Goal: Task Accomplishment & Management: Manage account settings

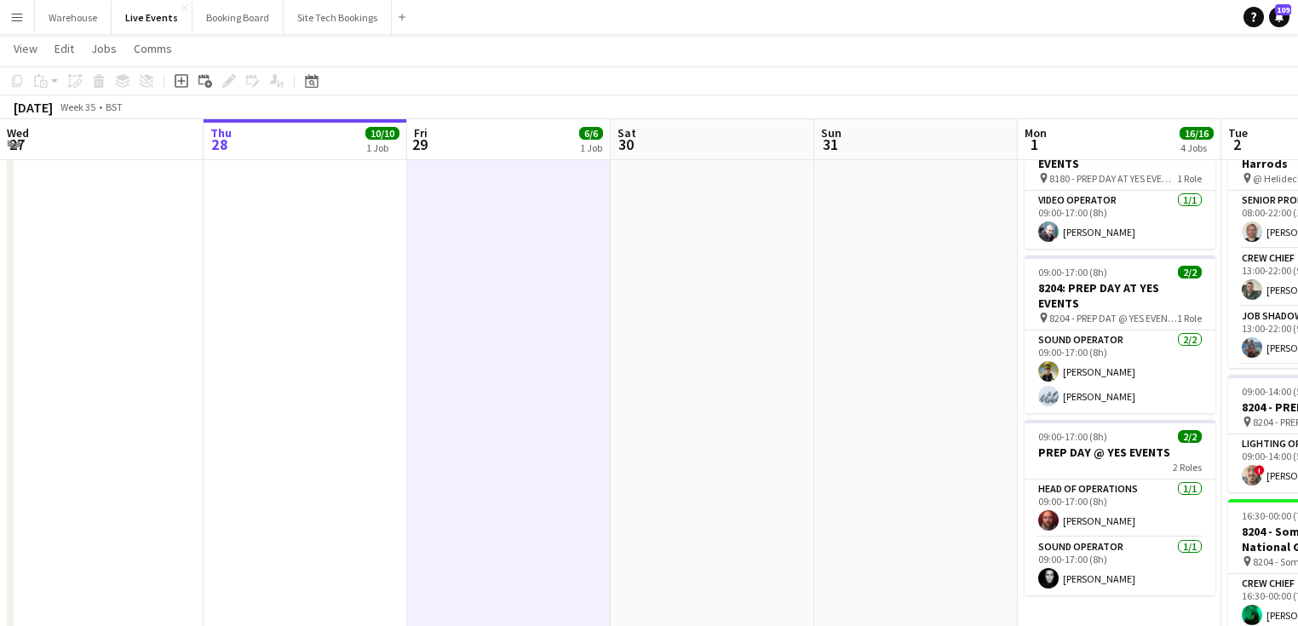
scroll to position [426, 0]
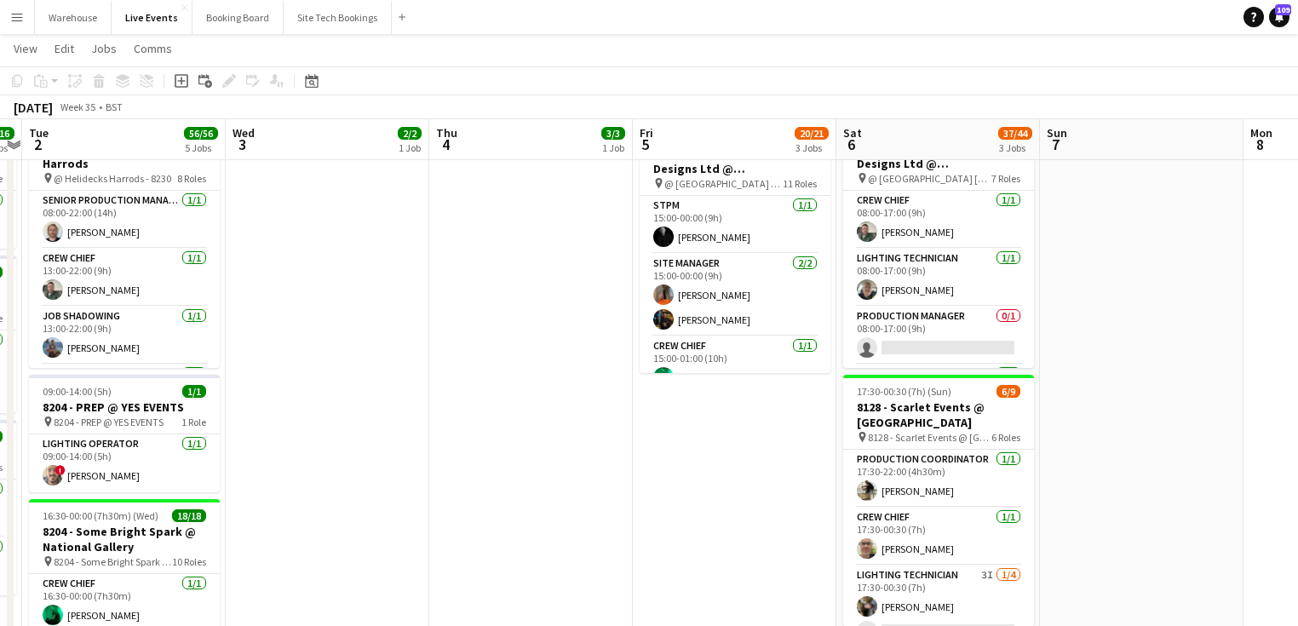
drag, startPoint x: 879, startPoint y: 502, endPoint x: 444, endPoint y: 508, distance: 435.2
click at [448, 512] on app-calendar-viewport "Sat 30 Sun 31 Mon 1 16/16 4 Jobs Tue 2 56/56 5 Jobs Wed 3 2/2 1 Job Thu 4 3/3 1…" at bounding box center [649, 393] width 1298 height 1335
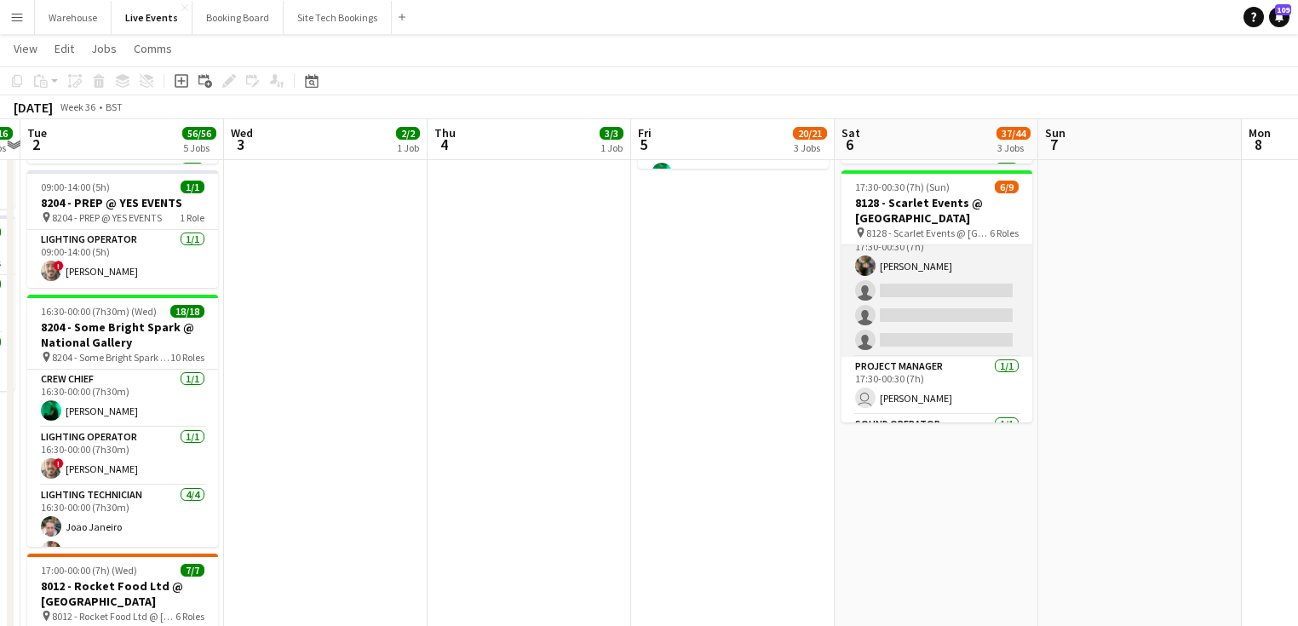
scroll to position [68, 0]
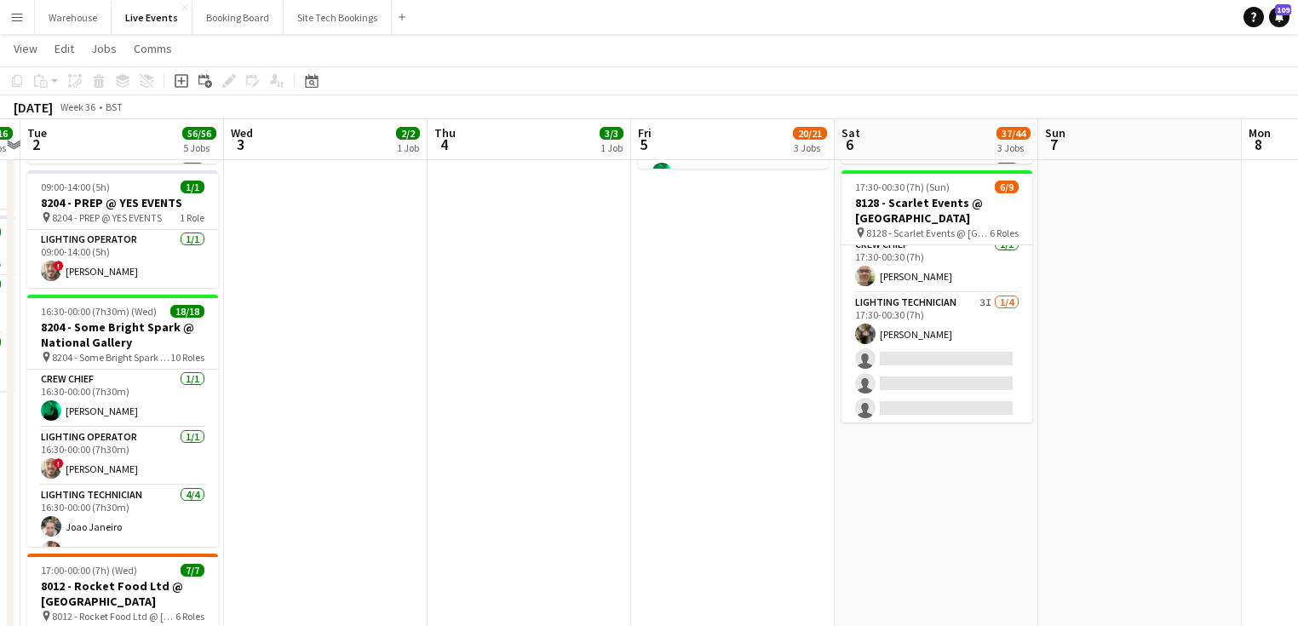
click at [773, 426] on app-date-cell "08:00-10:00 (2h) 1/1 8128 - Scarlet Events @ [GEOGRAPHIC_DATA] pin 8128 - Scarl…" at bounding box center [733, 251] width 204 height 1211
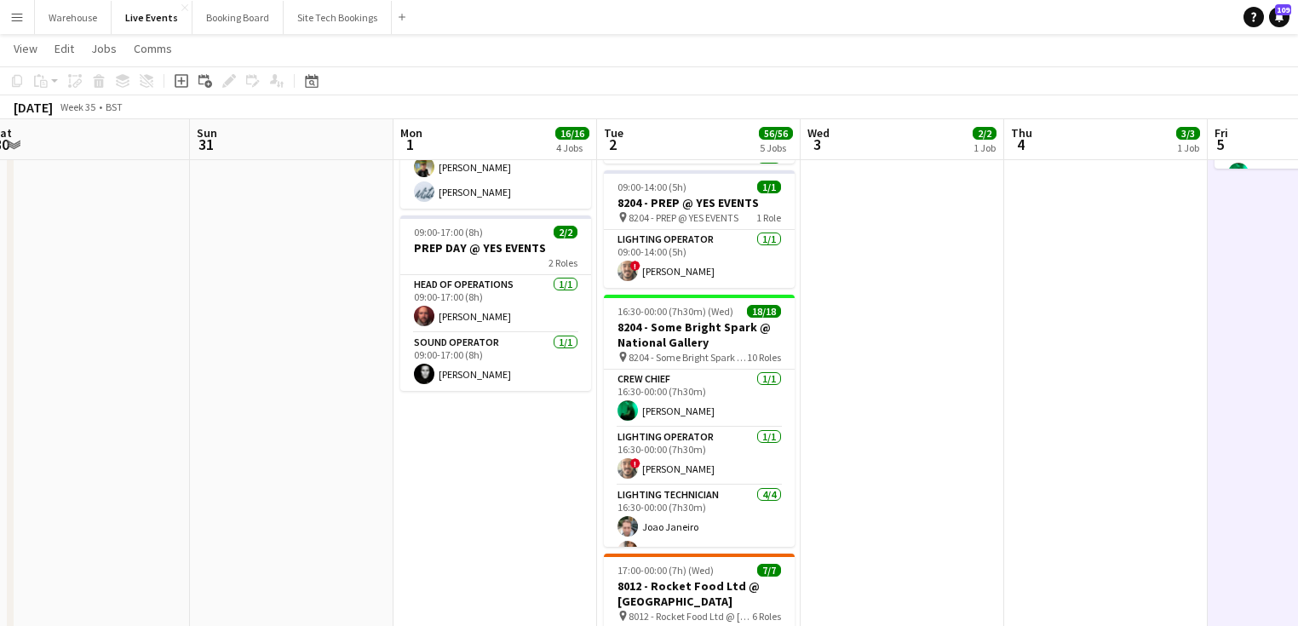
scroll to position [0, 382]
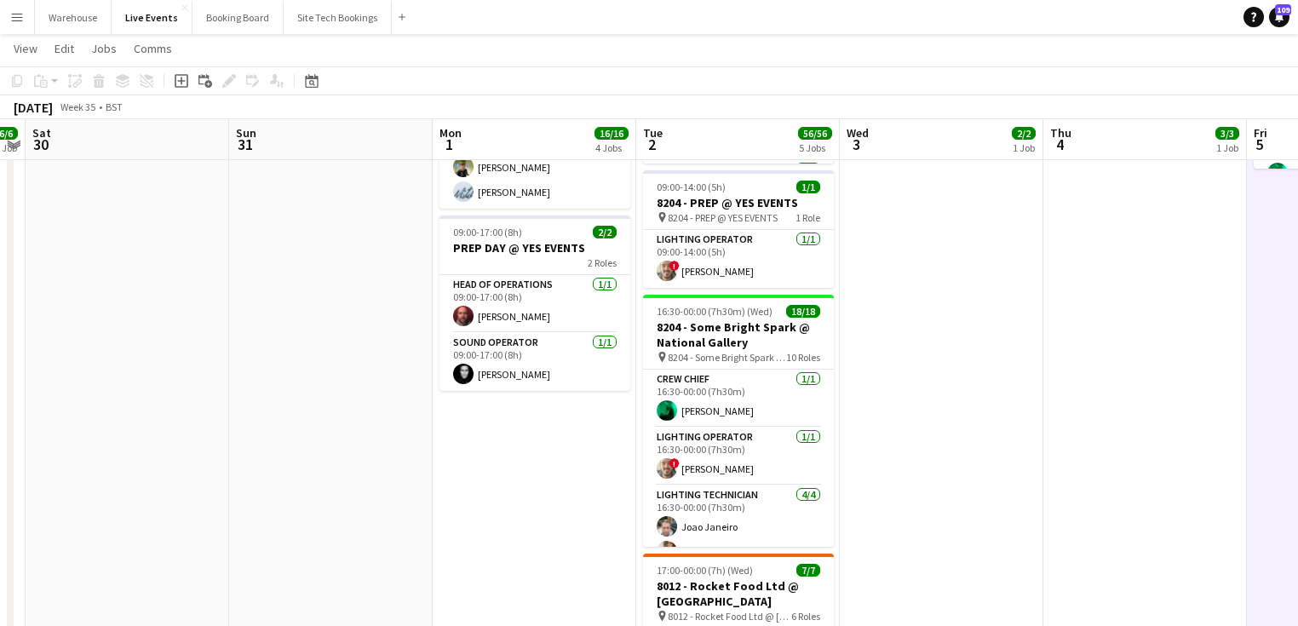
drag, startPoint x: 379, startPoint y: 446, endPoint x: 995, endPoint y: 463, distance: 616.8
click at [995, 463] on app-calendar-viewport "Thu 28 10/10 1 Job Fri 29 6/6 1 Job Sat 30 Sun 31 Mon 1 16/16 4 Jobs Tue 2 56/5…" at bounding box center [649, 188] width 1298 height 1335
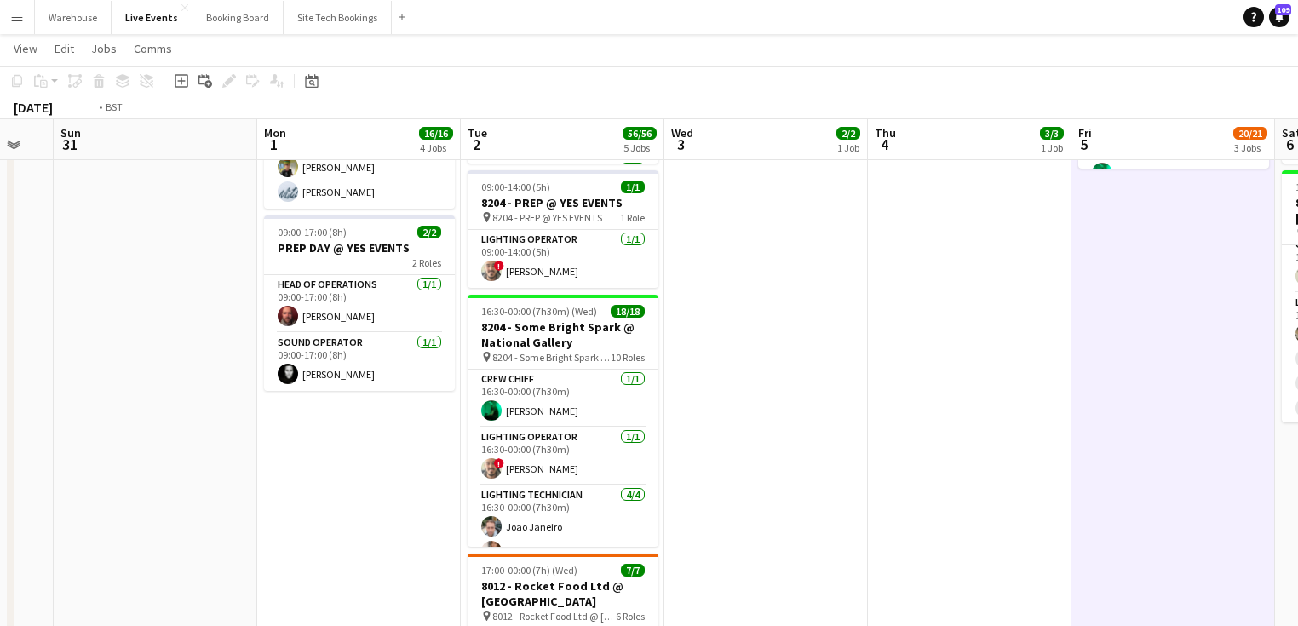
drag, startPoint x: 1078, startPoint y: 418, endPoint x: 493, endPoint y: 463, distance: 586.8
click at [494, 463] on app-calendar-viewport "Thu 28 10/10 1 Job Fri 29 6/6 1 Job Sat 30 Sun 31 Mon 1 16/16 4 Jobs Tue 2 56/5…" at bounding box center [649, 188] width 1298 height 1335
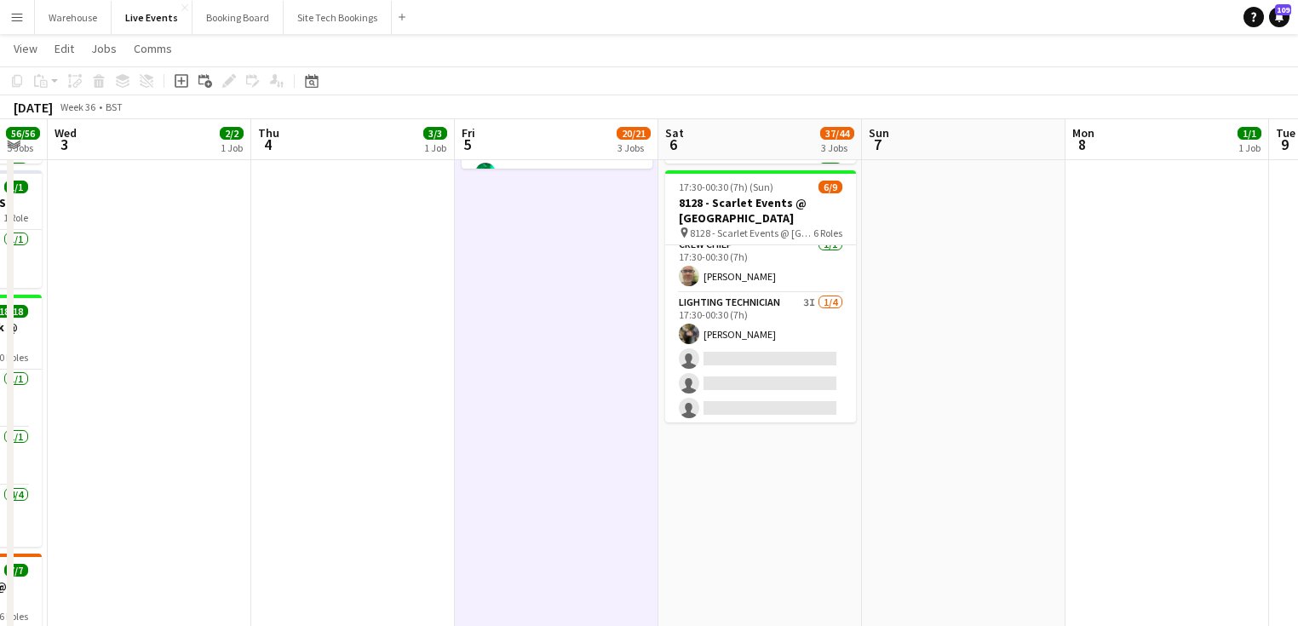
drag, startPoint x: 751, startPoint y: 436, endPoint x: 398, endPoint y: 453, distance: 353.8
click at [402, 456] on app-calendar-viewport "Sat 30 Sun 31 Mon 1 16/16 4 Jobs Tue 2 56/56 5 Jobs Wed 3 2/2 1 Job Thu 4 3/3 1…" at bounding box center [649, 188] width 1298 height 1335
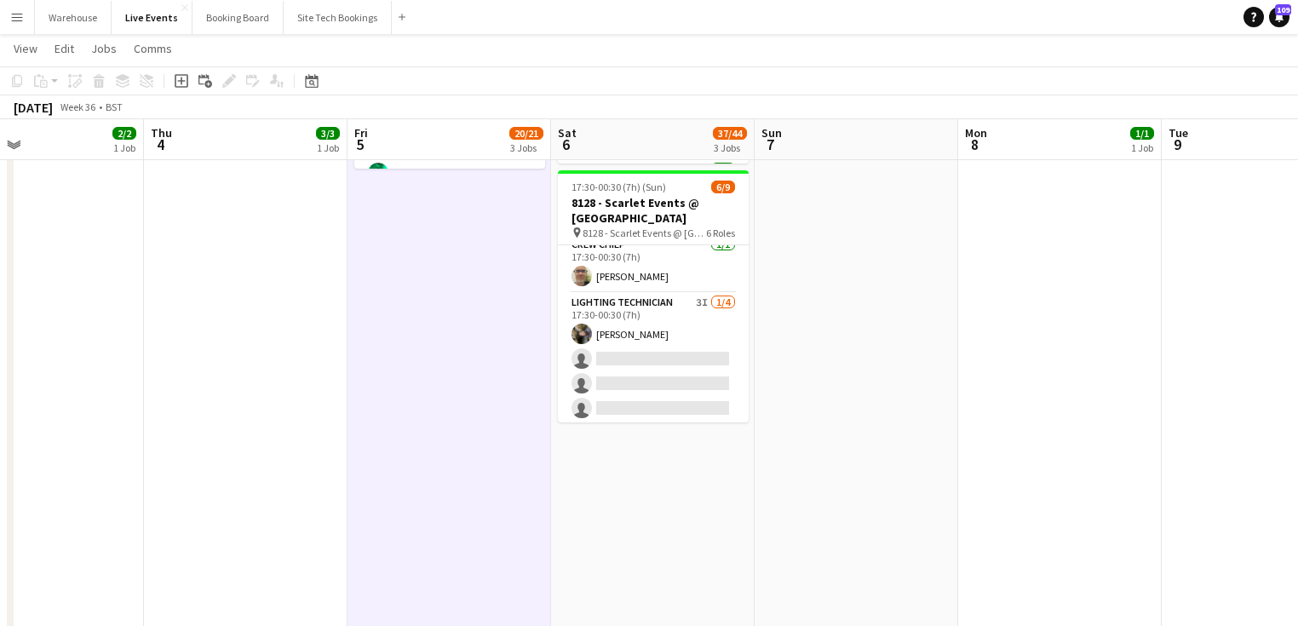
drag, startPoint x: 804, startPoint y: 439, endPoint x: 388, endPoint y: 470, distance: 416.8
click at [392, 471] on app-calendar-viewport "Mon 1 16/16 4 Jobs Tue 2 56/56 5 Jobs Wed 3 2/2 1 Job Thu 4 3/3 1 Job Fri 5 20/…" at bounding box center [649, 188] width 1298 height 1335
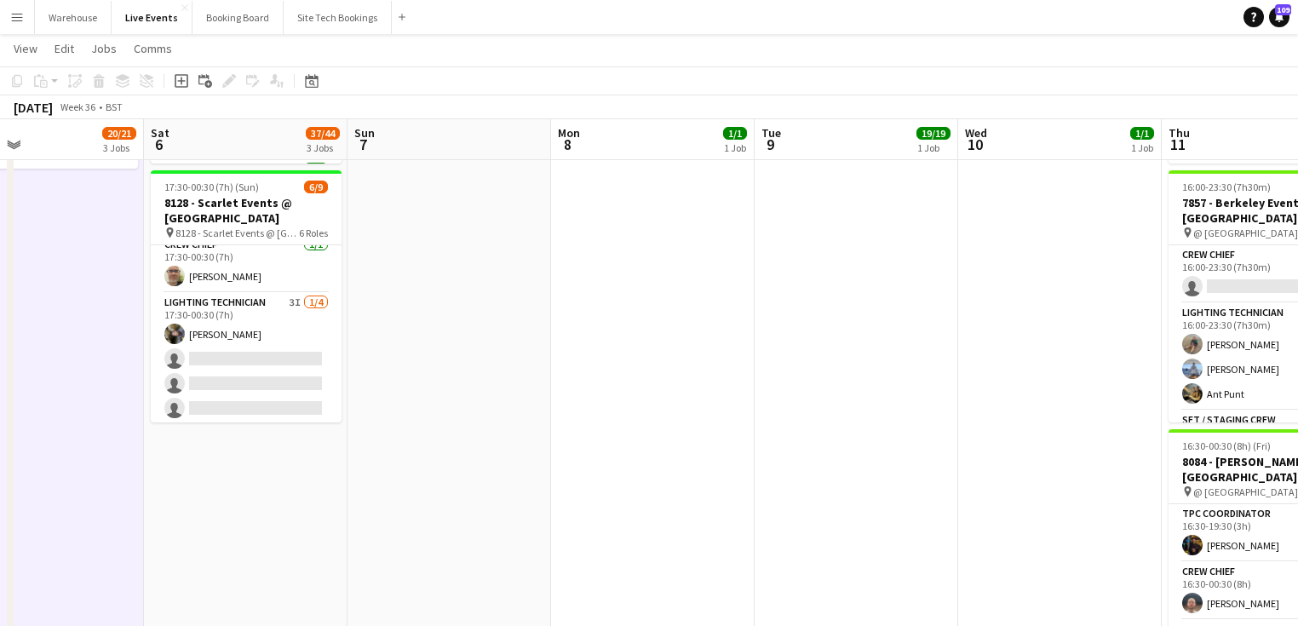
scroll to position [0, 508]
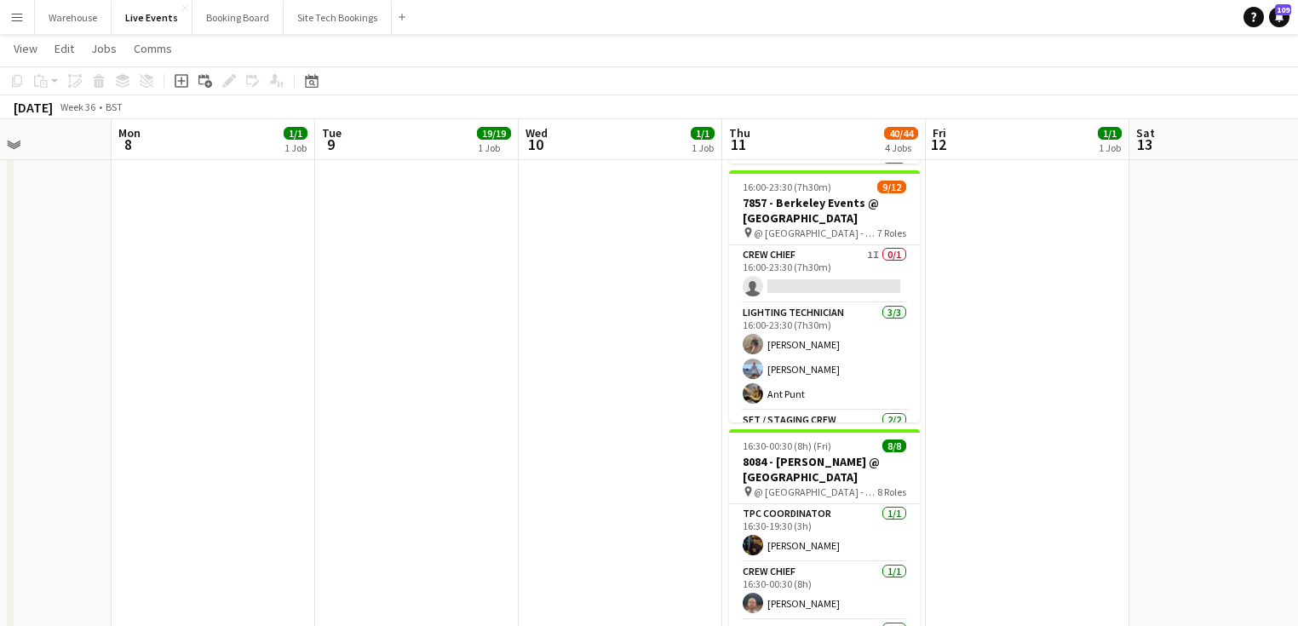
drag, startPoint x: 804, startPoint y: 429, endPoint x: 392, endPoint y: 446, distance: 412.5
click at [392, 446] on app-calendar-viewport "Thu 4 3/3 1 Job Fri 5 20/21 3 Jobs Sat 6 37/44 3 Jobs Sun 7 Mon 8 1/1 1 Job Tue…" at bounding box center [649, 188] width 1298 height 1335
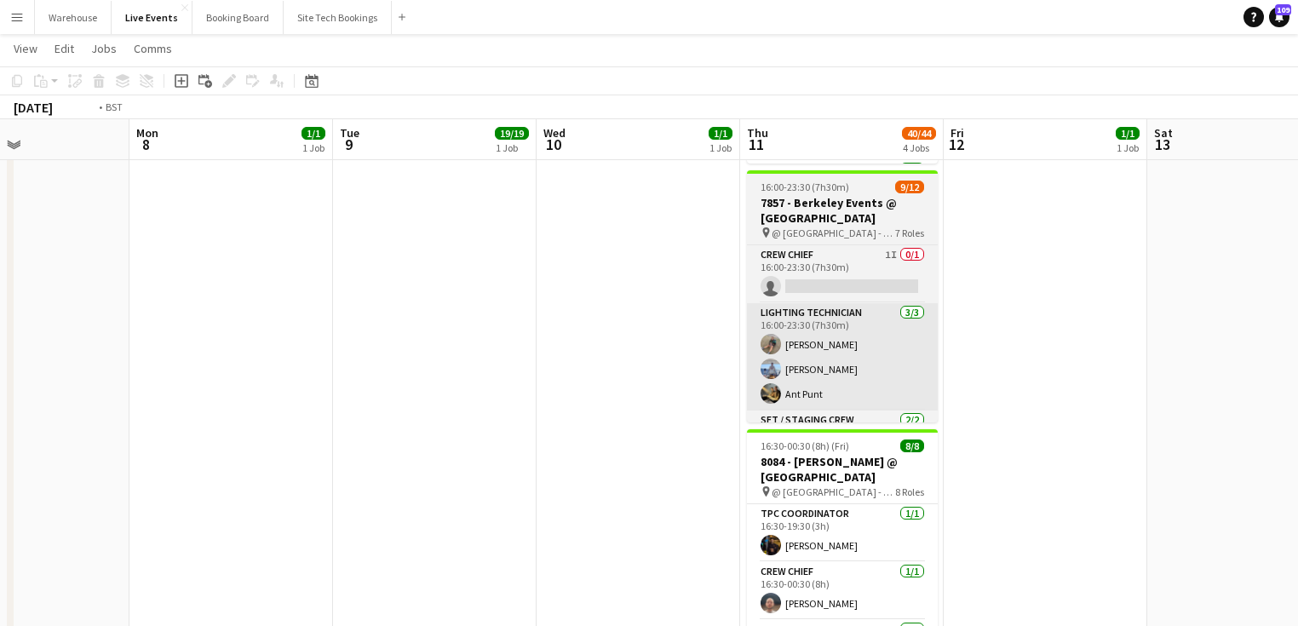
drag, startPoint x: 542, startPoint y: 371, endPoint x: 315, endPoint y: 382, distance: 227.6
click at [125, 392] on app-calendar-viewport "Thu 4 3/3 1 Job Fri 5 20/21 3 Jobs Sat 6 37/44 3 Jobs Sun 7 Mon 8 1/1 1 Job Tue…" at bounding box center [649, 188] width 1298 height 1335
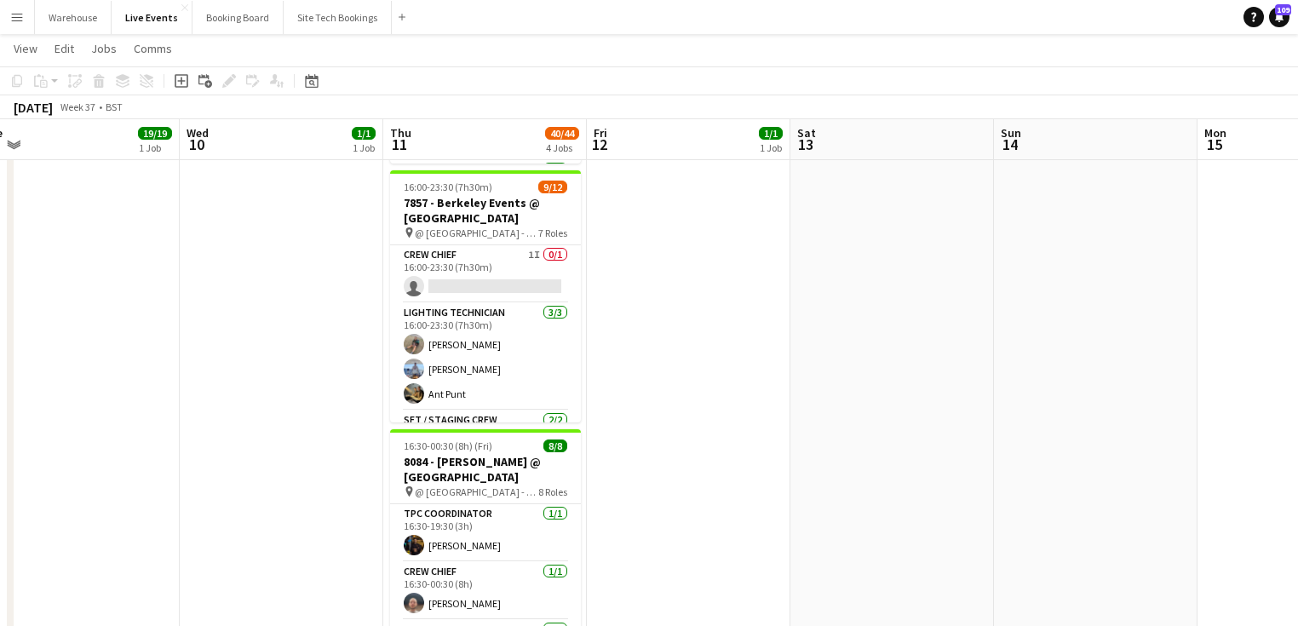
drag, startPoint x: 837, startPoint y: 398, endPoint x: 320, endPoint y: 402, distance: 516.9
click at [328, 402] on app-calendar-viewport "Sat 6 37/44 3 Jobs Sun 7 Mon 8 1/1 1 Job Tue 9 19/19 1 Job Wed 10 1/1 1 Job Thu…" at bounding box center [649, 188] width 1298 height 1335
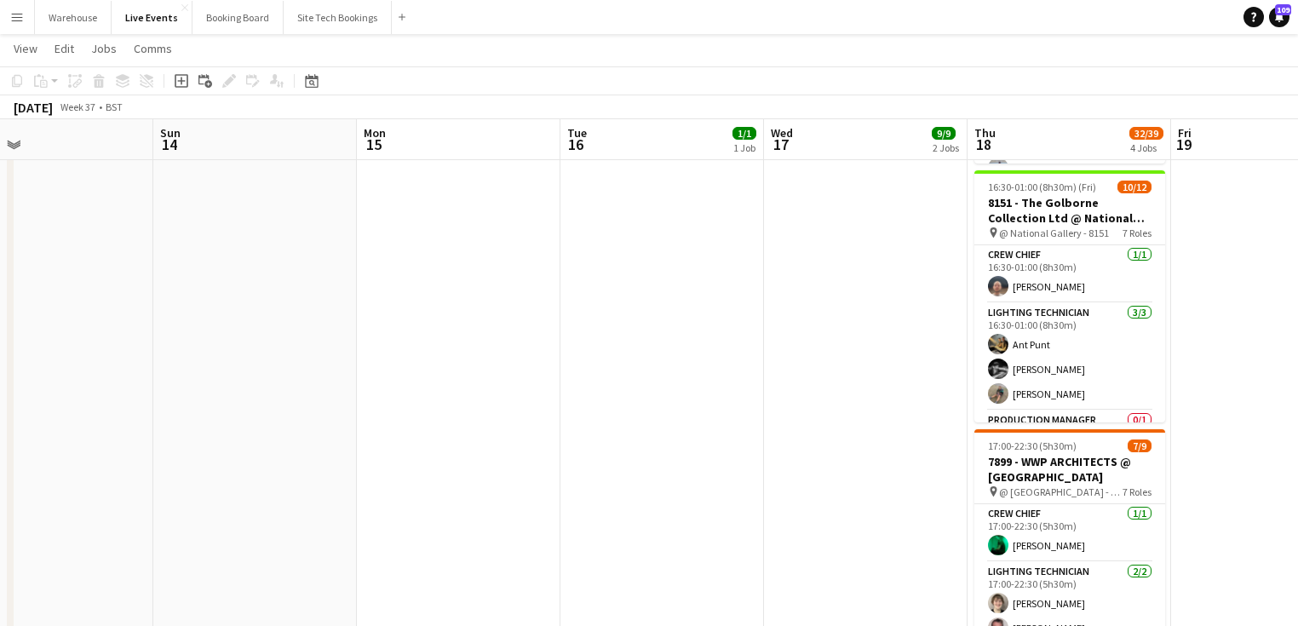
scroll to position [0, 535]
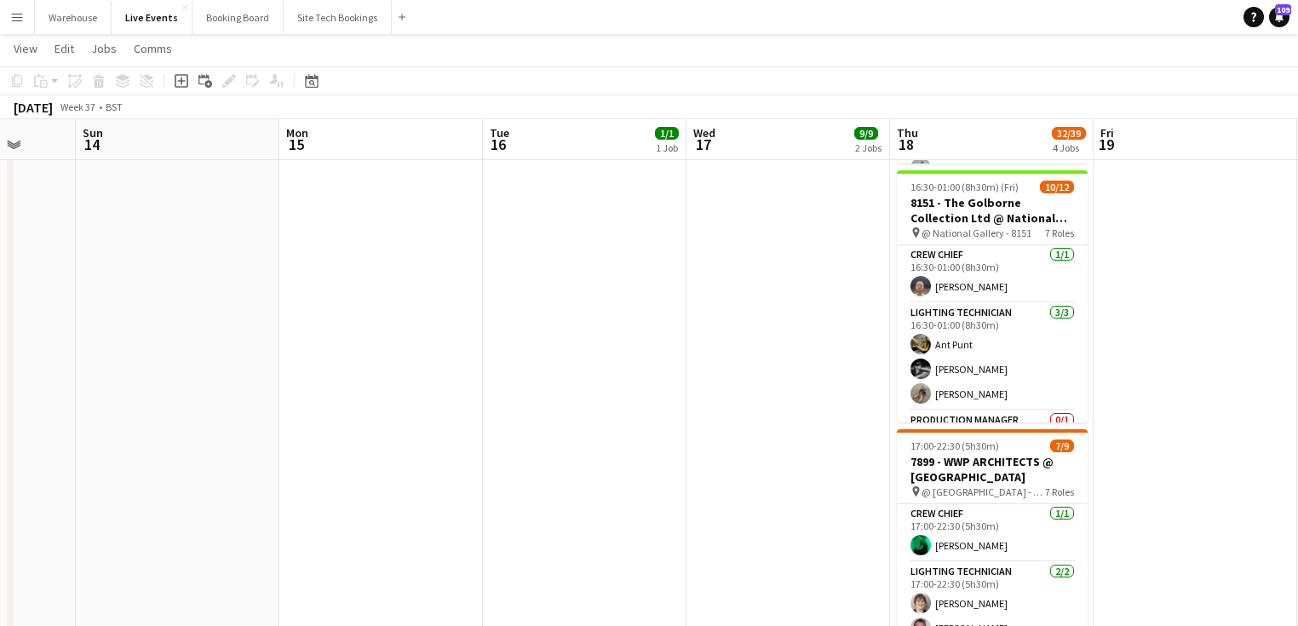
drag, startPoint x: 853, startPoint y: 392, endPoint x: 975, endPoint y: 387, distance: 121.9
click at [1074, 375] on app-calendar-viewport "Thu 11 40/44 4 Jobs Fri 12 1/1 1 Job Sat 13 Sun 14 Mon 15 Tue 16 1/1 1 Job Wed …" at bounding box center [649, 188] width 1298 height 1335
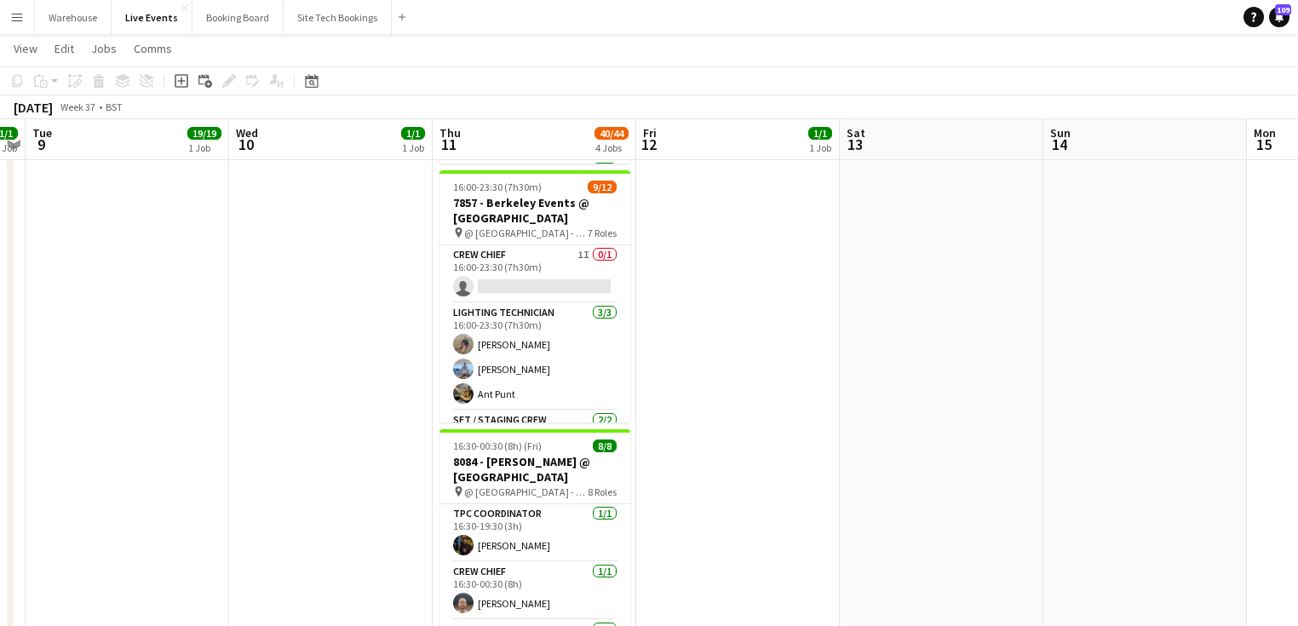
scroll to position [0, 513]
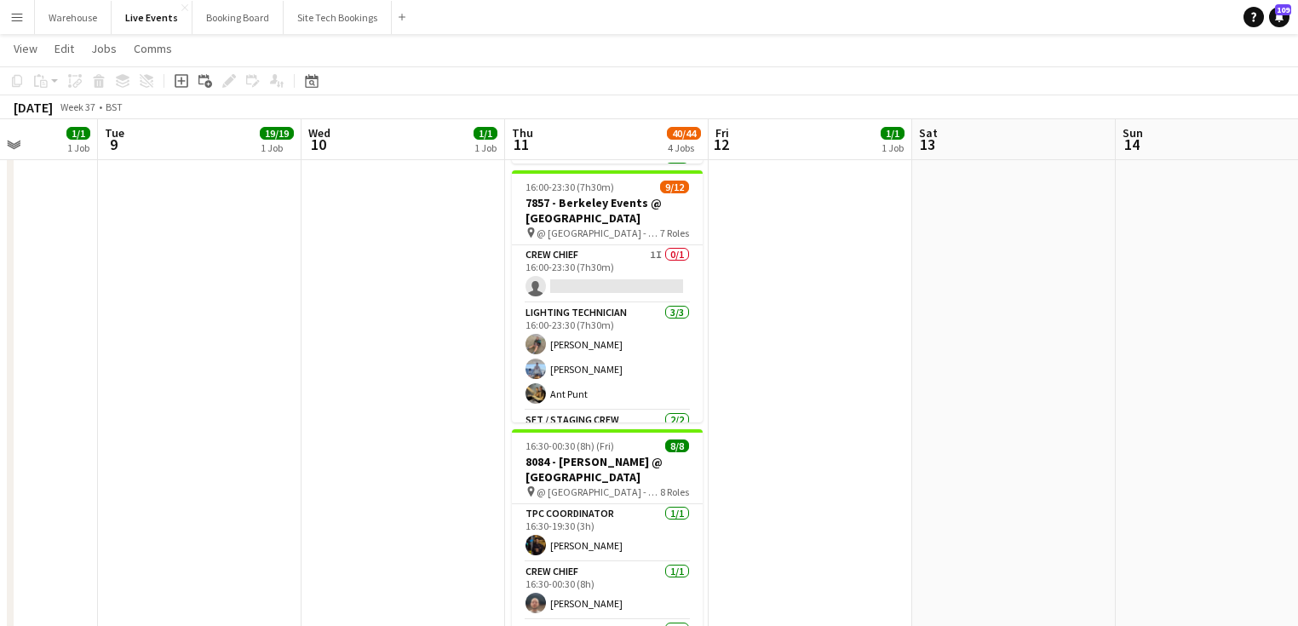
drag, startPoint x: 440, startPoint y: 423, endPoint x: 944, endPoint y: 422, distance: 503.3
click at [944, 422] on app-calendar-viewport "Sat 6 37/44 3 Jobs Sun 7 Mon 8 1/1 1 Job Tue 9 19/19 1 Job Wed 10 1/1 1 Job Thu…" at bounding box center [649, 188] width 1298 height 1335
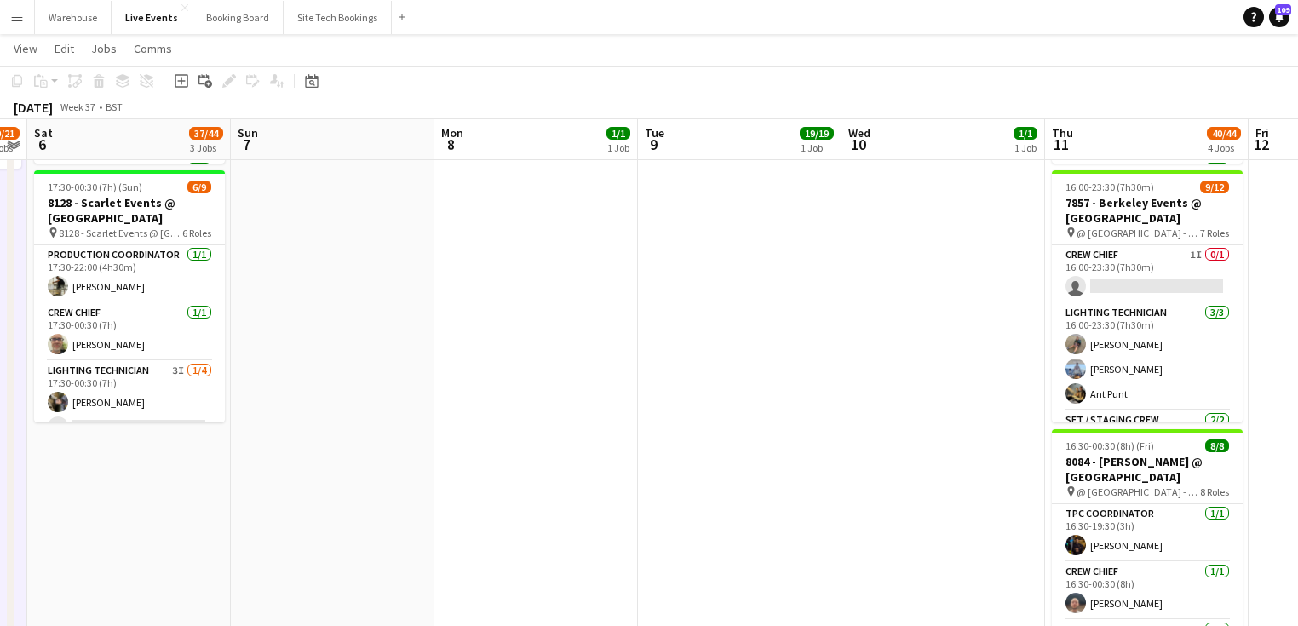
drag, startPoint x: 382, startPoint y: 359, endPoint x: 933, endPoint y: 377, distance: 552.1
click at [933, 377] on app-calendar-viewport "Thu 4 3/3 1 Job Fri 5 20/21 3 Jobs Sat 6 37/44 3 Jobs Sun 7 Mon 8 1/1 1 Job Tue…" at bounding box center [649, 188] width 1298 height 1335
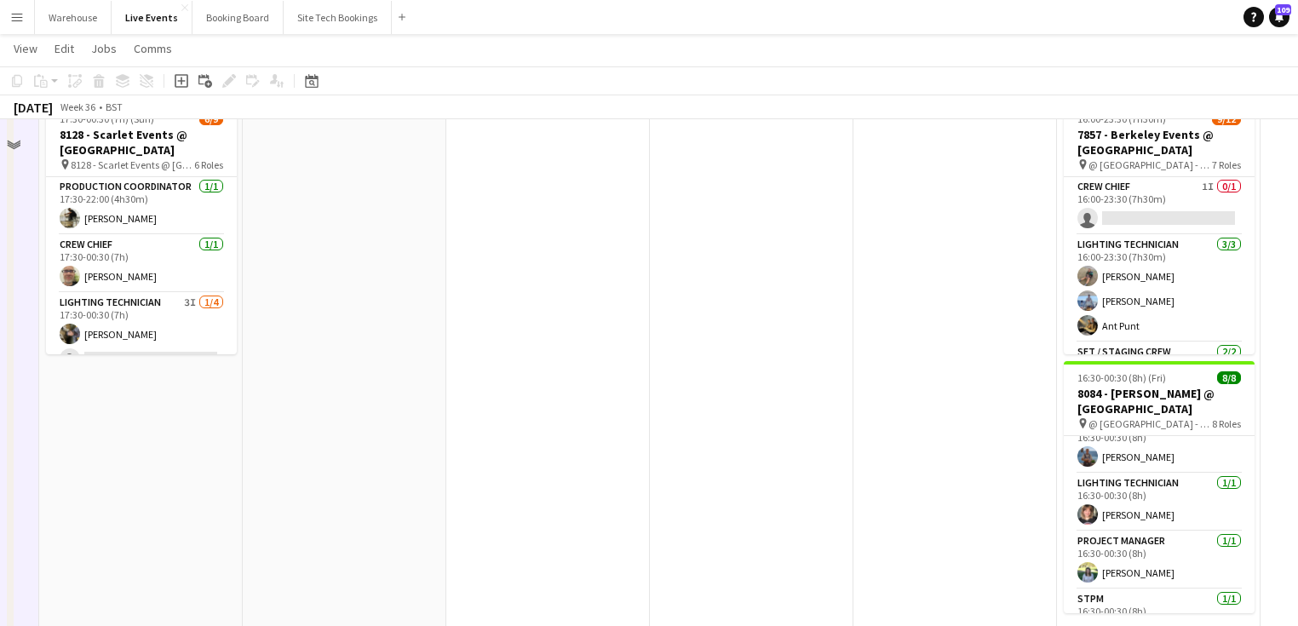
scroll to position [273, 0]
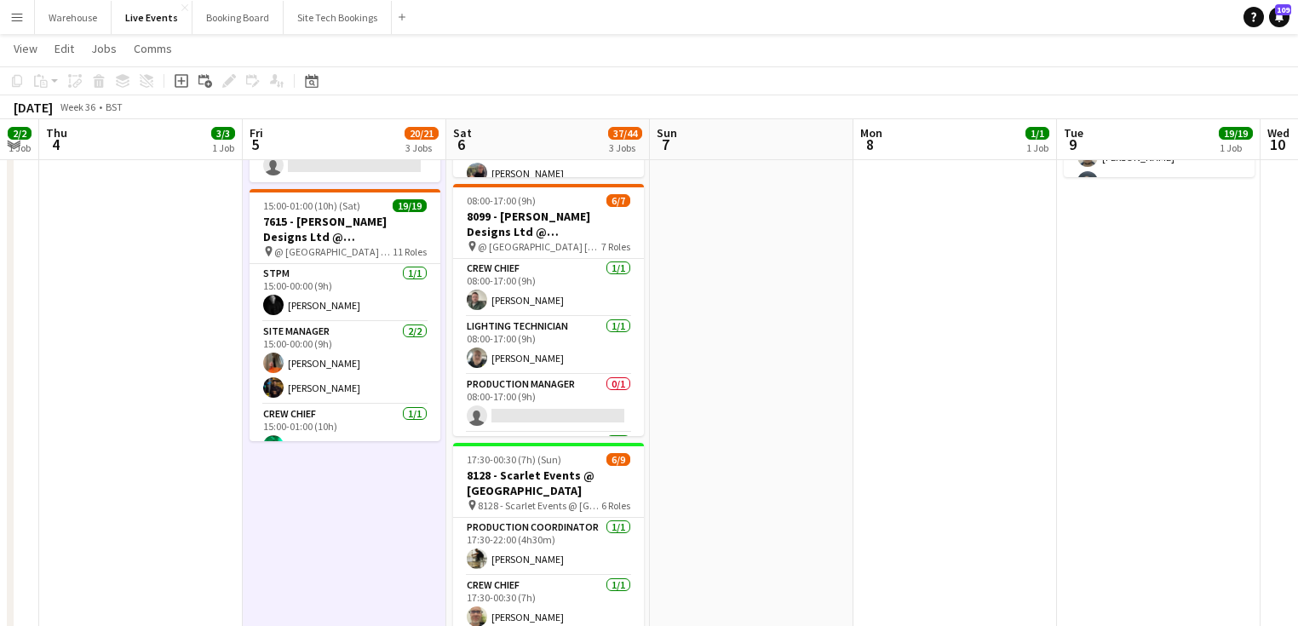
drag, startPoint x: 964, startPoint y: 367, endPoint x: 1015, endPoint y: 351, distance: 53.6
click at [987, 372] on app-calendar-viewport "Tue 2 56/56 5 Jobs Wed 3 2/2 1 Job Thu 4 3/3 1 Job Fri 5 20/21 3 Jobs Sat 6 37/…" at bounding box center [649, 461] width 1298 height 1335
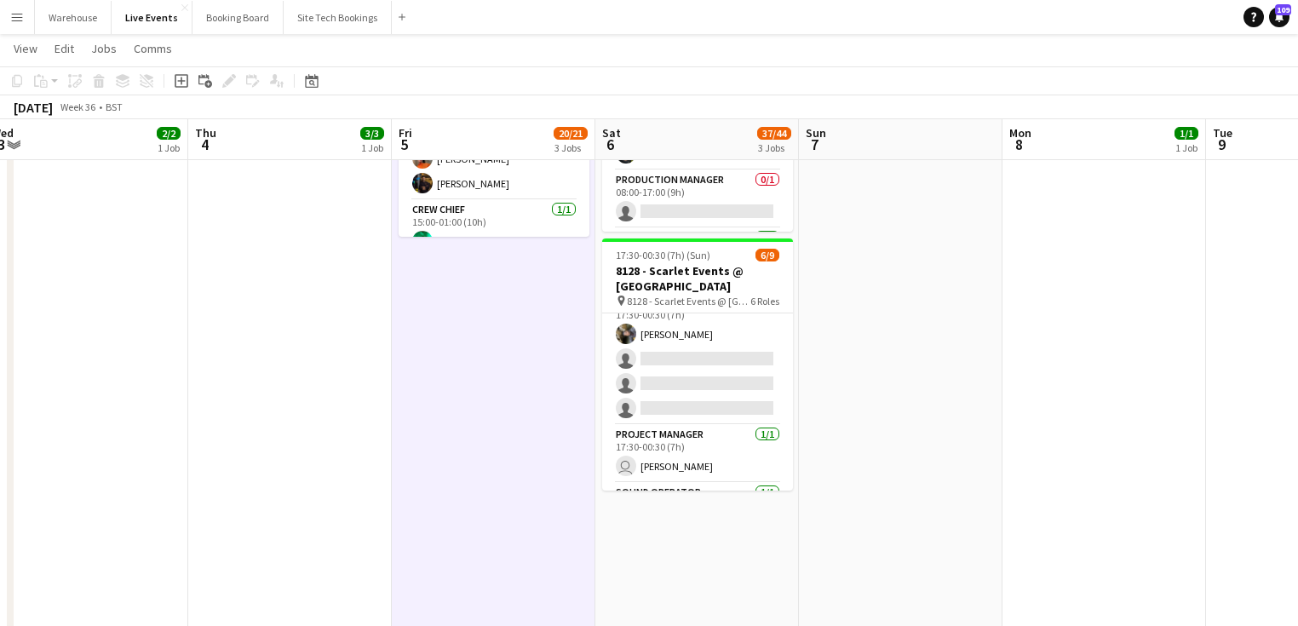
scroll to position [0, 0]
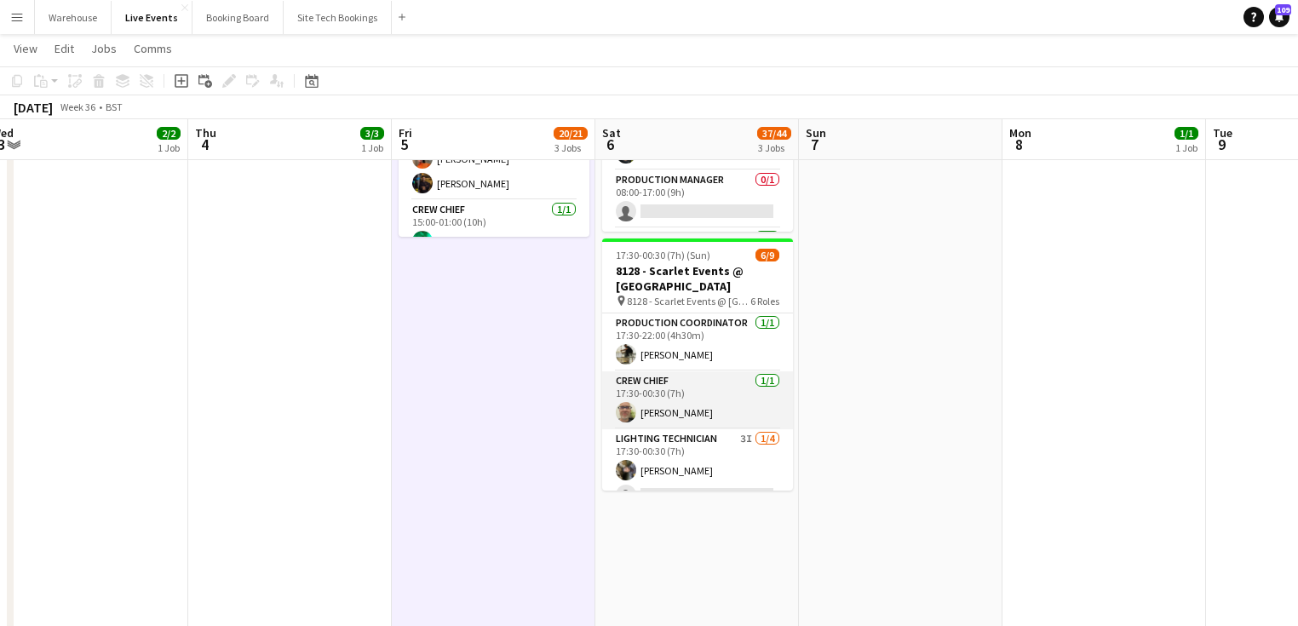
drag, startPoint x: 704, startPoint y: 438, endPoint x: 719, endPoint y: 413, distance: 28.6
click at [702, 438] on app-card-role "Lighting Technician 3I [DATE] 17:30-00:30 (7h) [PERSON_NAME] single-neutral-act…" at bounding box center [697, 495] width 191 height 132
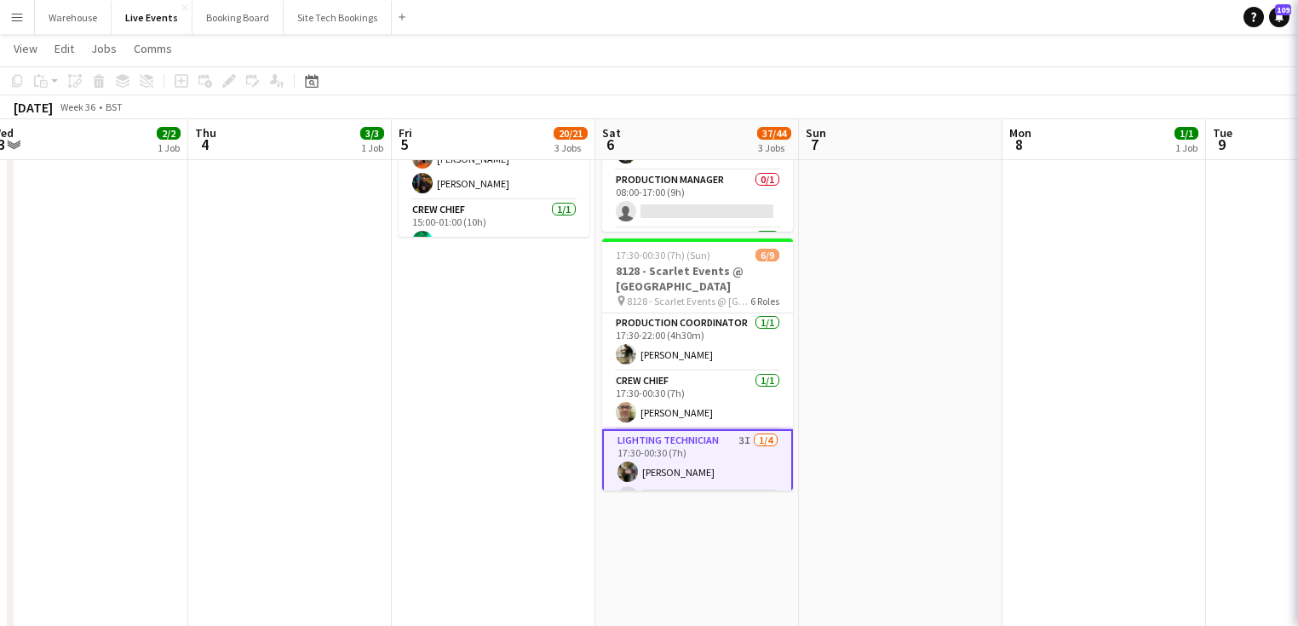
scroll to position [0, 425]
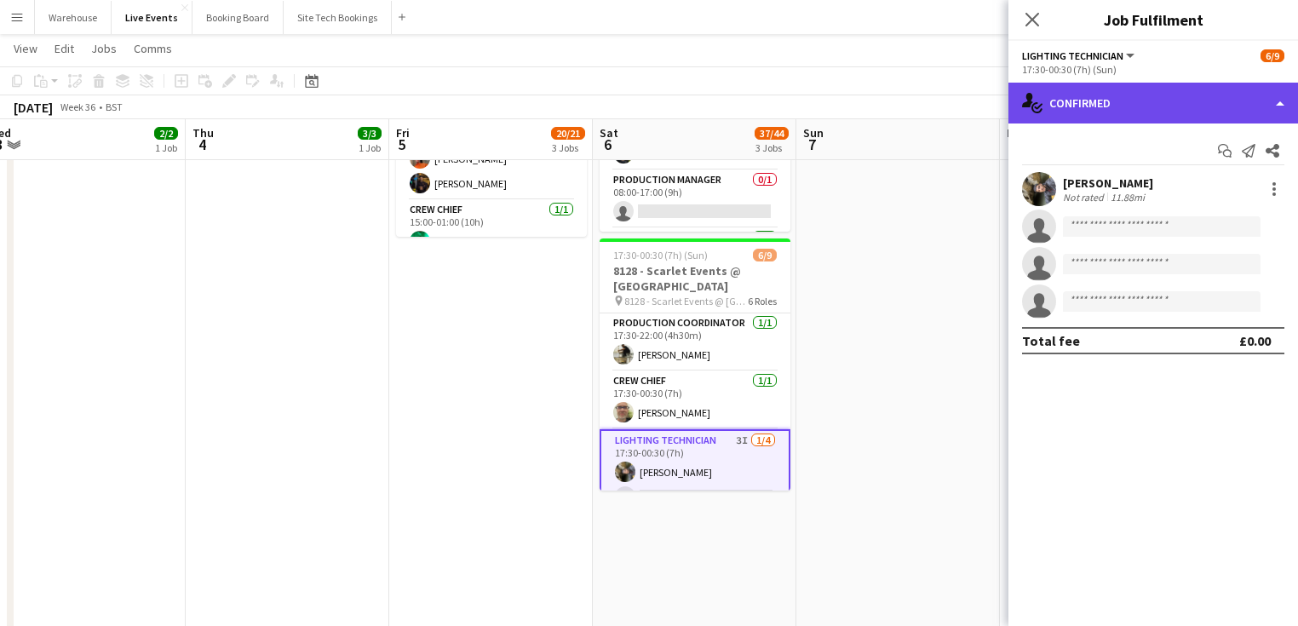
click at [1139, 112] on div "single-neutral-actions-check-2 Confirmed" at bounding box center [1153, 103] width 290 height 41
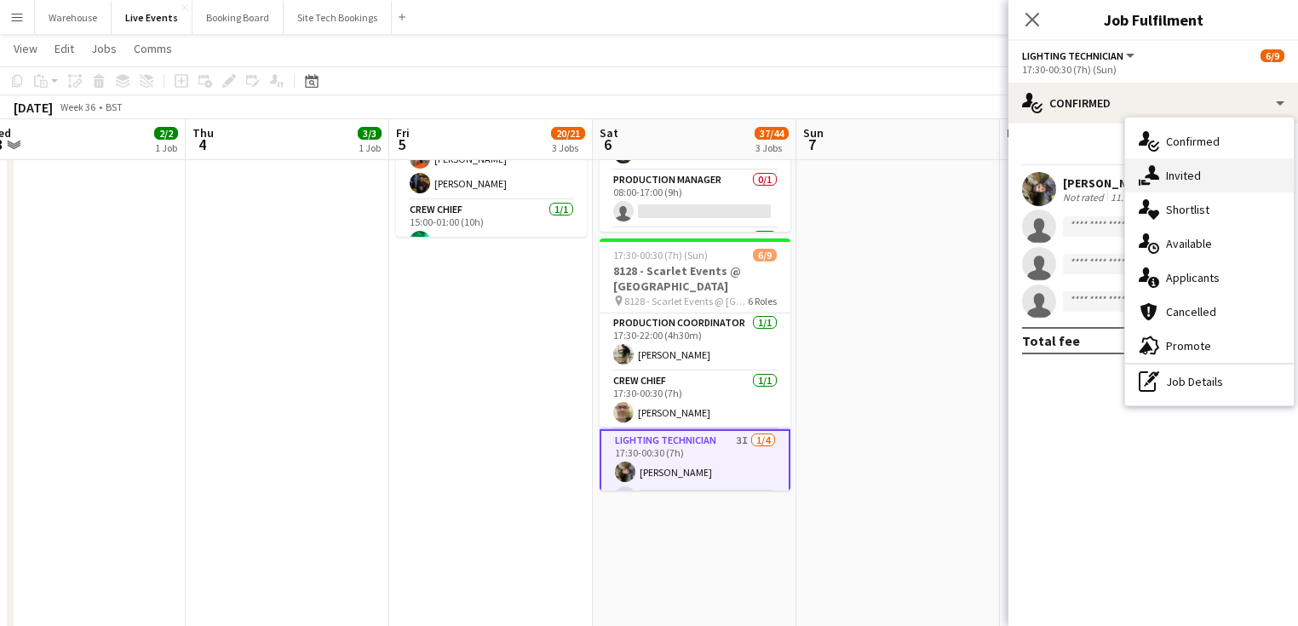
click at [1201, 177] on div "single-neutral-actions-share-1 Invited" at bounding box center [1209, 175] width 169 height 34
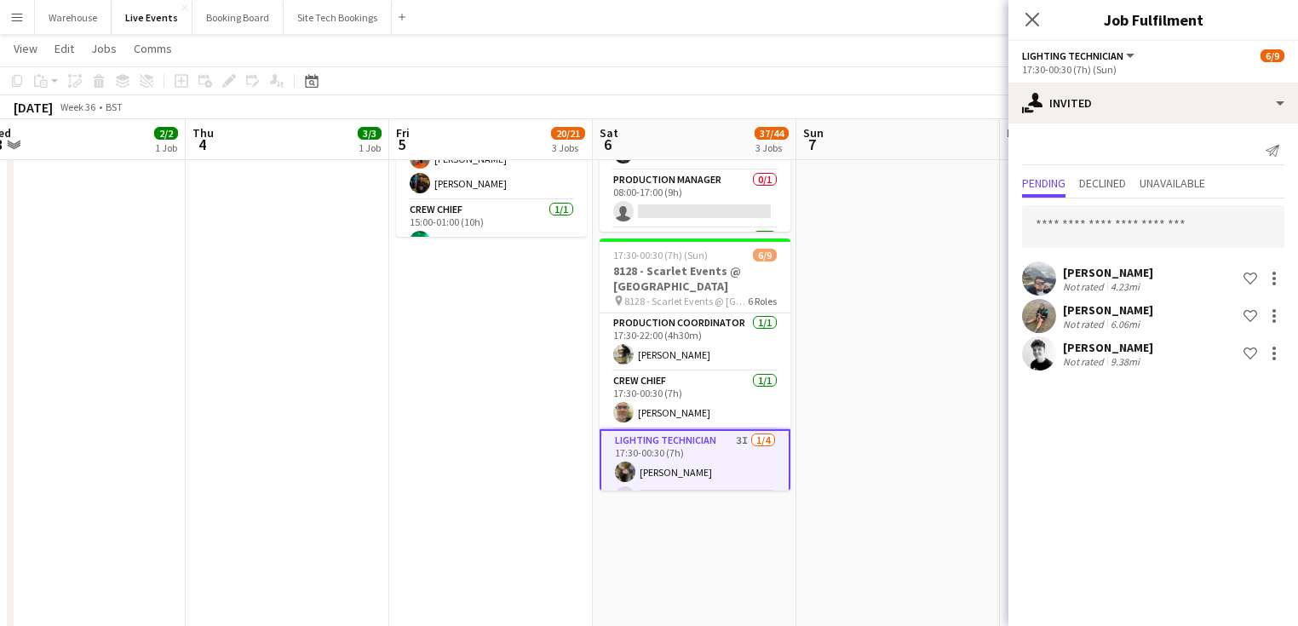
click at [1046, 287] on app-user-avatar at bounding box center [1039, 278] width 34 height 34
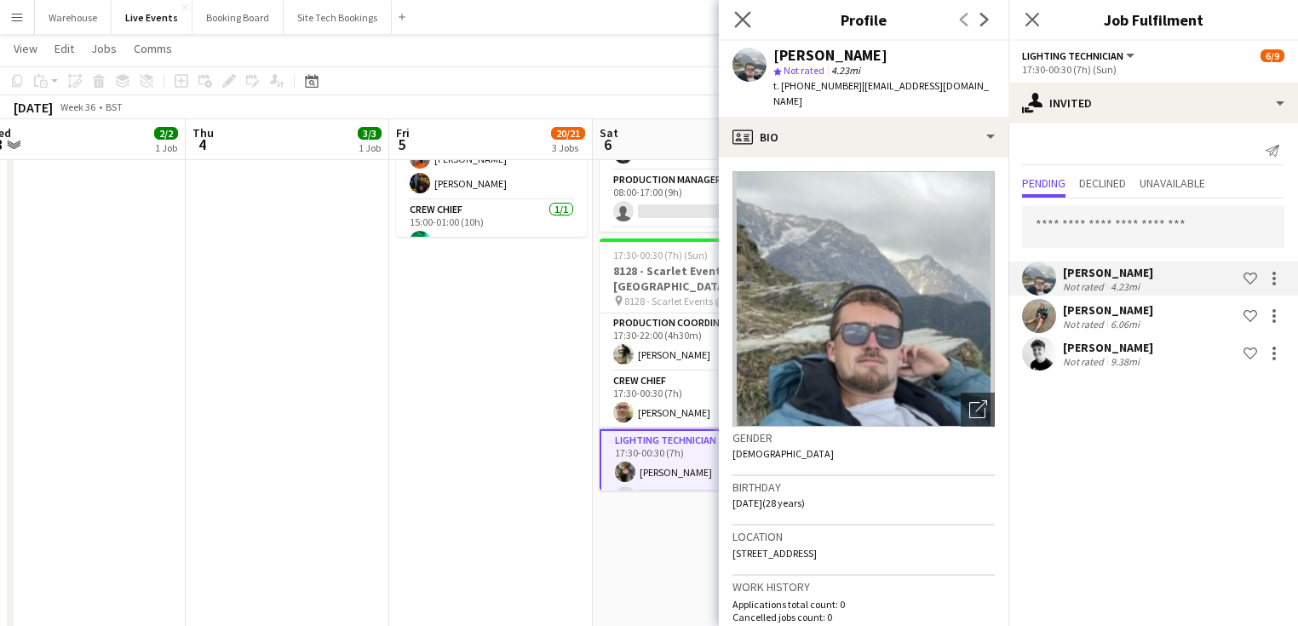
click at [746, 27] on icon "Close pop-in" at bounding box center [742, 19] width 16 height 16
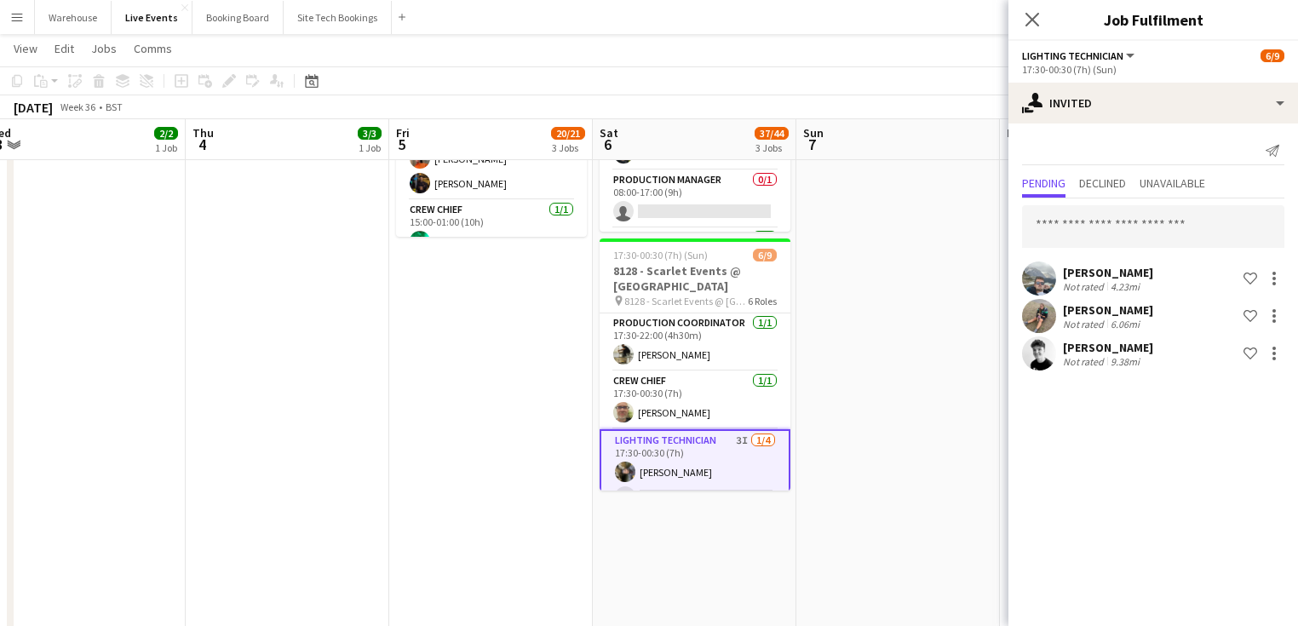
click at [1038, 365] on app-user-avatar at bounding box center [1039, 353] width 34 height 34
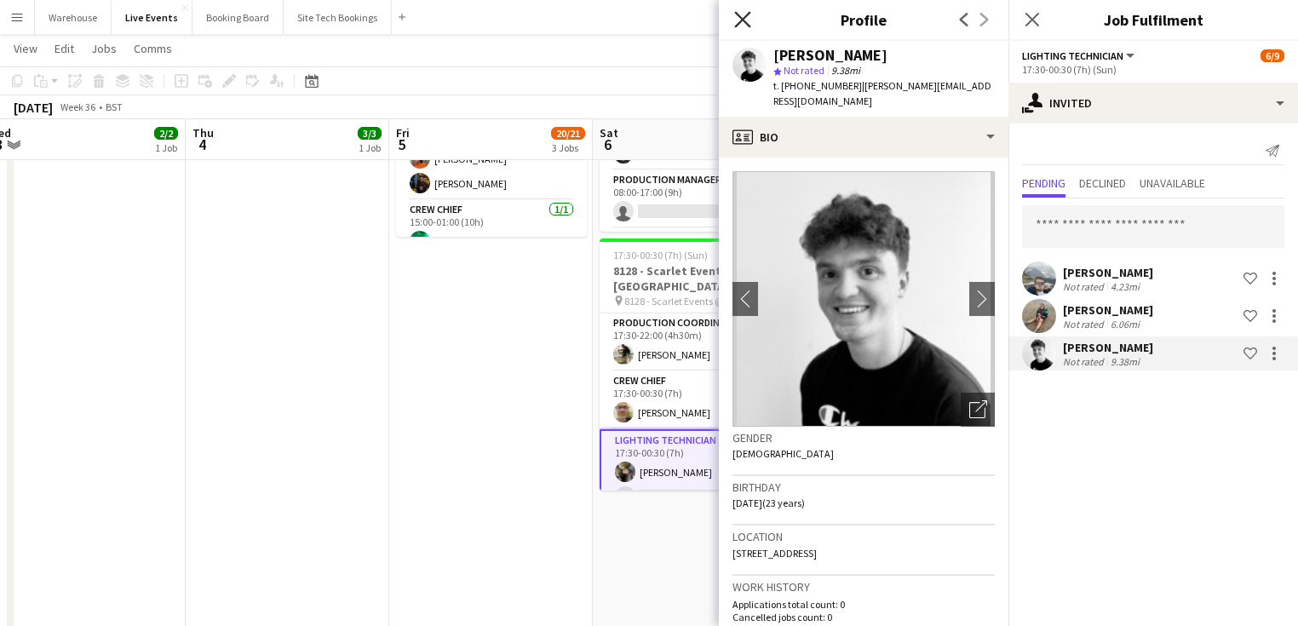
click at [742, 16] on icon "Close pop-in" at bounding box center [742, 19] width 16 height 16
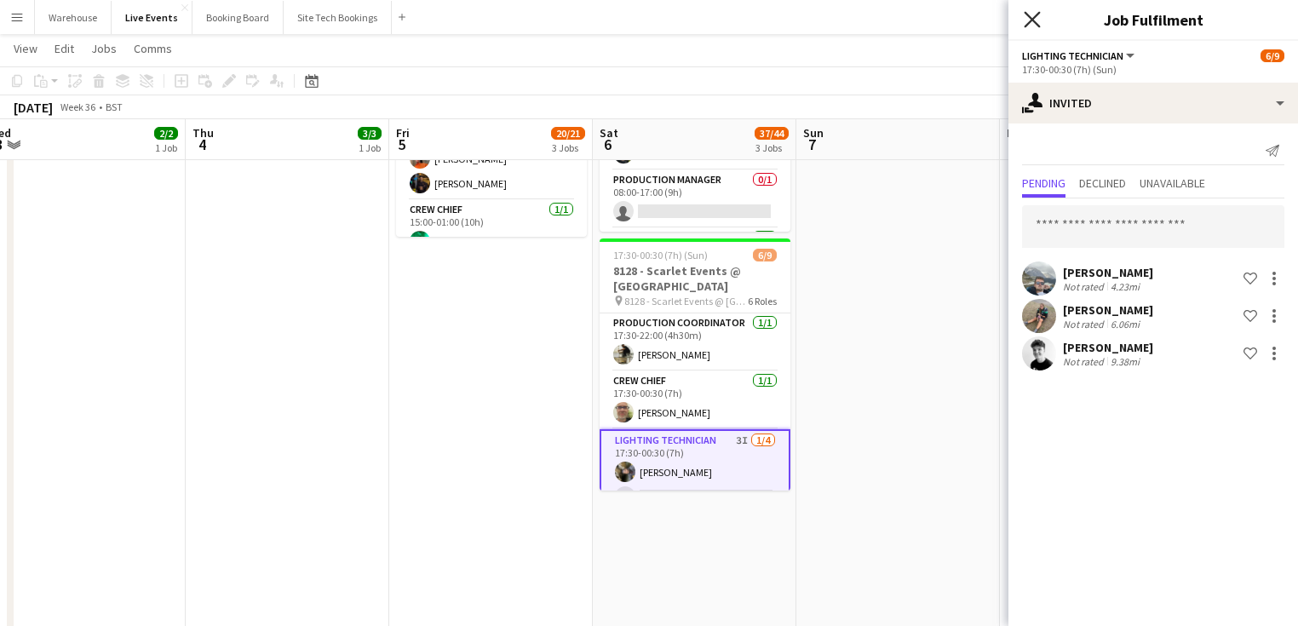
click at [1030, 20] on icon at bounding box center [1032, 19] width 16 height 16
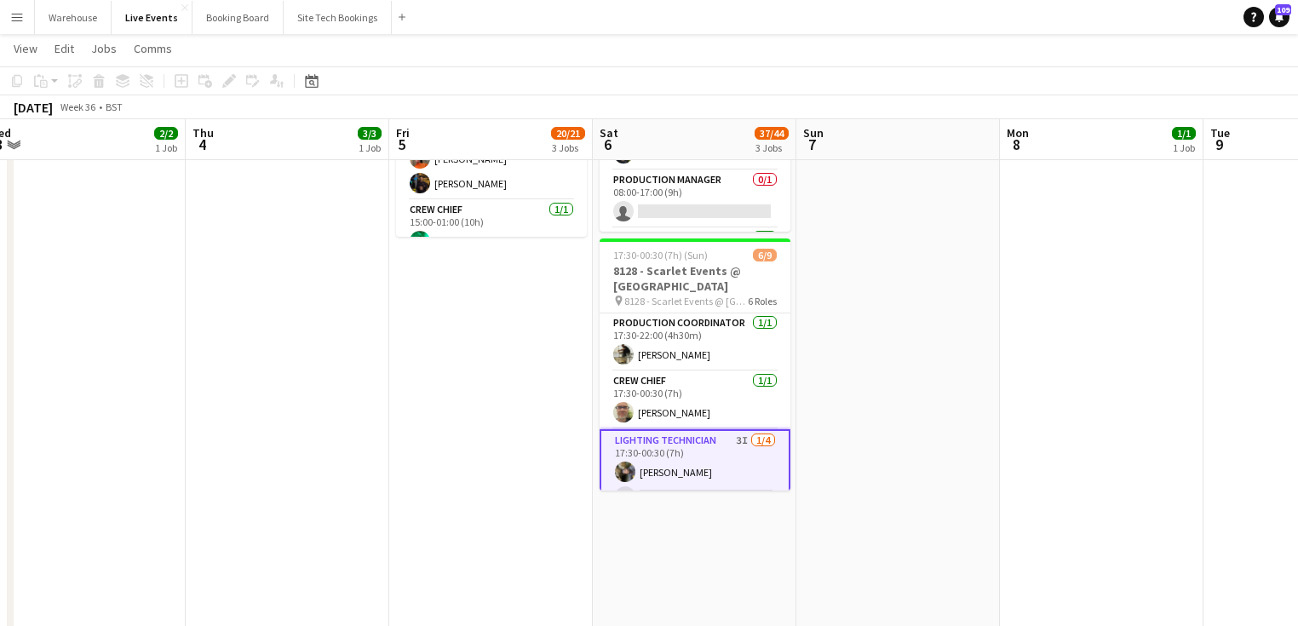
click at [844, 433] on app-date-cell at bounding box center [898, 319] width 204 height 1211
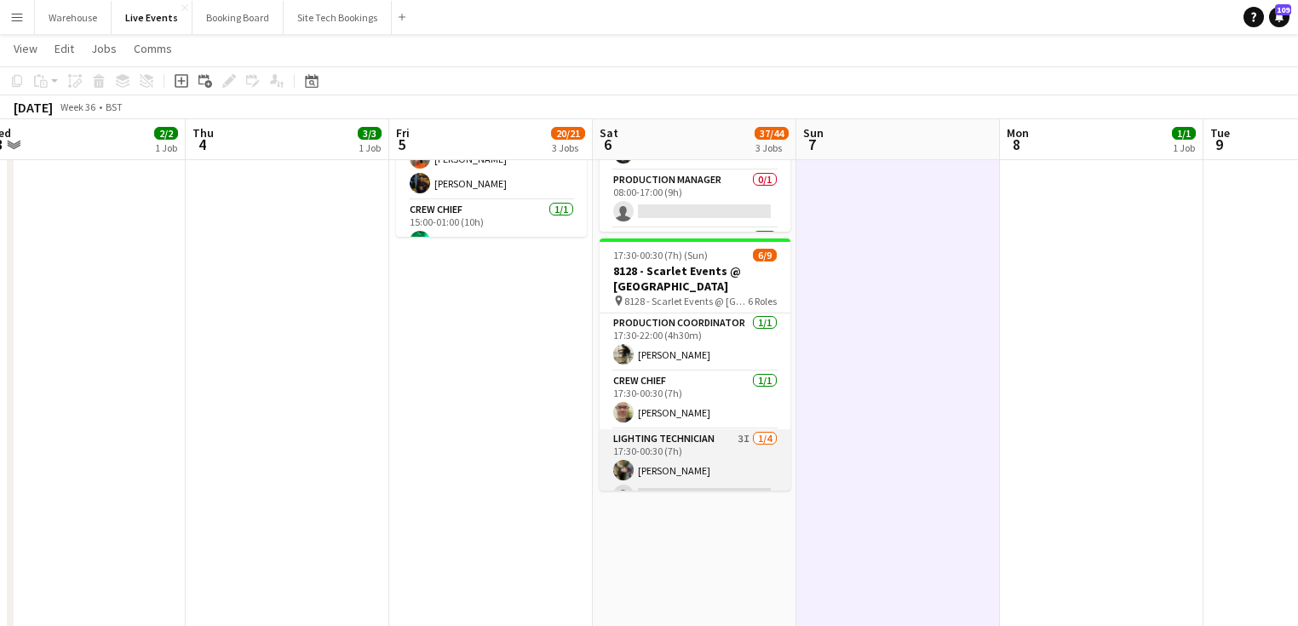
scroll to position [68, 0]
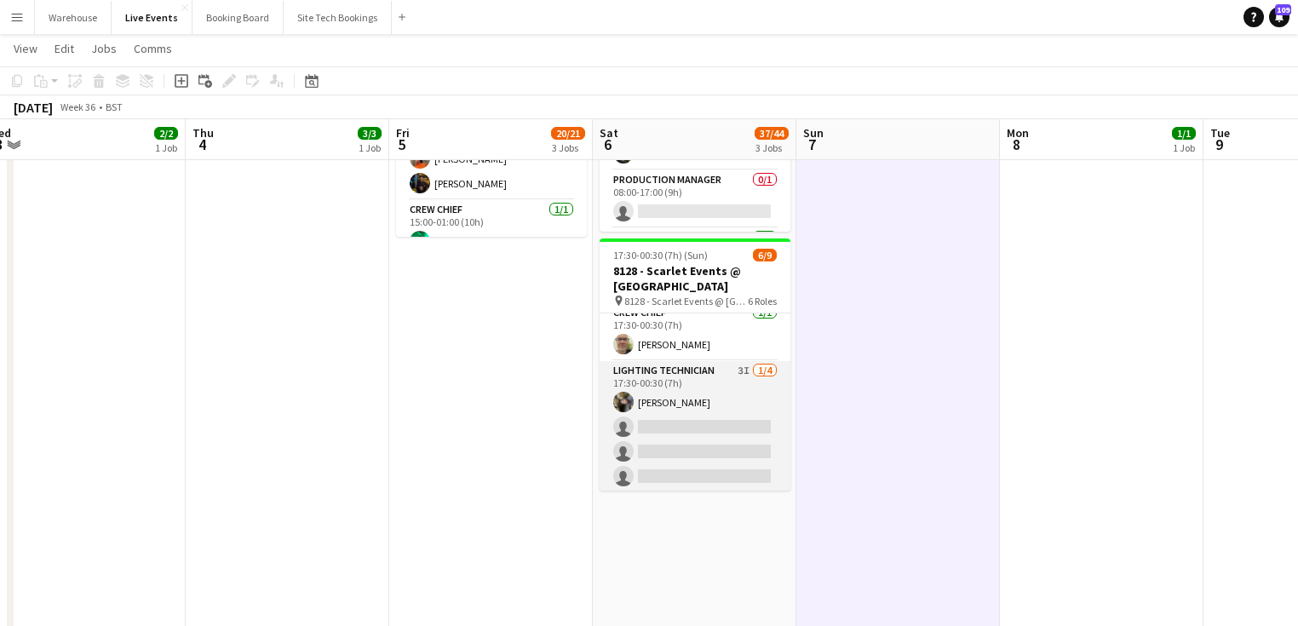
click at [682, 378] on app-card-role "Lighting Technician 3I [DATE] 17:30-00:30 (7h) [PERSON_NAME] single-neutral-act…" at bounding box center [695, 427] width 191 height 132
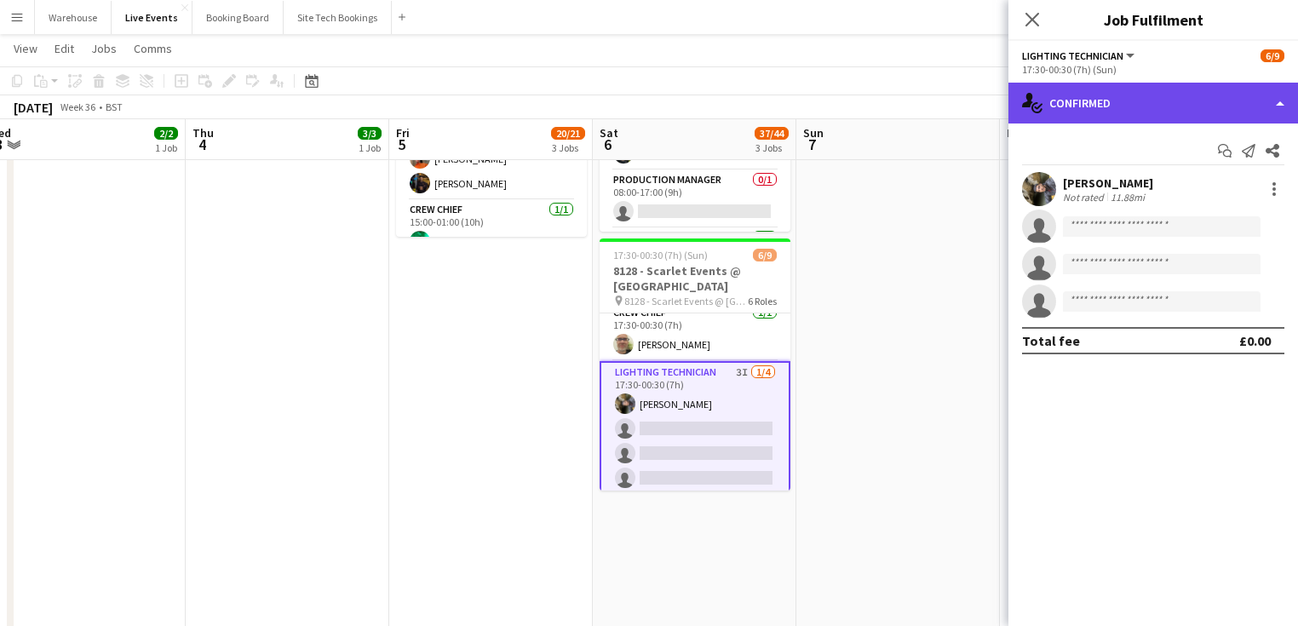
click at [1191, 106] on div "single-neutral-actions-check-2 Confirmed" at bounding box center [1153, 103] width 290 height 41
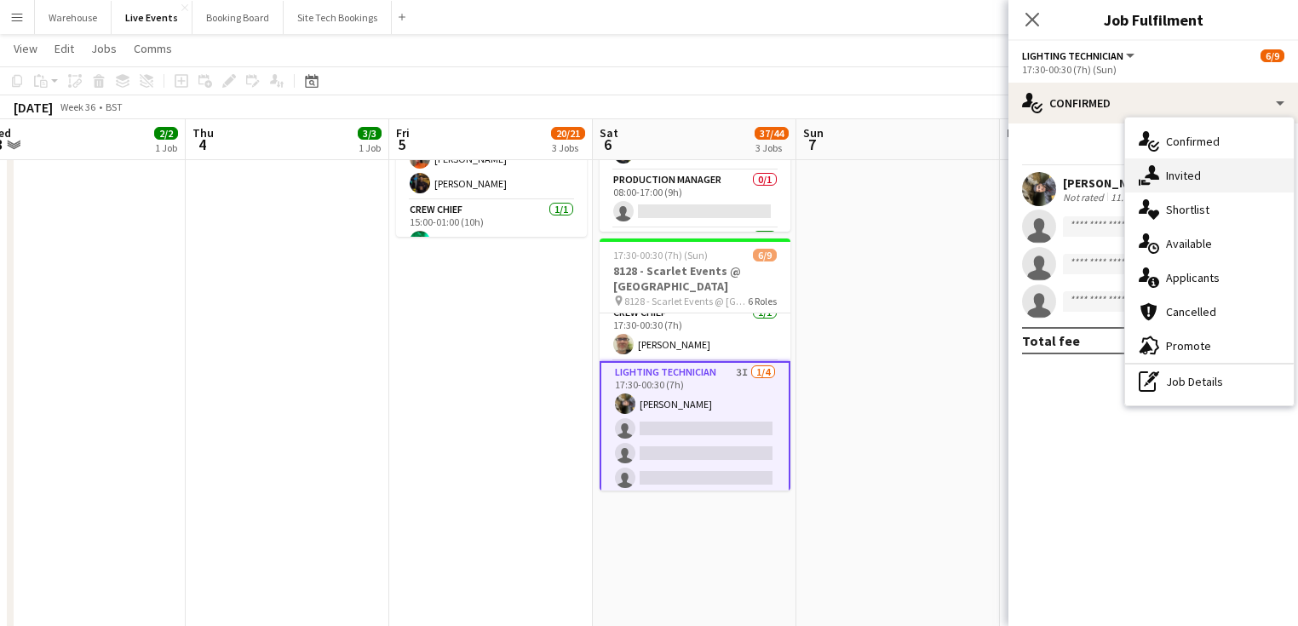
click at [1190, 167] on div "single-neutral-actions-share-1 Invited" at bounding box center [1209, 175] width 169 height 34
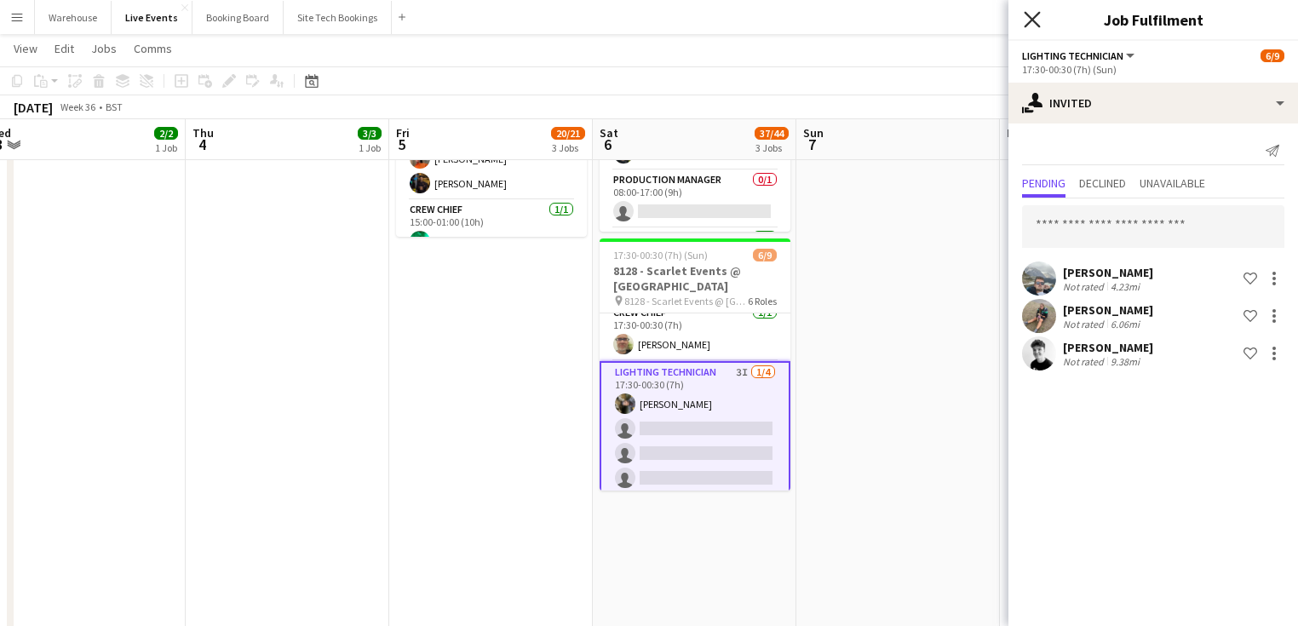
click at [1032, 20] on icon at bounding box center [1032, 19] width 16 height 16
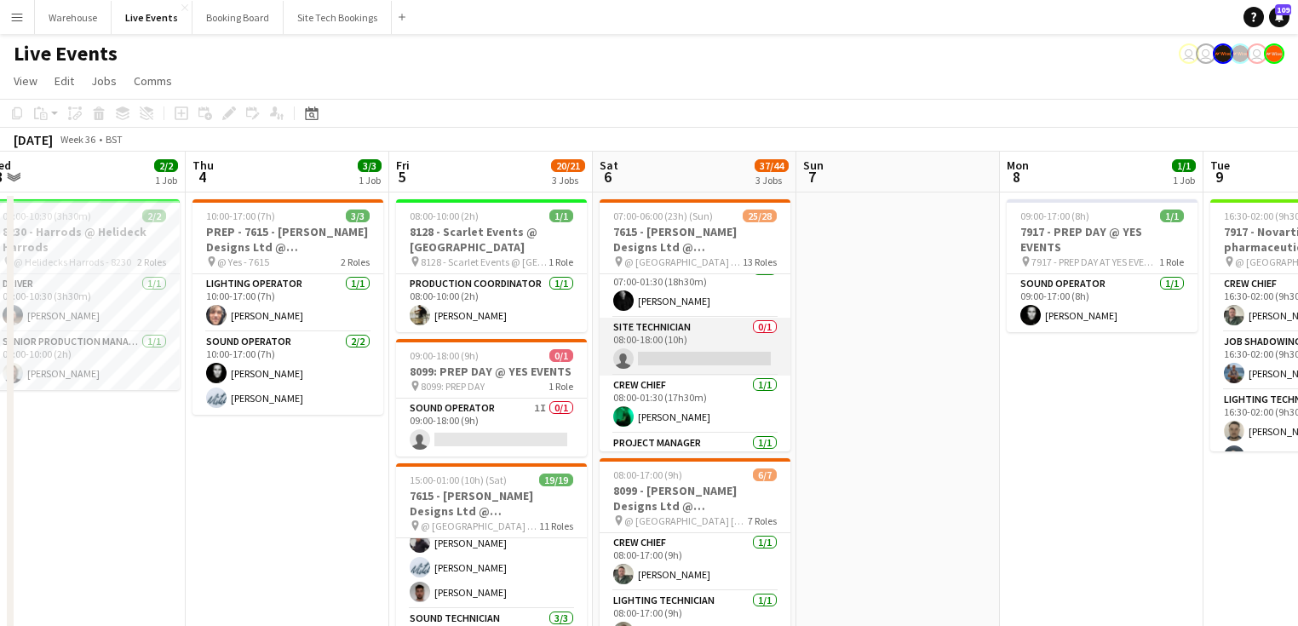
scroll to position [273, 0]
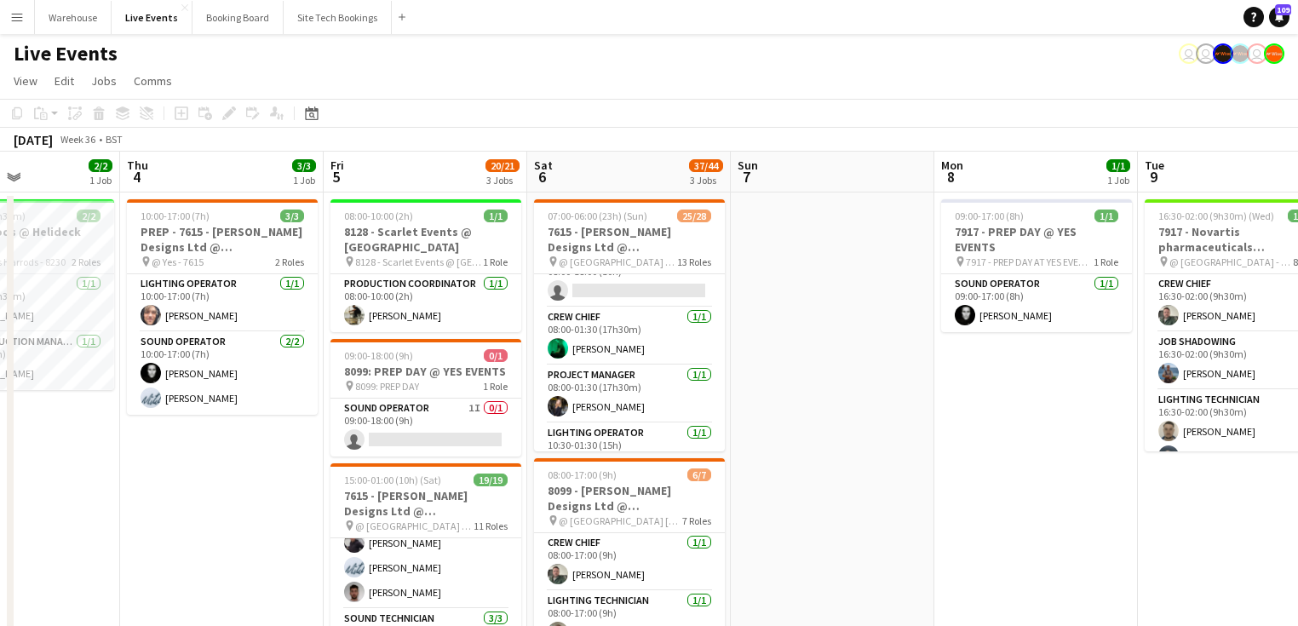
drag, startPoint x: 1048, startPoint y: 458, endPoint x: 912, endPoint y: 414, distance: 143.3
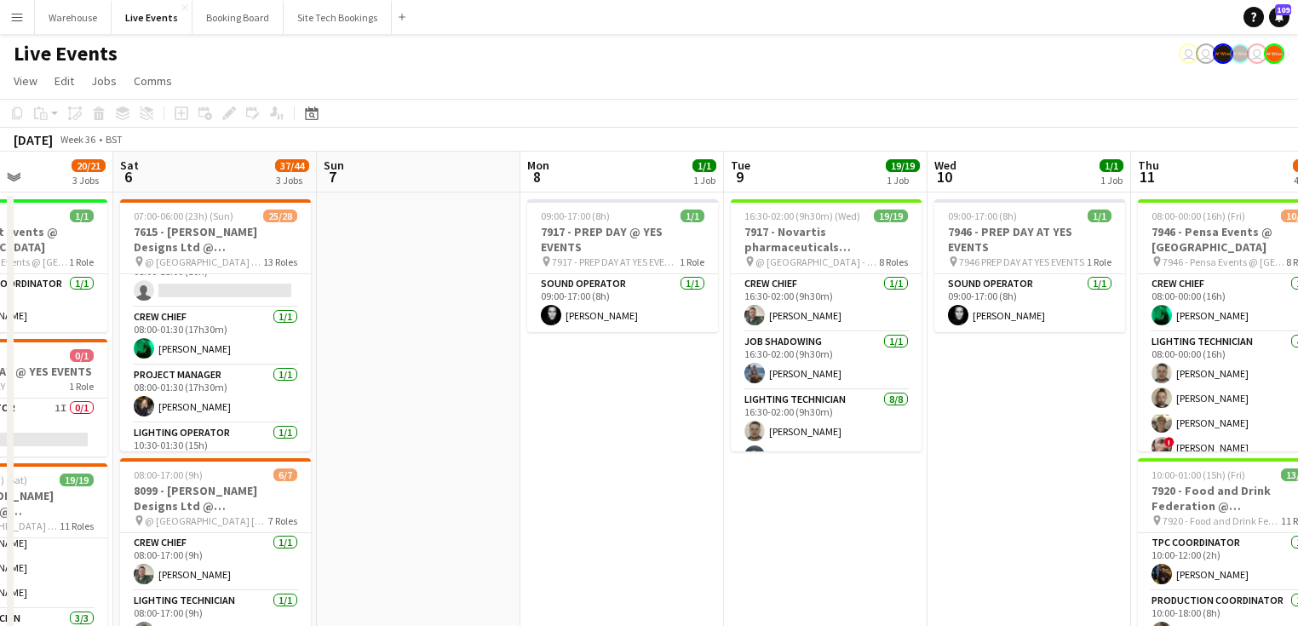
drag, startPoint x: 951, startPoint y: 474, endPoint x: 637, endPoint y: 467, distance: 314.3
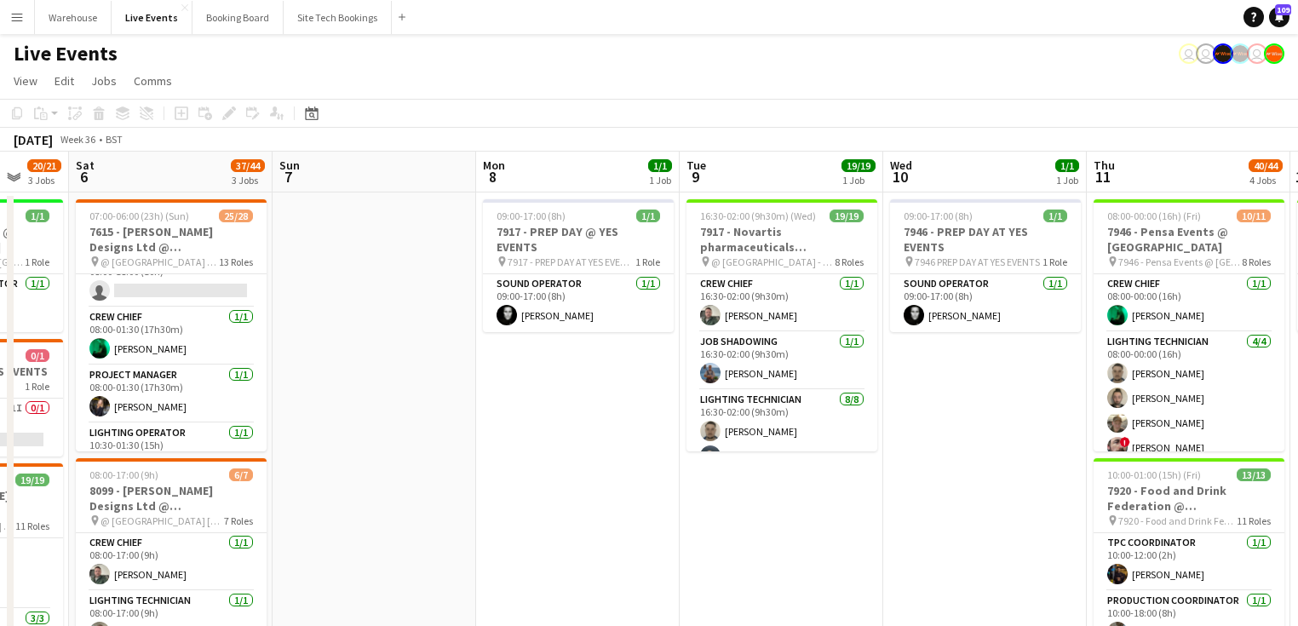
drag, startPoint x: 1028, startPoint y: 455, endPoint x: 1218, endPoint y: 403, distance: 196.9
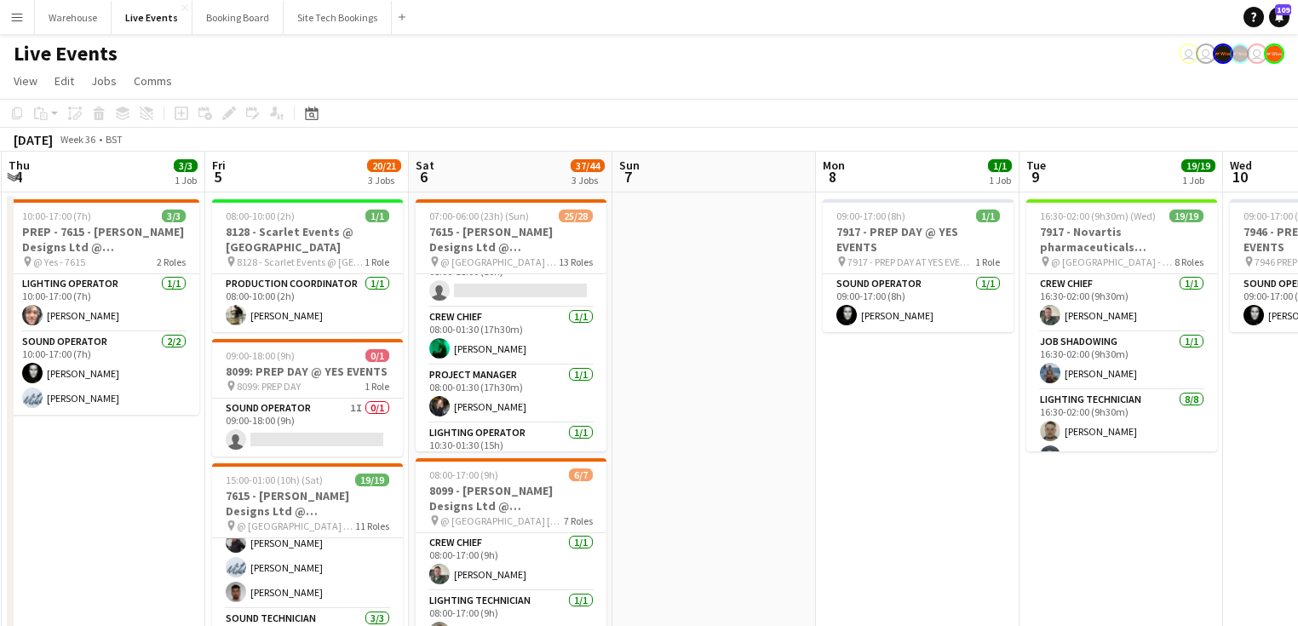
scroll to position [0, 376]
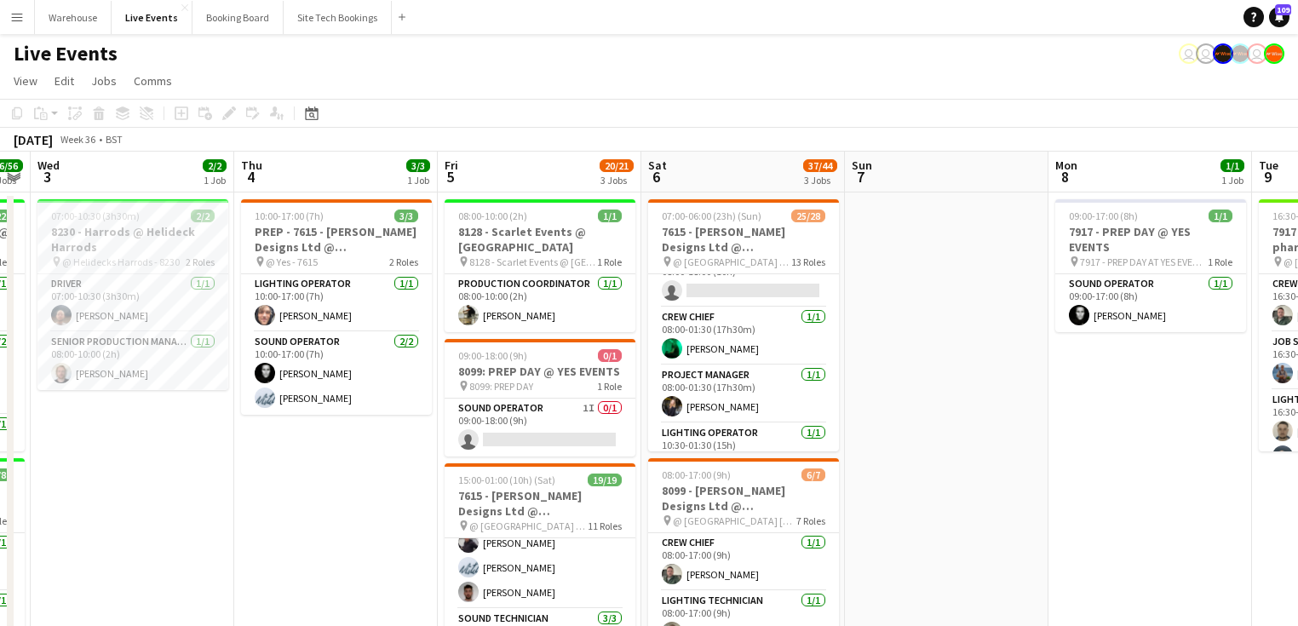
drag, startPoint x: 681, startPoint y: 478, endPoint x: 1050, endPoint y: 454, distance: 369.5
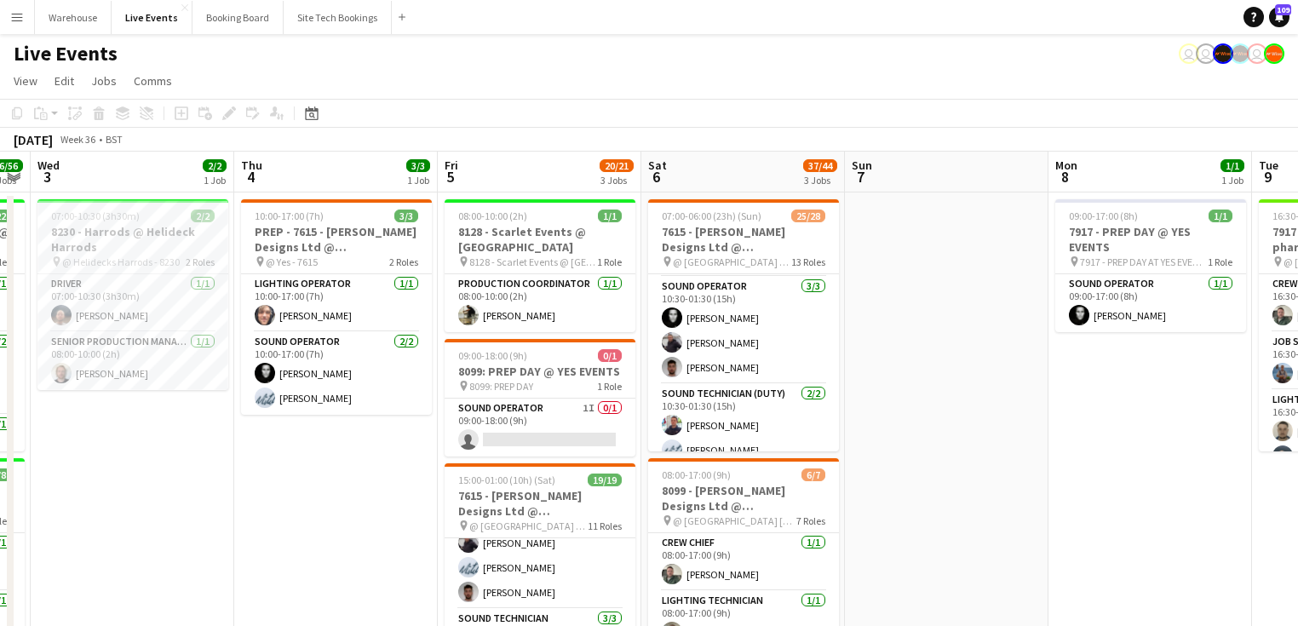
scroll to position [545, 0]
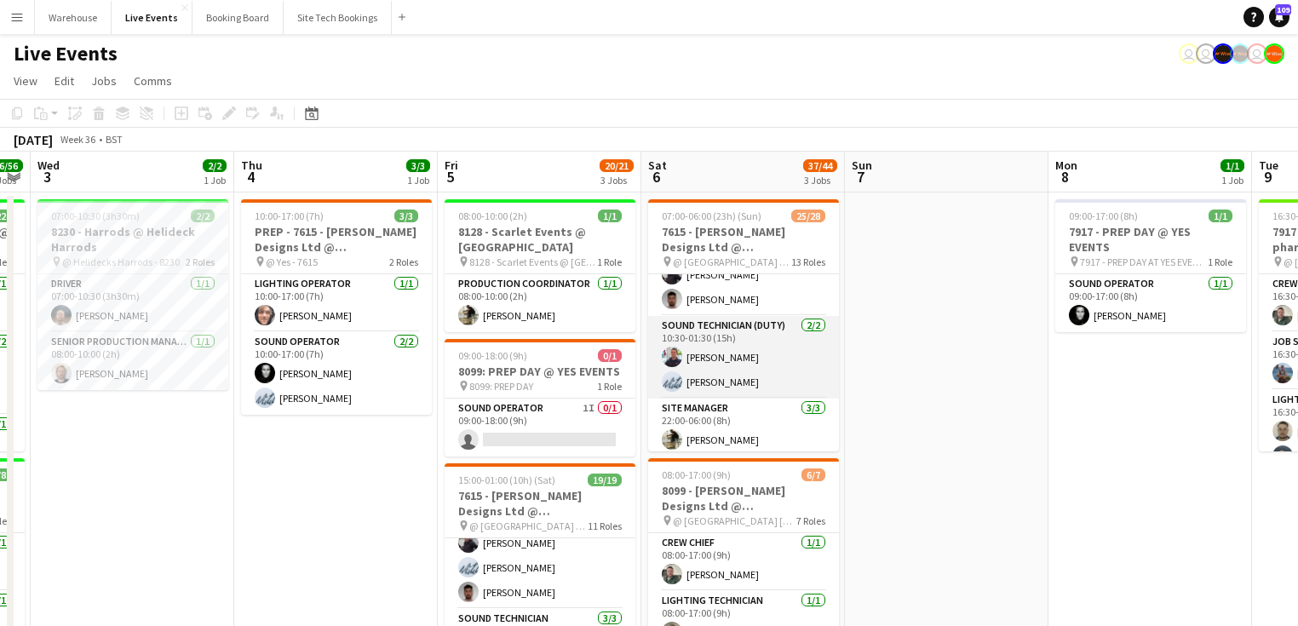
click at [680, 360] on app-user-avatar at bounding box center [672, 357] width 20 height 20
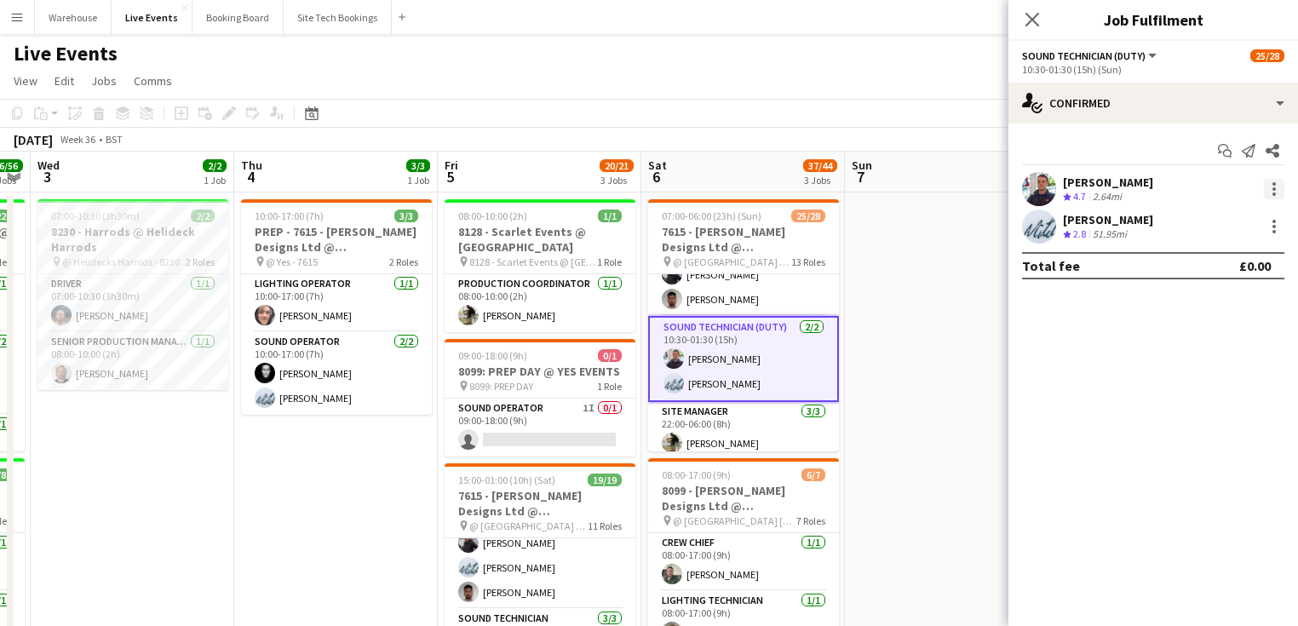
click at [1271, 187] on div at bounding box center [1274, 189] width 20 height 20
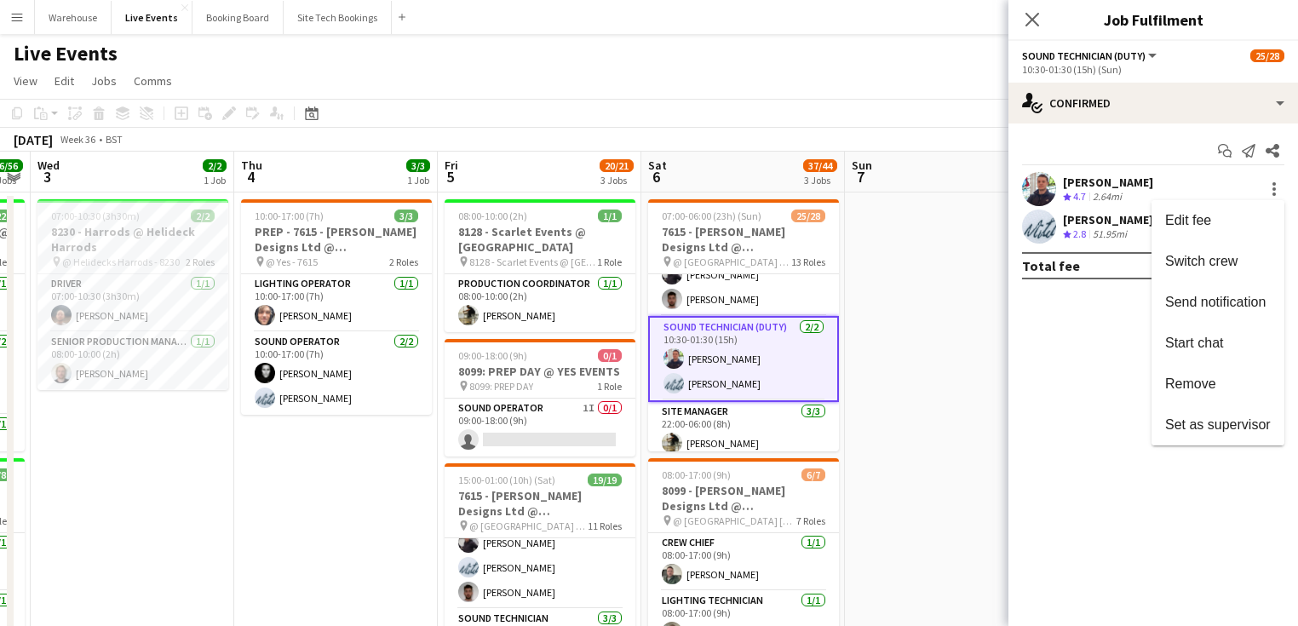
click at [1032, 20] on div at bounding box center [649, 313] width 1298 height 626
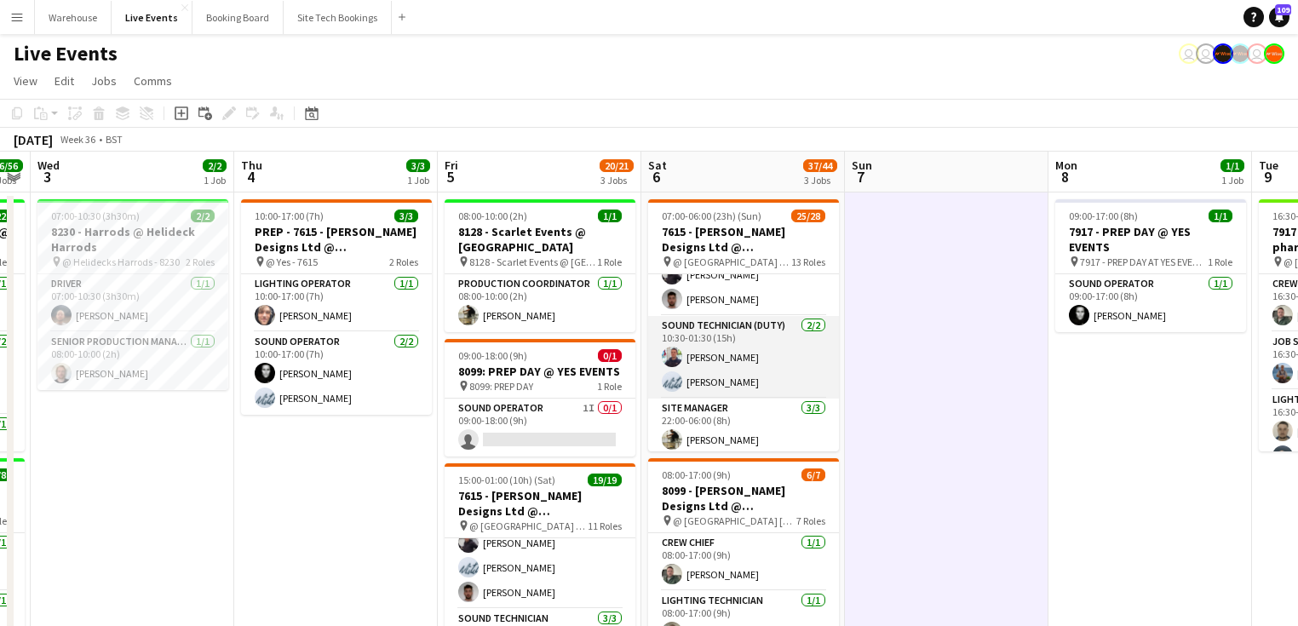
click at [691, 351] on app-card-role "Sound Technician (Duty) [DATE] 10:30-01:30 (15h) [PERSON_NAME] [PERSON_NAME]" at bounding box center [743, 357] width 191 height 83
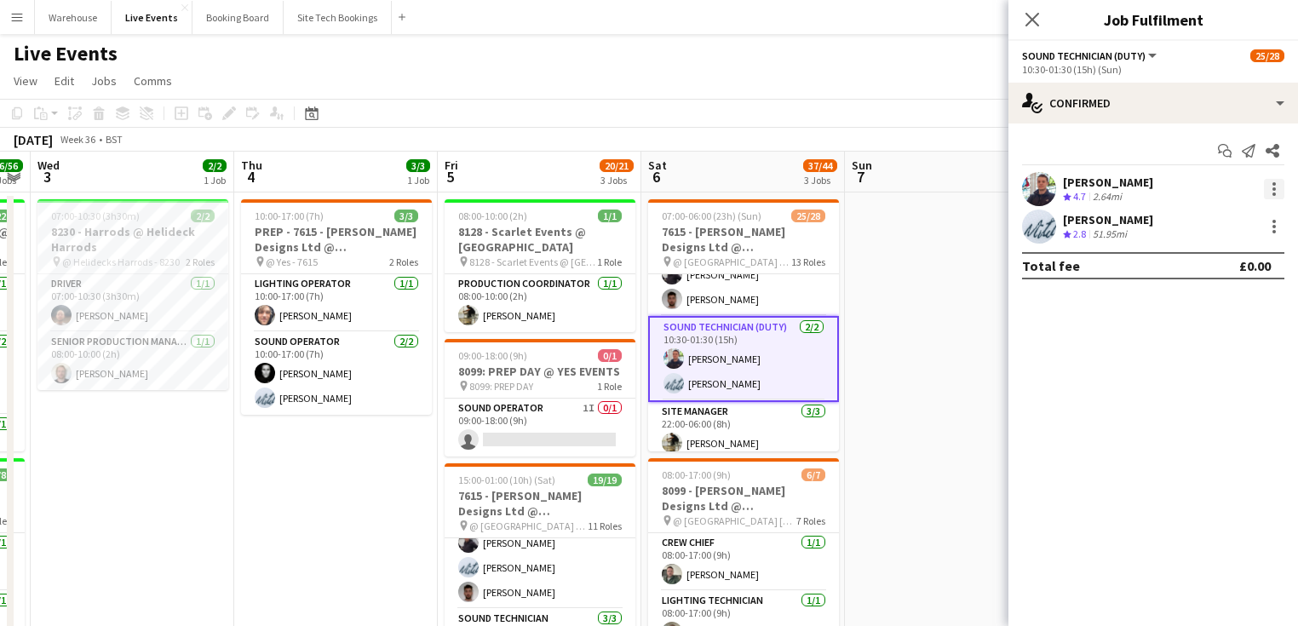
click at [1269, 188] on div at bounding box center [1274, 189] width 20 height 20
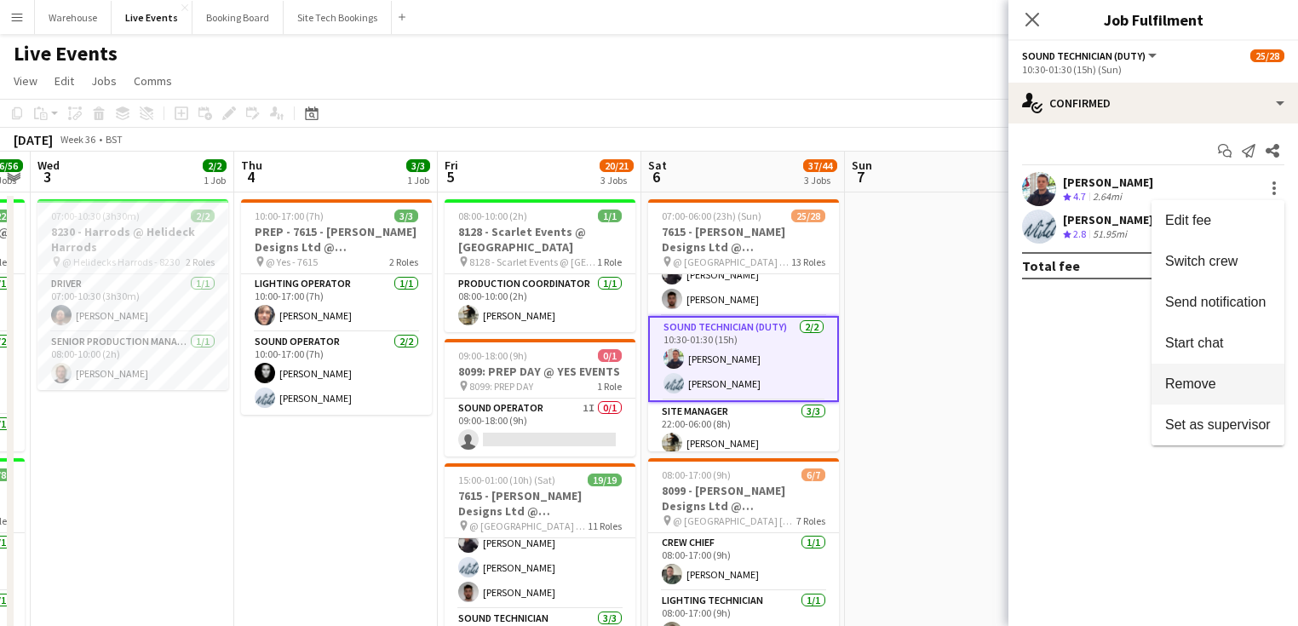
click at [1186, 376] on span "Remove" at bounding box center [1190, 383] width 51 height 14
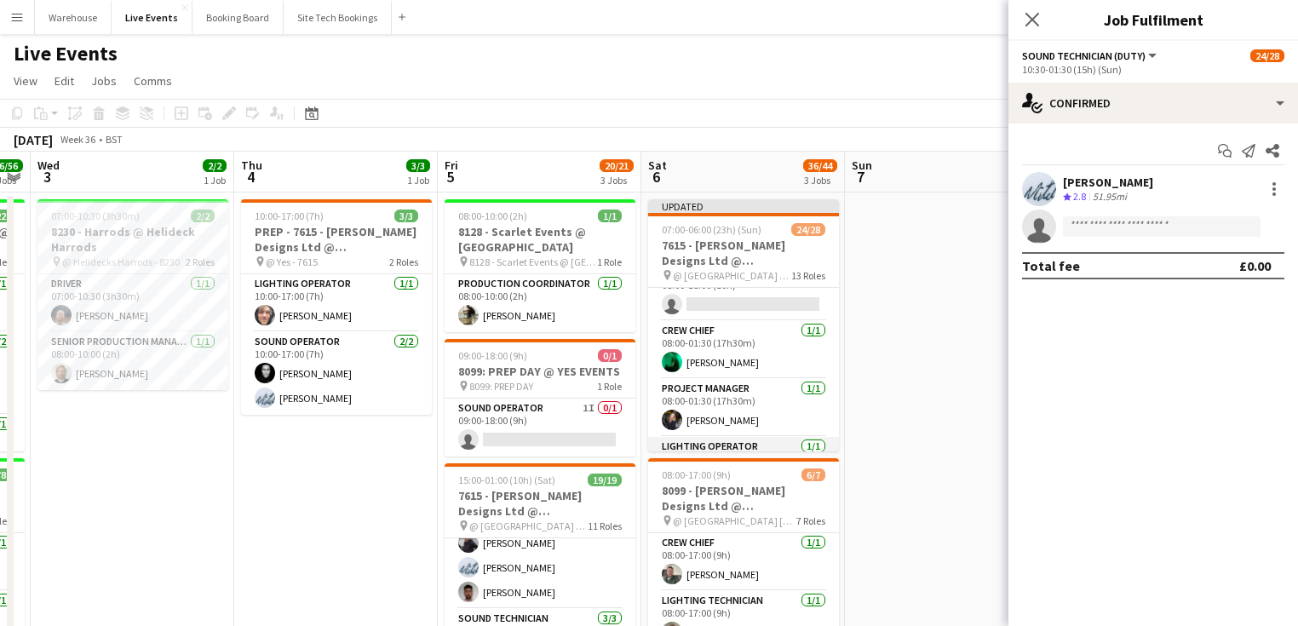
scroll to position [204, 0]
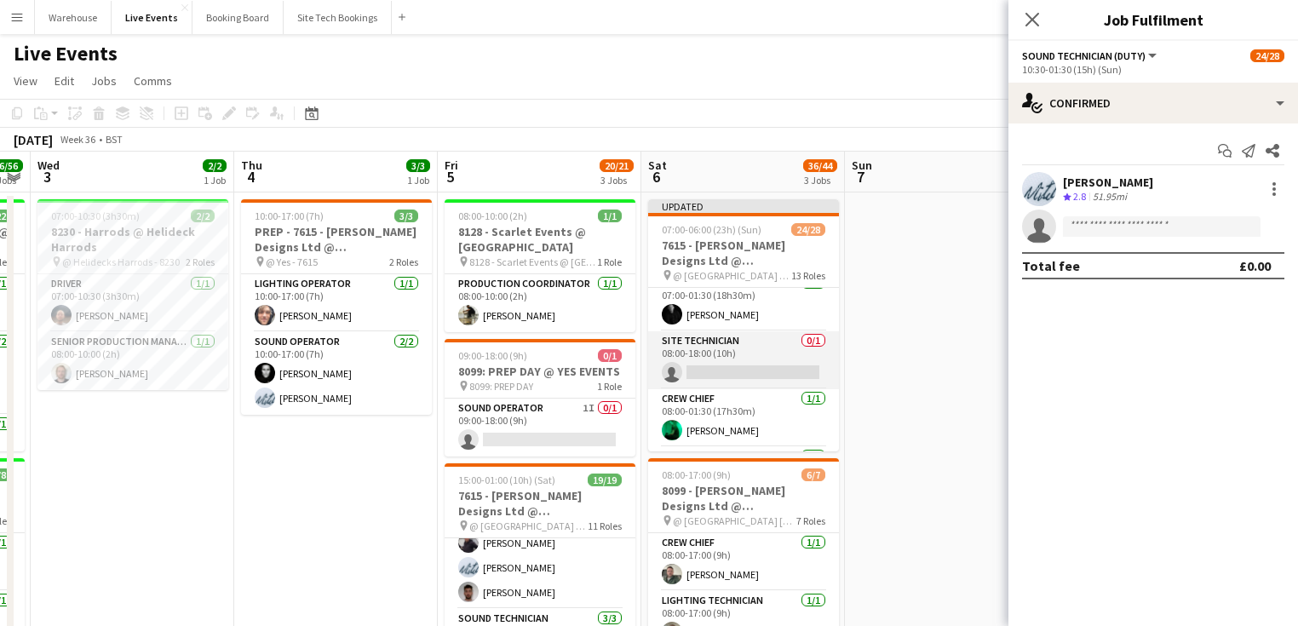
click at [743, 371] on app-card-role "Site Technician 0/1 08:00-18:00 (10h) single-neutral-actions" at bounding box center [743, 360] width 191 height 58
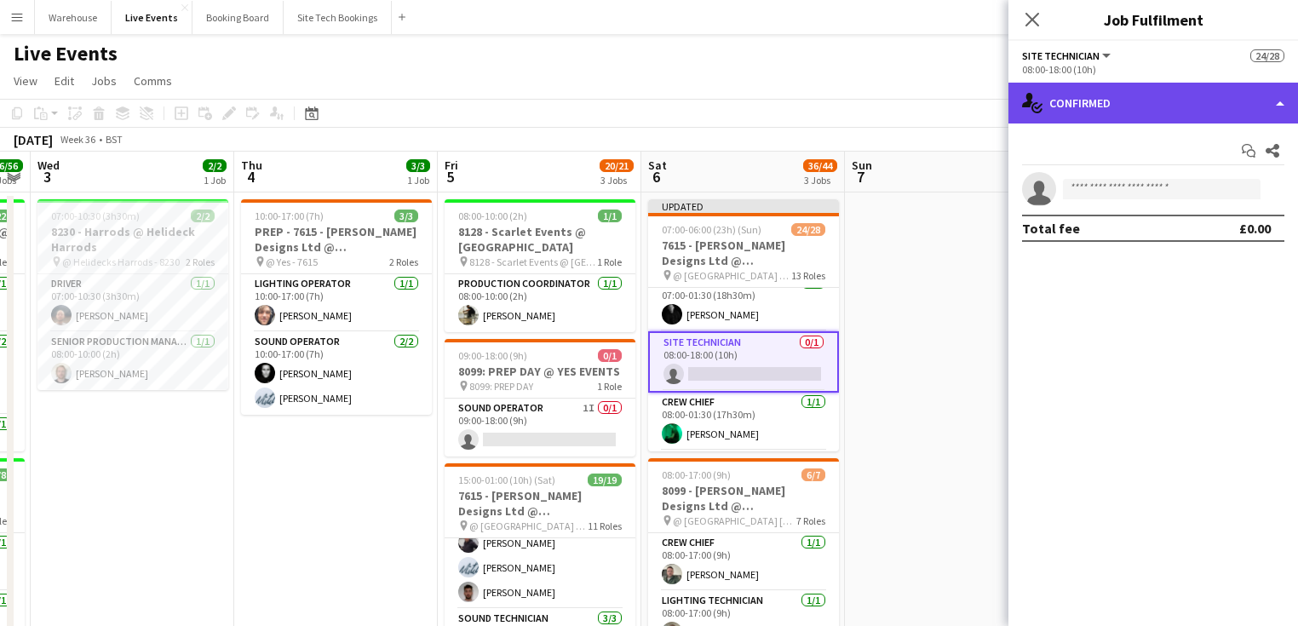
click at [1122, 102] on div "single-neutral-actions-check-2 Confirmed" at bounding box center [1153, 103] width 290 height 41
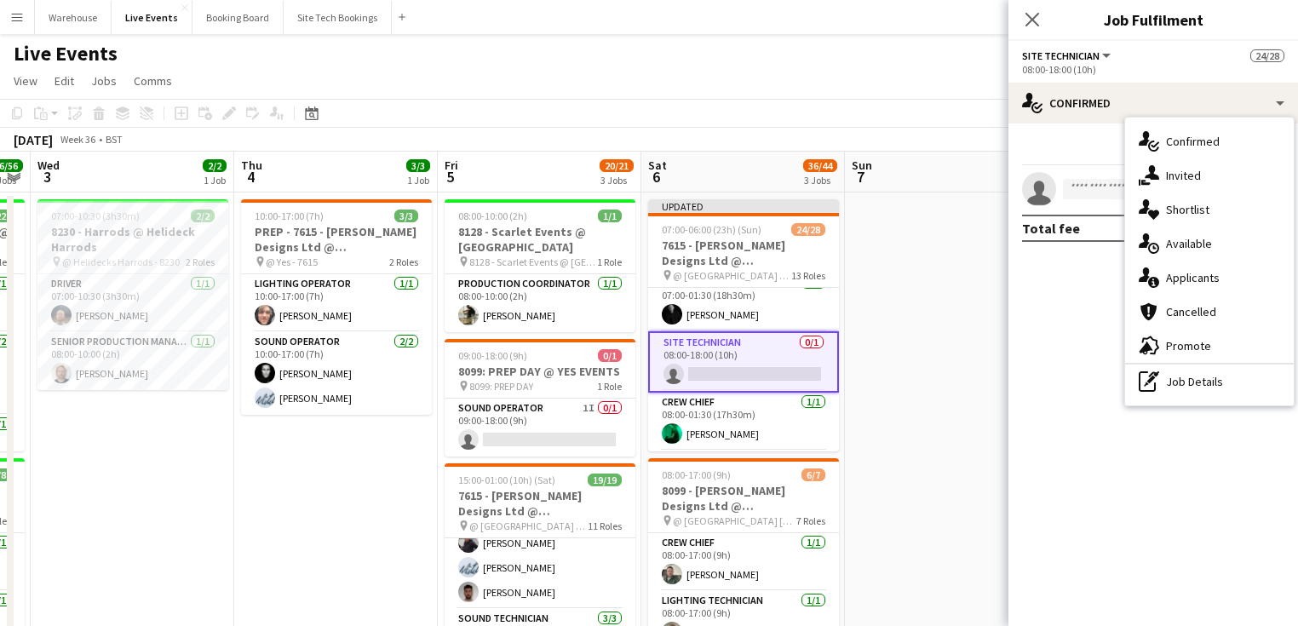
click at [1081, 305] on mat-expansion-panel "check Confirmed Start chat Share single-neutral-actions Total fee £0.00" at bounding box center [1153, 374] width 290 height 502
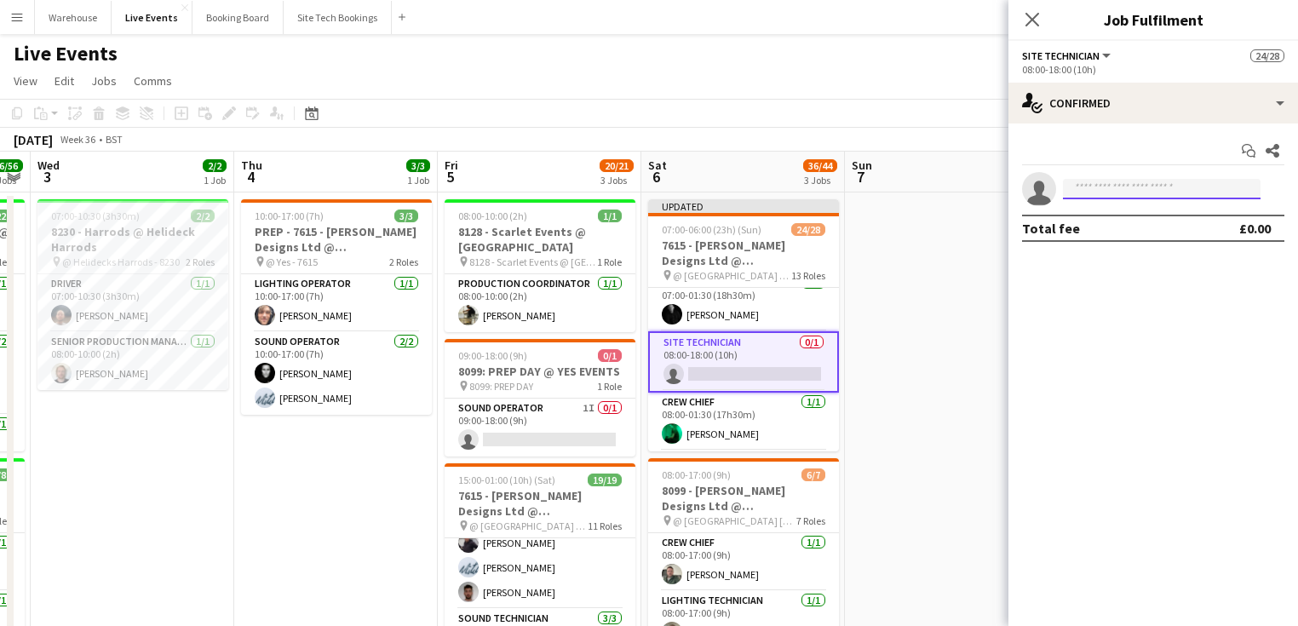
click at [1145, 181] on input at bounding box center [1162, 189] width 198 height 20
drag, startPoint x: 1145, startPoint y: 181, endPoint x: 1085, endPoint y: 253, distance: 93.8
click at [1080, 278] on mat-expansion-panel "check Confirmed Start chat Share single-neutral-actions Total fee £0.00" at bounding box center [1153, 374] width 290 height 502
click at [1130, 184] on input at bounding box center [1162, 189] width 198 height 20
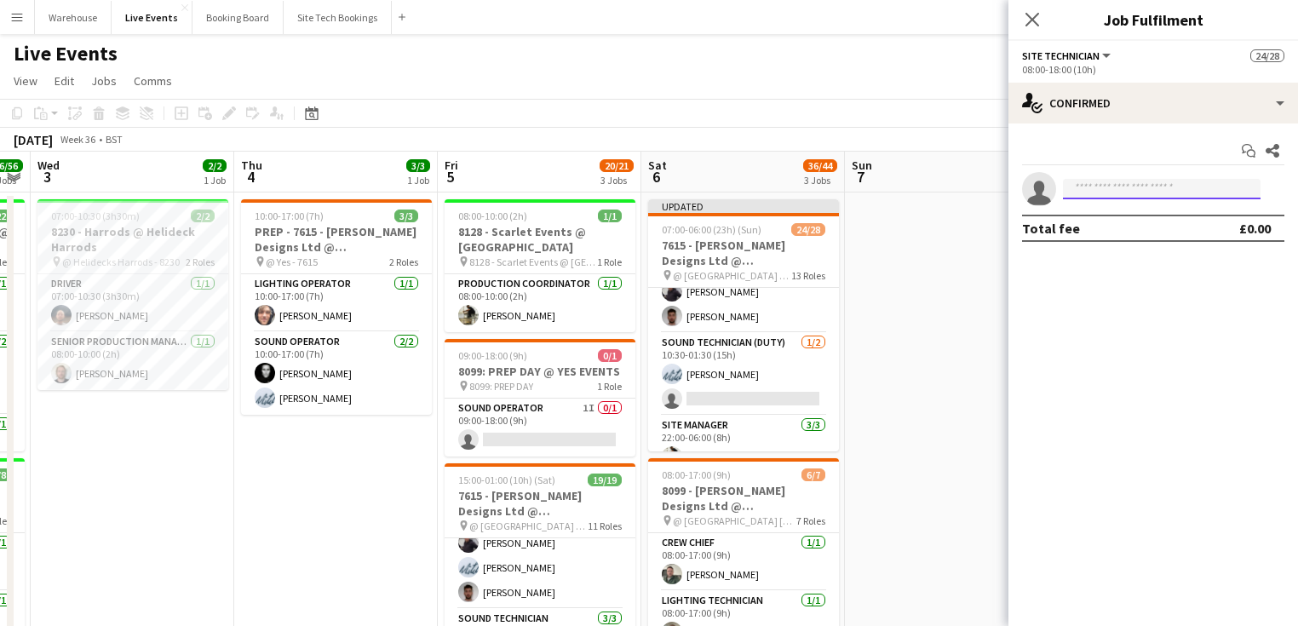
scroll to position [613, 0]
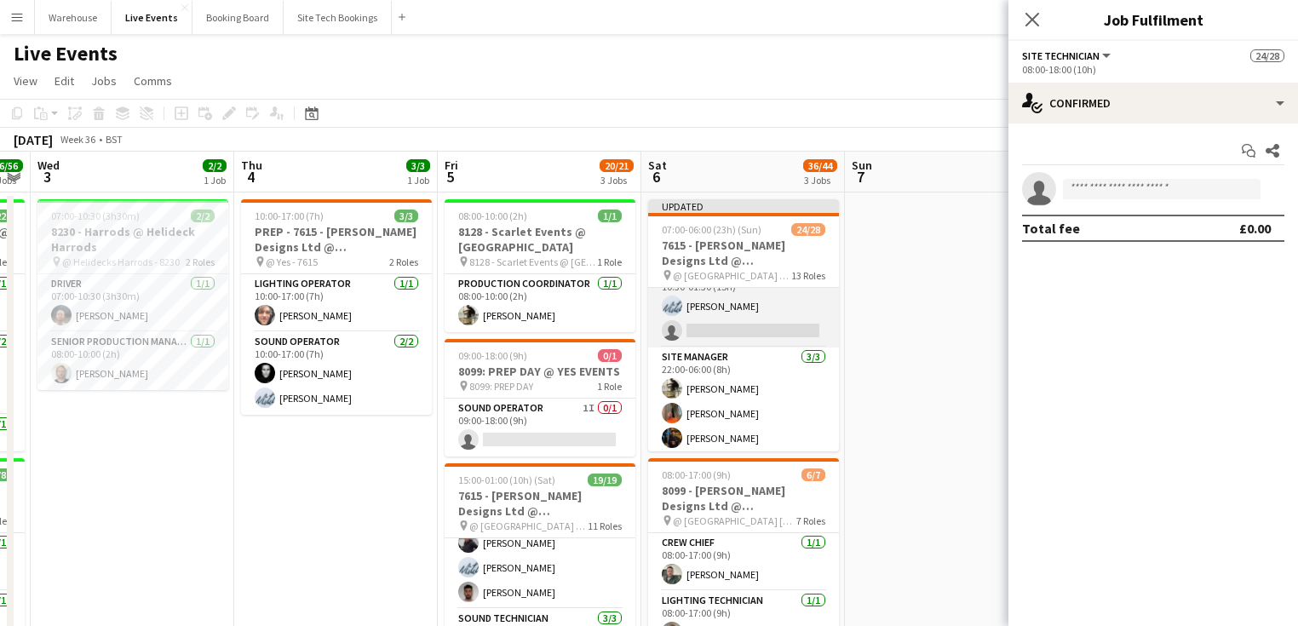
click at [738, 336] on app-card-role "Sound Technician (Duty) [DATE] 10:30-01:30 (15h) [PERSON_NAME] single-neutral-a…" at bounding box center [743, 306] width 191 height 83
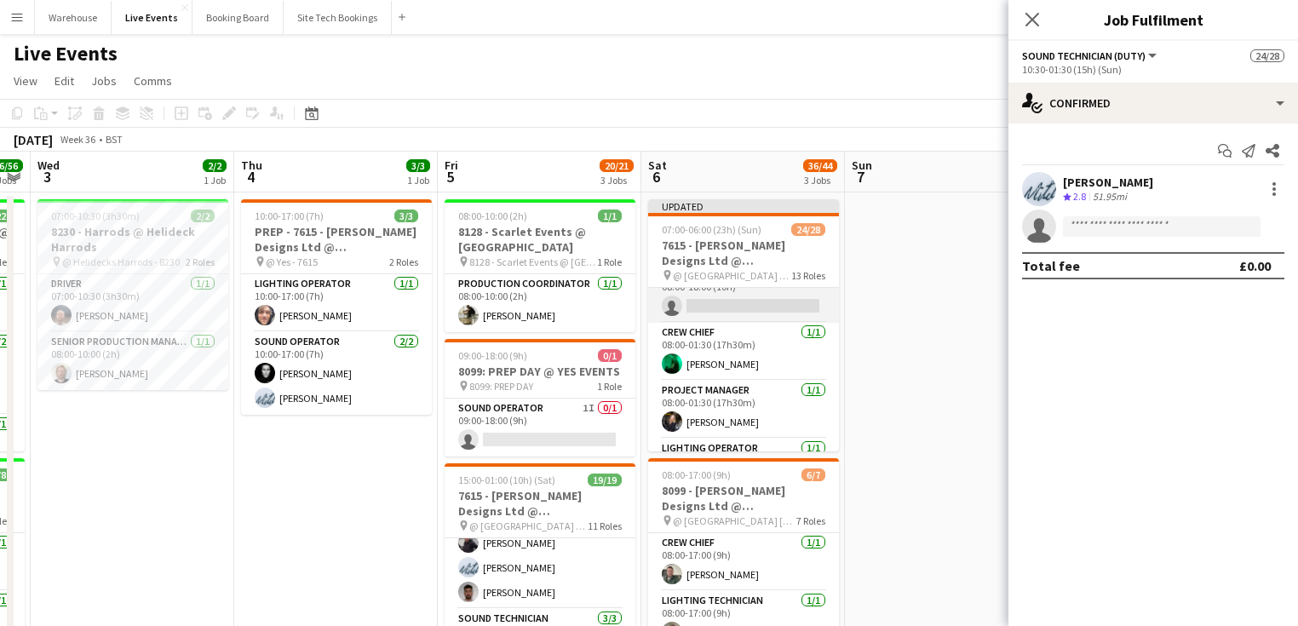
click at [727, 308] on app-card-role "Site Technician 0/1 08:00-18:00 (10h) single-neutral-actions" at bounding box center [743, 294] width 191 height 58
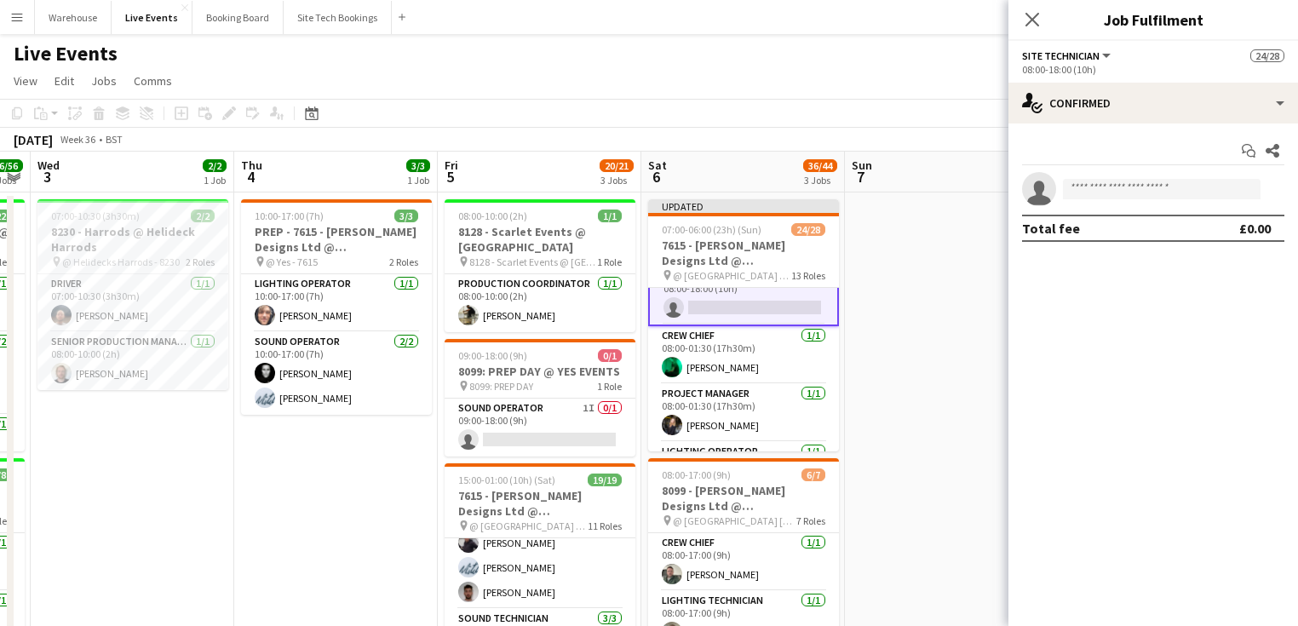
scroll to position [273, 0]
click at [1105, 196] on input at bounding box center [1162, 189] width 198 height 20
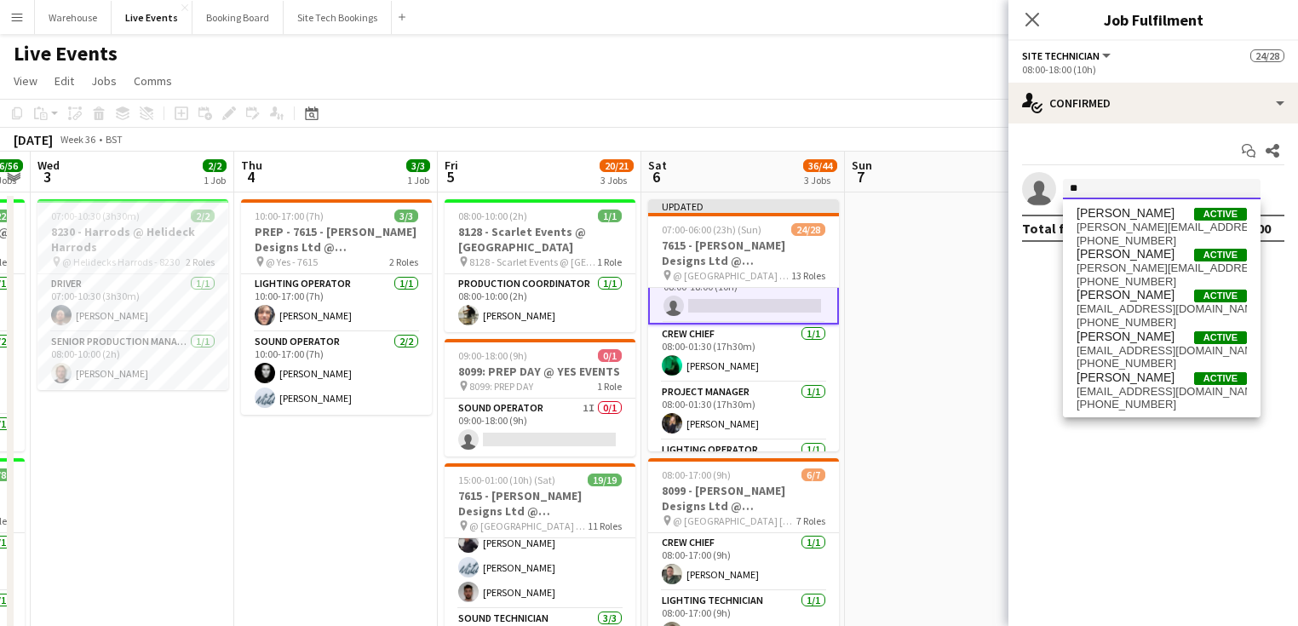
type input "*"
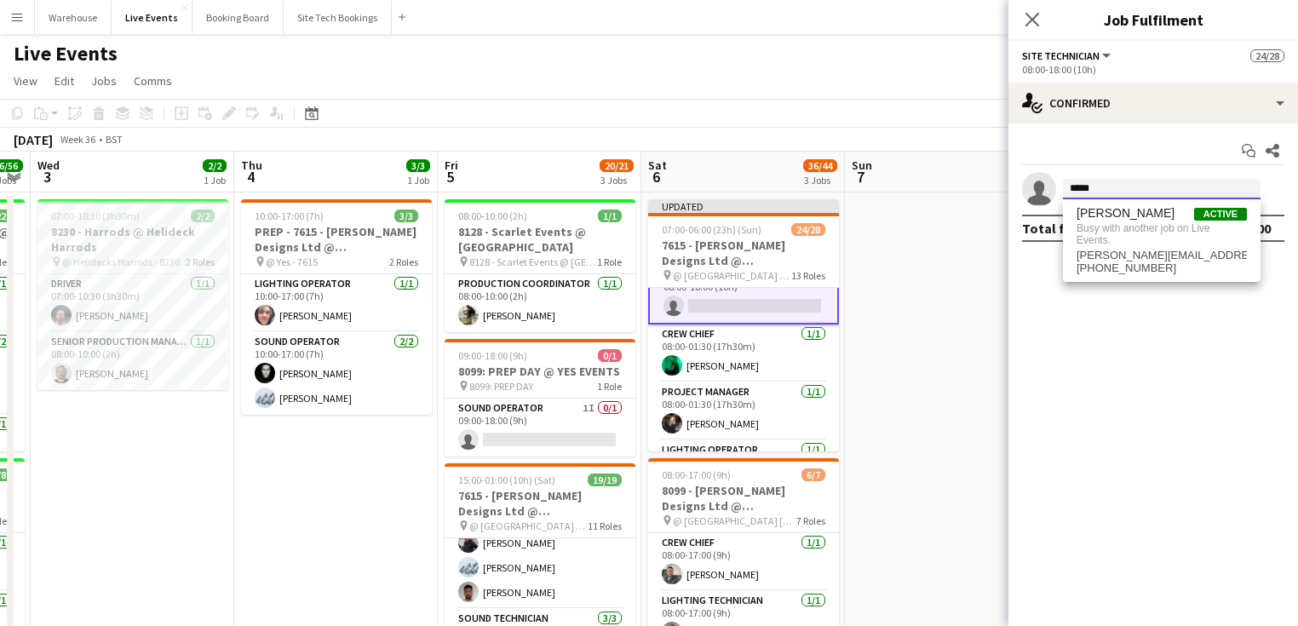
type input "******"
click at [1035, 24] on icon "Close pop-in" at bounding box center [1032, 20] width 14 height 14
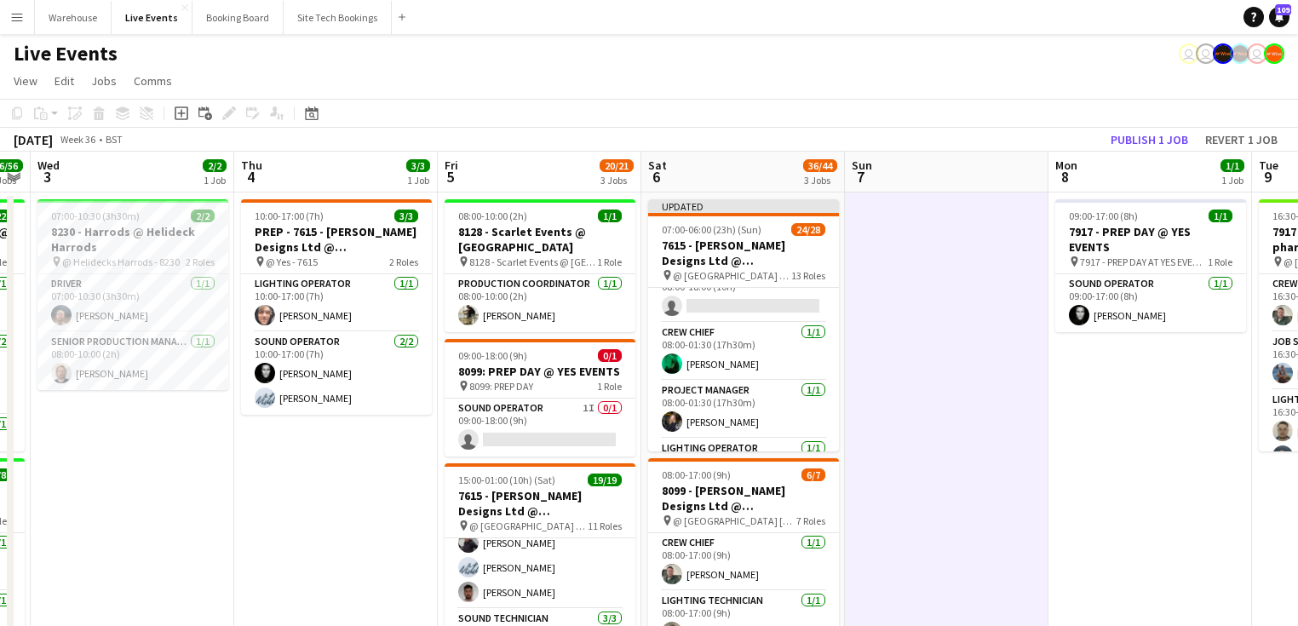
scroll to position [203, 0]
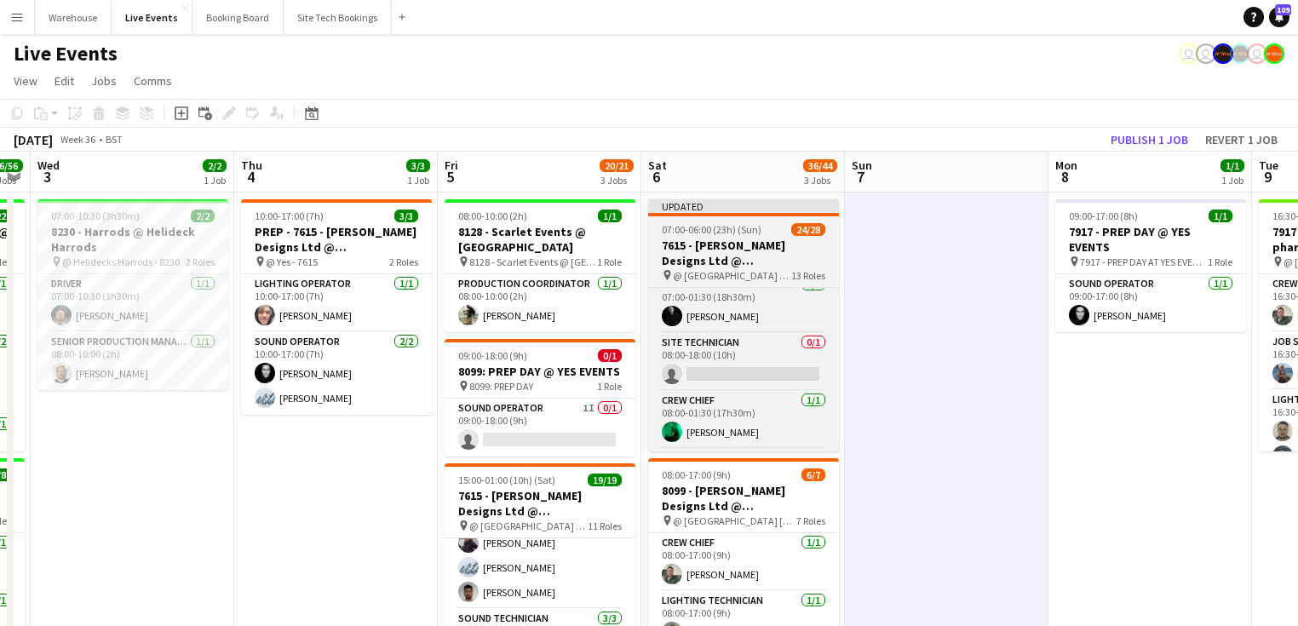
click at [713, 244] on h3 "7615 - [PERSON_NAME] Designs Ltd @ [GEOGRAPHIC_DATA]" at bounding box center [743, 253] width 191 height 31
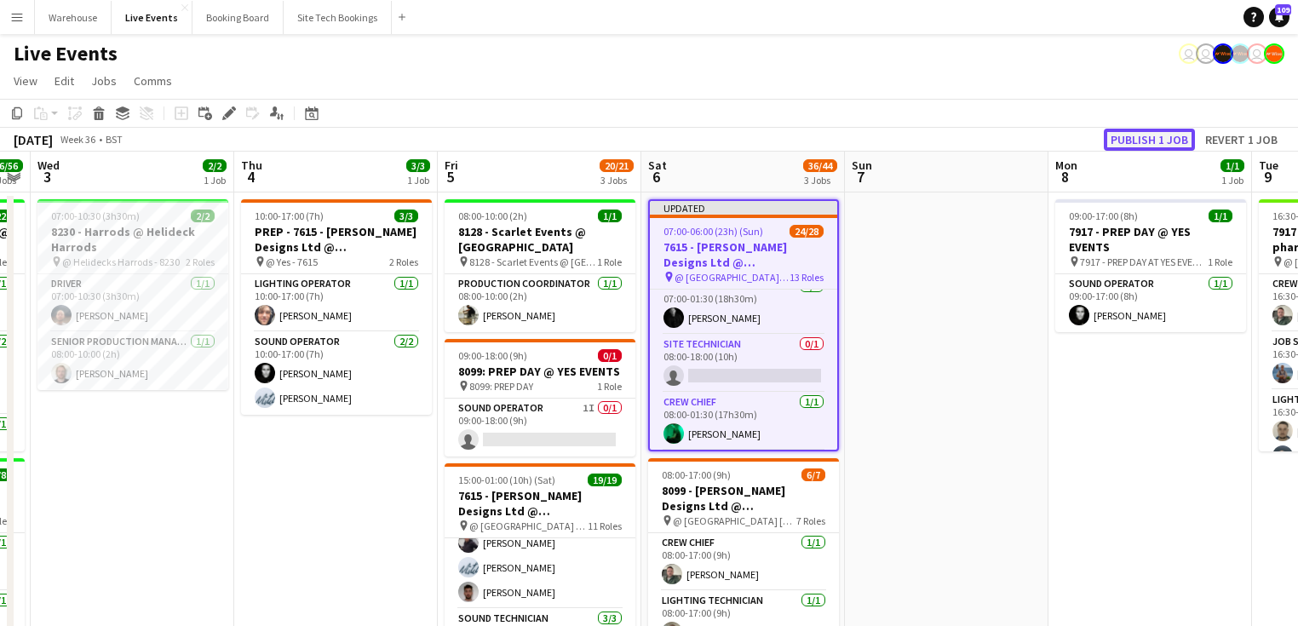
click at [1142, 129] on button "Publish 1 job" at bounding box center [1149, 140] width 91 height 22
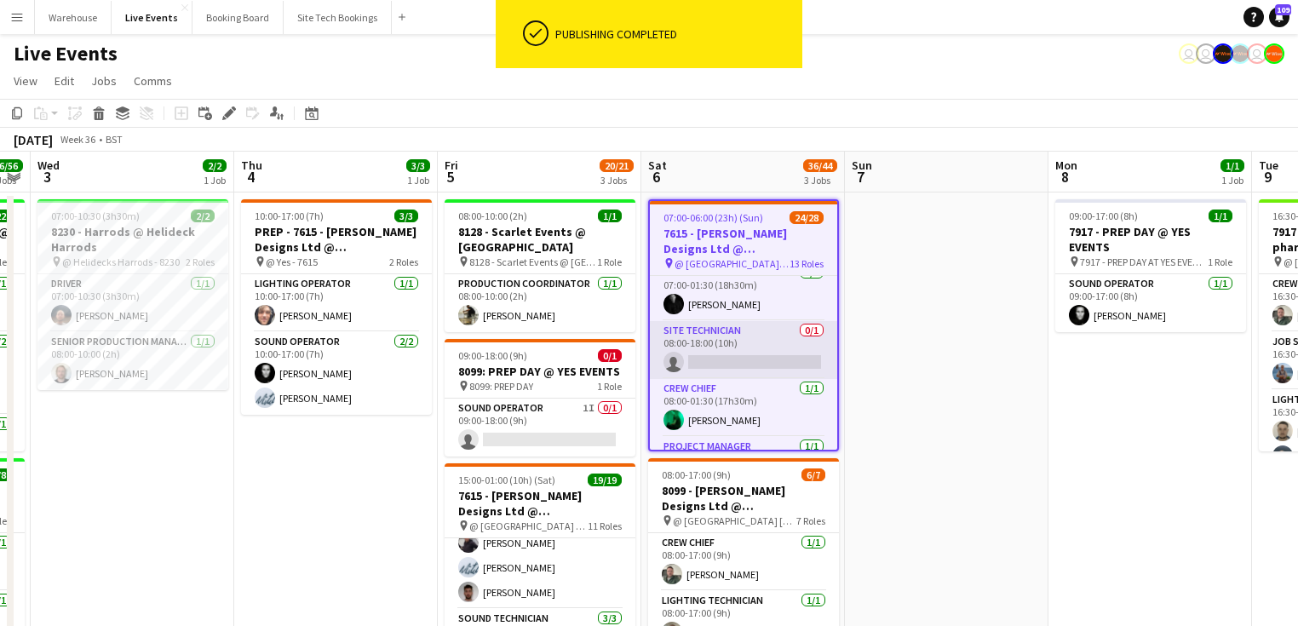
click at [755, 356] on app-card-role "Site Technician 0/1 08:00-18:00 (10h) single-neutral-actions" at bounding box center [743, 350] width 187 height 58
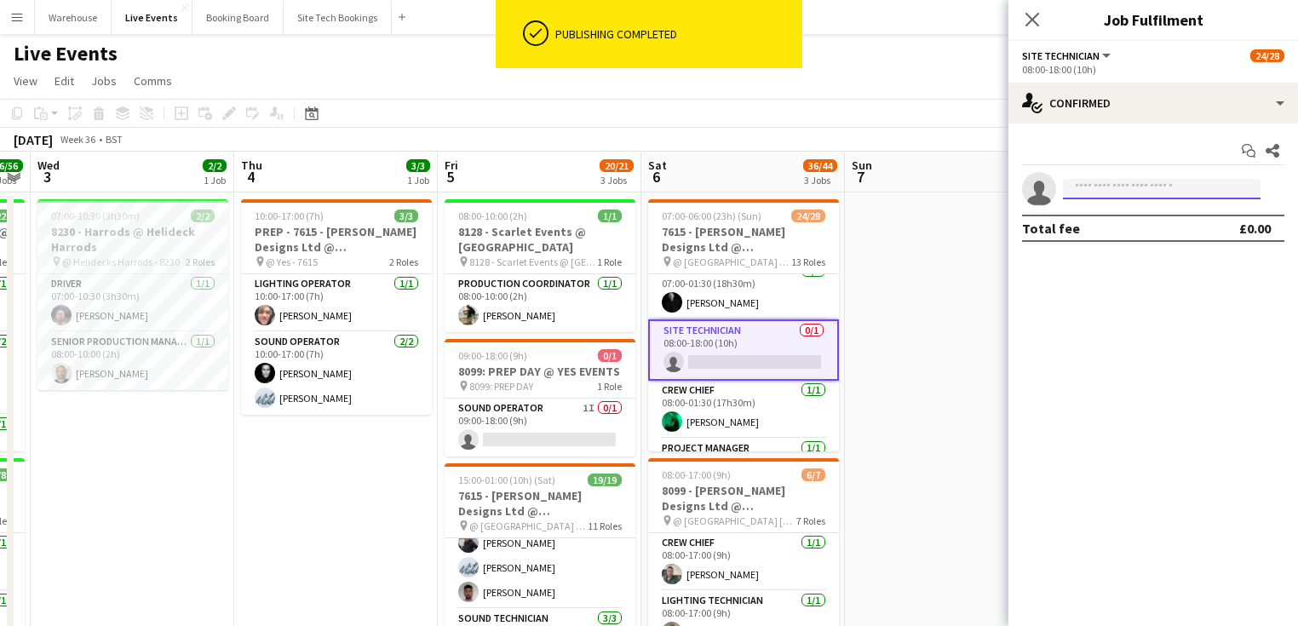
click at [1133, 190] on input at bounding box center [1162, 189] width 198 height 20
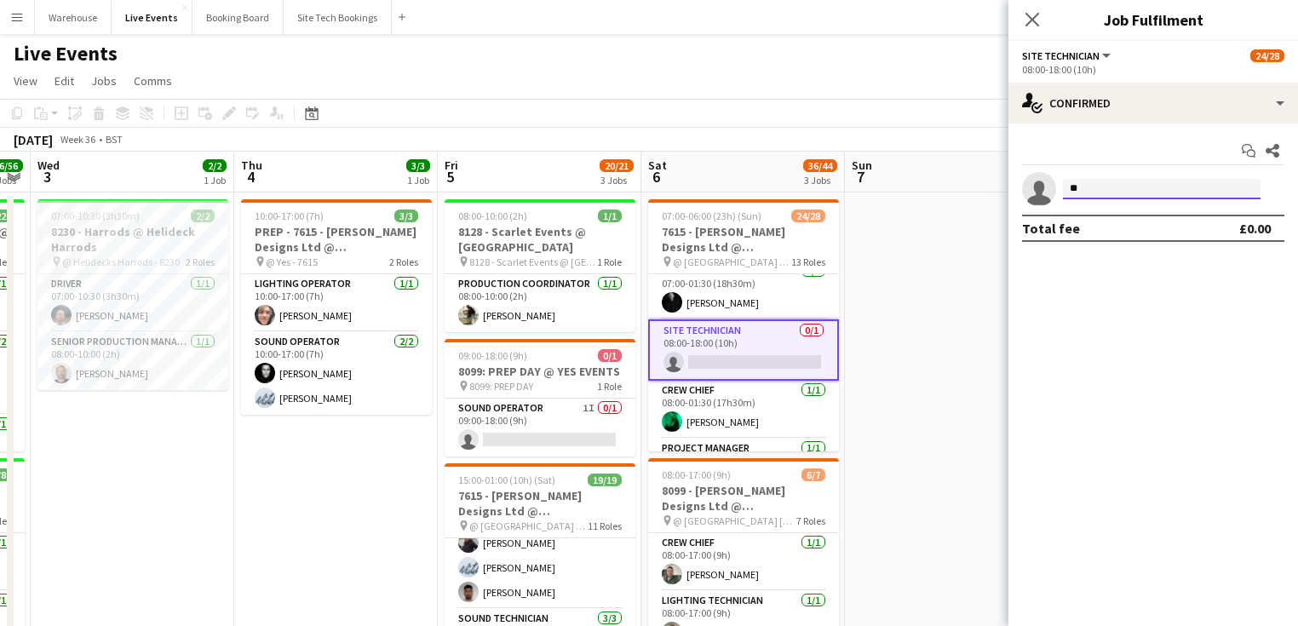
type input "*"
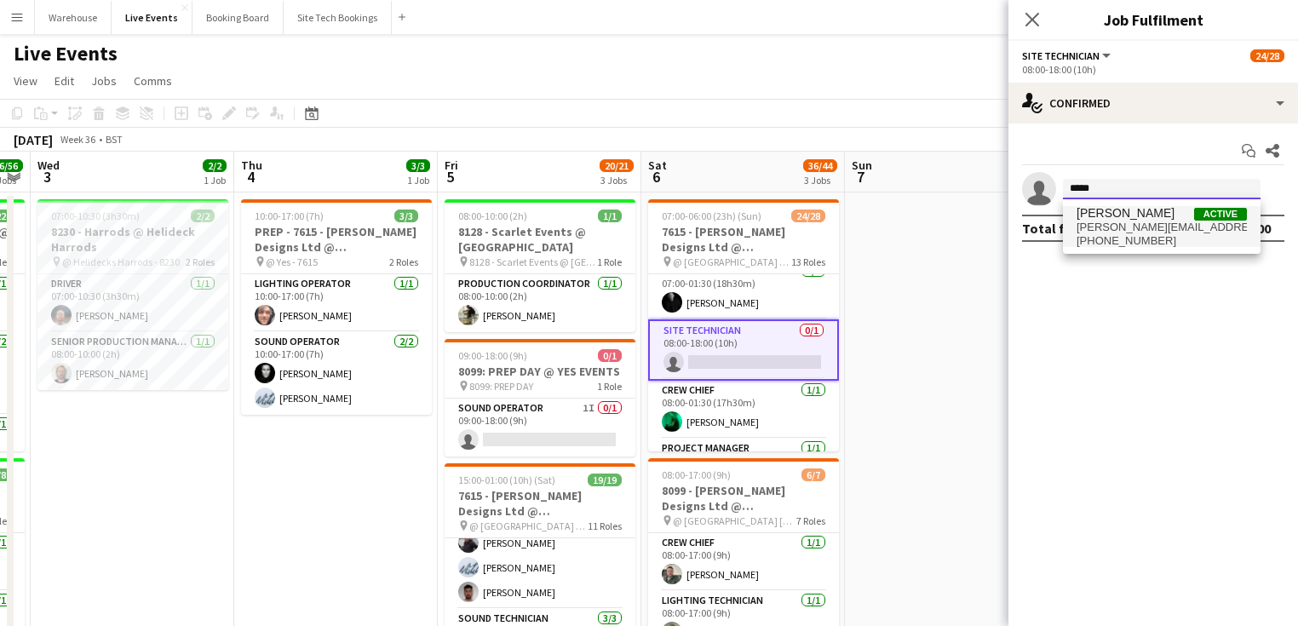
type input "*****"
click at [1127, 232] on span "[PERSON_NAME][EMAIL_ADDRESS][DOMAIN_NAME]" at bounding box center [1161, 228] width 170 height 14
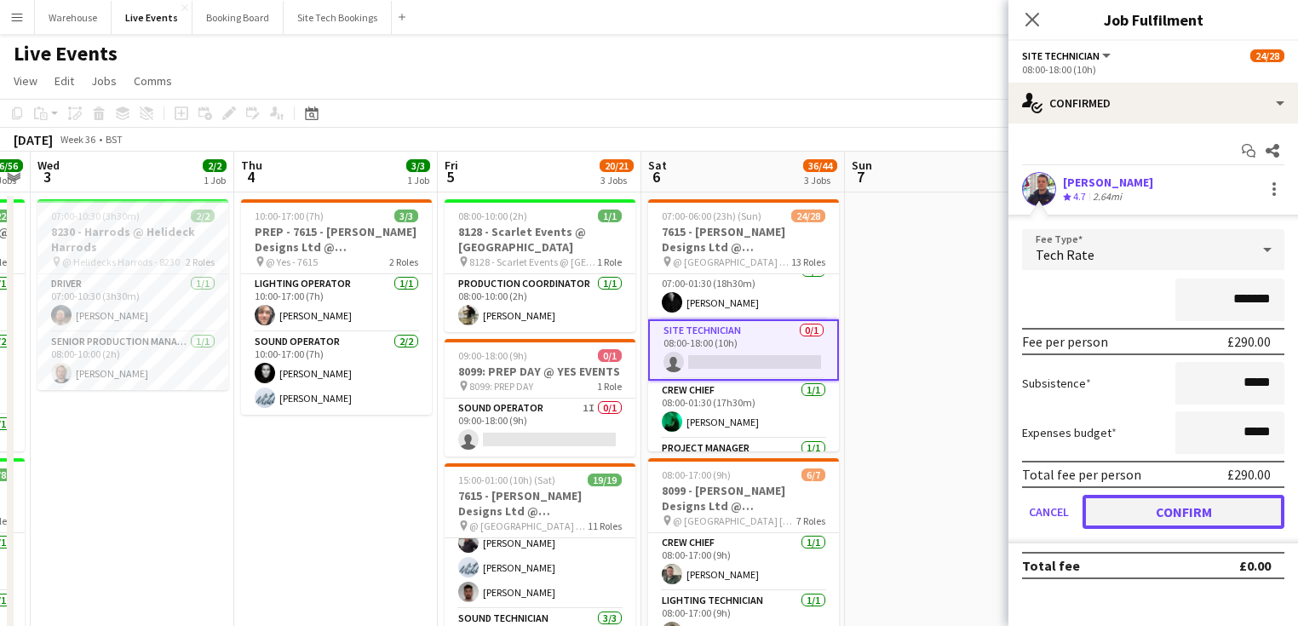
click at [1161, 508] on button "Confirm" at bounding box center [1183, 512] width 202 height 34
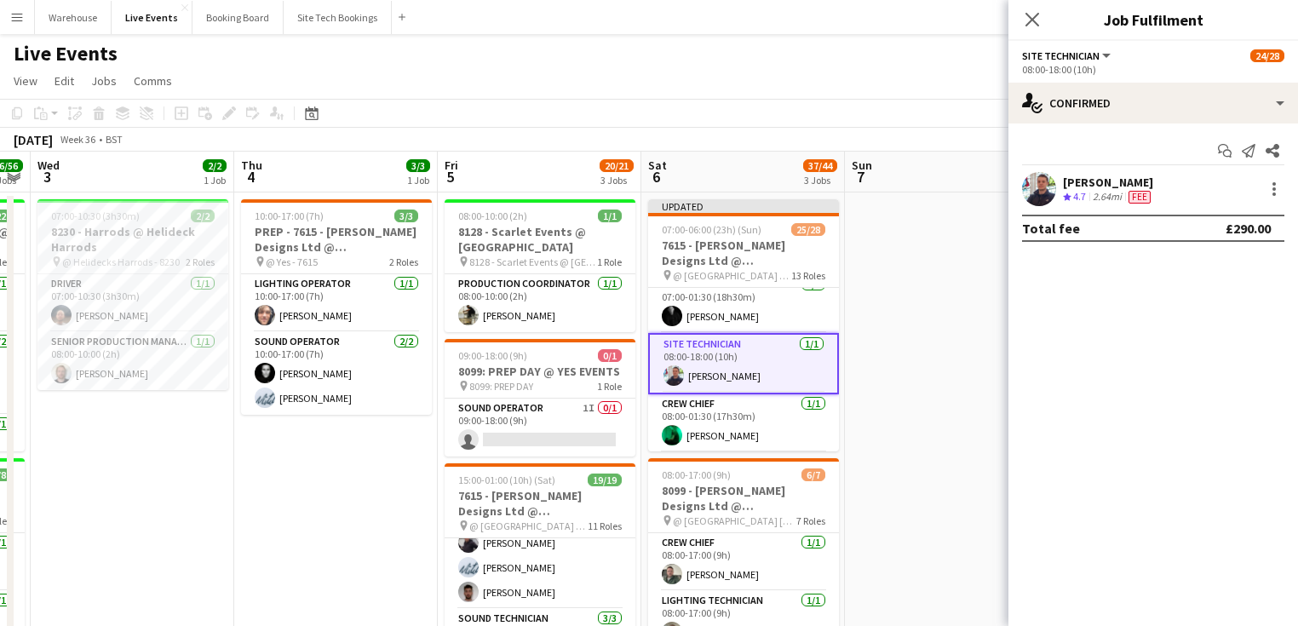
drag, startPoint x: 1036, startPoint y: 26, endPoint x: 990, endPoint y: 160, distance: 141.9
click at [1035, 25] on icon "Close pop-in" at bounding box center [1032, 20] width 14 height 14
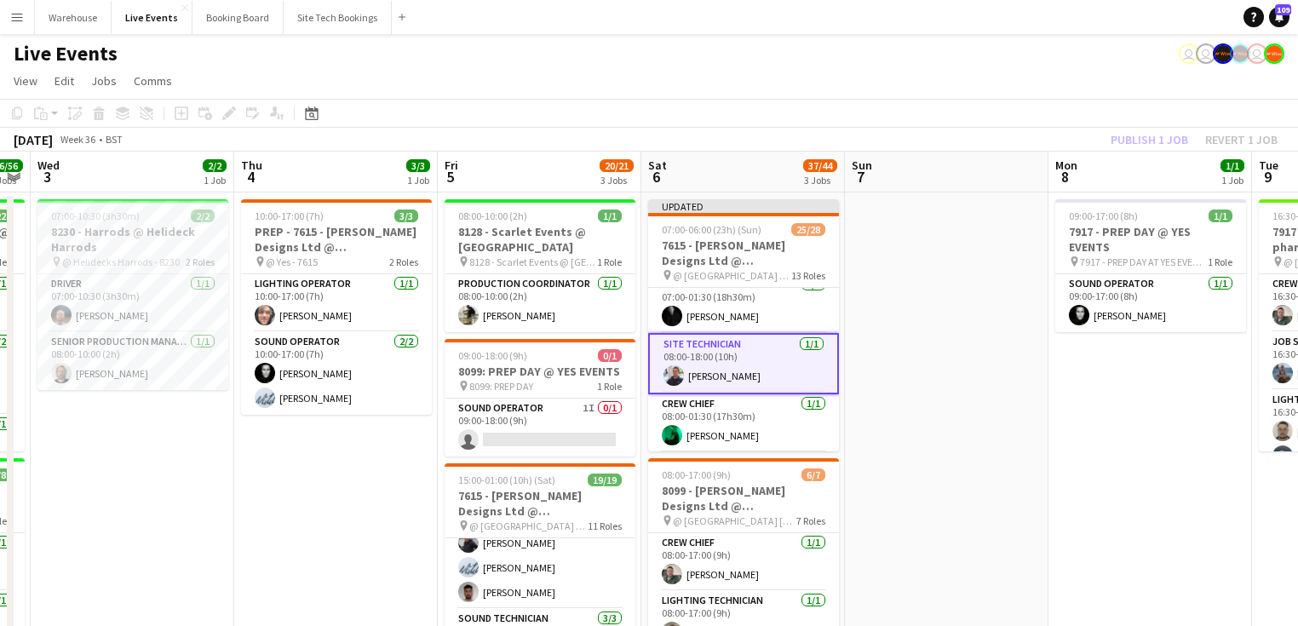
drag, startPoint x: 947, startPoint y: 362, endPoint x: 921, endPoint y: 357, distance: 26.1
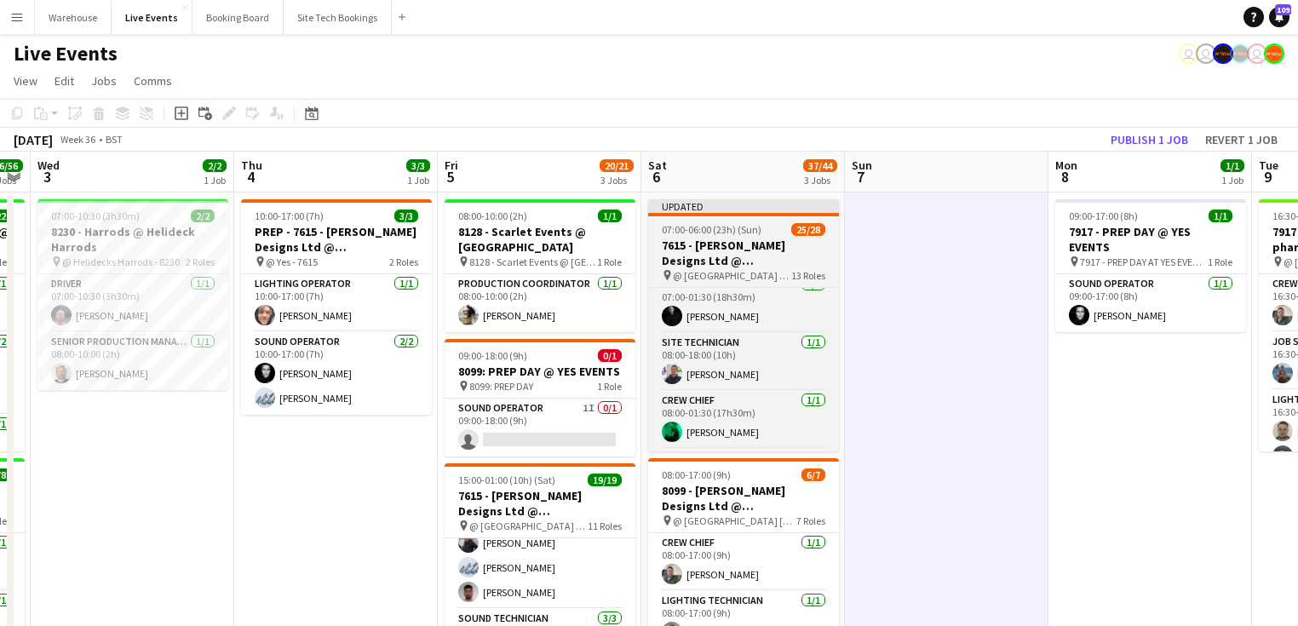
click at [722, 274] on span "@ [GEOGRAPHIC_DATA] - 7615" at bounding box center [732, 275] width 118 height 13
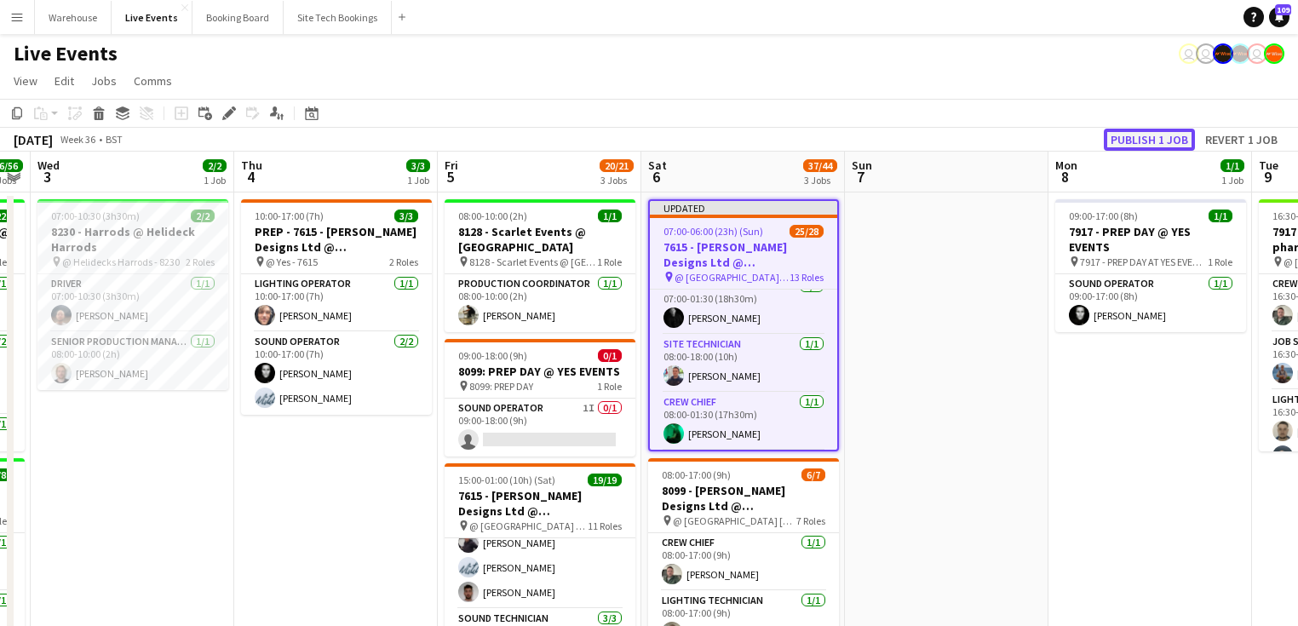
click at [1136, 142] on button "Publish 1 job" at bounding box center [1149, 140] width 91 height 22
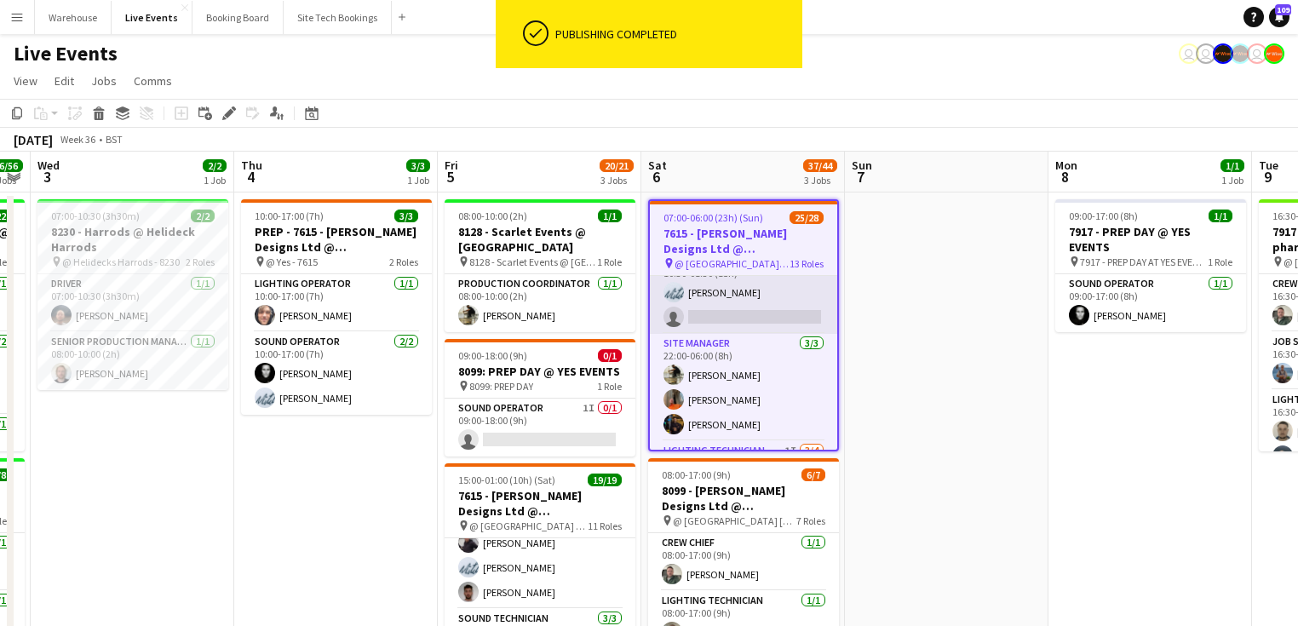
scroll to position [543, 0]
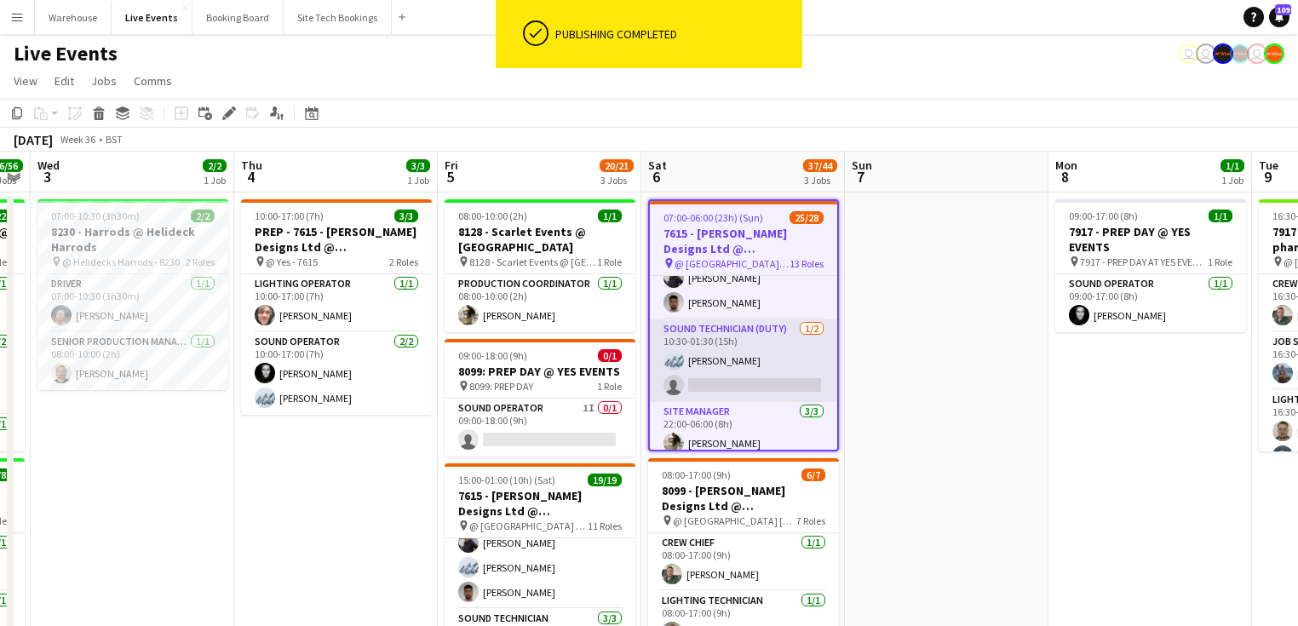
click at [721, 337] on app-card-role "Sound Technician (Duty) [DATE] 10:30-01:30 (15h) [PERSON_NAME] single-neutral-a…" at bounding box center [743, 360] width 187 height 83
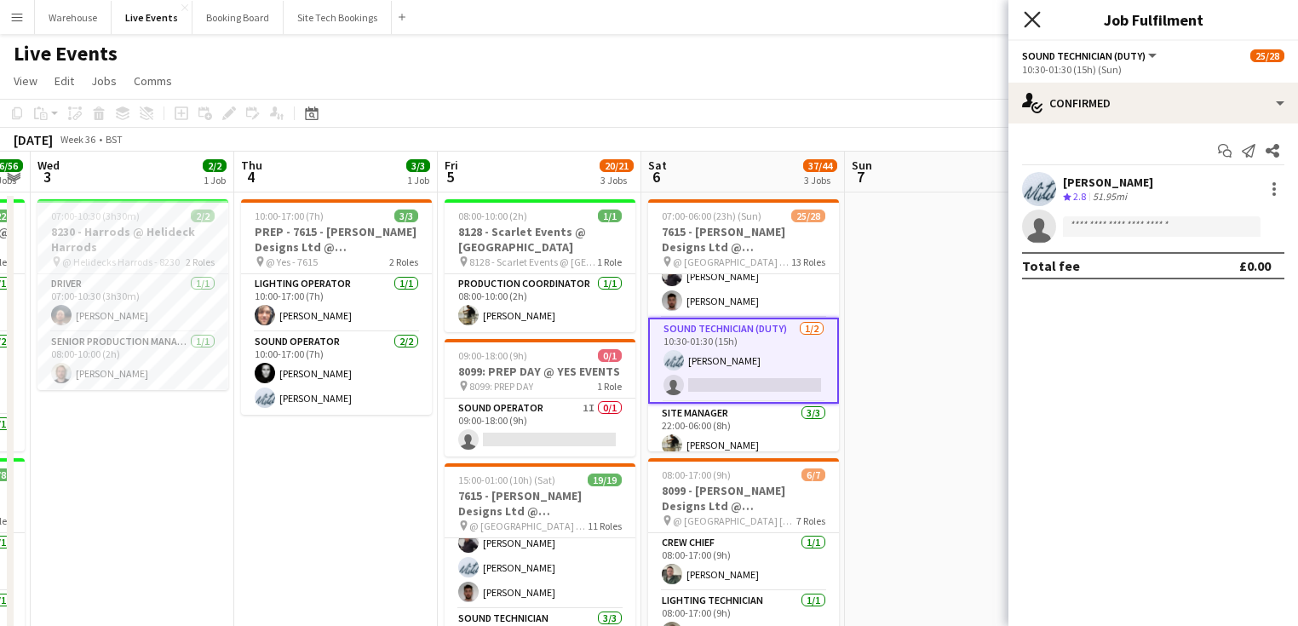
click at [1024, 19] on icon "Close pop-in" at bounding box center [1032, 19] width 16 height 16
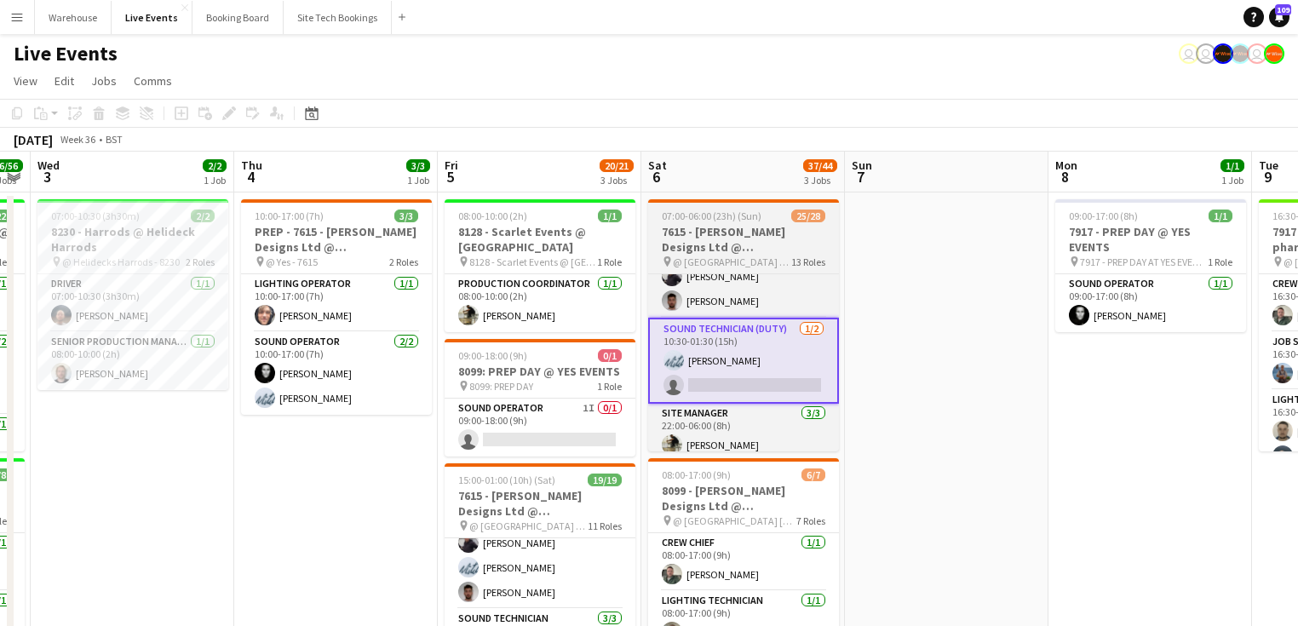
click at [701, 242] on h3 "7615 - [PERSON_NAME] Designs Ltd @ [GEOGRAPHIC_DATA]" at bounding box center [743, 239] width 191 height 31
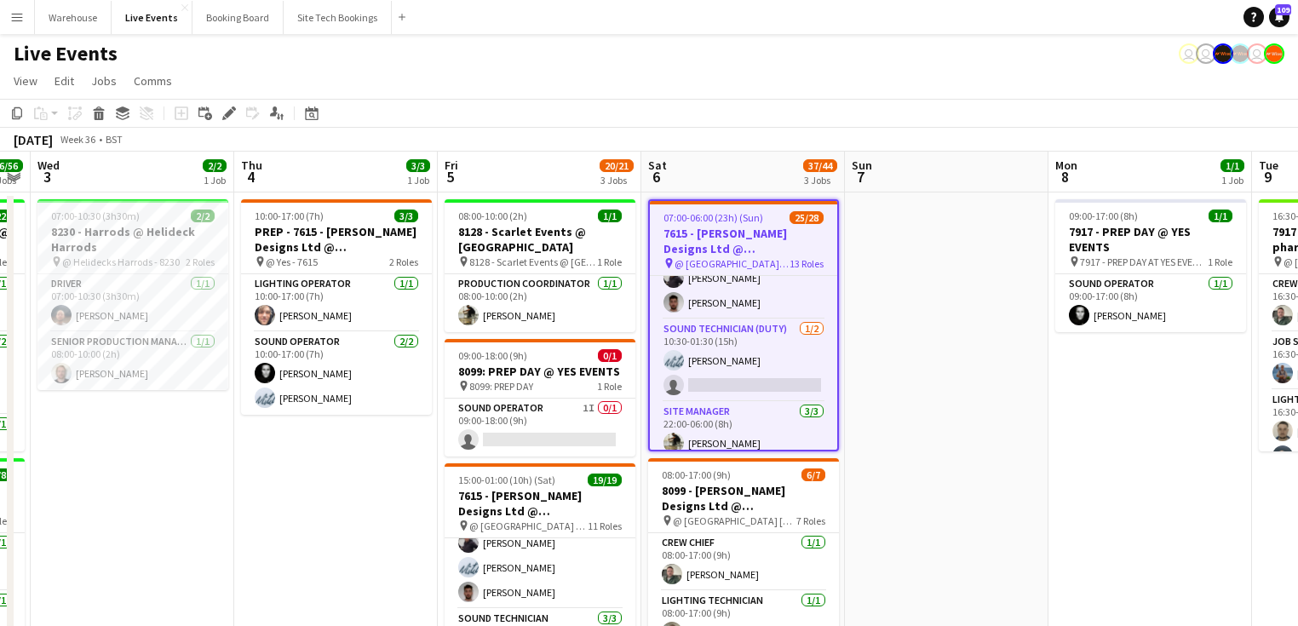
click at [235, 118] on icon "Edit" at bounding box center [229, 113] width 14 height 14
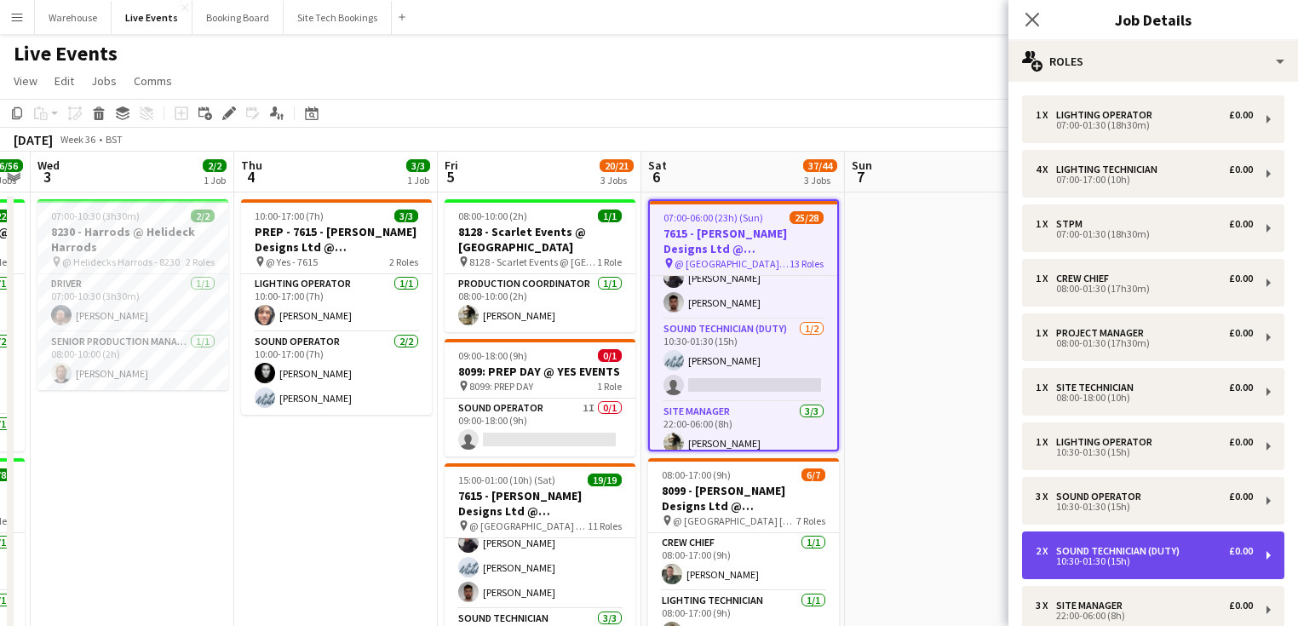
click at [1107, 570] on div "2 x Sound Technician (Duty) £0.00 10:30-01:30 (15h)" at bounding box center [1153, 555] width 262 height 48
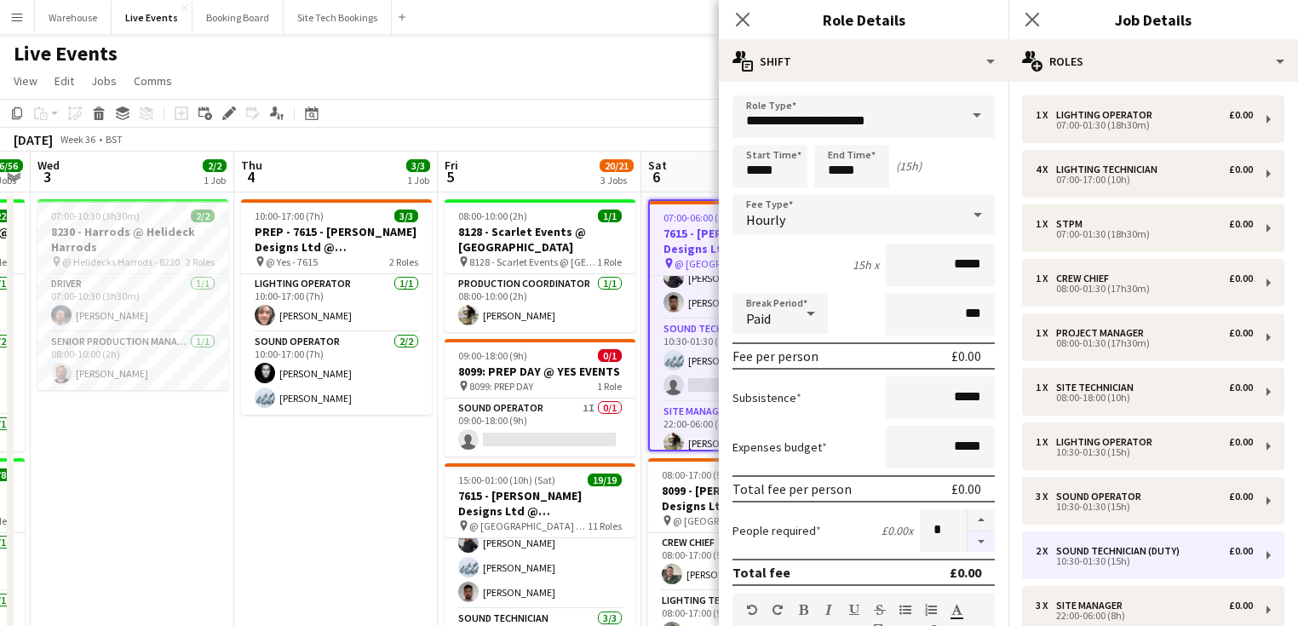
click at [967, 546] on button "button" at bounding box center [980, 541] width 27 height 21
type input "*"
drag, startPoint x: 741, startPoint y: 16, endPoint x: 915, endPoint y: 20, distance: 173.8
click at [741, 17] on icon "Close pop-in" at bounding box center [742, 19] width 16 height 16
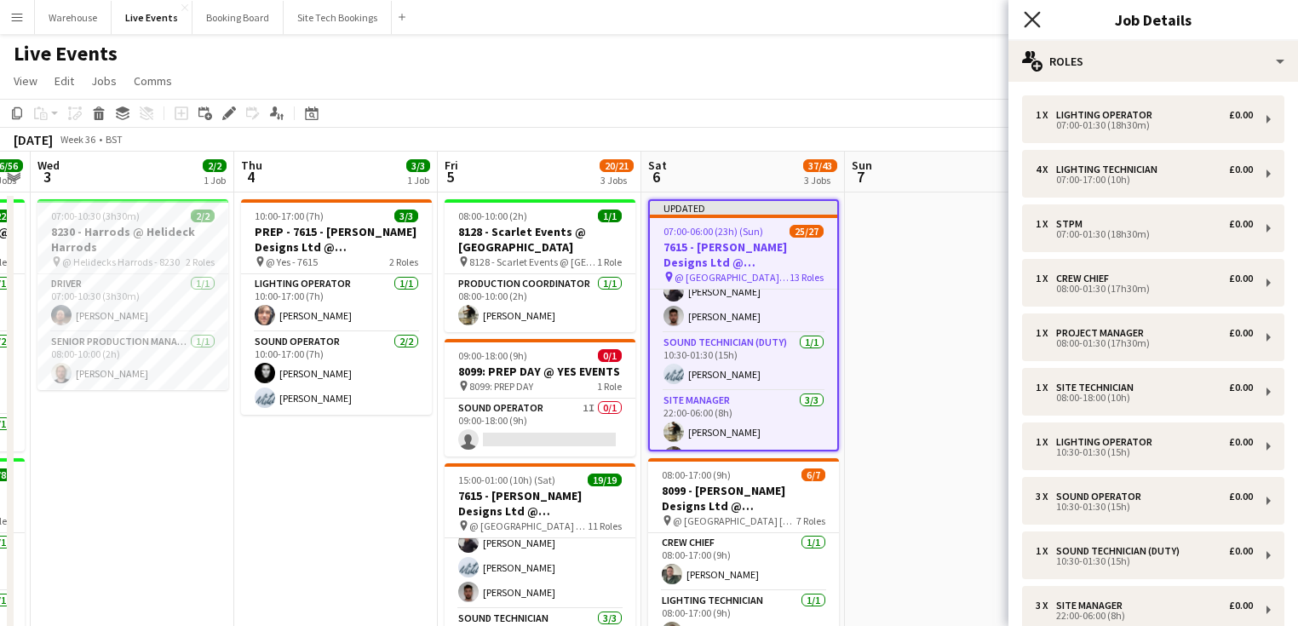
click at [1036, 14] on icon "Close pop-in" at bounding box center [1032, 19] width 16 height 16
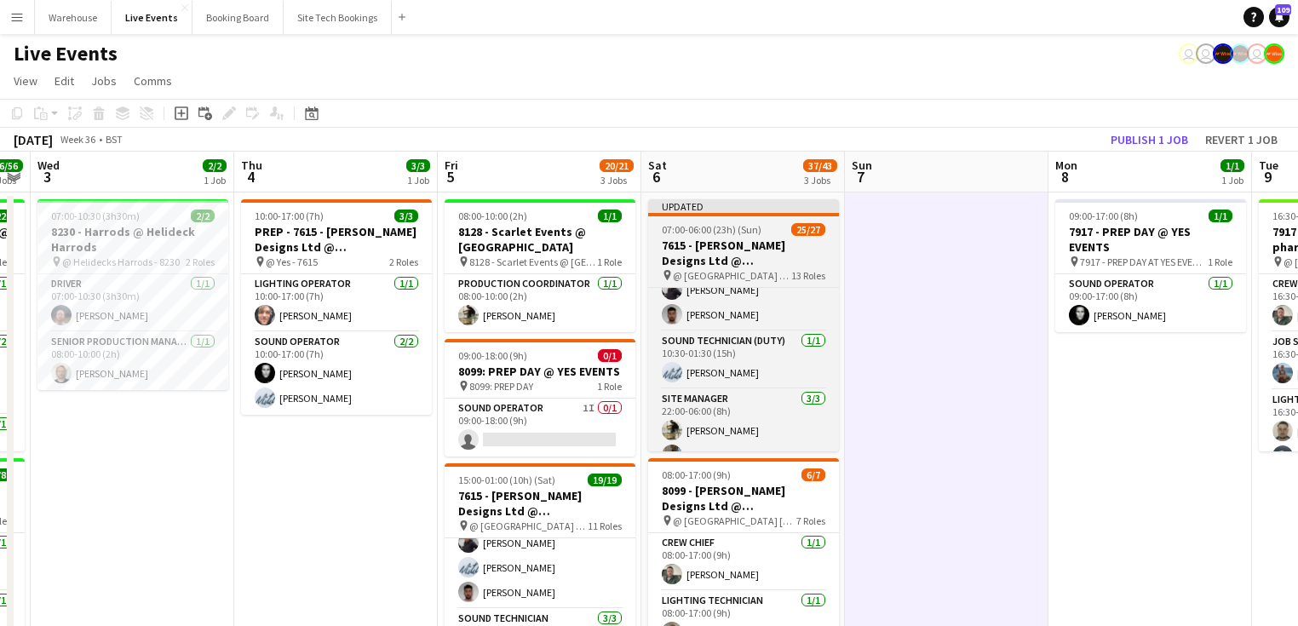
click at [726, 255] on h3 "7615 - [PERSON_NAME] Designs Ltd @ [GEOGRAPHIC_DATA]" at bounding box center [743, 253] width 191 height 31
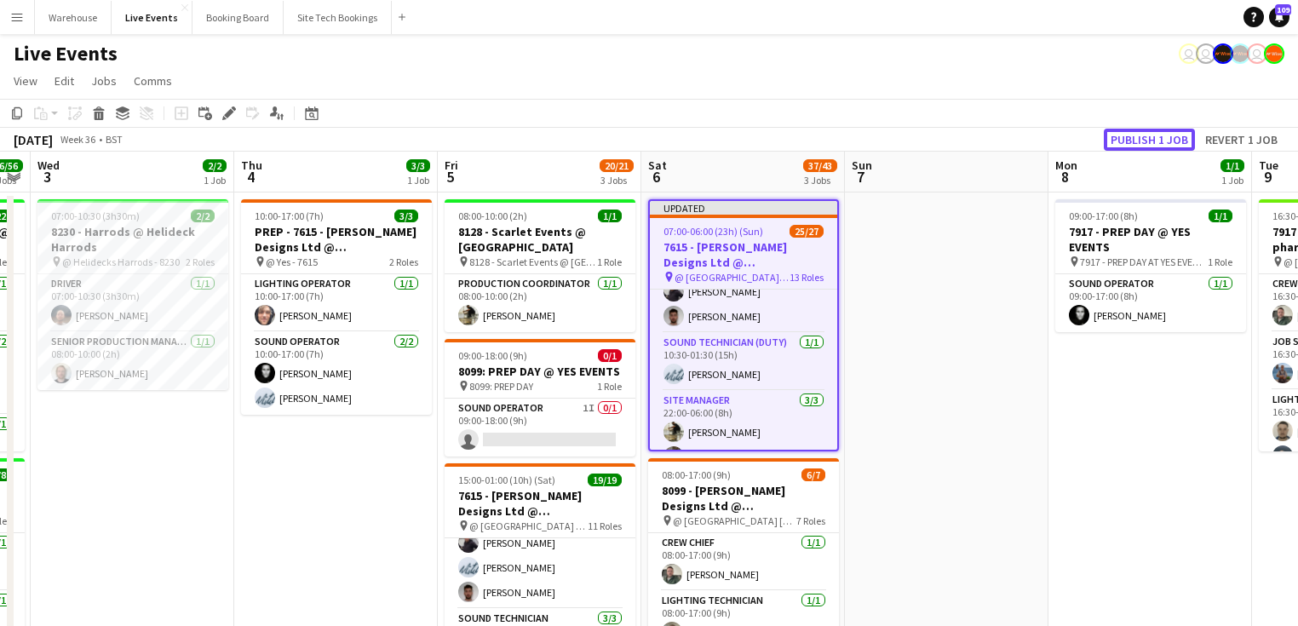
click at [1126, 138] on button "Publish 1 job" at bounding box center [1149, 140] width 91 height 22
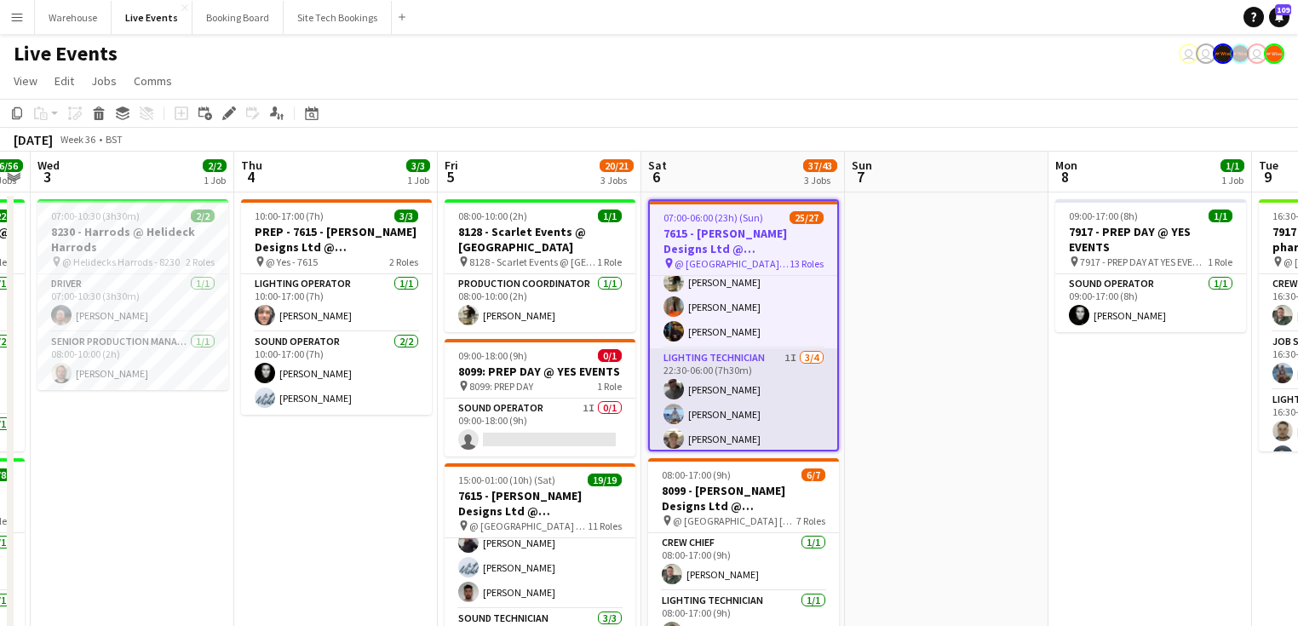
scroll to position [748, 0]
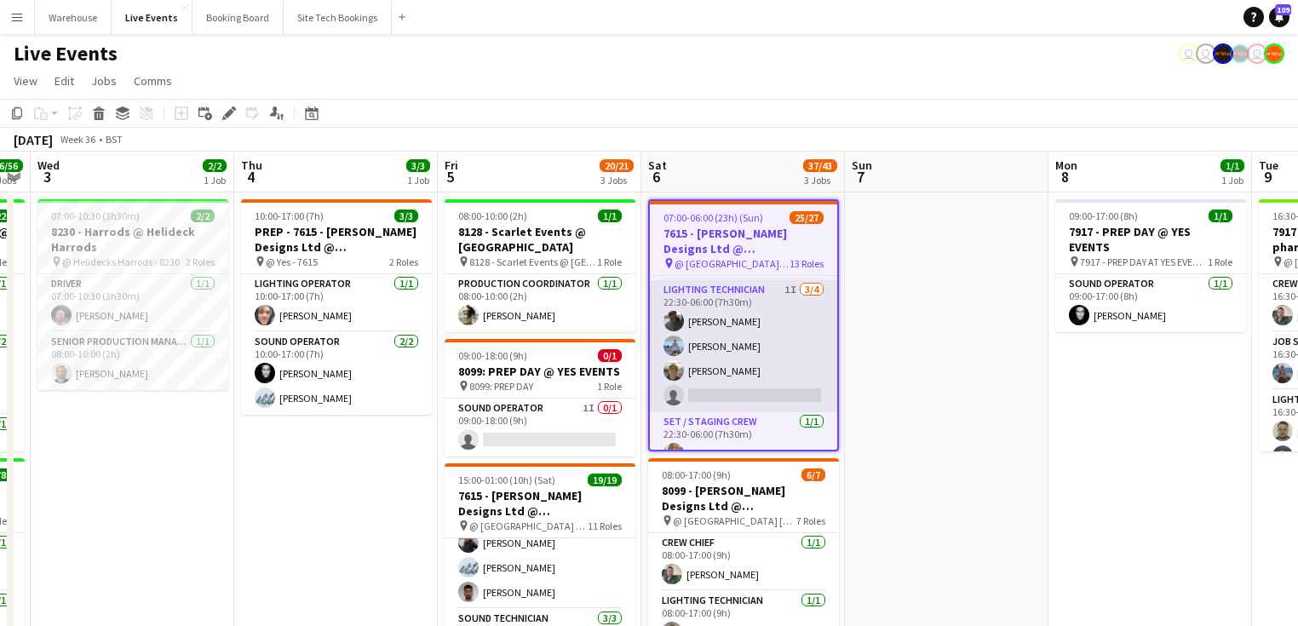
click at [756, 291] on app-card-role "Lighting Technician 1I [DATE] 22:30-06:00 (7h30m) [PERSON_NAME] [PERSON_NAME] […" at bounding box center [743, 346] width 187 height 132
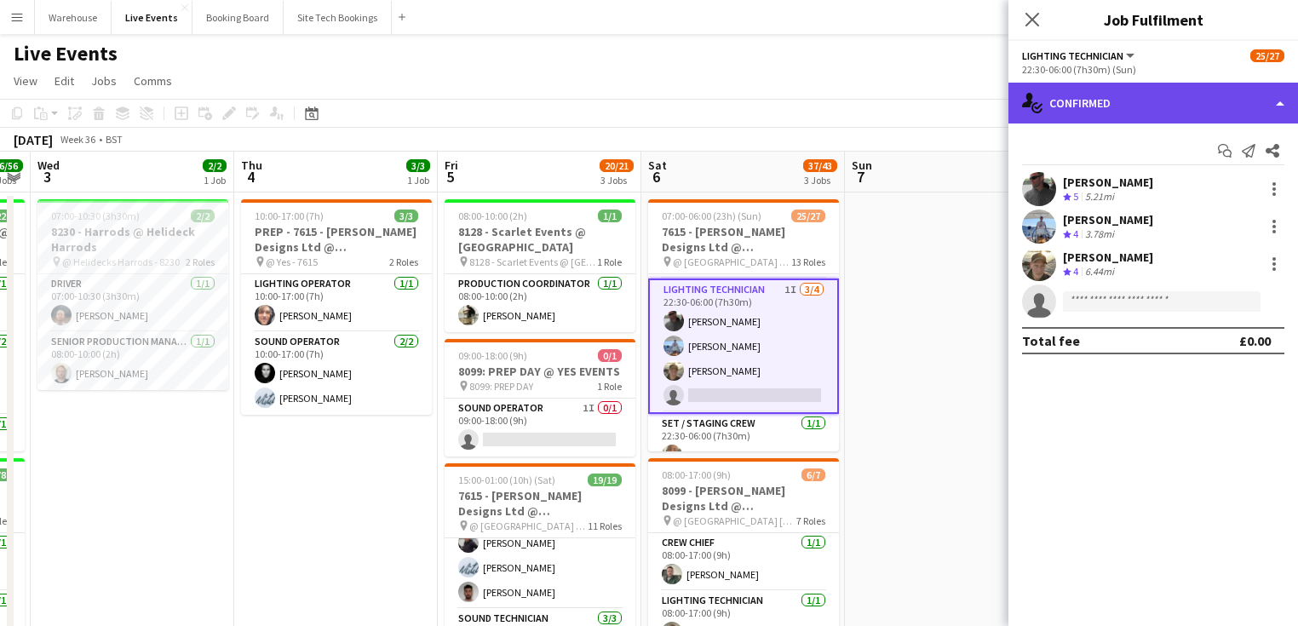
click at [1183, 95] on div "single-neutral-actions-check-2 Confirmed" at bounding box center [1153, 103] width 290 height 41
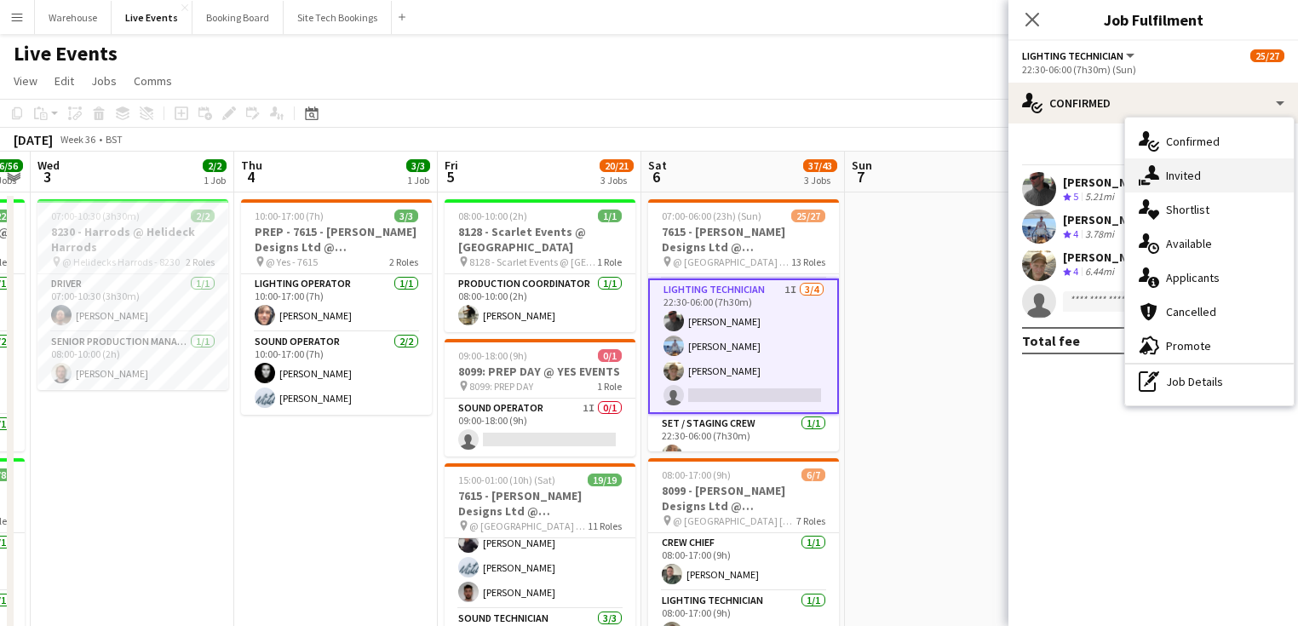
click at [1193, 175] on div "single-neutral-actions-share-1 Invited" at bounding box center [1209, 175] width 169 height 34
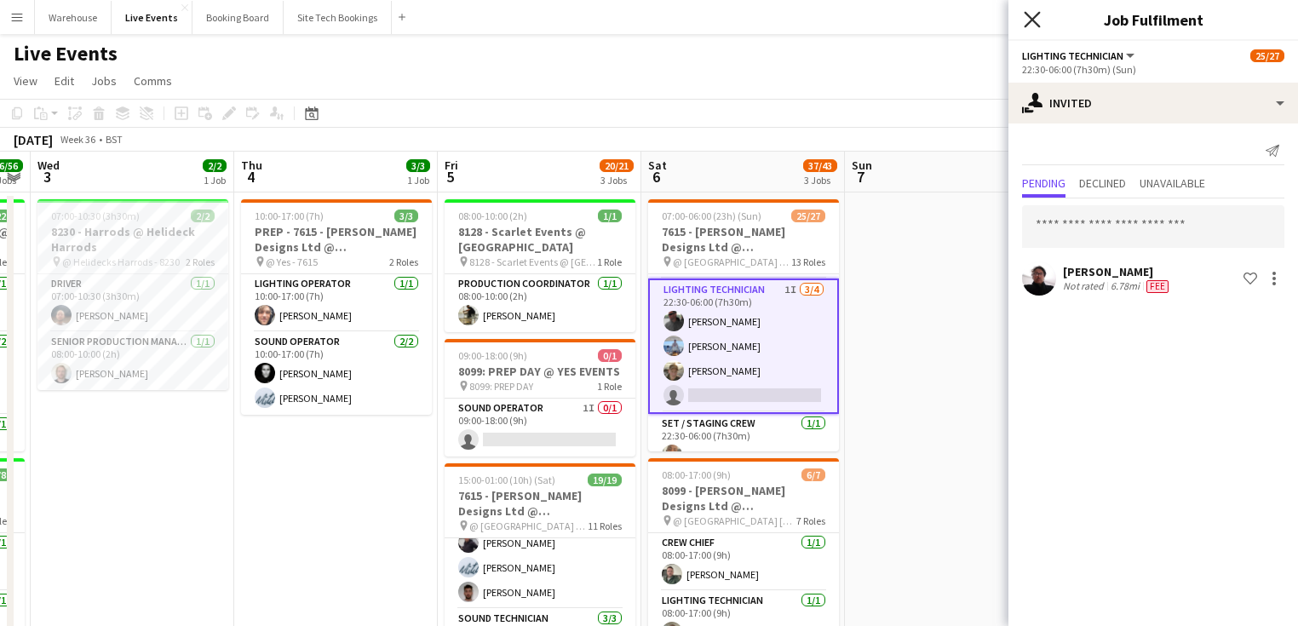
click at [1030, 24] on icon "Close pop-in" at bounding box center [1032, 19] width 16 height 16
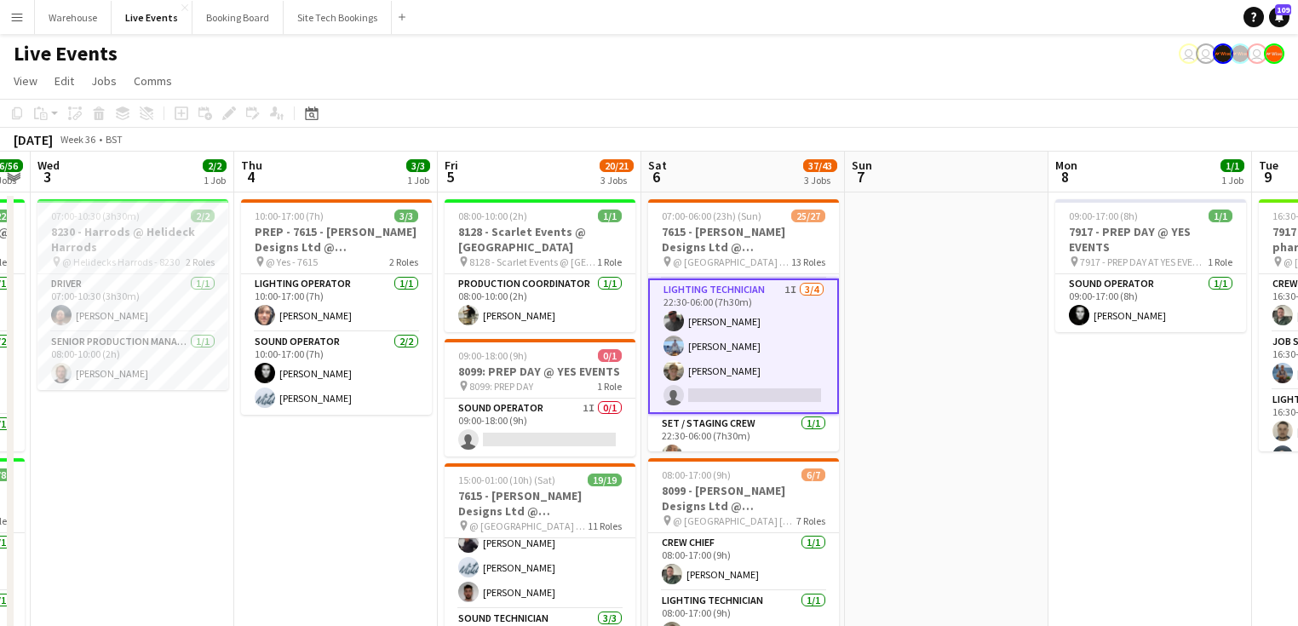
click at [719, 392] on app-card-role "Lighting Technician 1I [DATE] 22:30-06:00 (7h30m) [PERSON_NAME] [PERSON_NAME] […" at bounding box center [743, 345] width 191 height 135
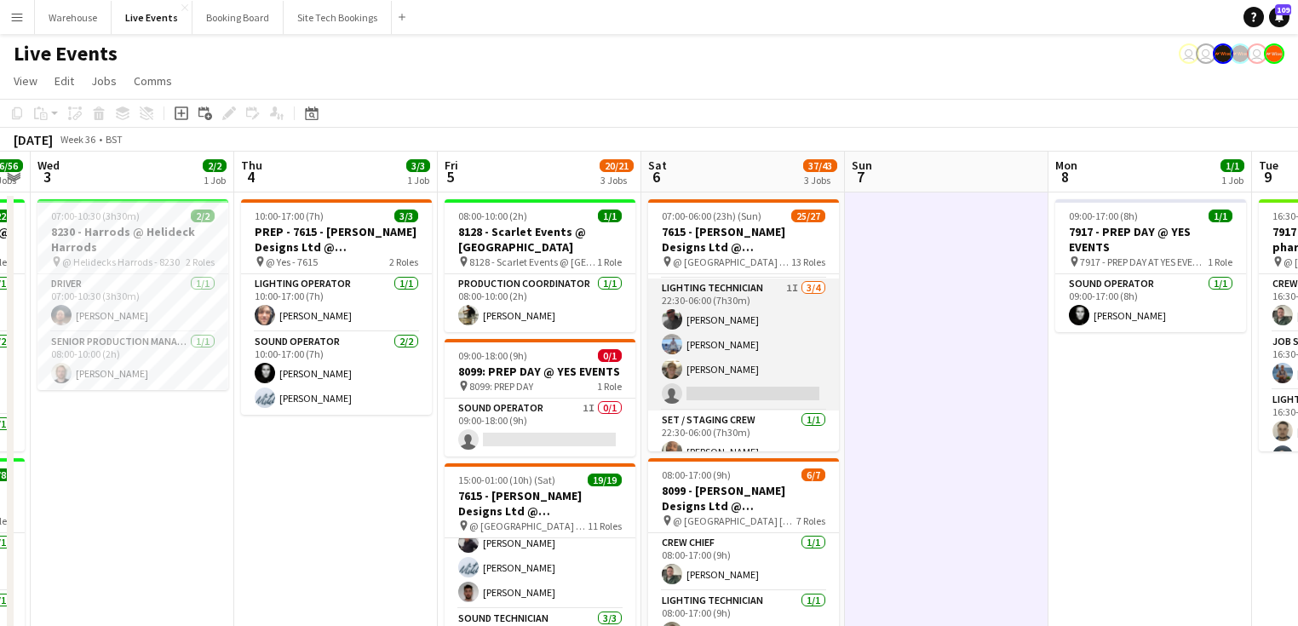
click at [749, 389] on app-card-role "Lighting Technician 1I [DATE] 22:30-06:00 (7h30m) [PERSON_NAME] [PERSON_NAME] […" at bounding box center [743, 344] width 191 height 132
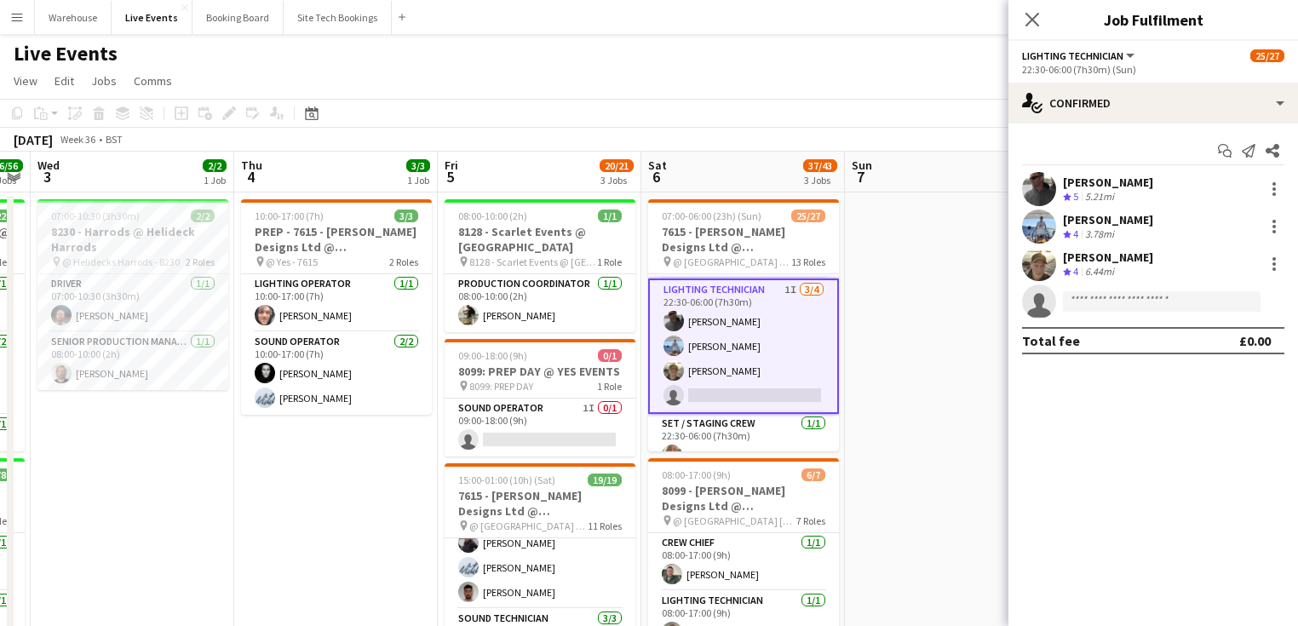
click at [1118, 312] on app-invite-slot "single-neutral-actions" at bounding box center [1153, 301] width 290 height 34
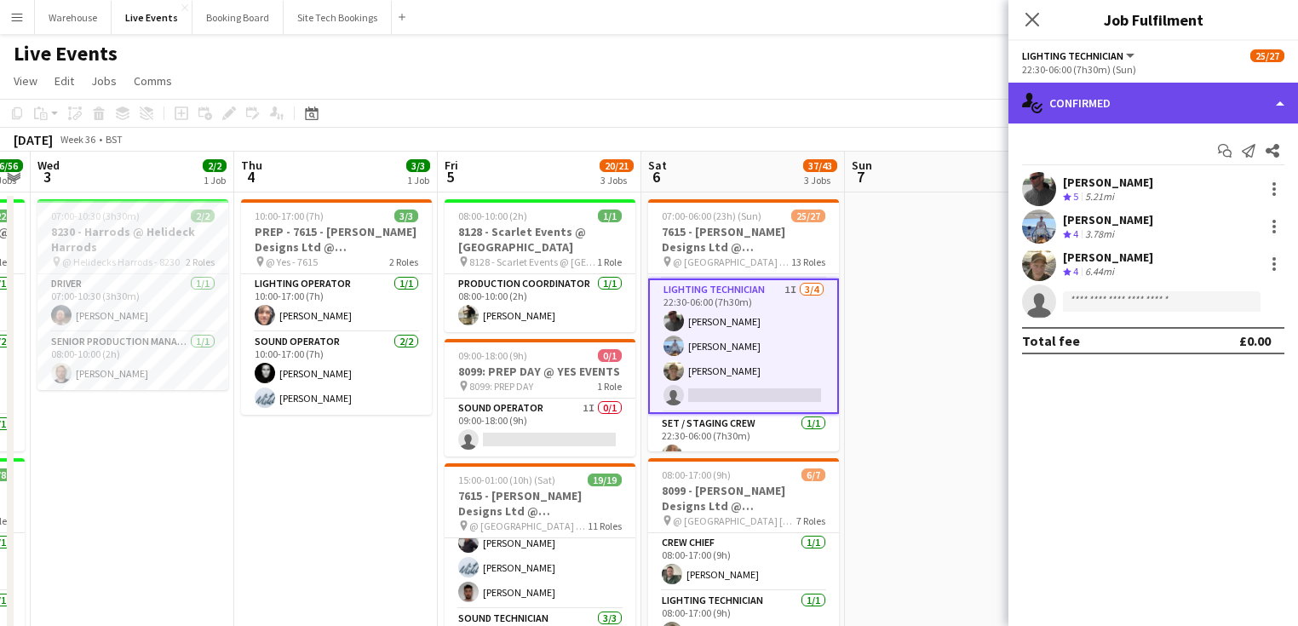
click at [1142, 109] on div "single-neutral-actions-check-2 Confirmed" at bounding box center [1153, 103] width 290 height 41
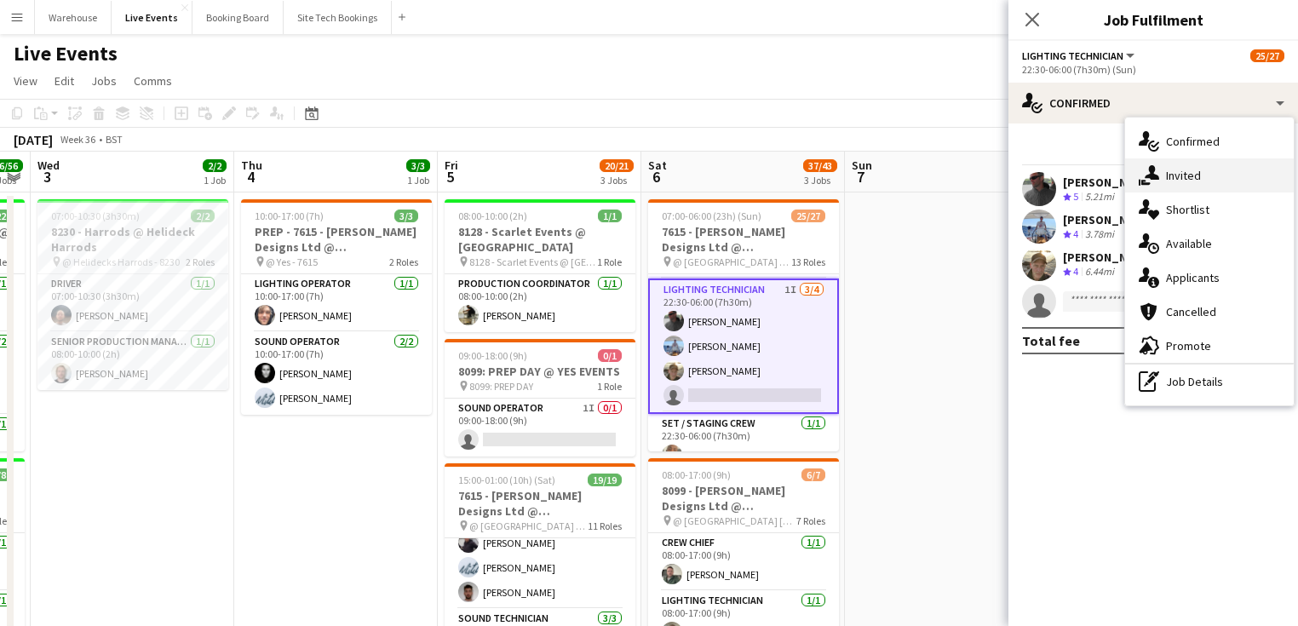
click at [1196, 179] on div "single-neutral-actions-share-1 Invited" at bounding box center [1209, 175] width 169 height 34
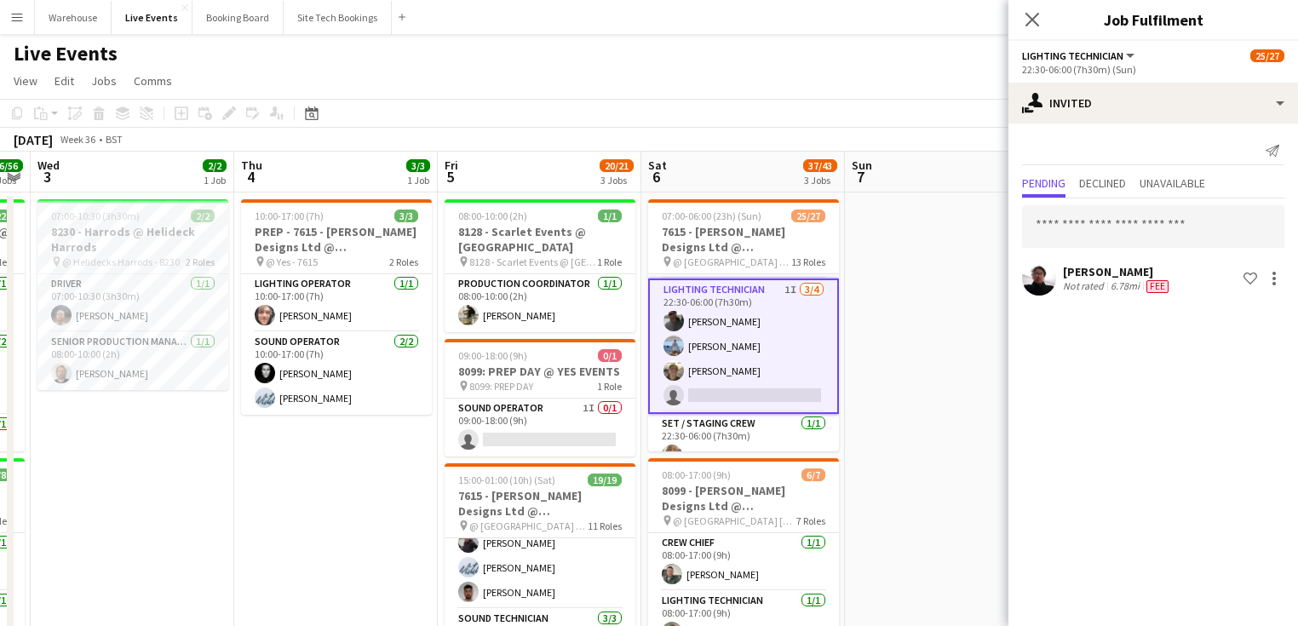
click at [1284, 277] on div "[PERSON_NAME] Not rated 6.78mi Fee Shortlist crew" at bounding box center [1153, 278] width 290 height 34
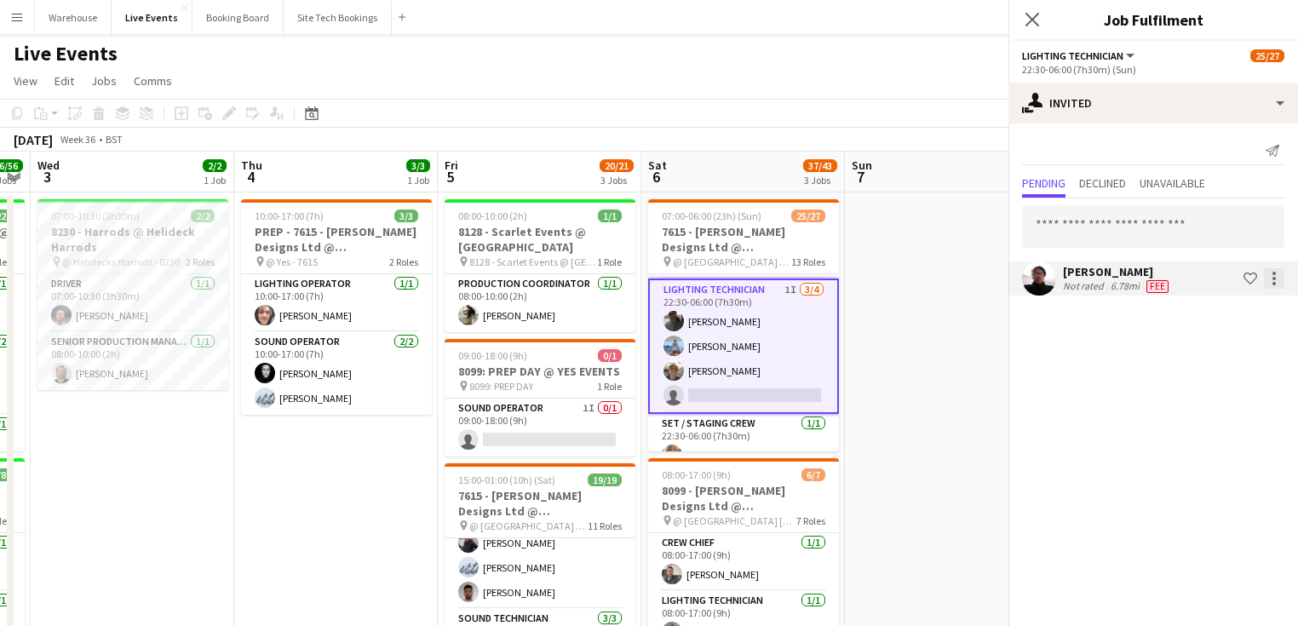
click at [1274, 277] on div at bounding box center [1273, 278] width 3 height 3
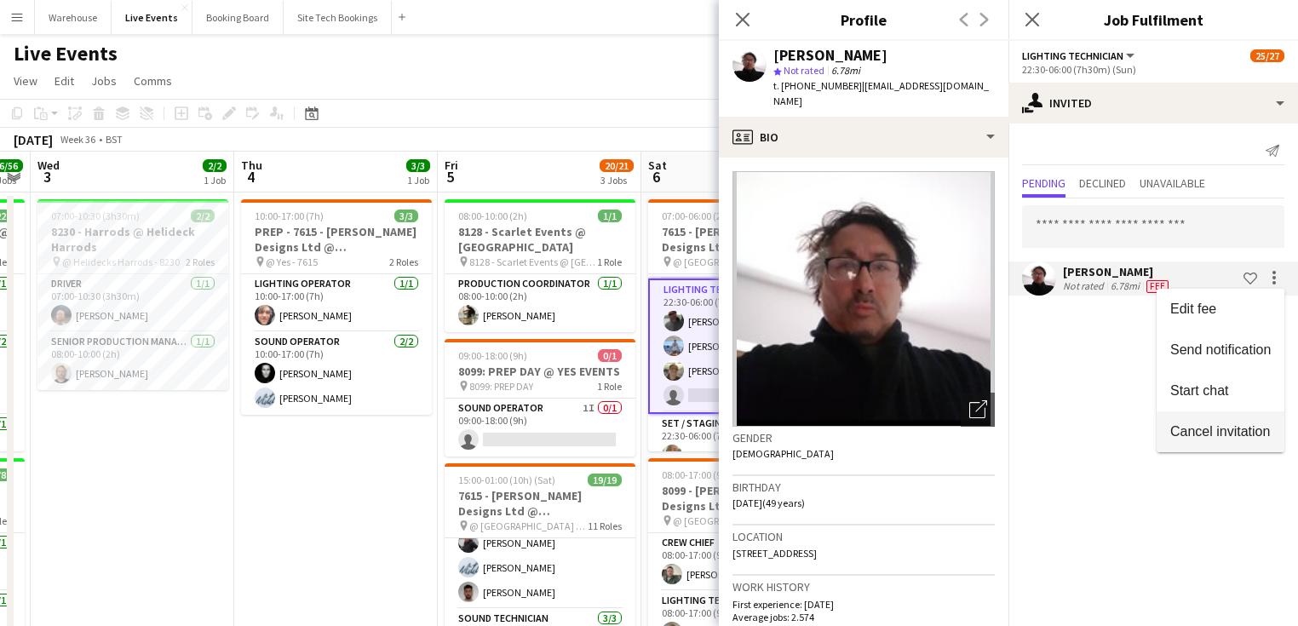
click at [1203, 442] on button "Cancel invitation" at bounding box center [1220, 431] width 128 height 41
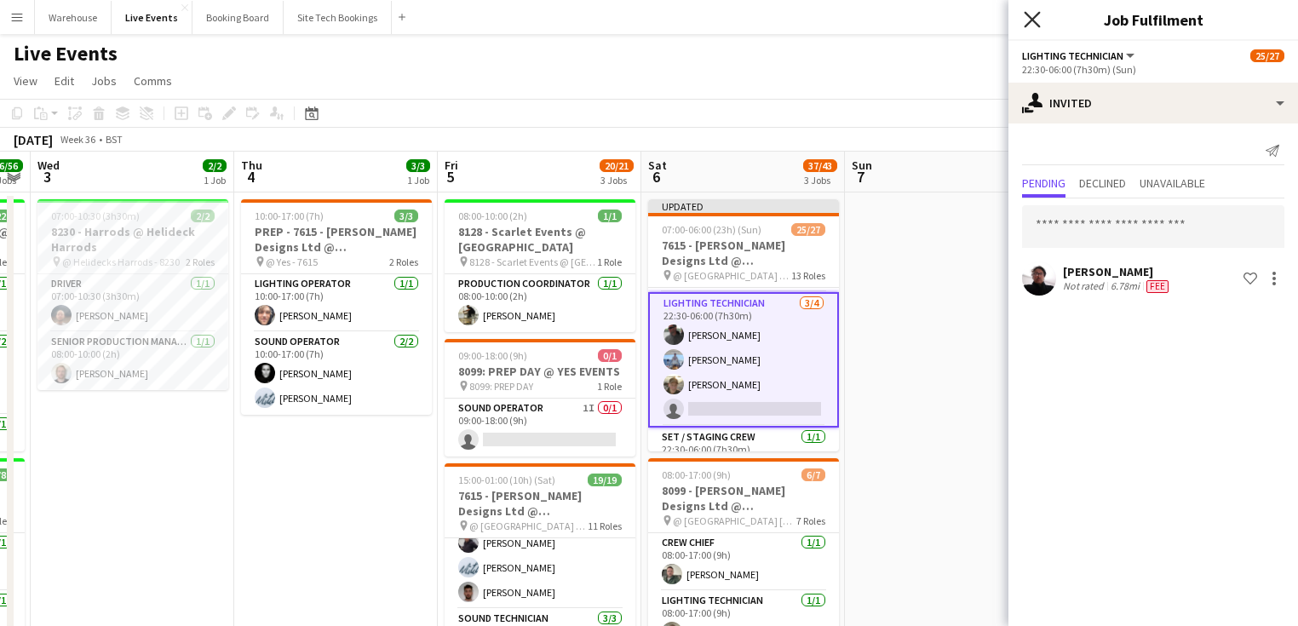
click at [1031, 24] on icon "Close pop-in" at bounding box center [1032, 19] width 16 height 16
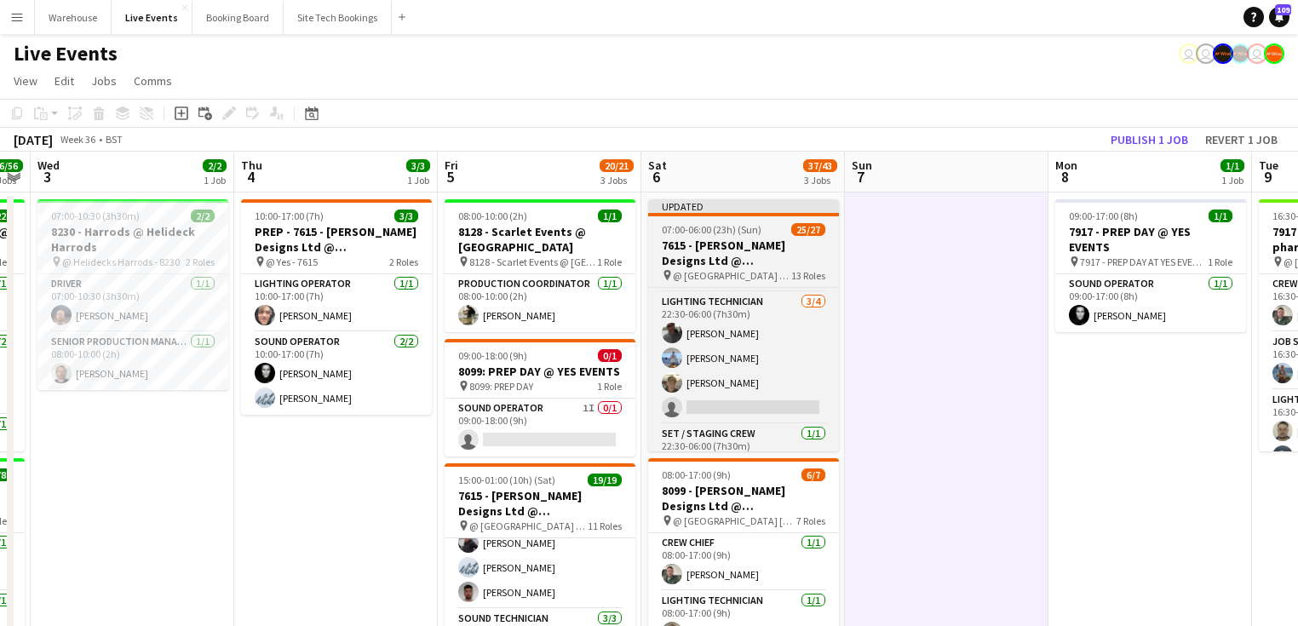
click at [719, 273] on span "@ [GEOGRAPHIC_DATA] - 7615" at bounding box center [732, 275] width 118 height 13
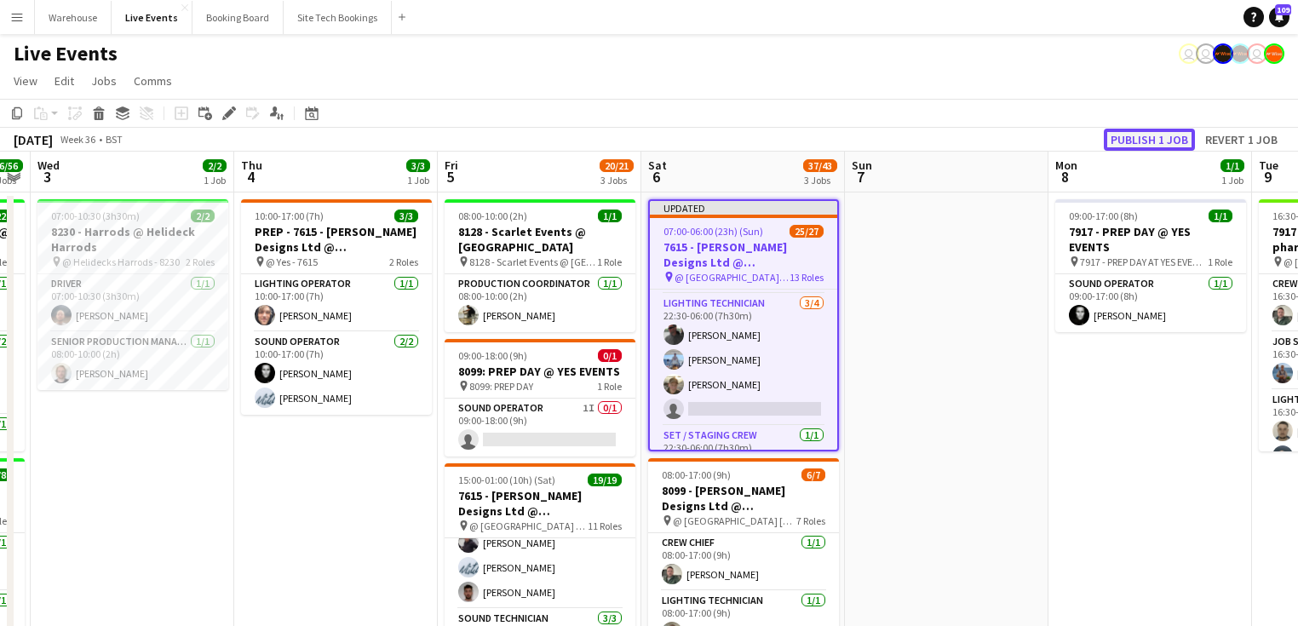
click at [1173, 143] on button "Publish 1 job" at bounding box center [1149, 140] width 91 height 22
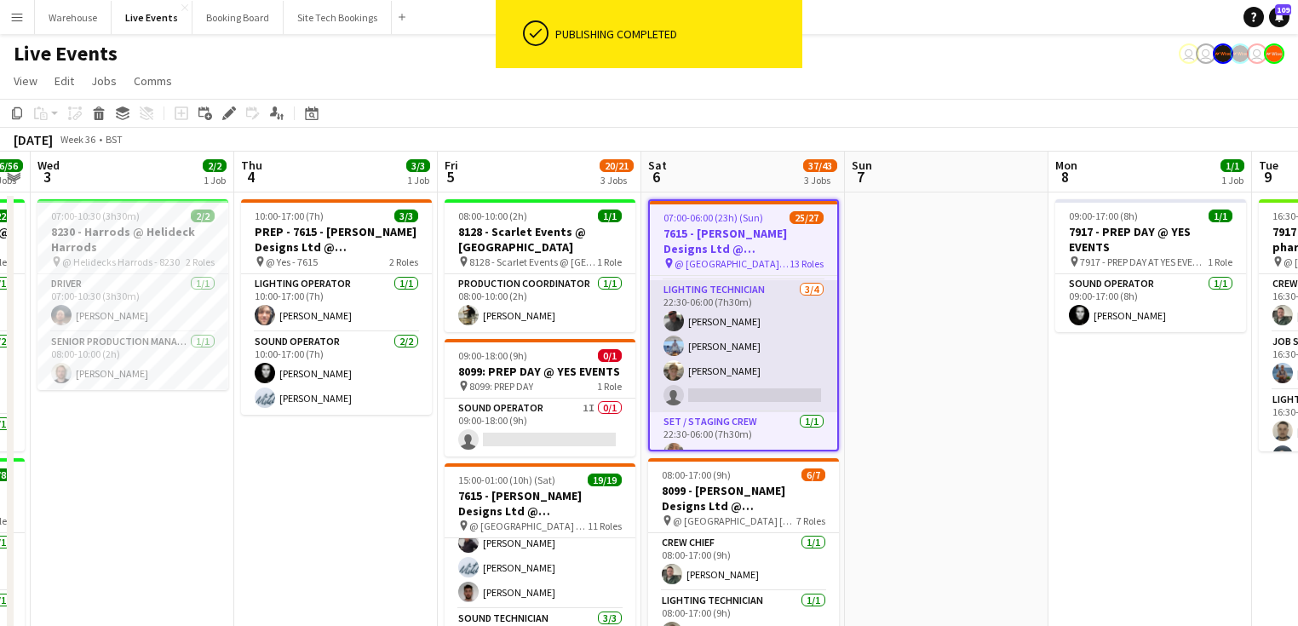
click at [737, 396] on app-card-role "Lighting Technician [DATE] 22:30-06:00 (7h30m) [PERSON_NAME] [PERSON_NAME] [PER…" at bounding box center [743, 346] width 187 height 132
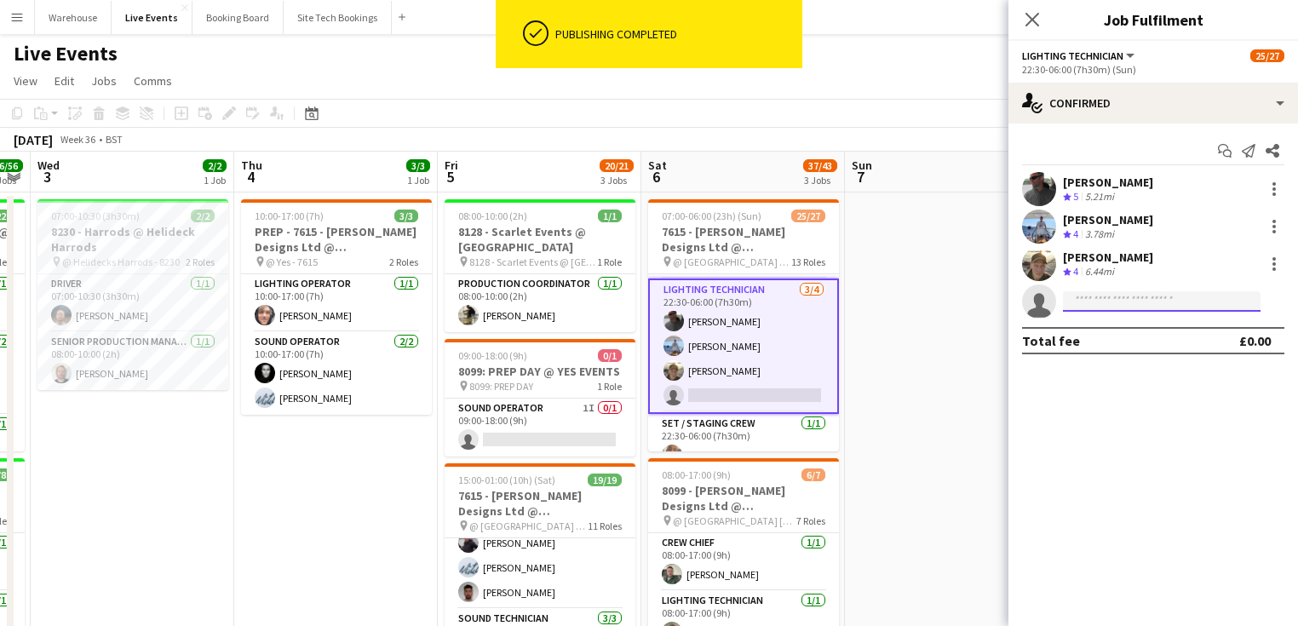
click at [1088, 306] on input at bounding box center [1162, 301] width 198 height 20
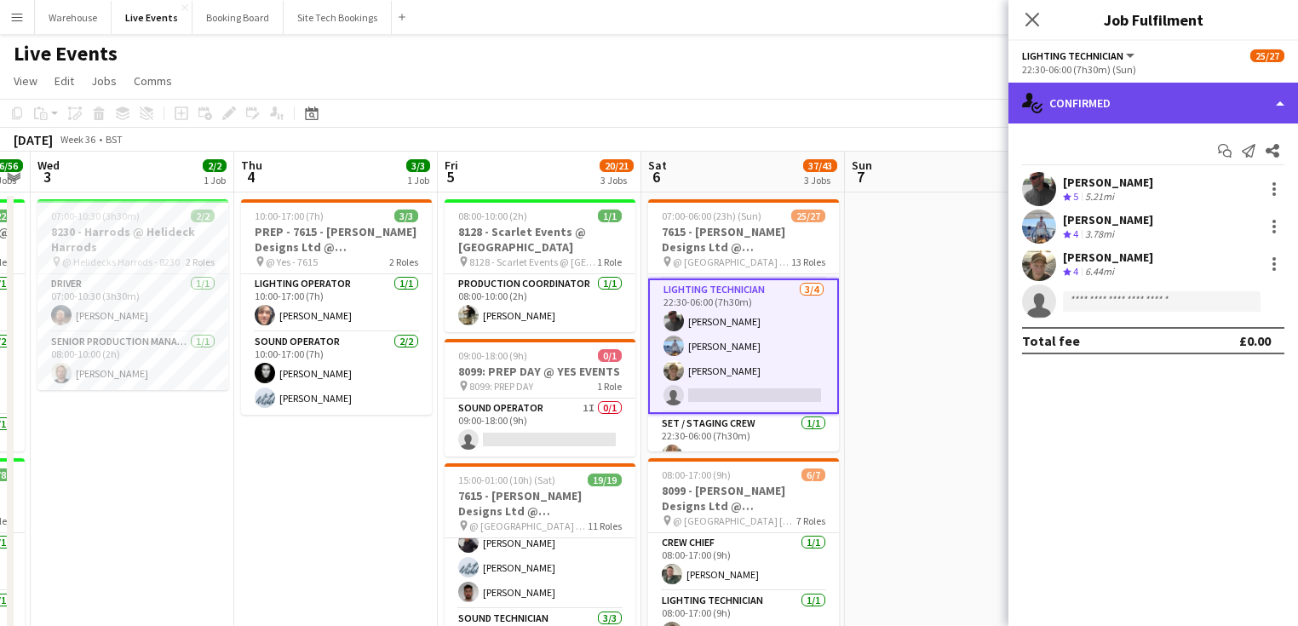
click at [1127, 113] on div "single-neutral-actions-check-2 Confirmed" at bounding box center [1153, 103] width 290 height 41
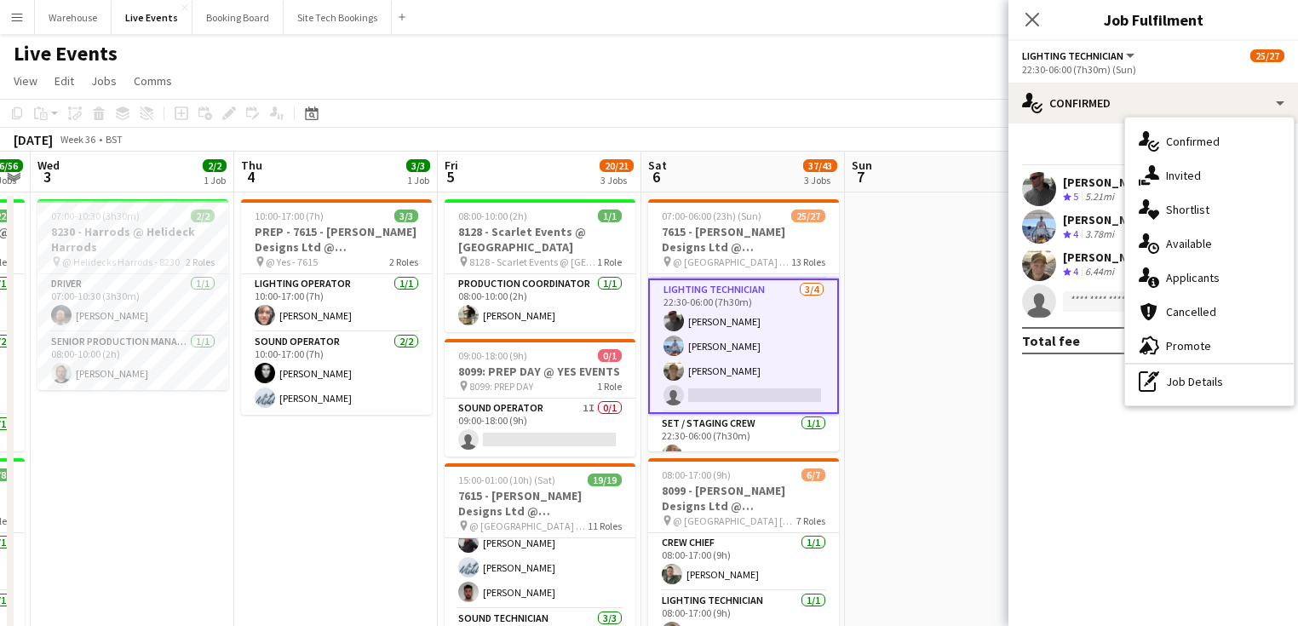
click at [1186, 241] on div "single-neutral-actions-upload Available" at bounding box center [1209, 244] width 169 height 34
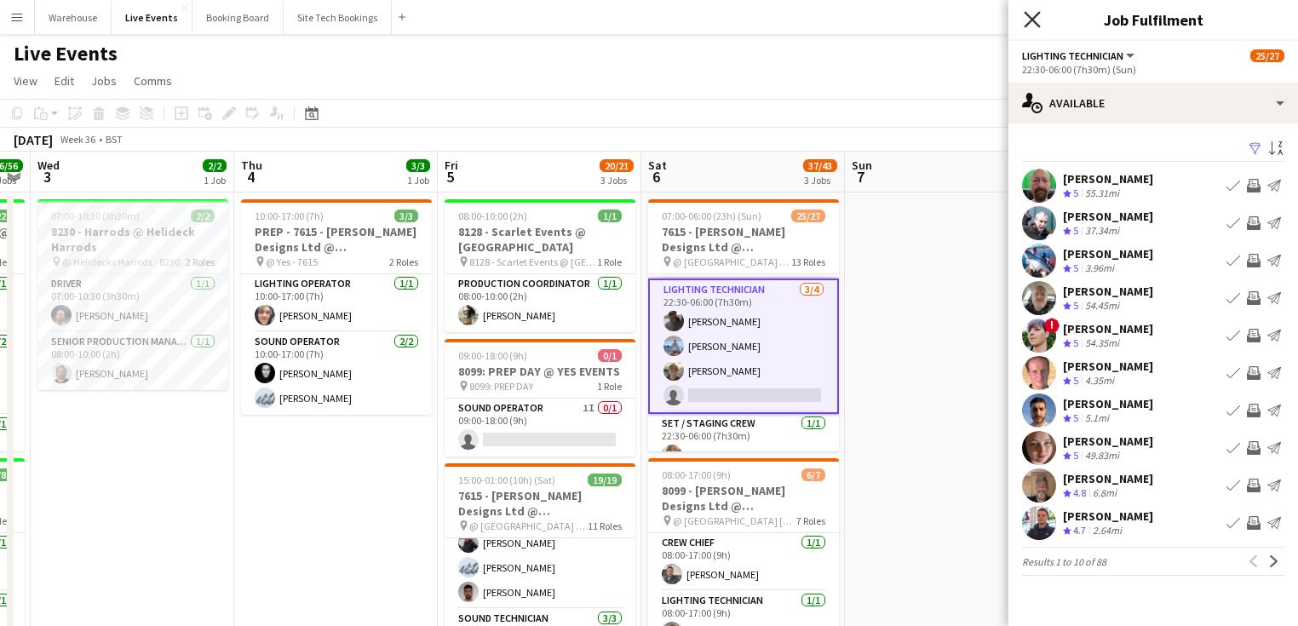
click at [1032, 17] on icon "Close pop-in" at bounding box center [1032, 19] width 16 height 16
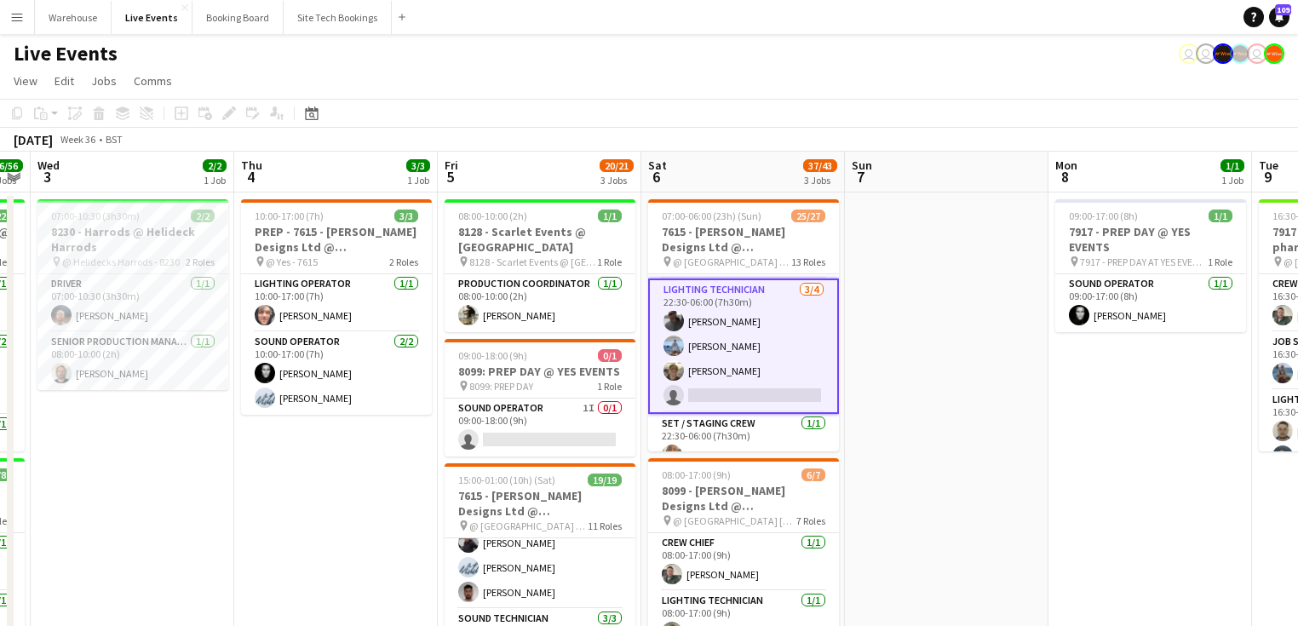
click at [746, 381] on app-card-role "Lighting Technician [DATE] 22:30-06:00 (7h30m) [PERSON_NAME] [PERSON_NAME] [PER…" at bounding box center [743, 345] width 191 height 135
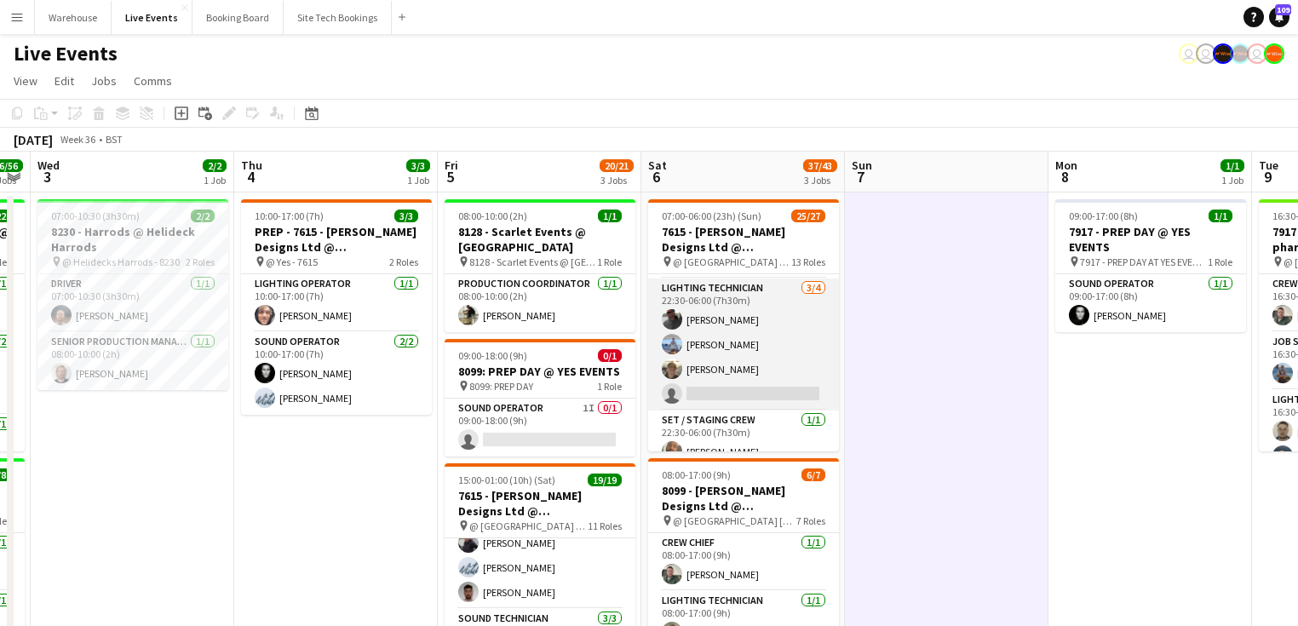
scroll to position [0, 376]
click at [711, 292] on app-card-role "Lighting Technician [DATE] 22:30-06:00 (7h30m) [PERSON_NAME] [PERSON_NAME] [PER…" at bounding box center [744, 344] width 191 height 132
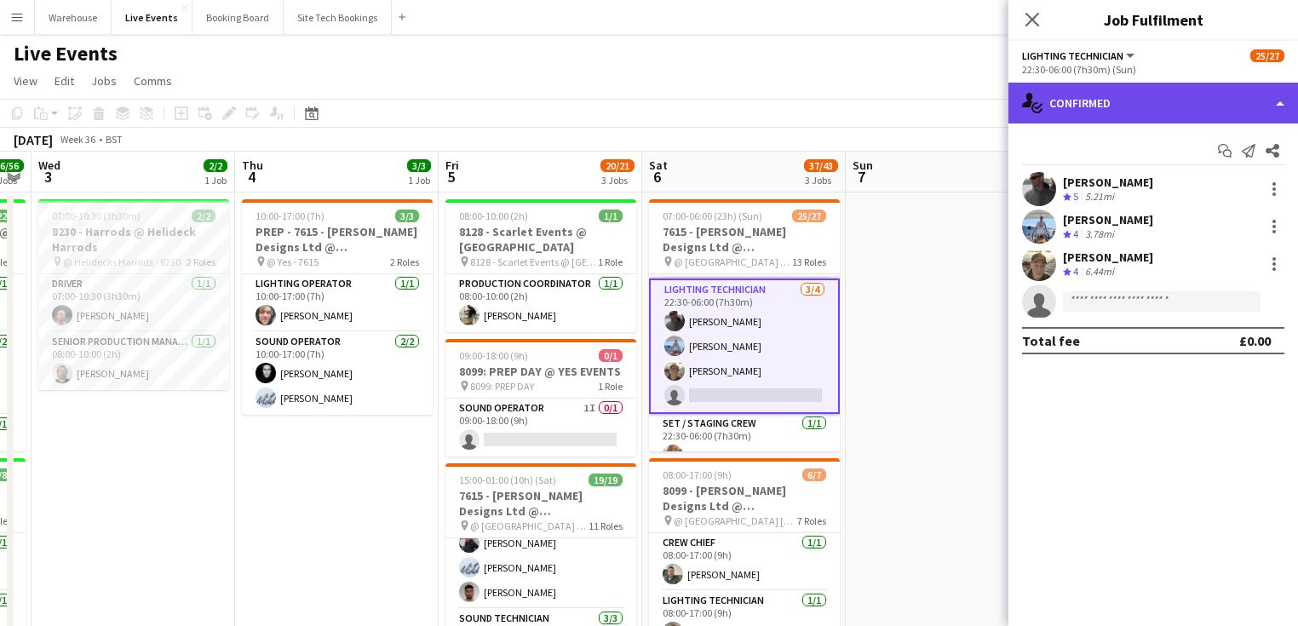
click at [1125, 106] on div "single-neutral-actions-check-2 Confirmed" at bounding box center [1153, 103] width 290 height 41
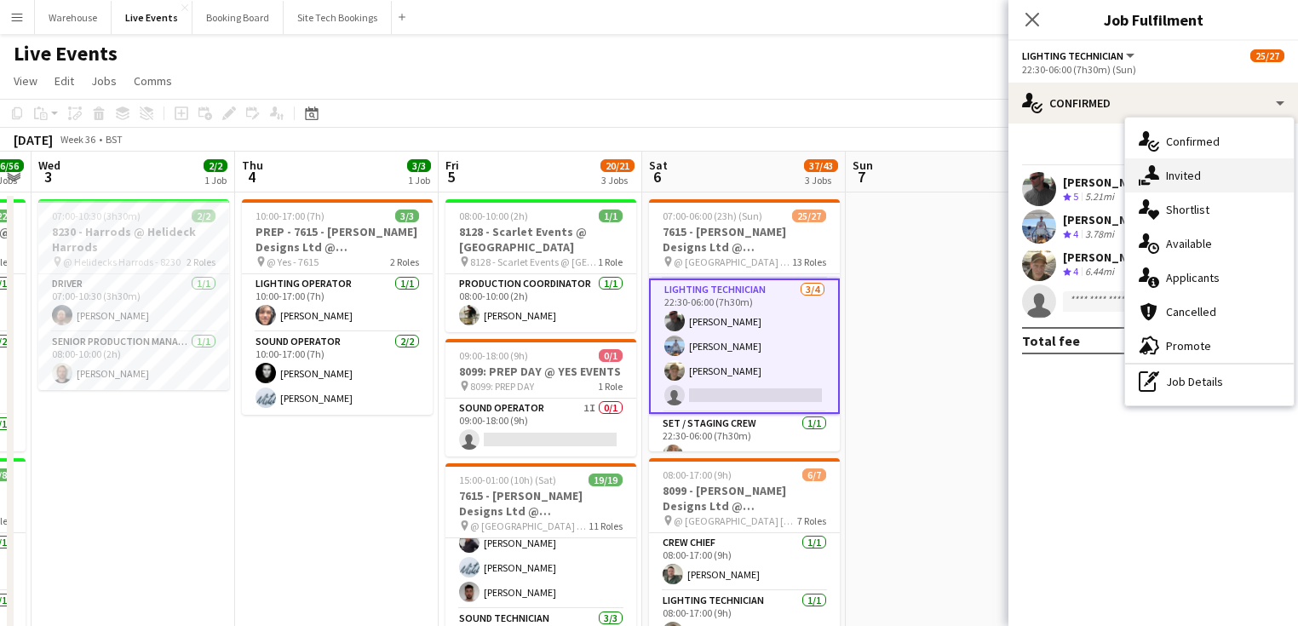
click at [1172, 171] on div "single-neutral-actions-share-1 Invited" at bounding box center [1209, 175] width 169 height 34
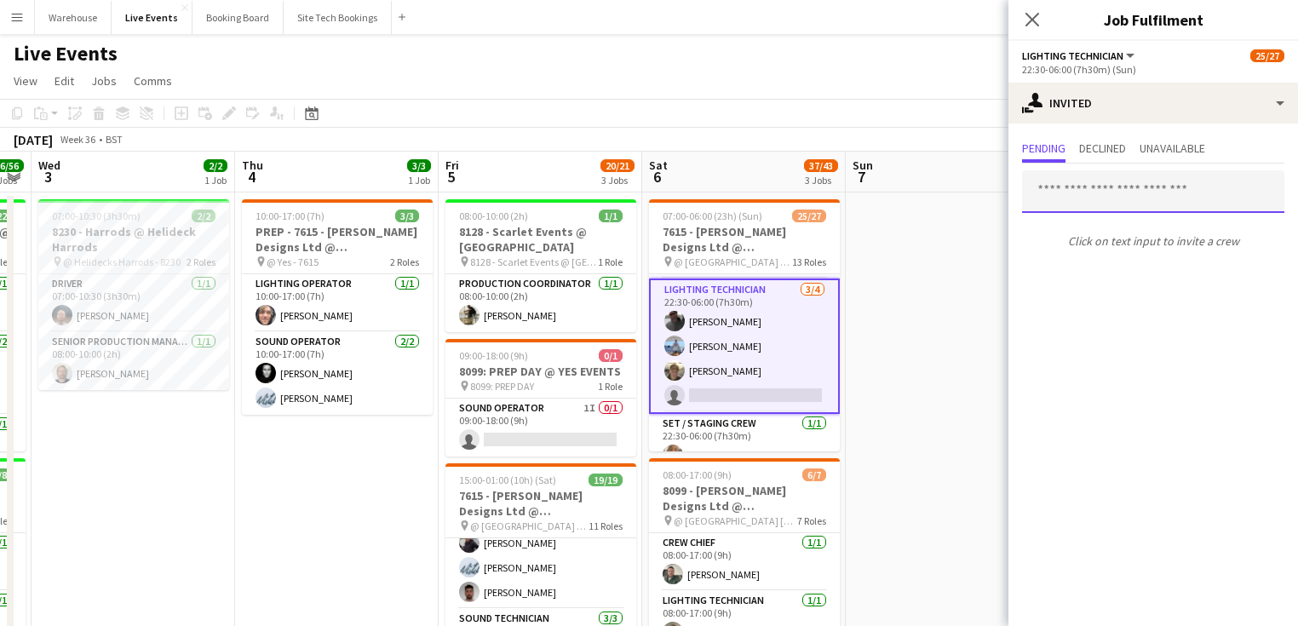
click at [1113, 191] on input "text" at bounding box center [1153, 191] width 262 height 43
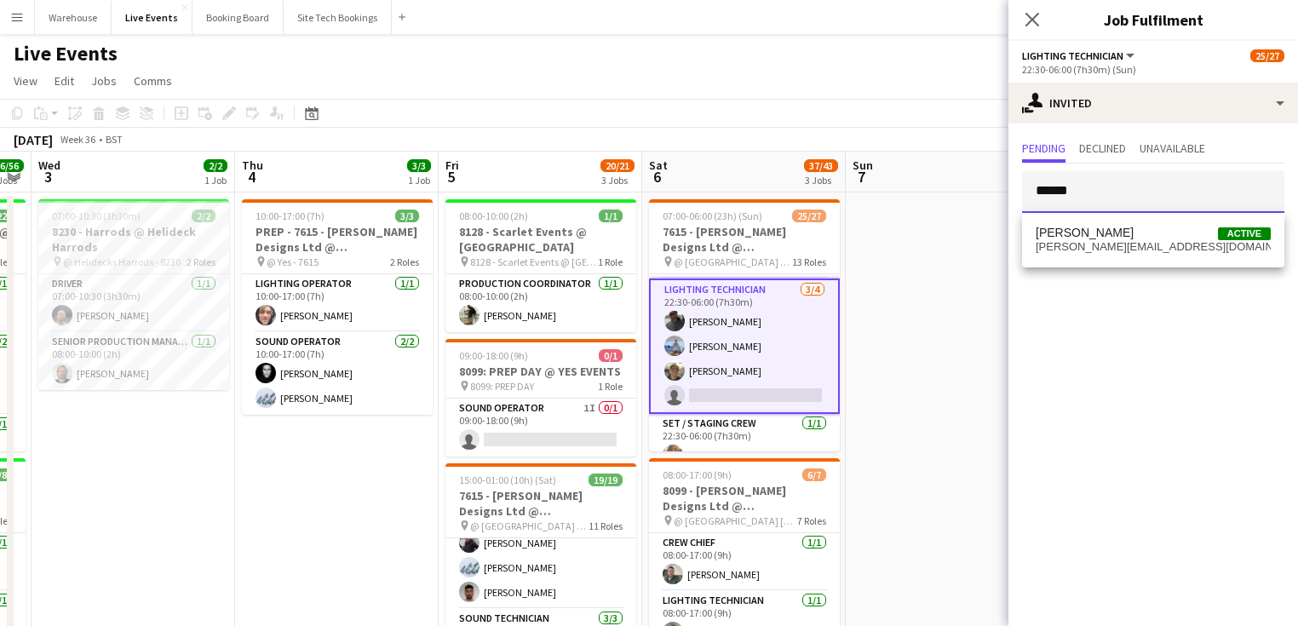
type input "******"
click at [1102, 252] on span "[PERSON_NAME][EMAIL_ADDRESS][DOMAIN_NAME]" at bounding box center [1153, 247] width 235 height 14
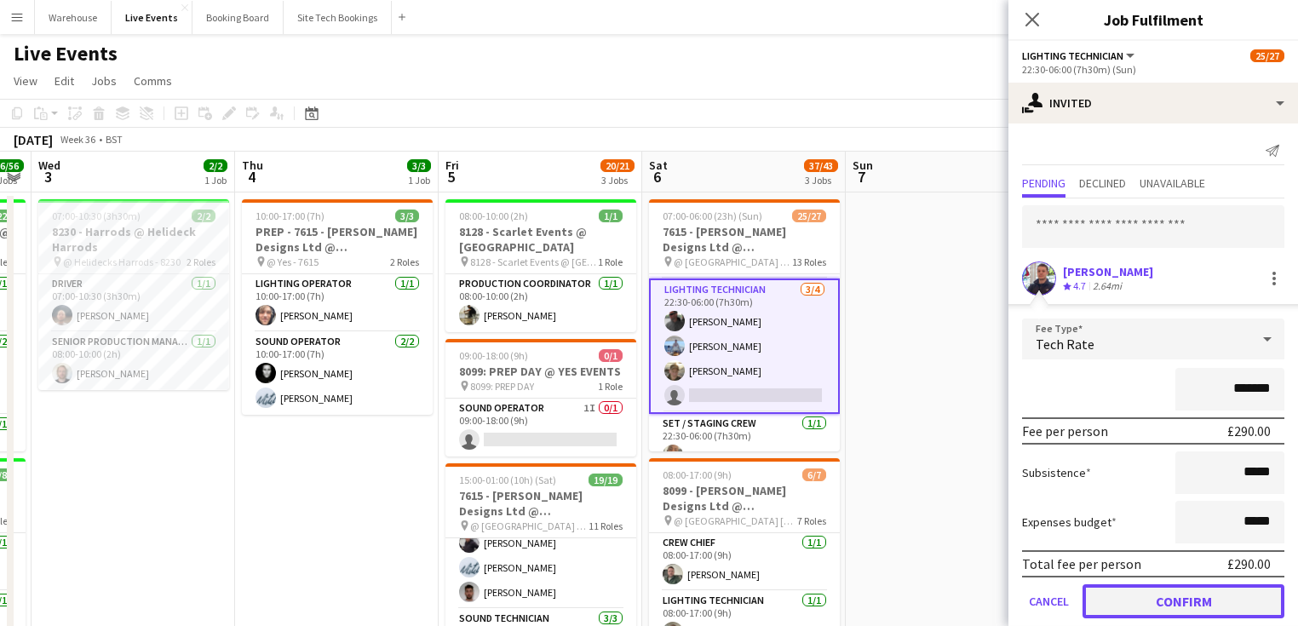
click at [1203, 594] on button "Confirm" at bounding box center [1183, 601] width 202 height 34
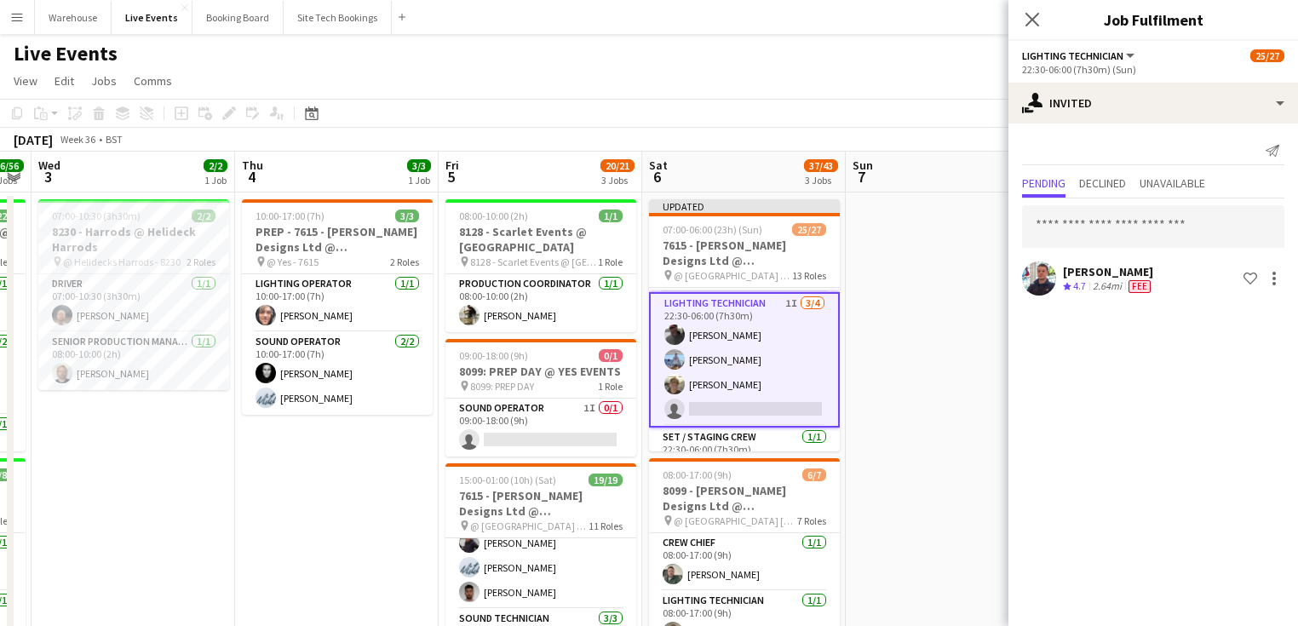
drag, startPoint x: 1030, startPoint y: 18, endPoint x: 901, endPoint y: 175, distance: 203.2
click at [1025, 18] on icon "Close pop-in" at bounding box center [1032, 20] width 14 height 14
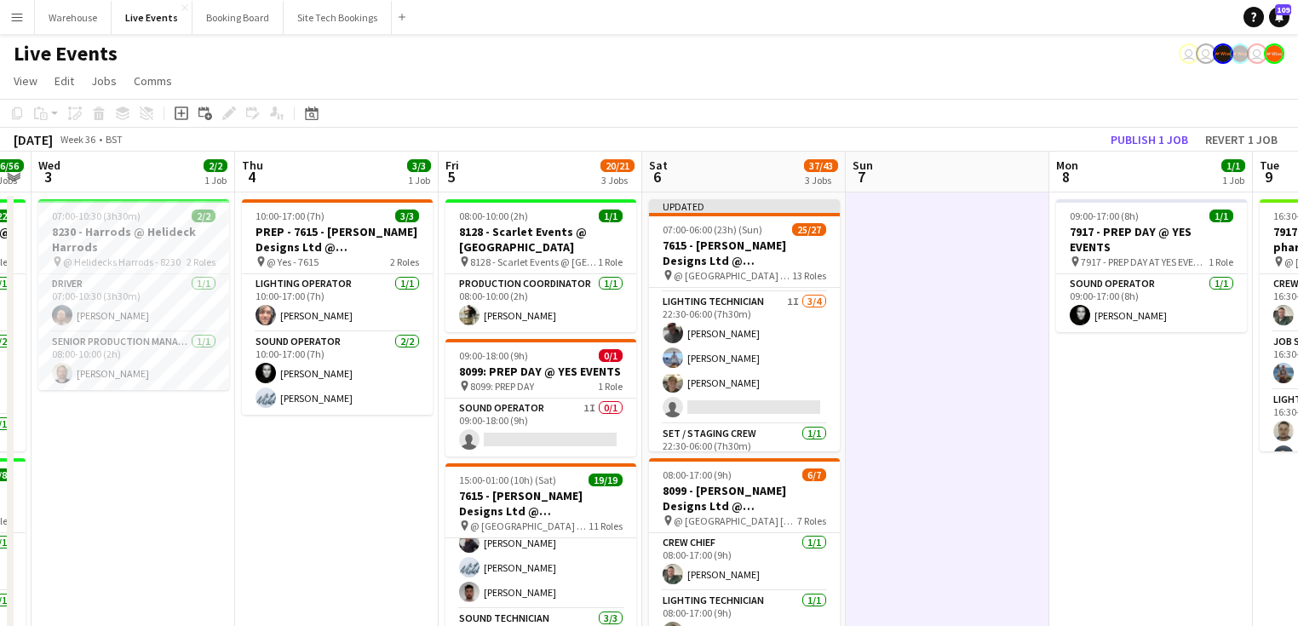
click at [743, 250] on h3 "7615 - [PERSON_NAME] Designs Ltd @ [GEOGRAPHIC_DATA]" at bounding box center [744, 253] width 191 height 31
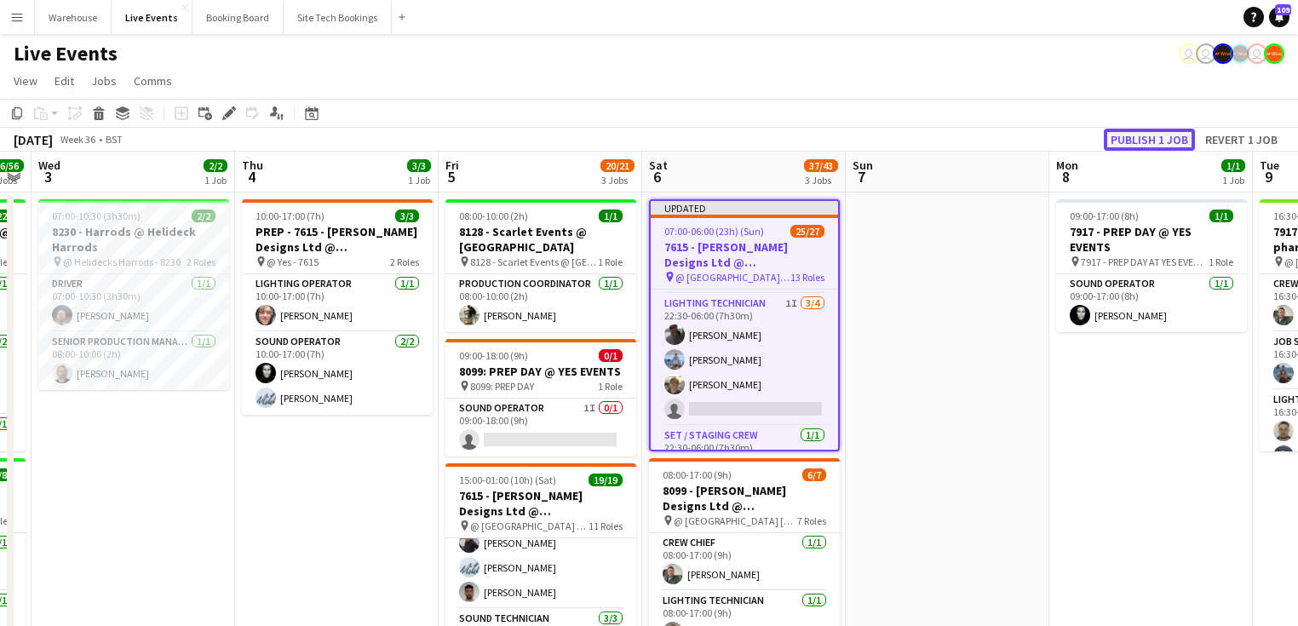
click at [1128, 141] on button "Publish 1 job" at bounding box center [1149, 140] width 91 height 22
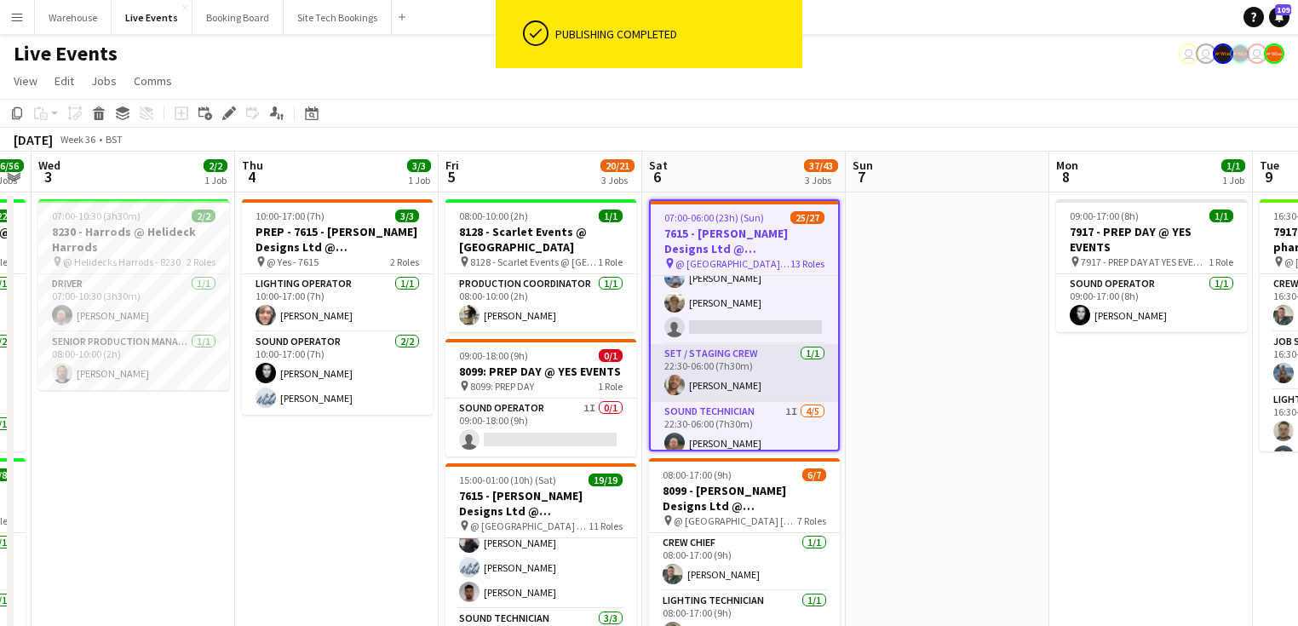
scroll to position [923, 0]
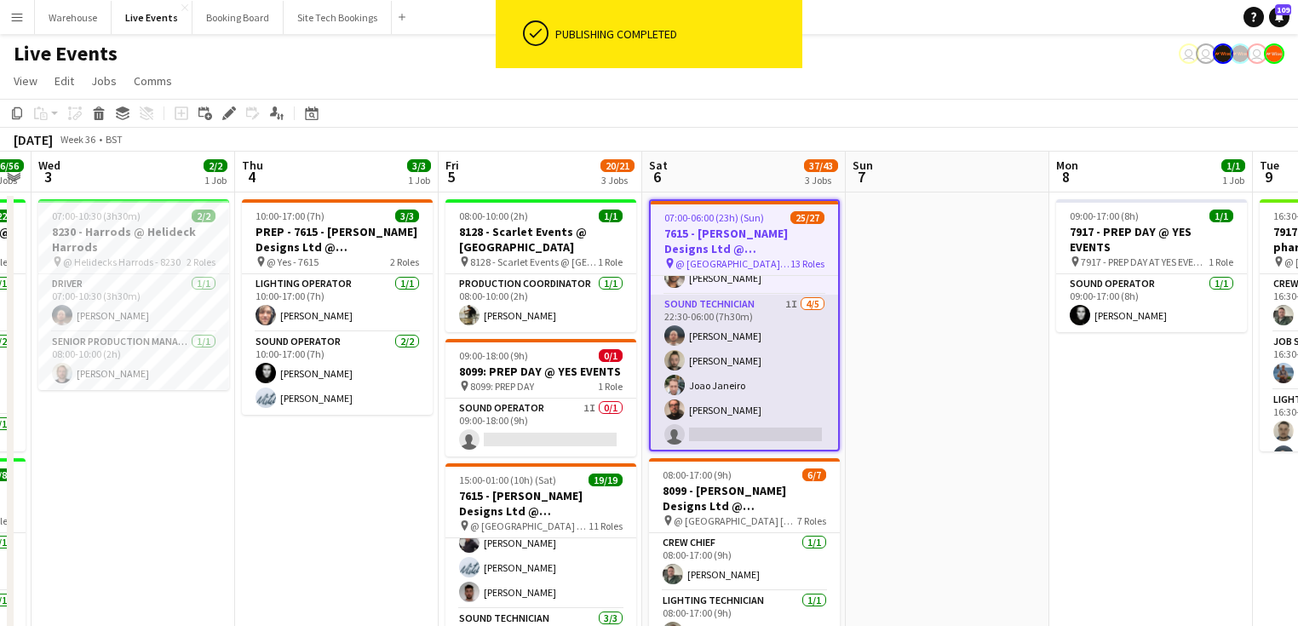
click at [748, 306] on app-card-role "Sound Technician 1I [DATE] 22:30-06:00 (7h30m) [PERSON_NAME] [PERSON_NAME] [PER…" at bounding box center [744, 373] width 187 height 157
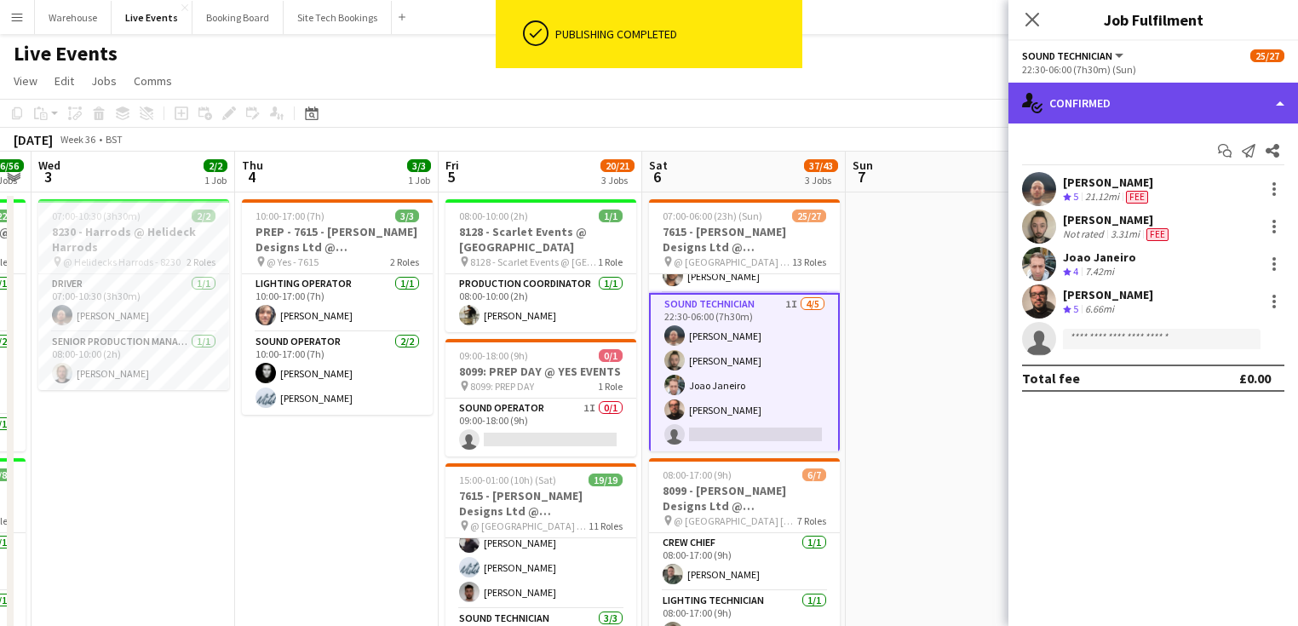
click at [1130, 105] on div "single-neutral-actions-check-2 Confirmed" at bounding box center [1153, 103] width 290 height 41
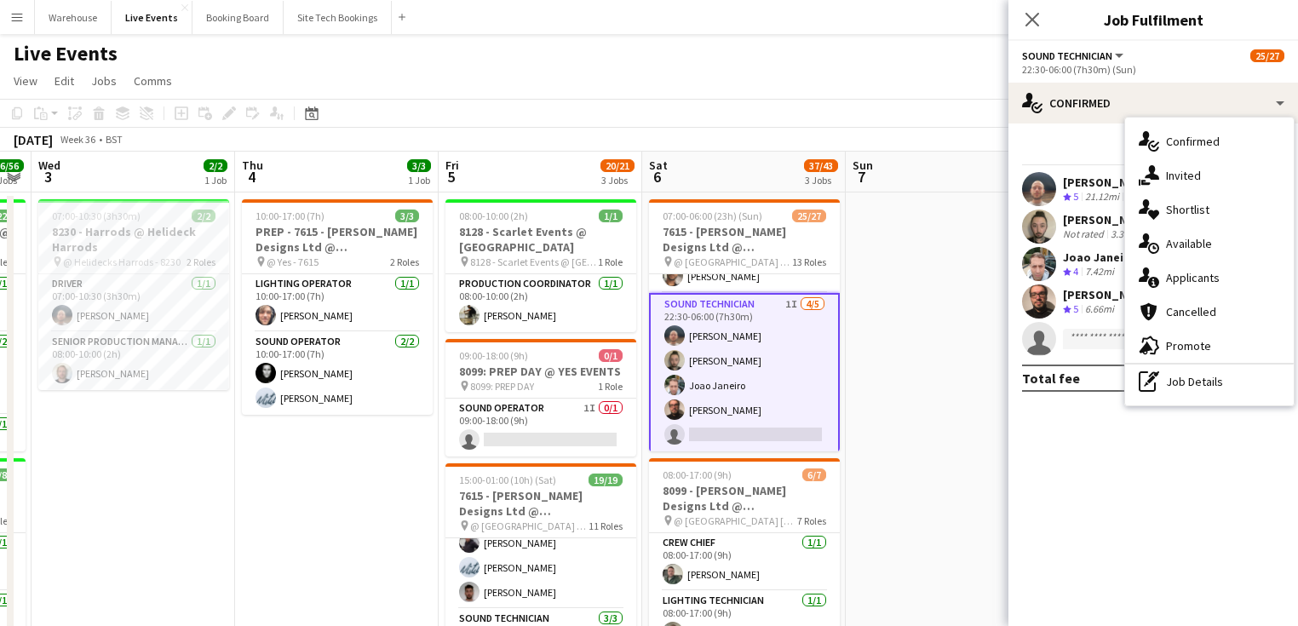
click at [1177, 179] on div "single-neutral-actions-share-1 Invited" at bounding box center [1209, 175] width 169 height 34
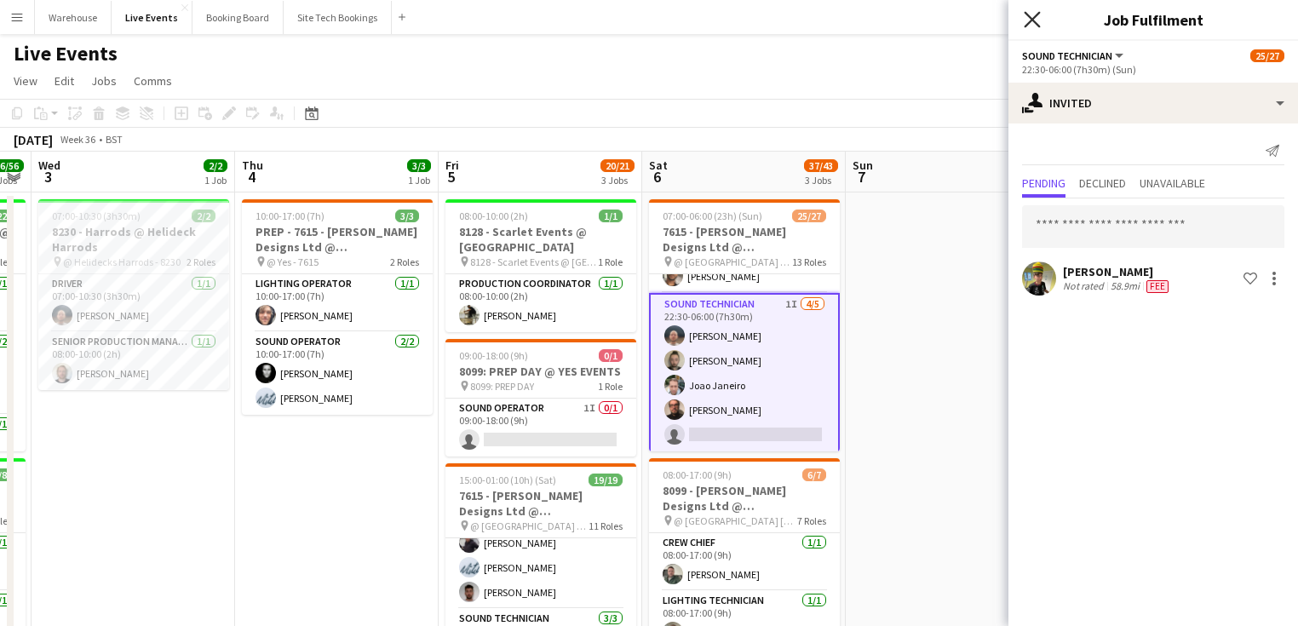
click at [1028, 26] on icon "Close pop-in" at bounding box center [1032, 19] width 16 height 16
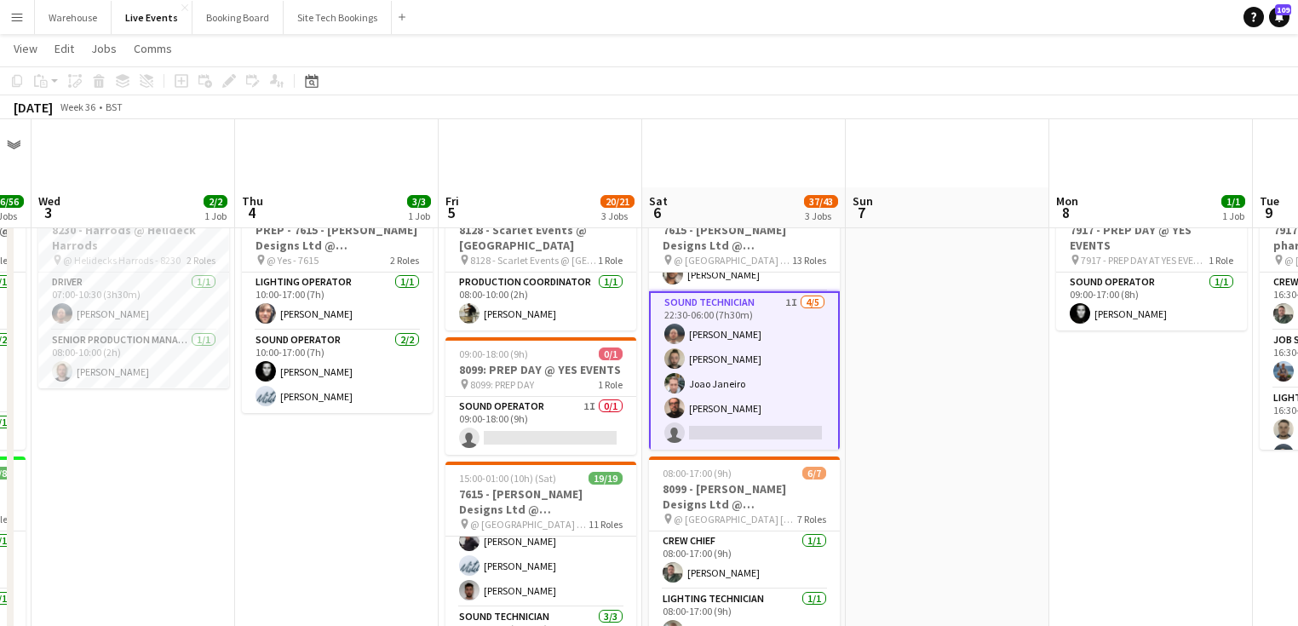
scroll to position [68, 0]
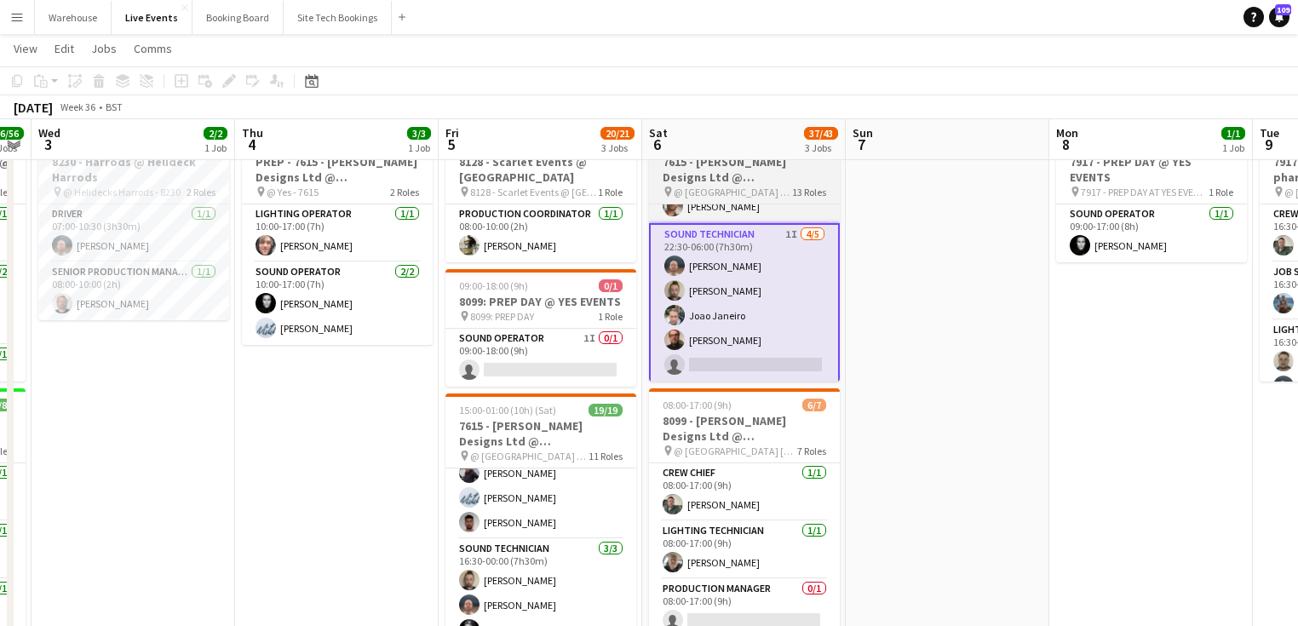
click at [701, 175] on h3 "7615 - [PERSON_NAME] Designs Ltd @ [GEOGRAPHIC_DATA]" at bounding box center [744, 169] width 191 height 31
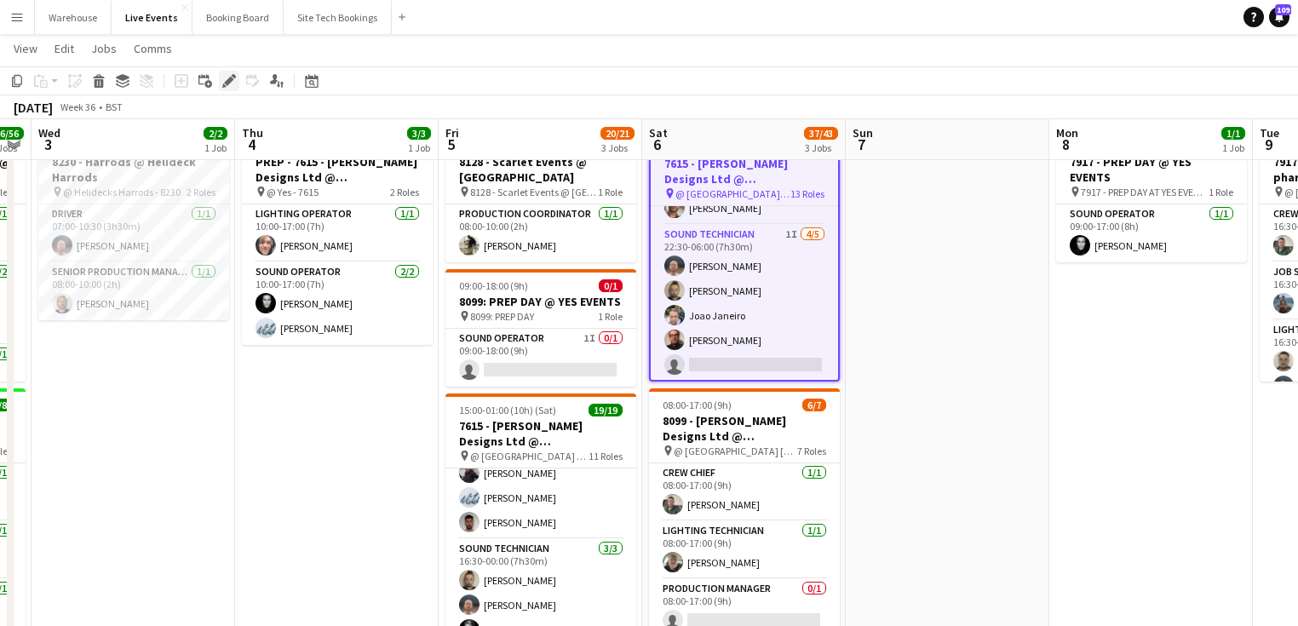
click at [234, 81] on icon "Edit" at bounding box center [229, 81] width 14 height 14
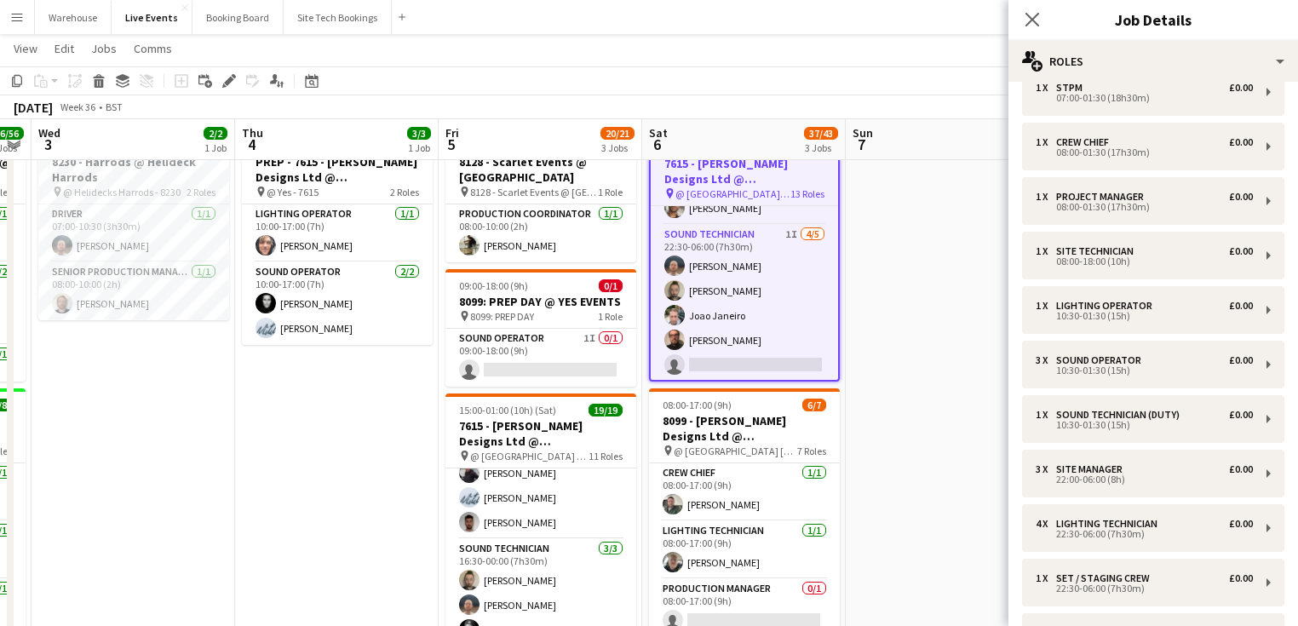
scroll to position [341, 0]
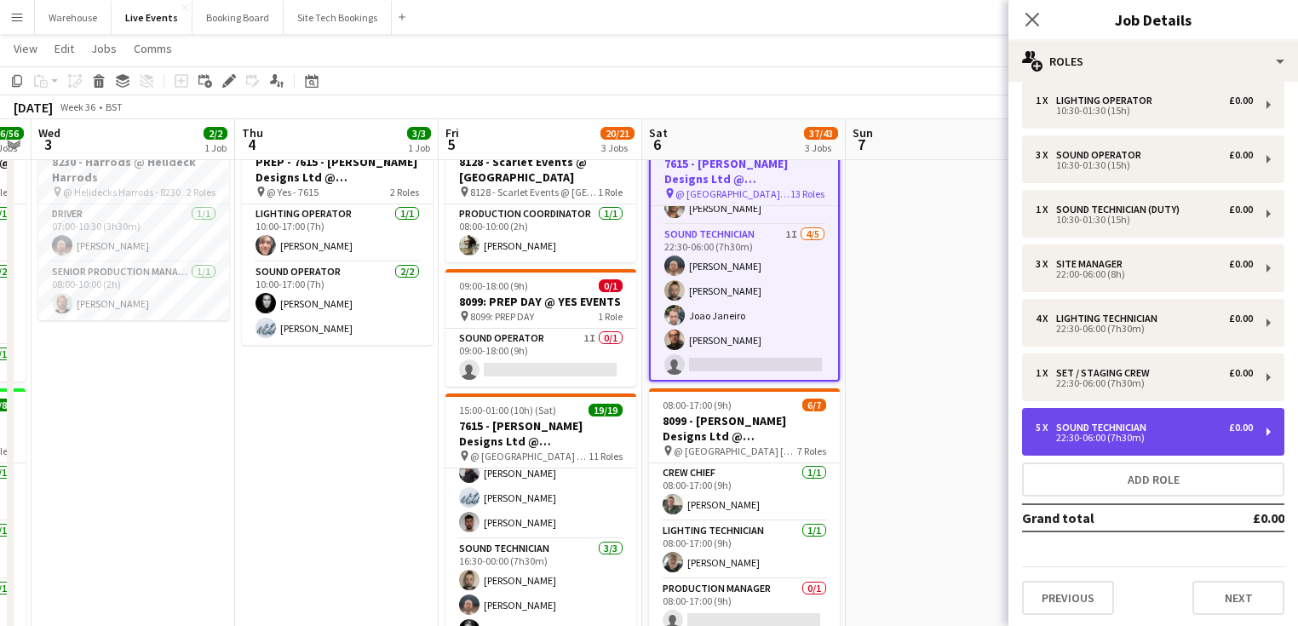
click at [1144, 425] on div "Sound Technician" at bounding box center [1104, 428] width 97 height 12
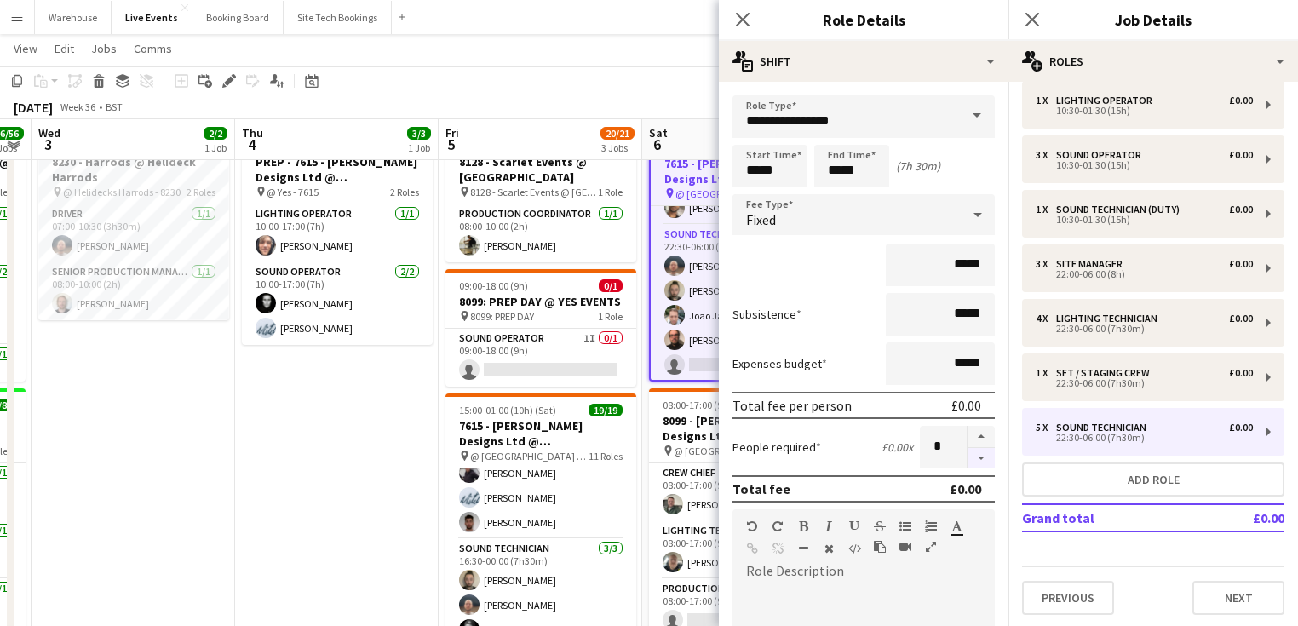
click at [967, 460] on button "button" at bounding box center [980, 458] width 27 height 21
type input "*"
click at [743, 19] on icon at bounding box center [742, 19] width 16 height 16
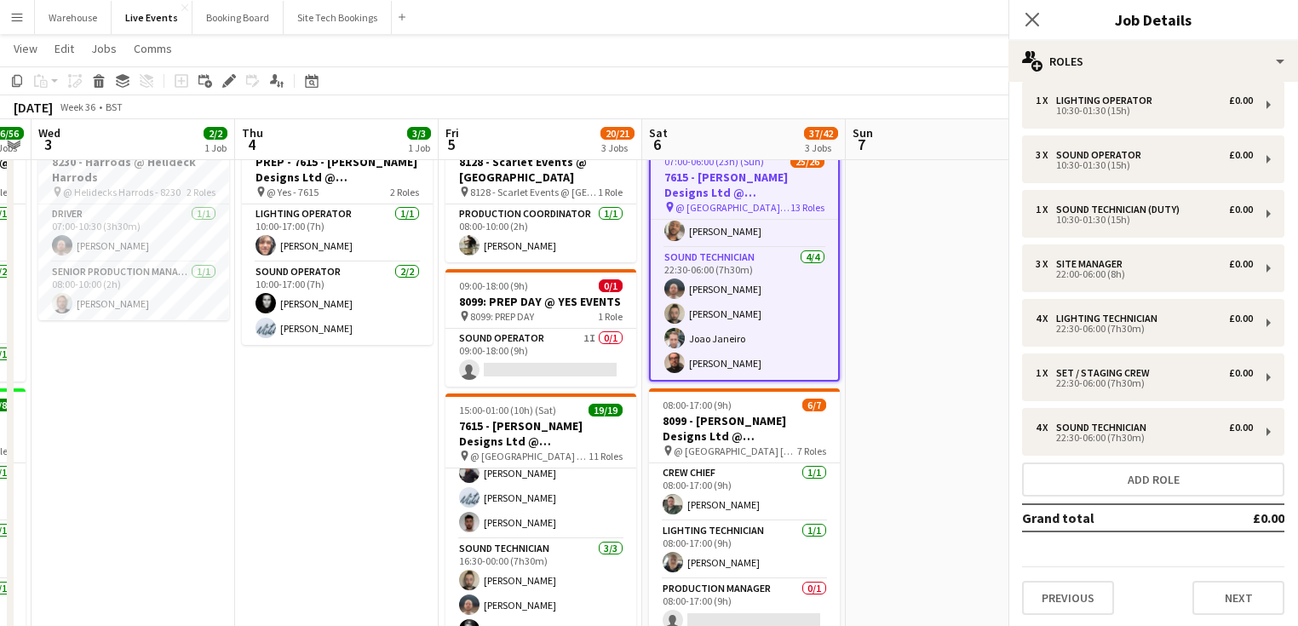
scroll to position [913, 0]
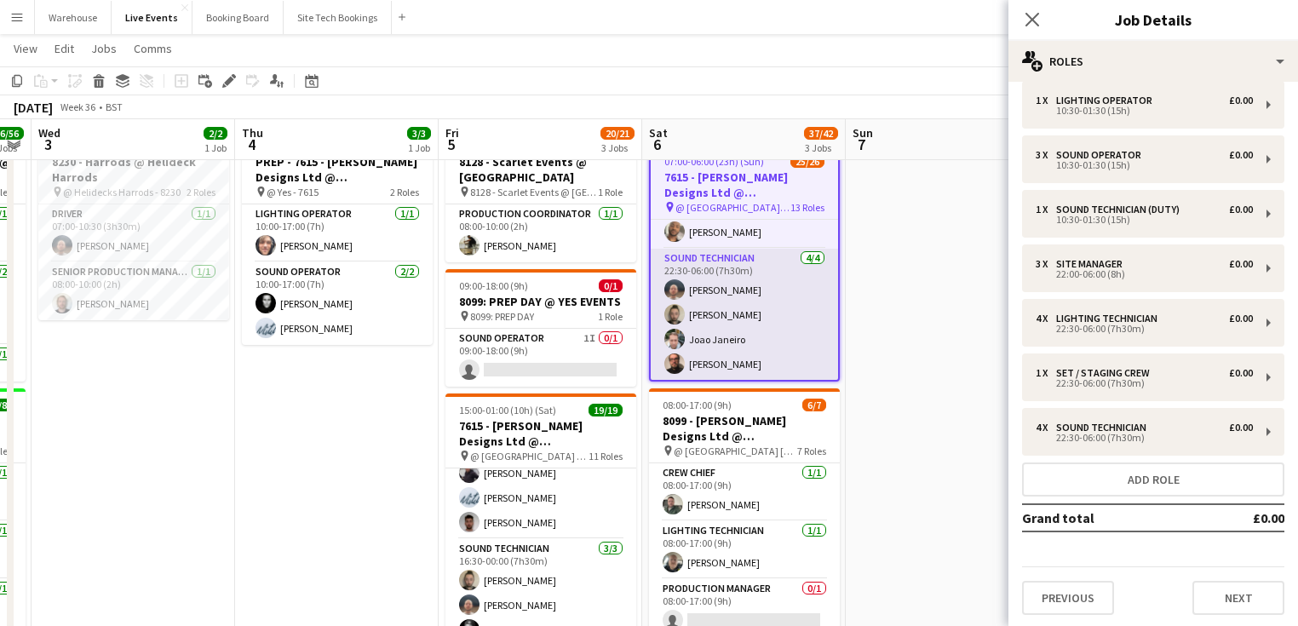
drag, startPoint x: 879, startPoint y: 416, endPoint x: 770, endPoint y: 359, distance: 123.0
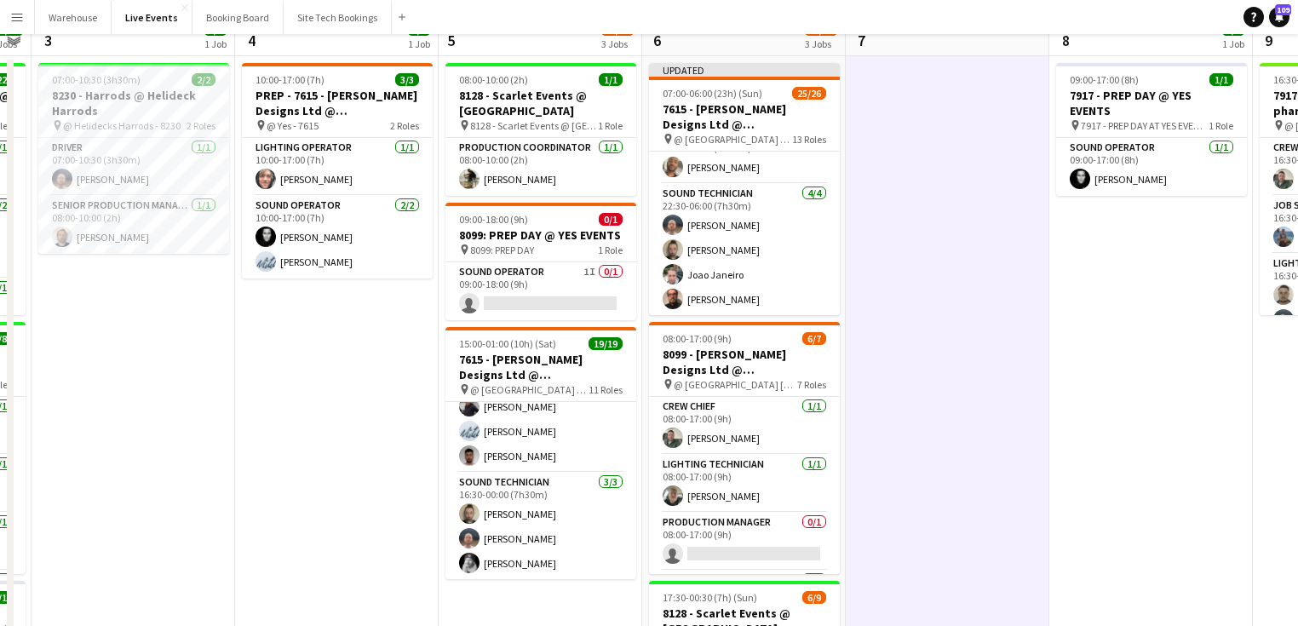
scroll to position [0, 0]
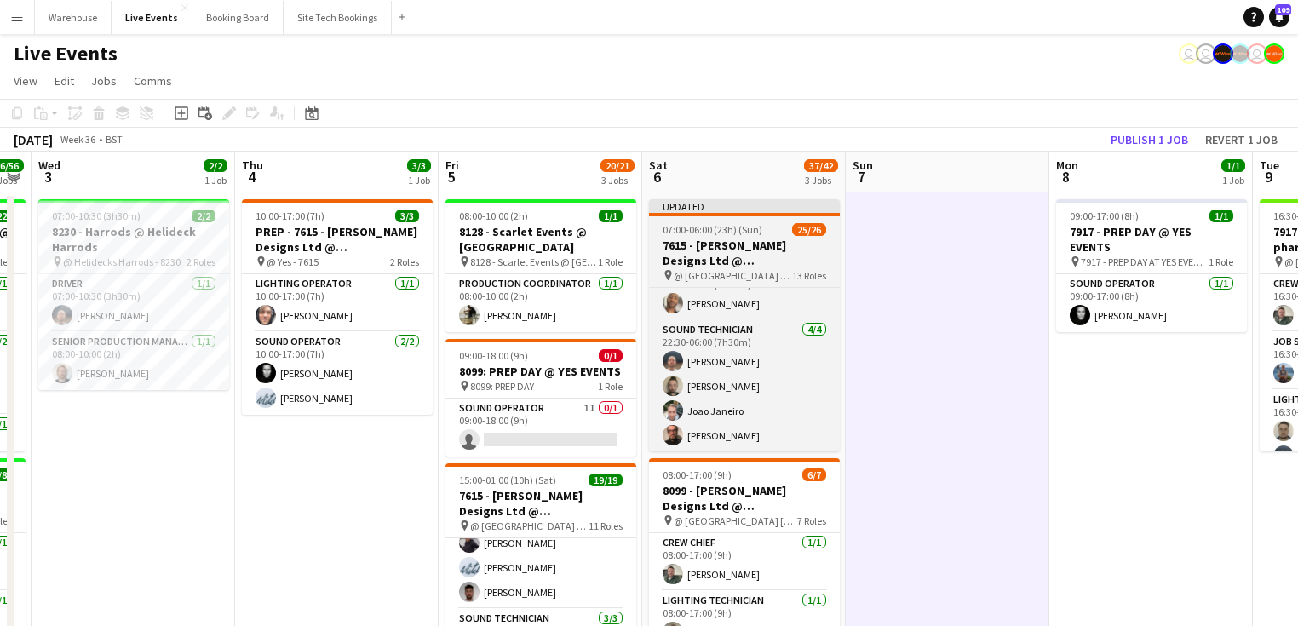
click at [749, 259] on h3 "7615 - [PERSON_NAME] Designs Ltd @ [GEOGRAPHIC_DATA]" at bounding box center [744, 253] width 191 height 31
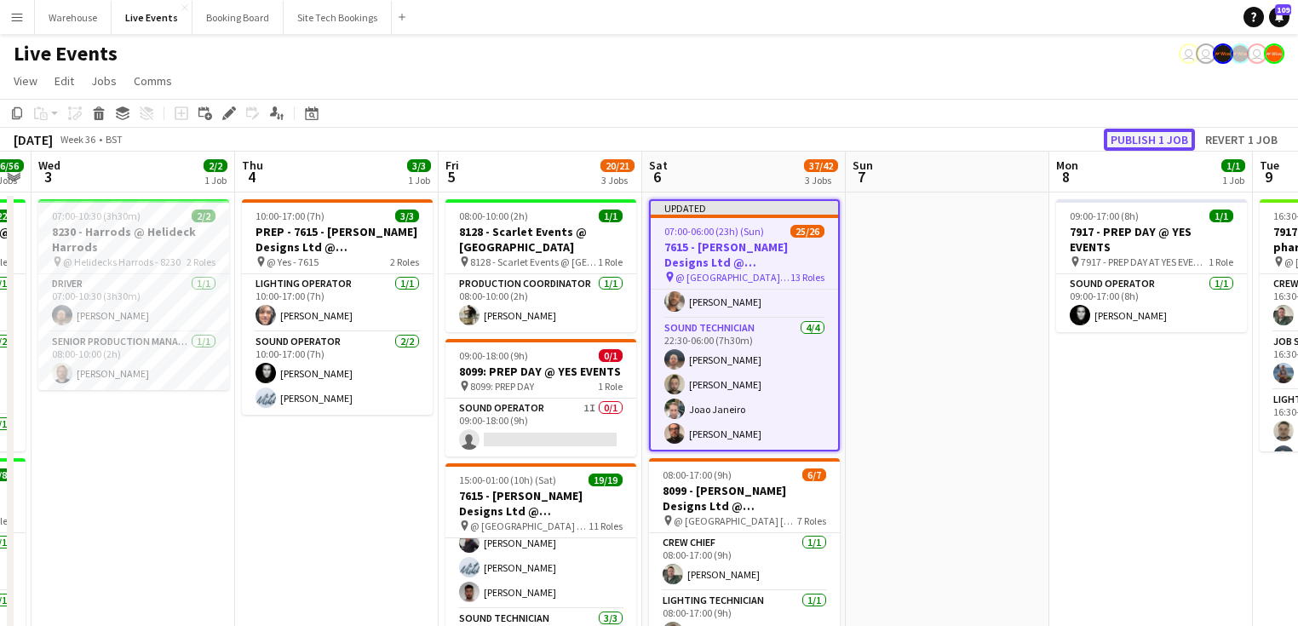
click at [1141, 140] on button "Publish 1 job" at bounding box center [1149, 140] width 91 height 22
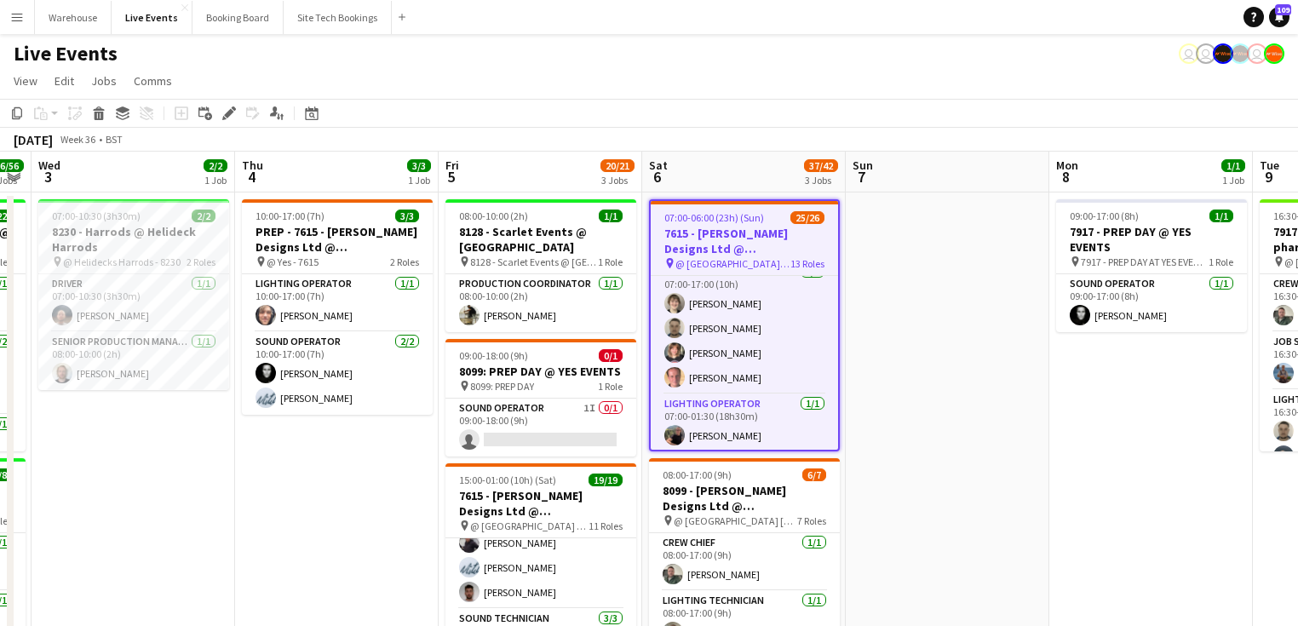
scroll to position [0, 0]
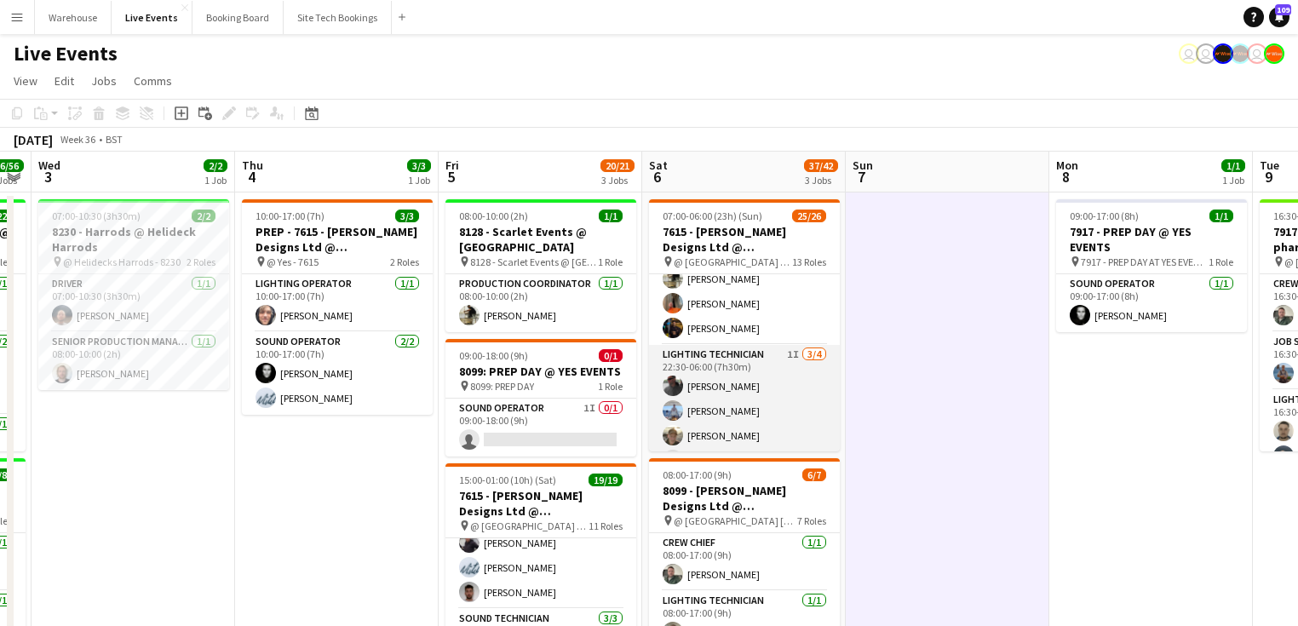
scroll to position [749, 0]
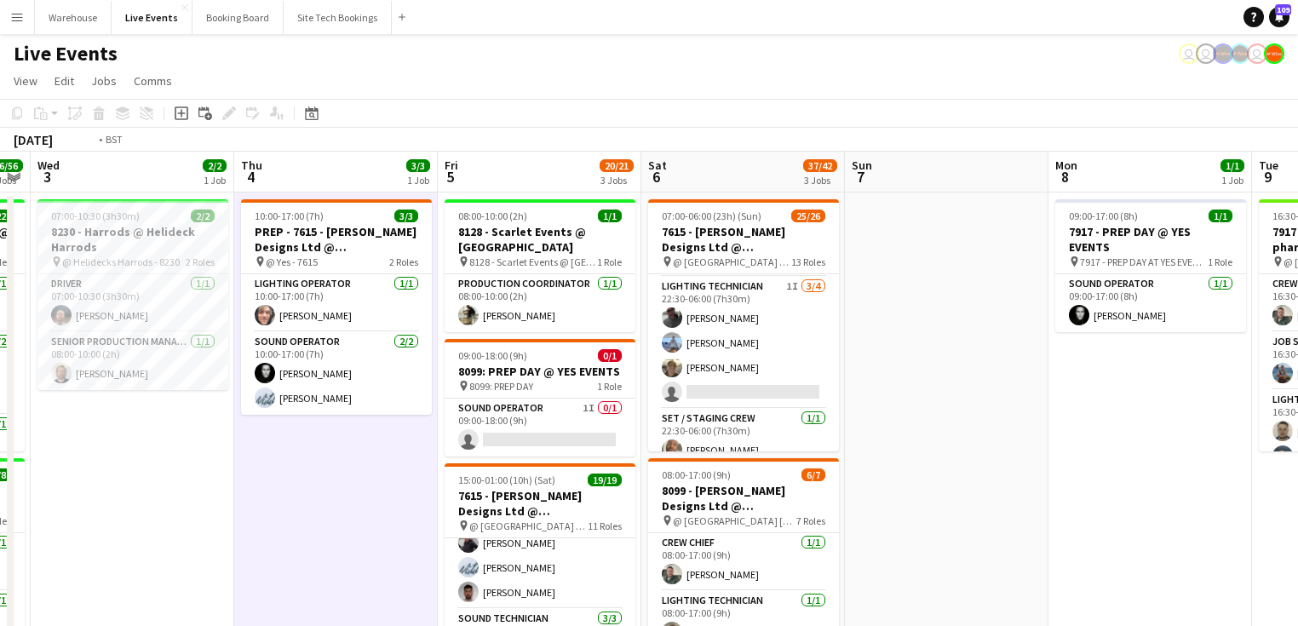
drag, startPoint x: 694, startPoint y: 559, endPoint x: 705, endPoint y: 571, distance: 16.9
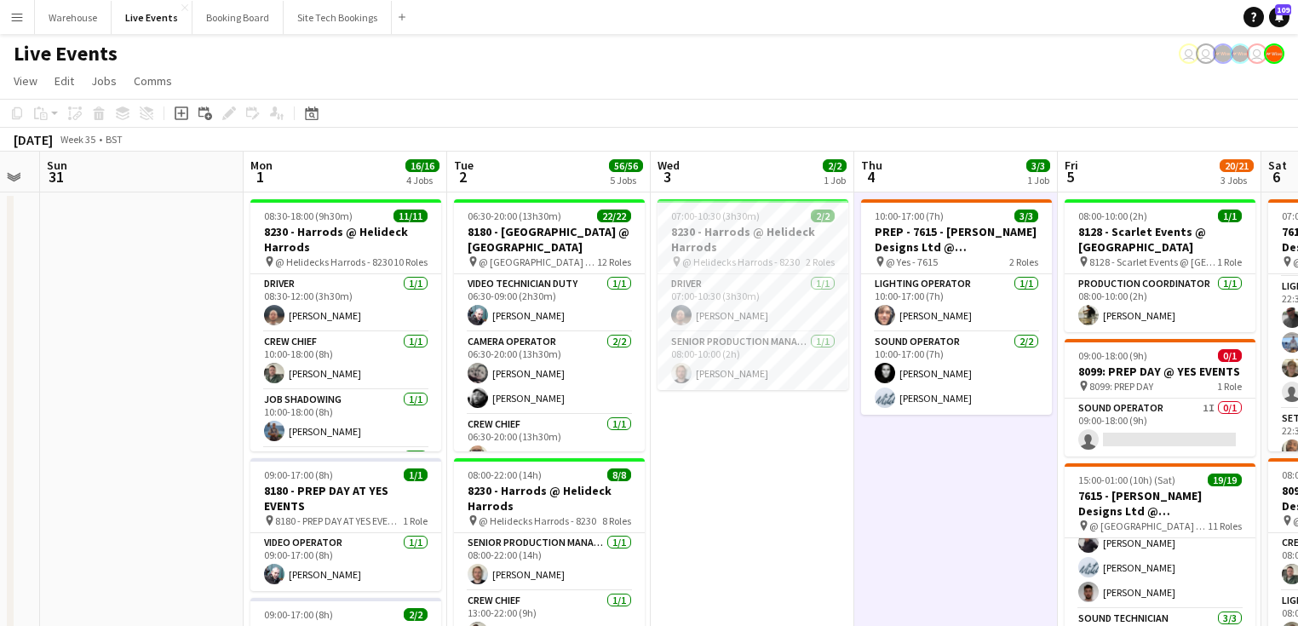
drag, startPoint x: 568, startPoint y: 567, endPoint x: 737, endPoint y: 571, distance: 169.5
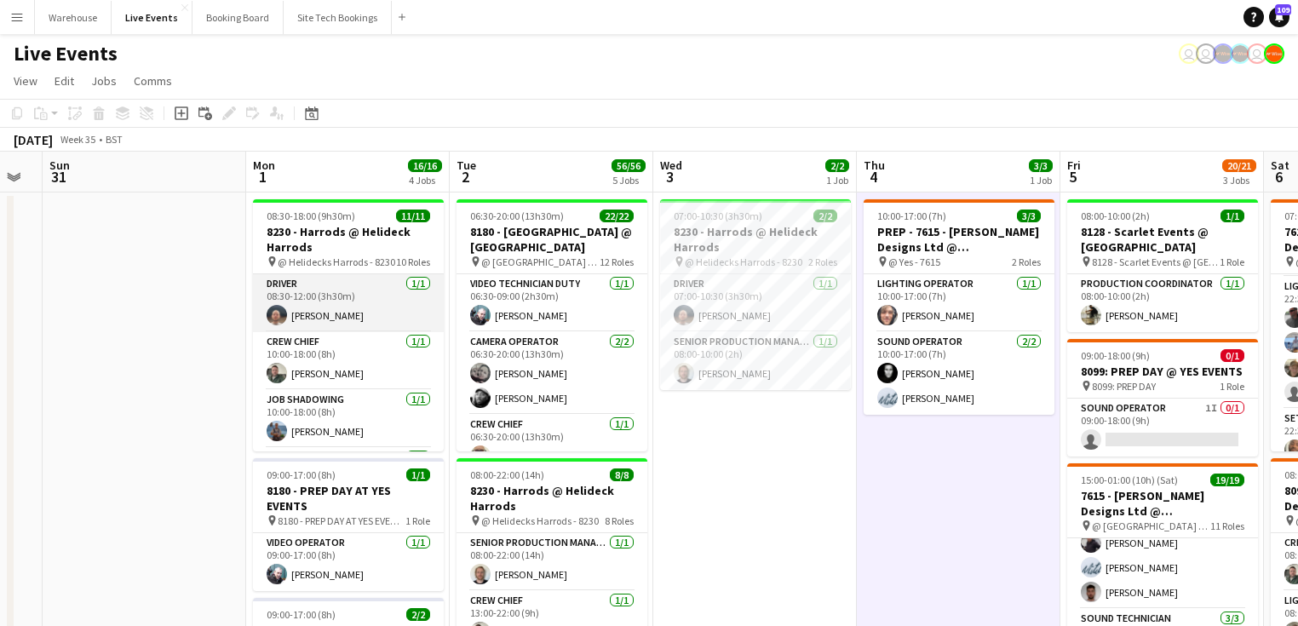
click at [346, 303] on app-card-role "Driver [DATE] 08:30-12:00 (3h30m) [PERSON_NAME]" at bounding box center [348, 303] width 191 height 58
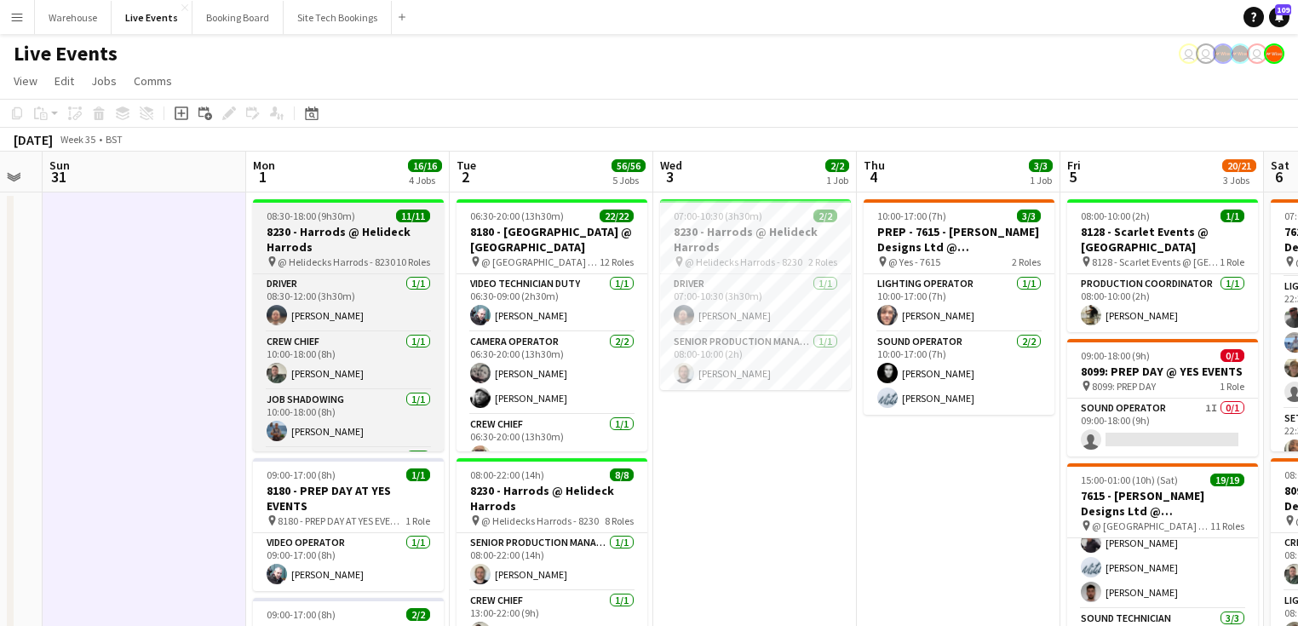
click at [330, 214] on span "08:30-18:00 (9h30m)" at bounding box center [311, 215] width 89 height 13
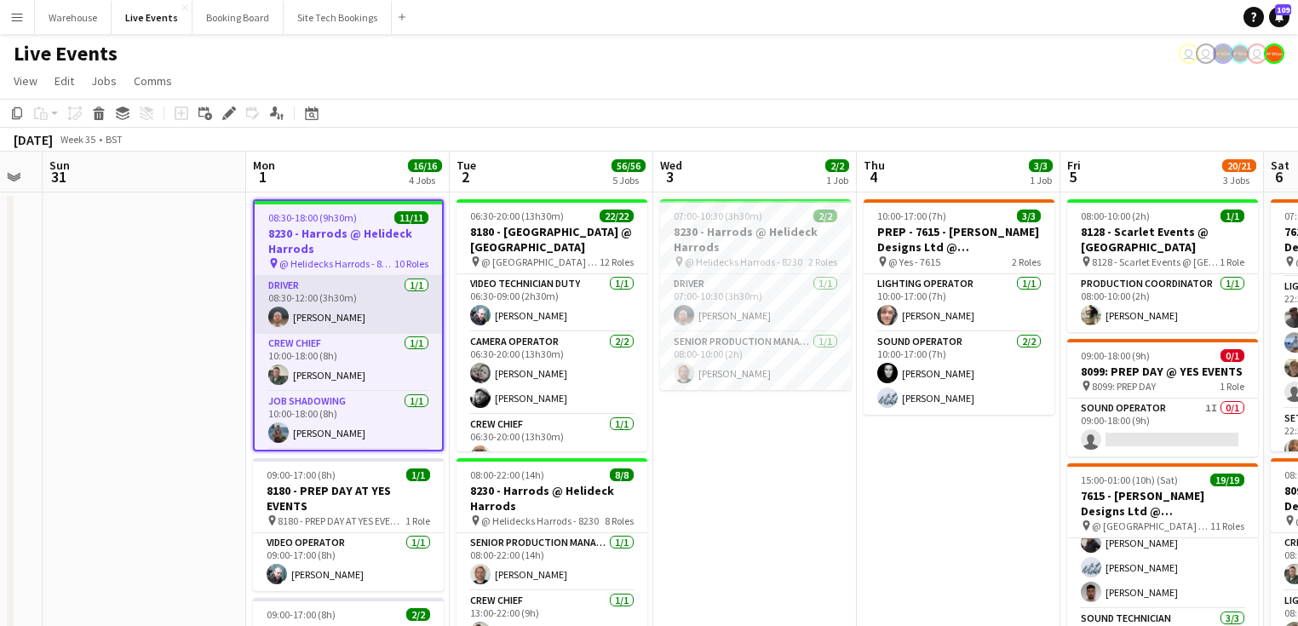
click at [296, 296] on app-card-role "Driver [DATE] 08:30-12:00 (3h30m) [PERSON_NAME]" at bounding box center [348, 305] width 187 height 58
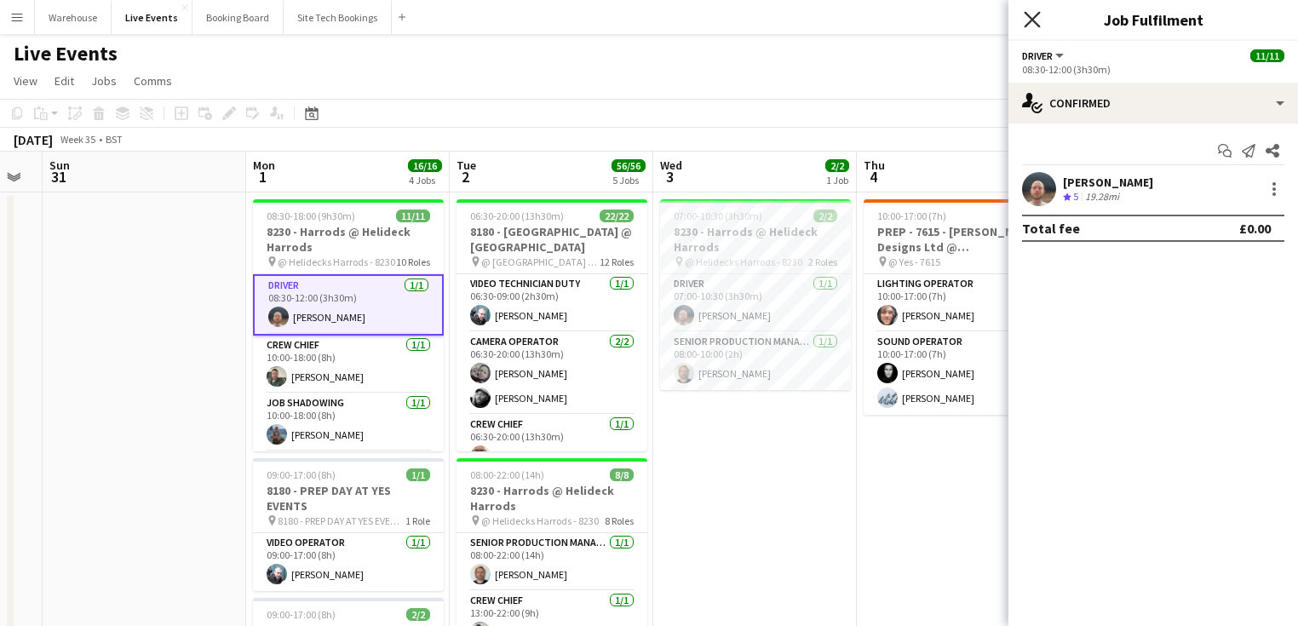
click at [1031, 24] on icon "Close pop-in" at bounding box center [1032, 19] width 16 height 16
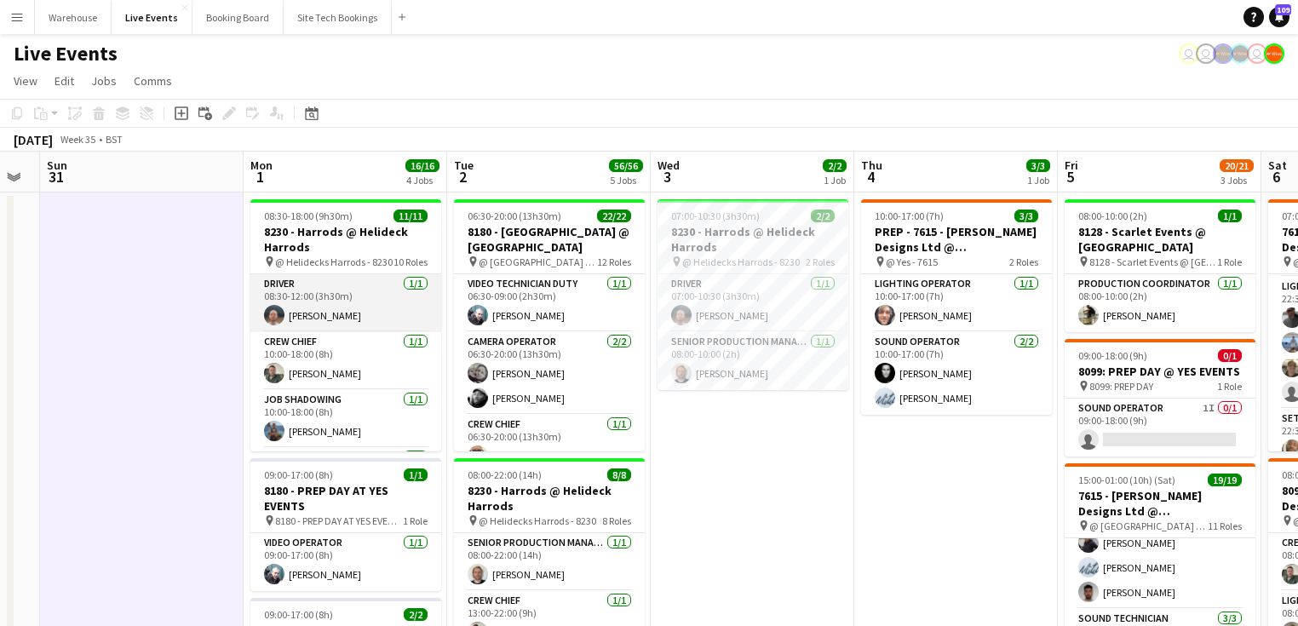
click at [295, 316] on app-card-role "Driver [DATE] 08:30-12:00 (3h30m) [PERSON_NAME]" at bounding box center [345, 303] width 191 height 58
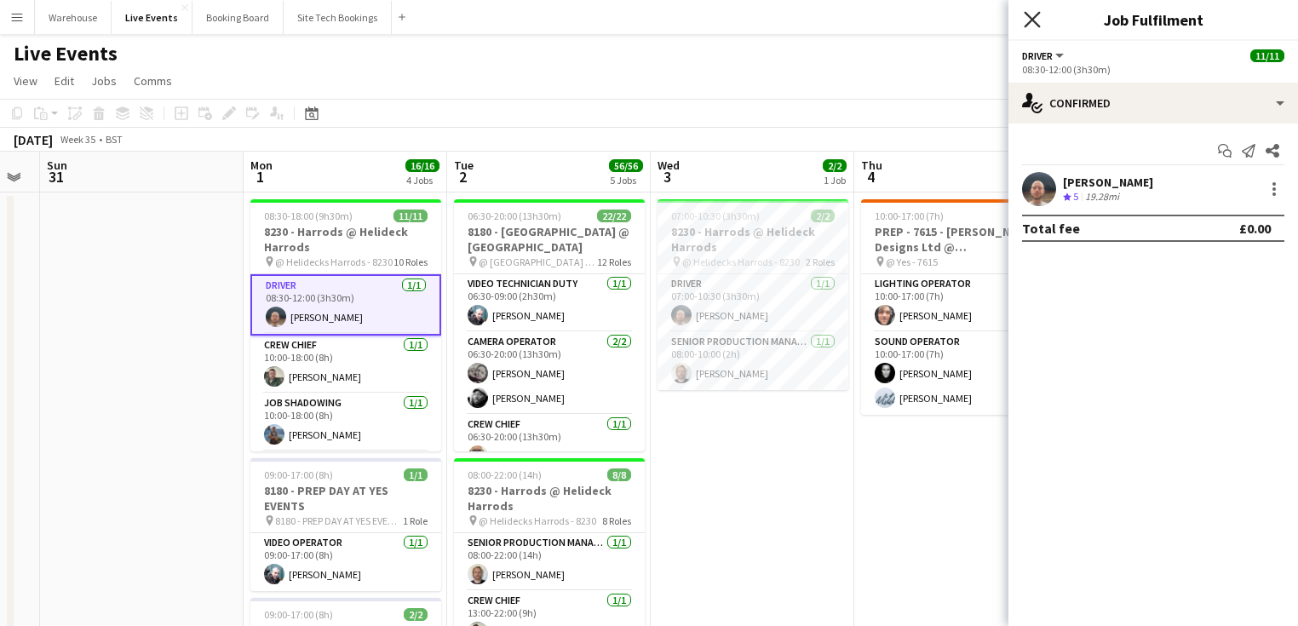
click at [1032, 20] on icon at bounding box center [1032, 19] width 16 height 16
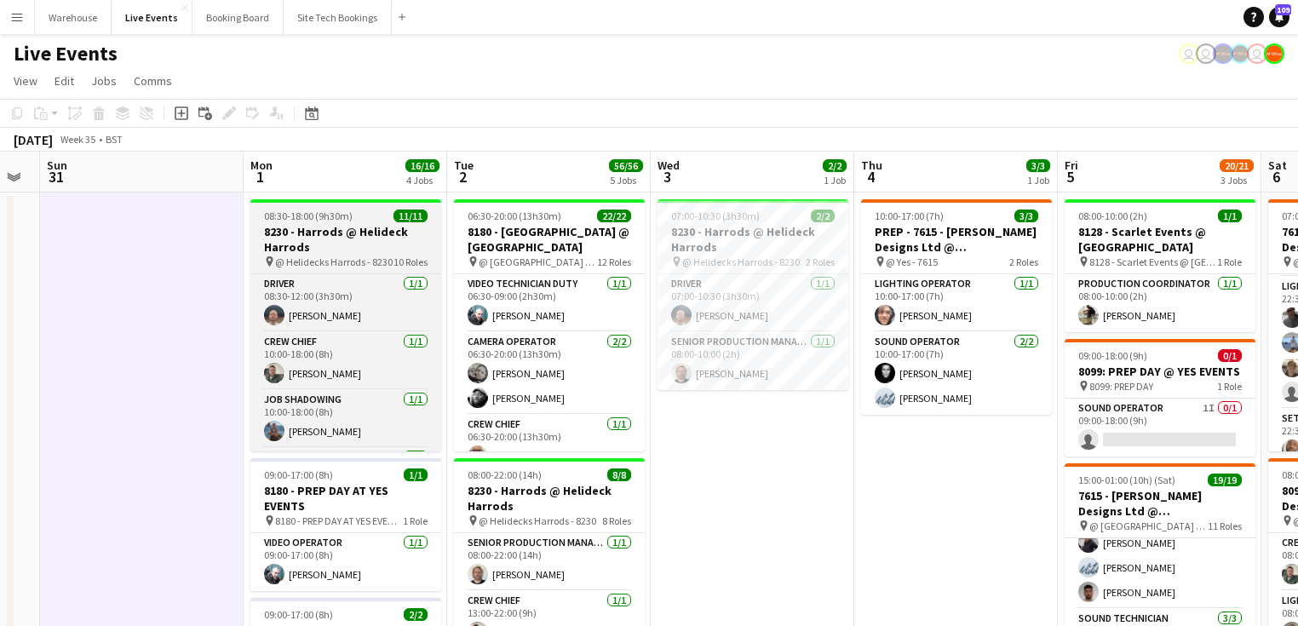
click at [337, 241] on h3 "8230 - Harrods @ Helideck Harrods" at bounding box center [345, 239] width 191 height 31
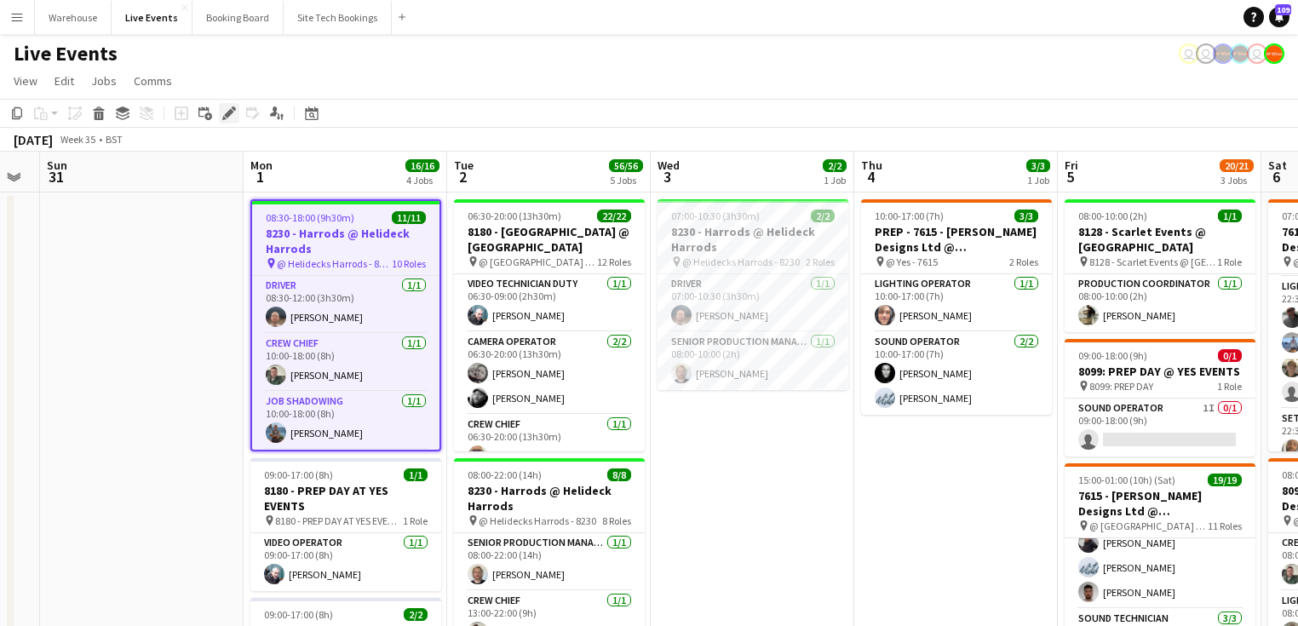
click at [232, 117] on icon "Edit" at bounding box center [229, 113] width 14 height 14
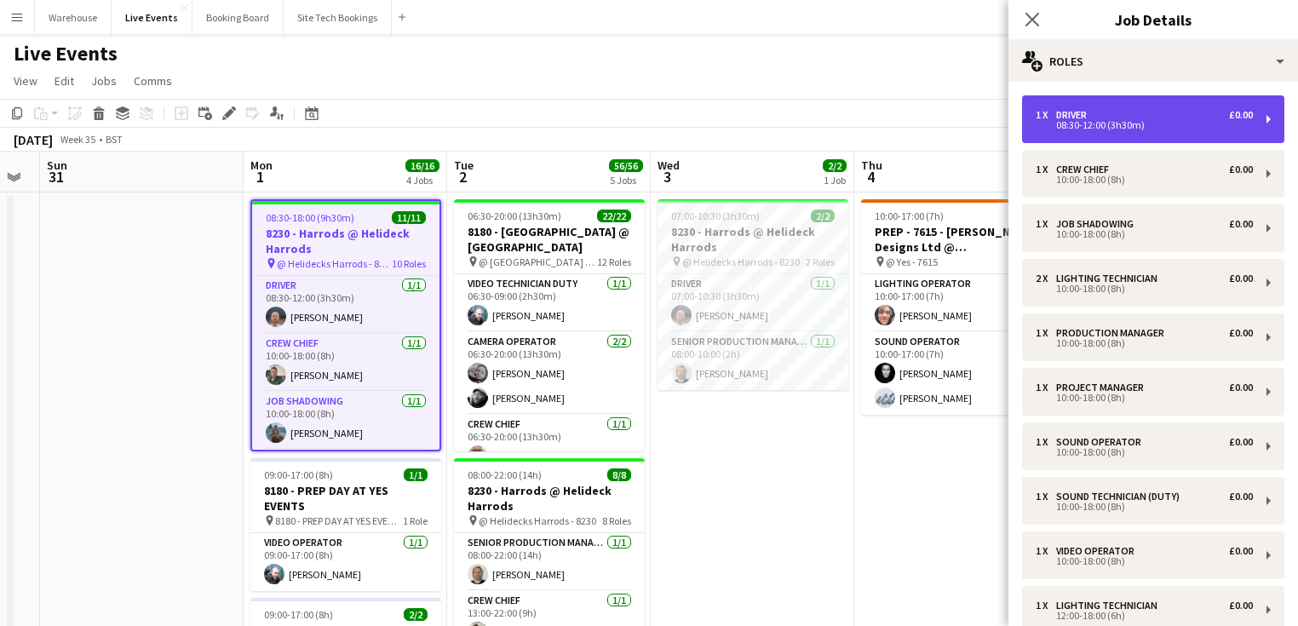
click at [1083, 123] on div "08:30-12:00 (3h30m)" at bounding box center [1144, 125] width 217 height 9
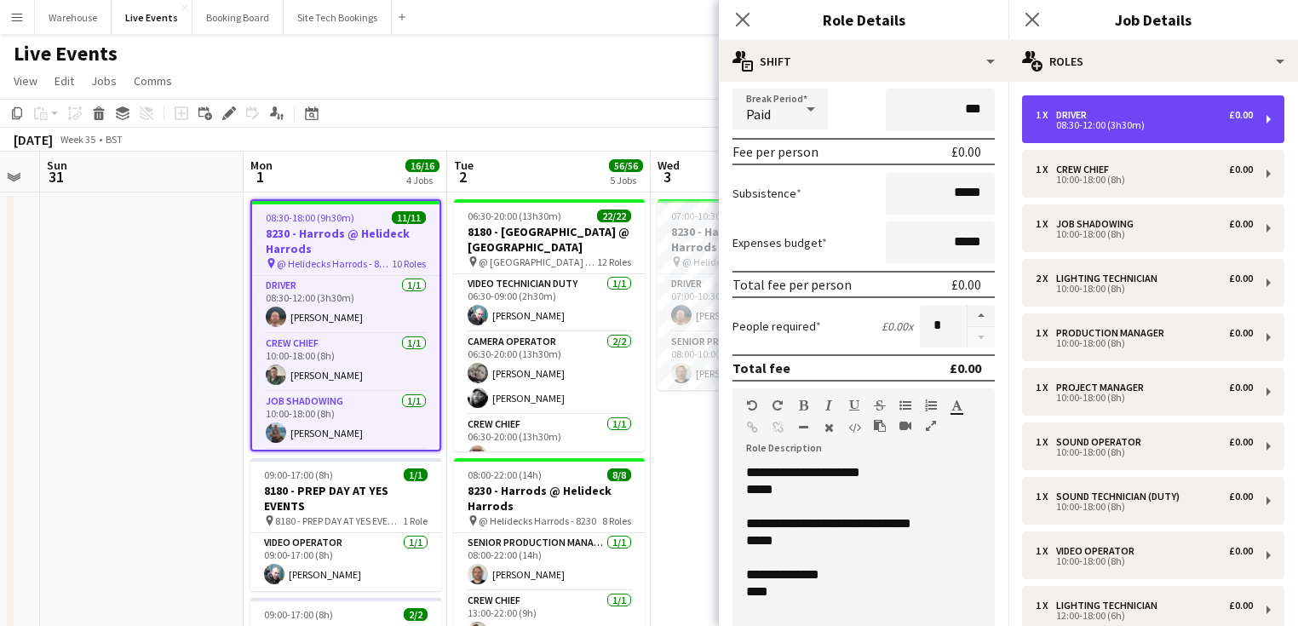
scroll to position [273, 0]
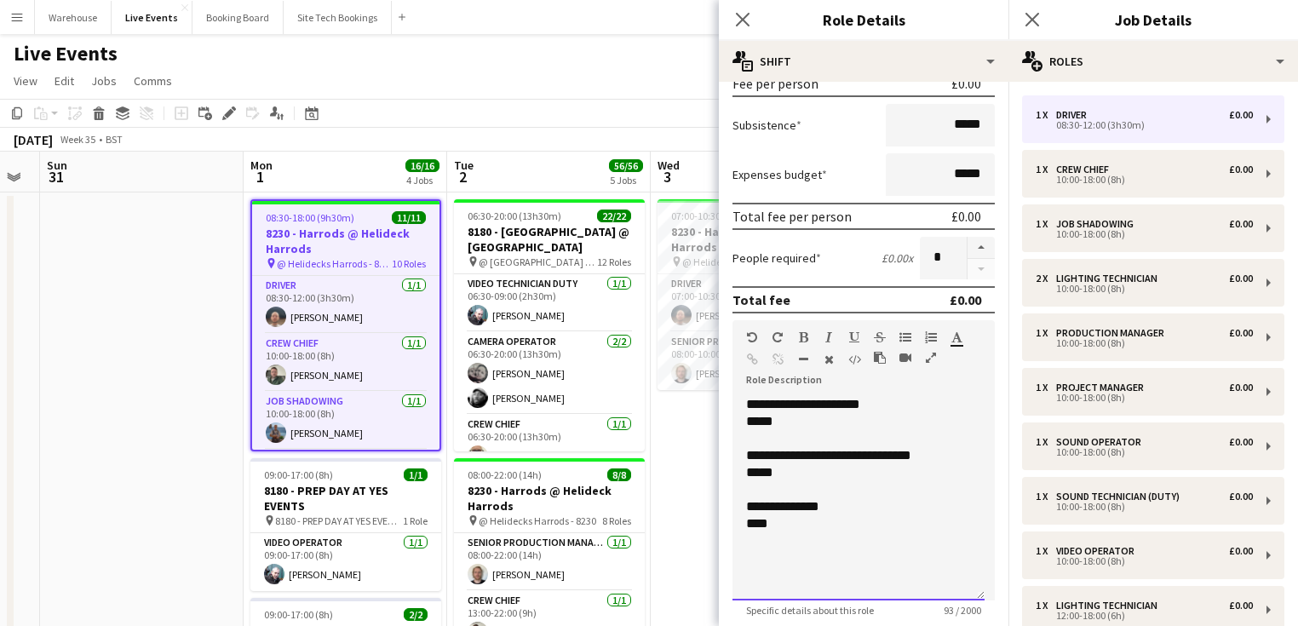
click at [766, 430] on div at bounding box center [858, 438] width 225 height 17
click at [770, 422] on div "*****" at bounding box center [858, 421] width 225 height 17
click at [821, 430] on div at bounding box center [858, 438] width 225 height 17
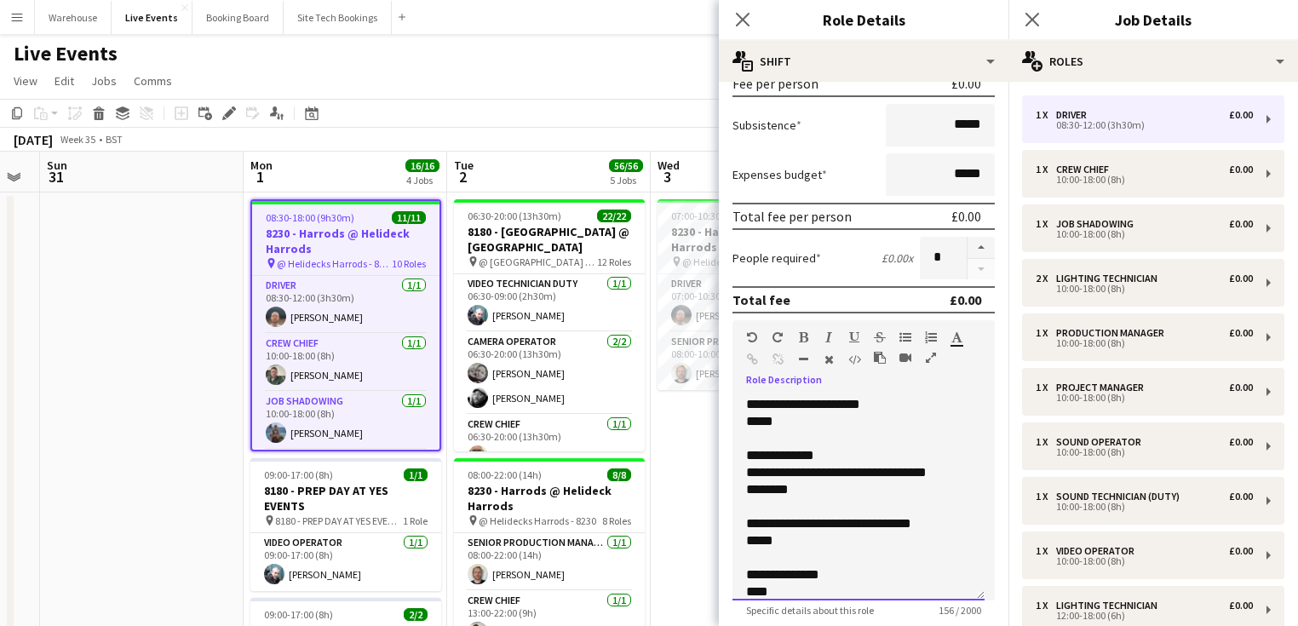
click at [750, 404] on div "**********" at bounding box center [858, 498] width 252 height 204
click at [752, 420] on div "*****" at bounding box center [853, 421] width 215 height 17
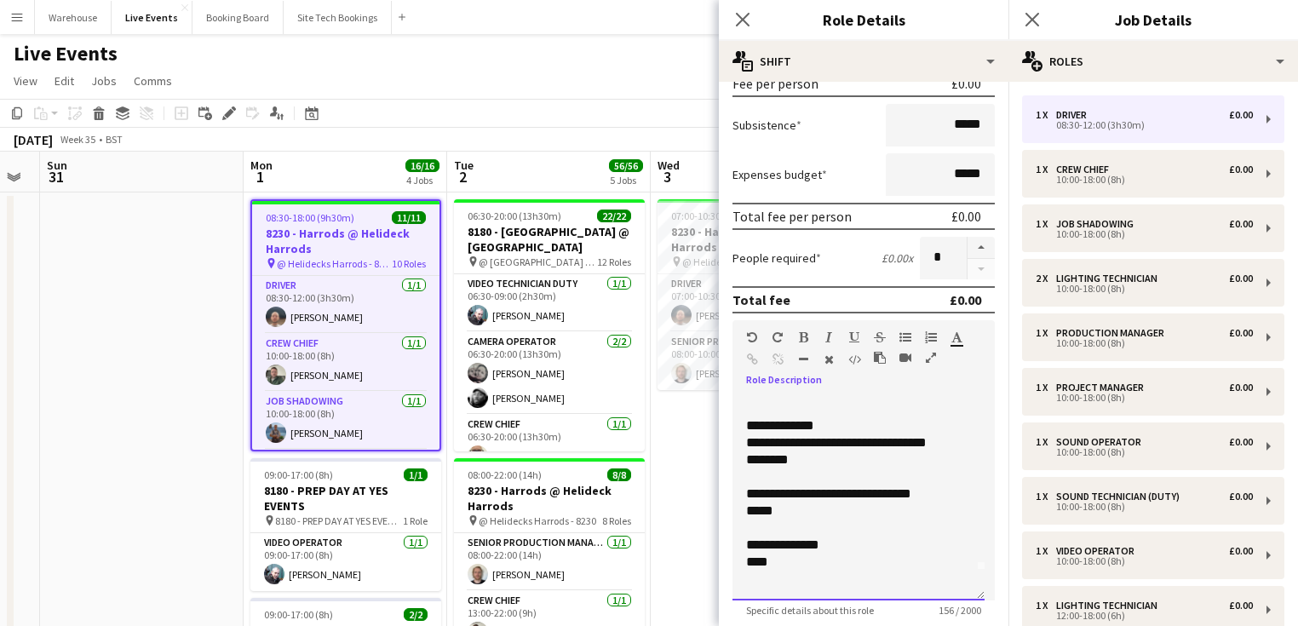
scroll to position [0, 0]
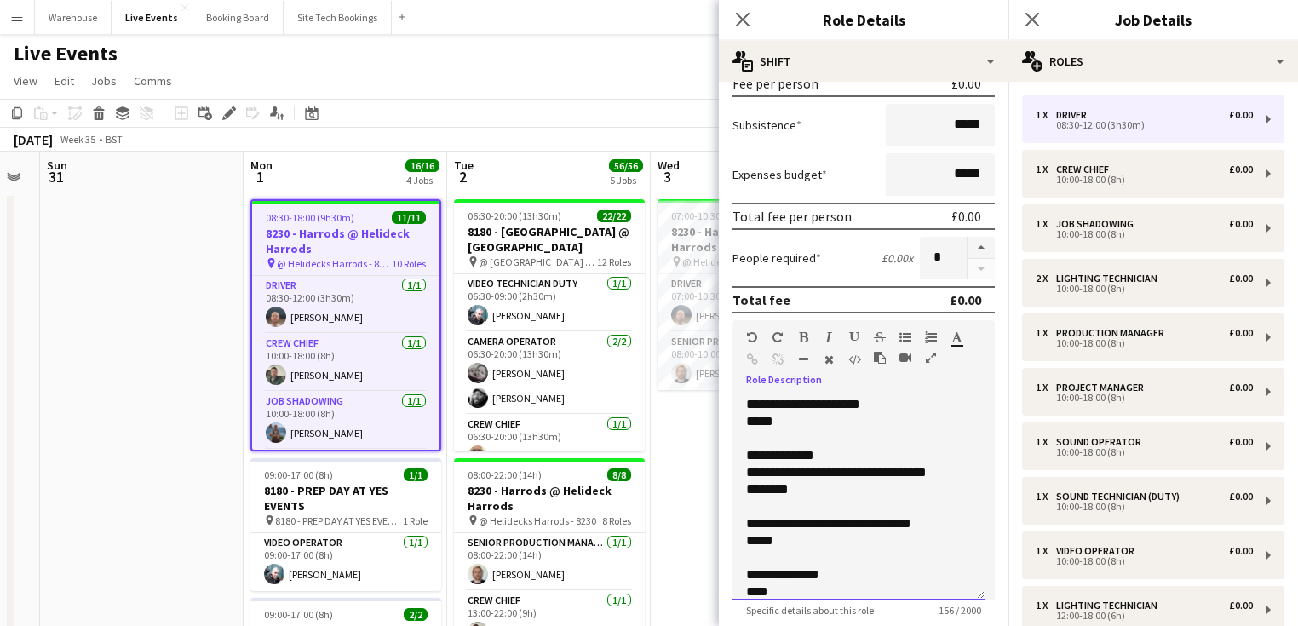
click at [746, 398] on div "**********" at bounding box center [858, 498] width 252 height 204
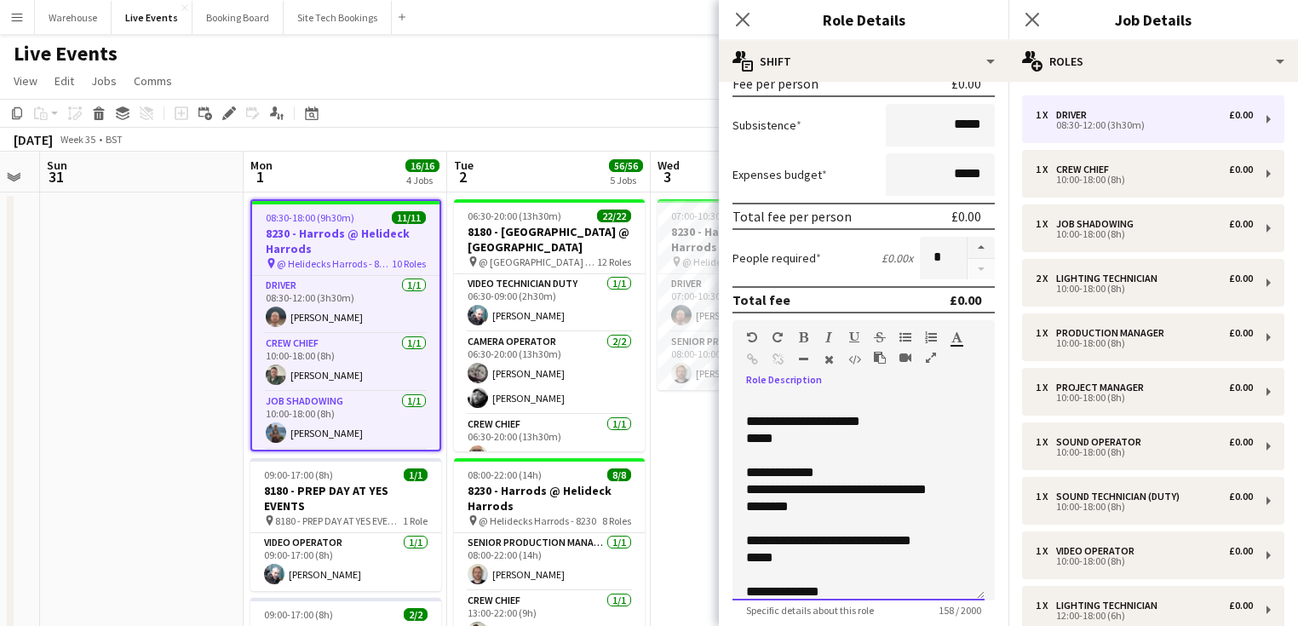
click at [763, 399] on div at bounding box center [858, 404] width 225 height 17
click at [836, 439] on div "*****" at bounding box center [853, 438] width 215 height 17
click at [746, 417] on div "**********" at bounding box center [858, 498] width 252 height 204
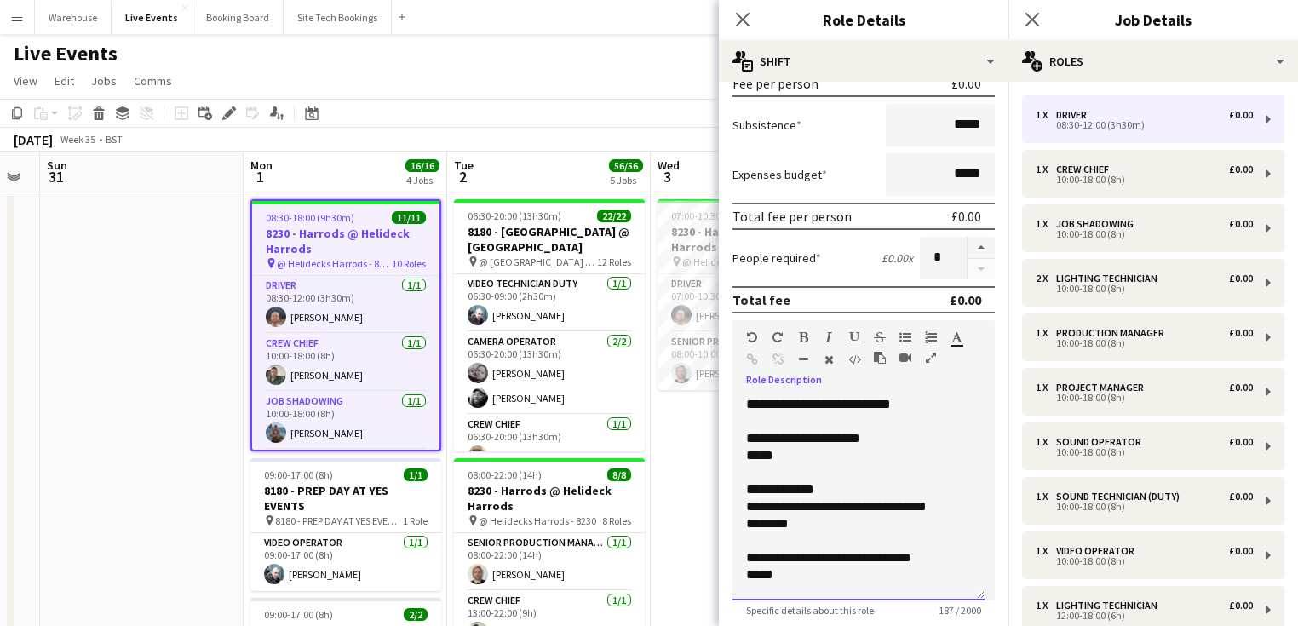
click at [821, 459] on div "*****" at bounding box center [853, 455] width 215 height 17
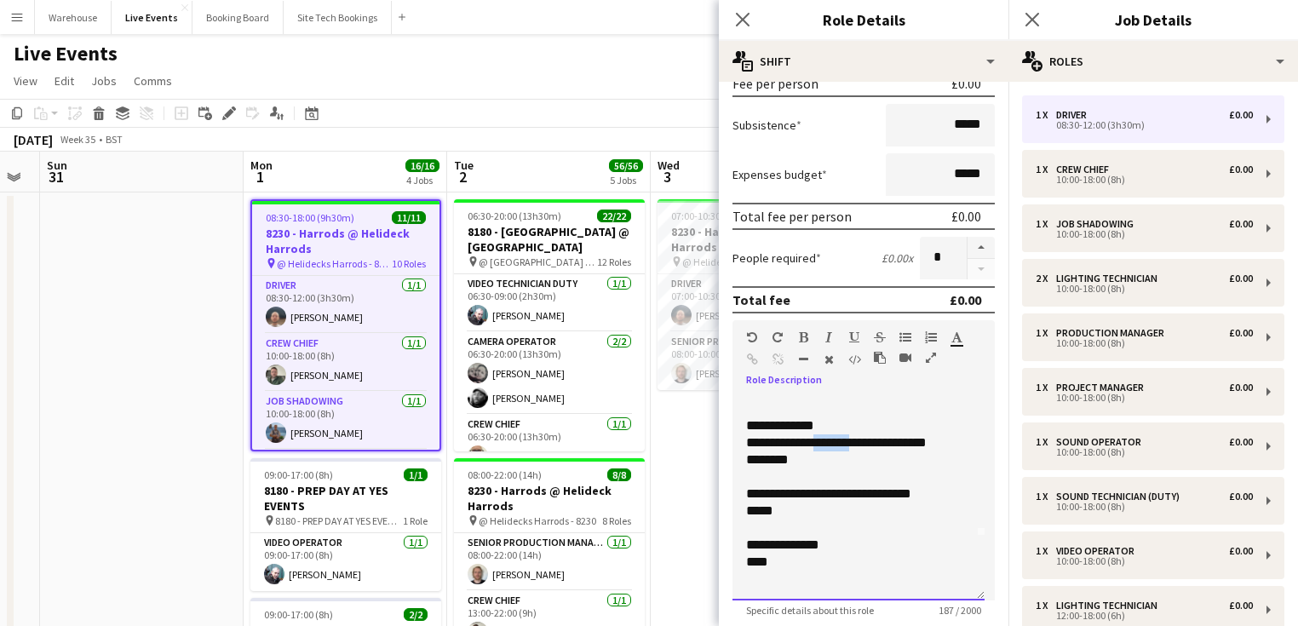
drag, startPoint x: 811, startPoint y: 440, endPoint x: 858, endPoint y: 446, distance: 48.1
click at [858, 445] on div "**********" at bounding box center [853, 442] width 215 height 17
click at [834, 456] on div "********" at bounding box center [853, 459] width 215 height 17
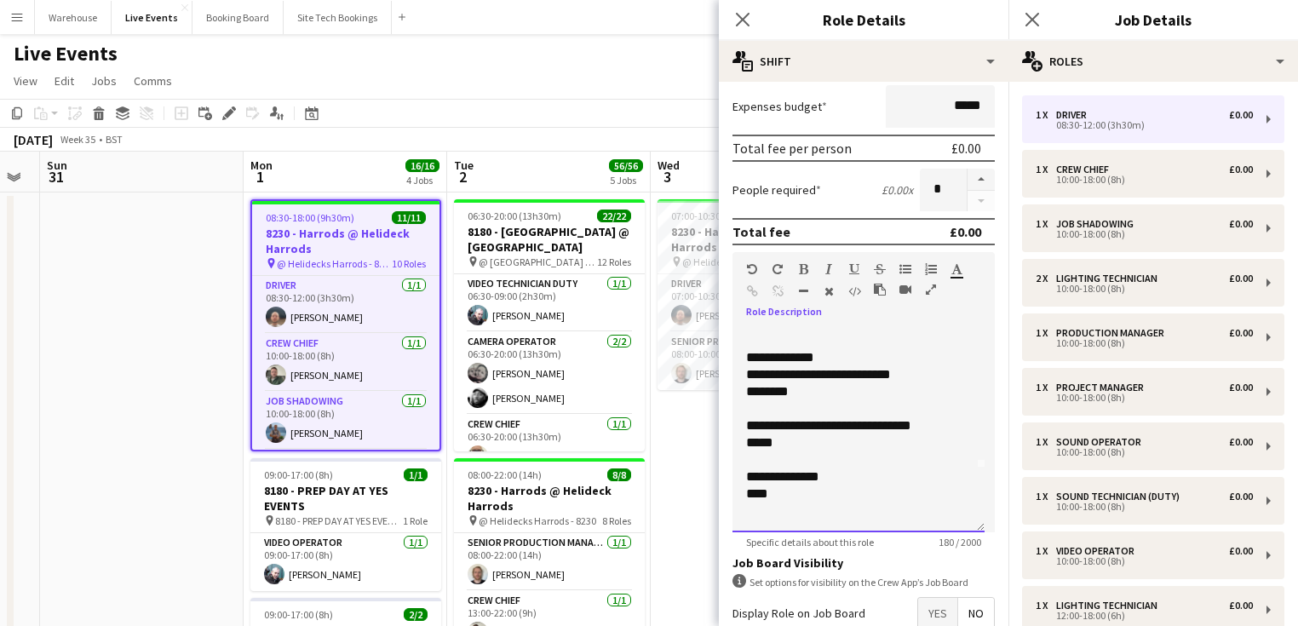
click at [777, 445] on div "*****" at bounding box center [853, 442] width 215 height 17
click at [790, 496] on div "****" at bounding box center [853, 493] width 215 height 17
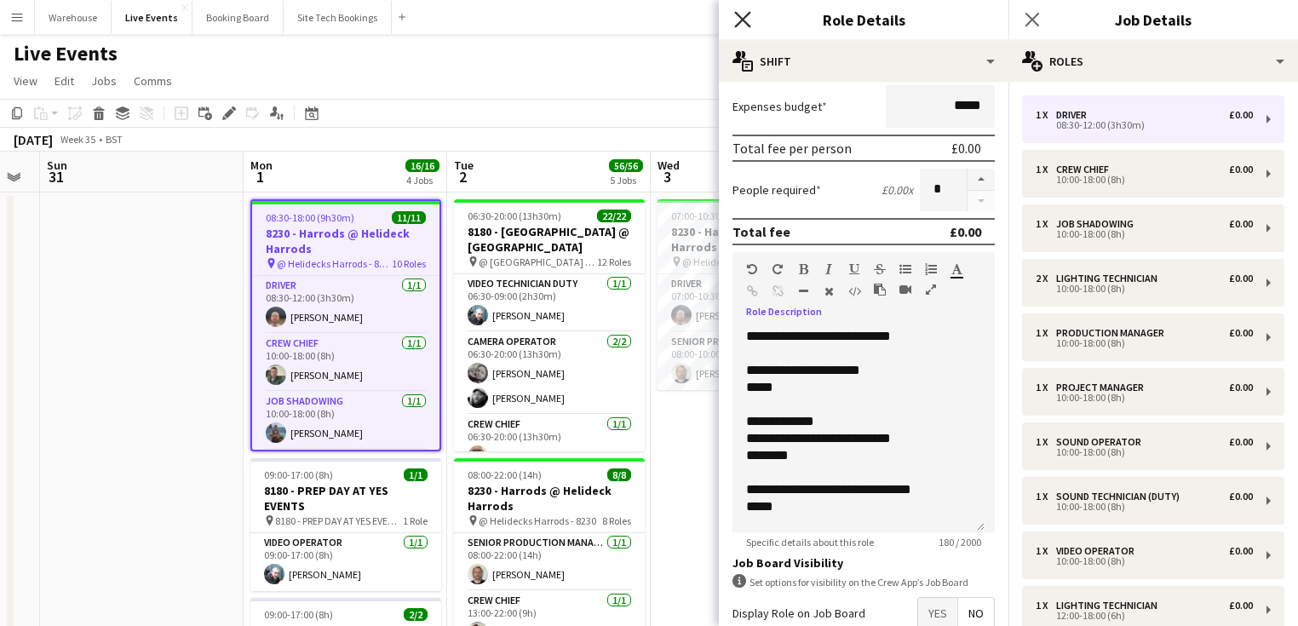
click at [744, 27] on icon "Close pop-in" at bounding box center [742, 19] width 16 height 16
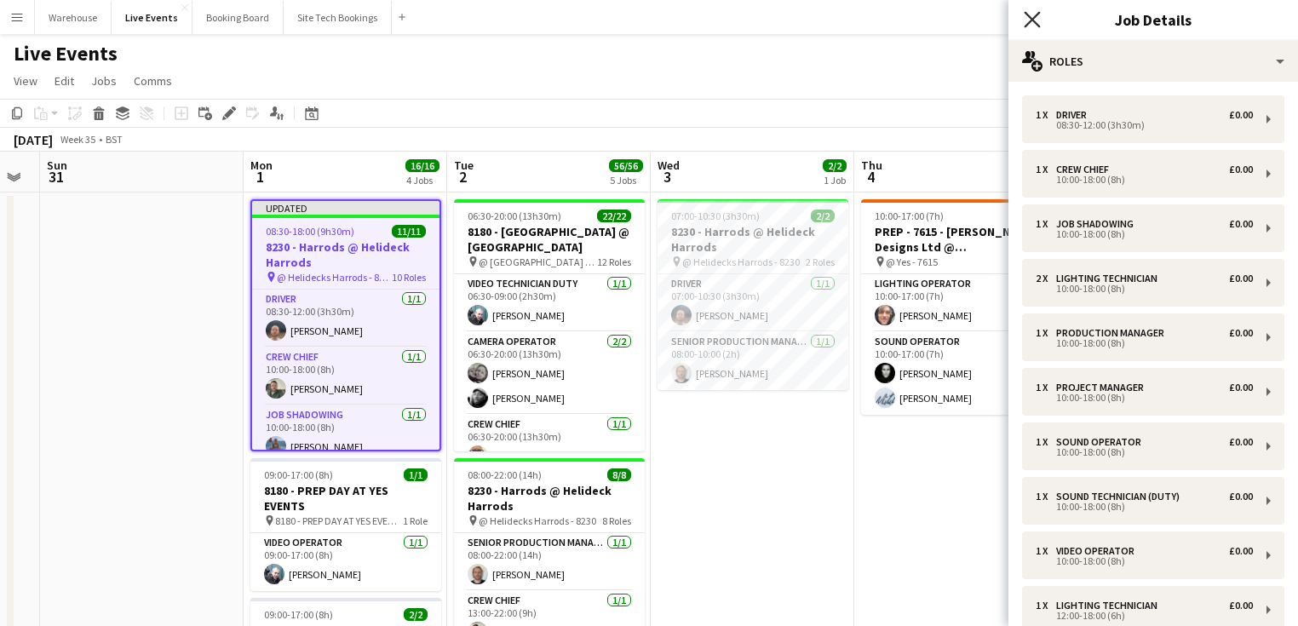
click at [1034, 26] on icon "Close pop-in" at bounding box center [1032, 19] width 16 height 16
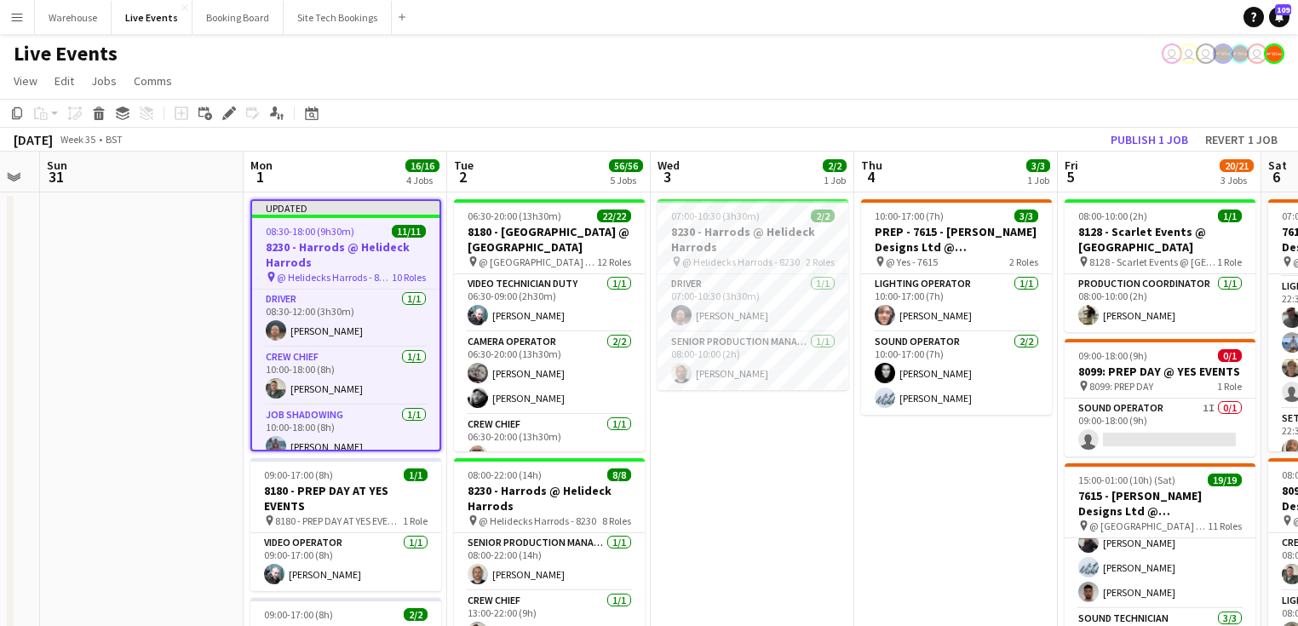
drag, startPoint x: 109, startPoint y: 358, endPoint x: 231, endPoint y: 296, distance: 136.3
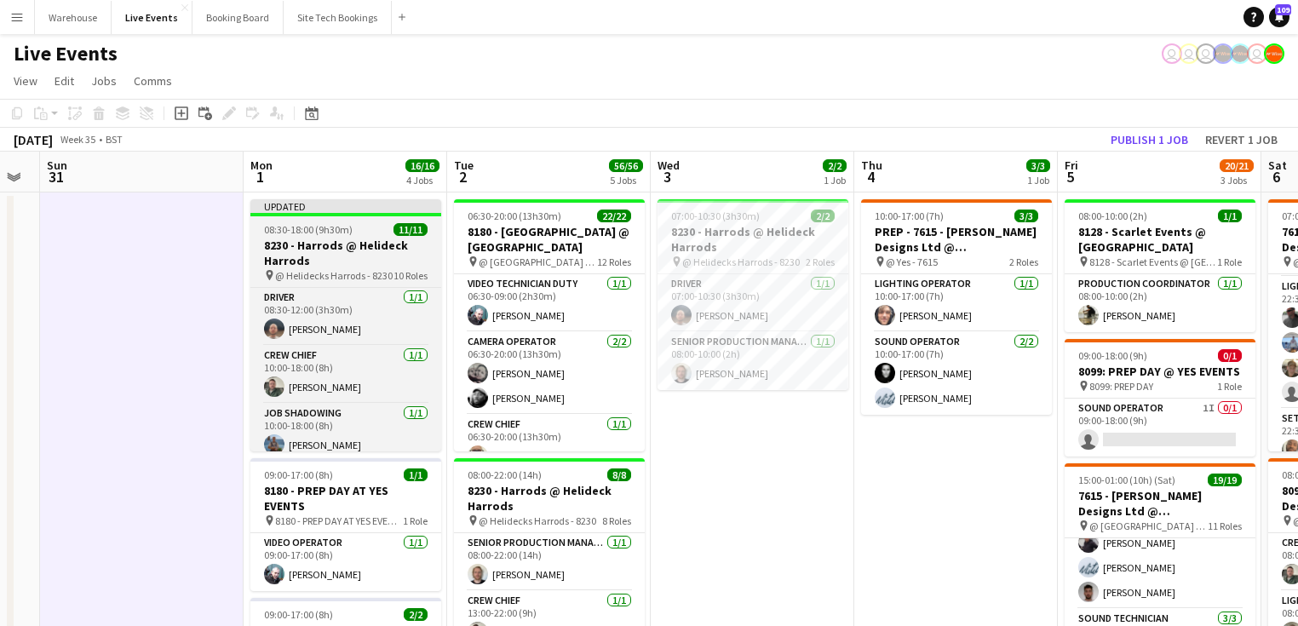
click at [290, 261] on h3 "8230 - Harrods @ Helideck Harrods" at bounding box center [345, 253] width 191 height 31
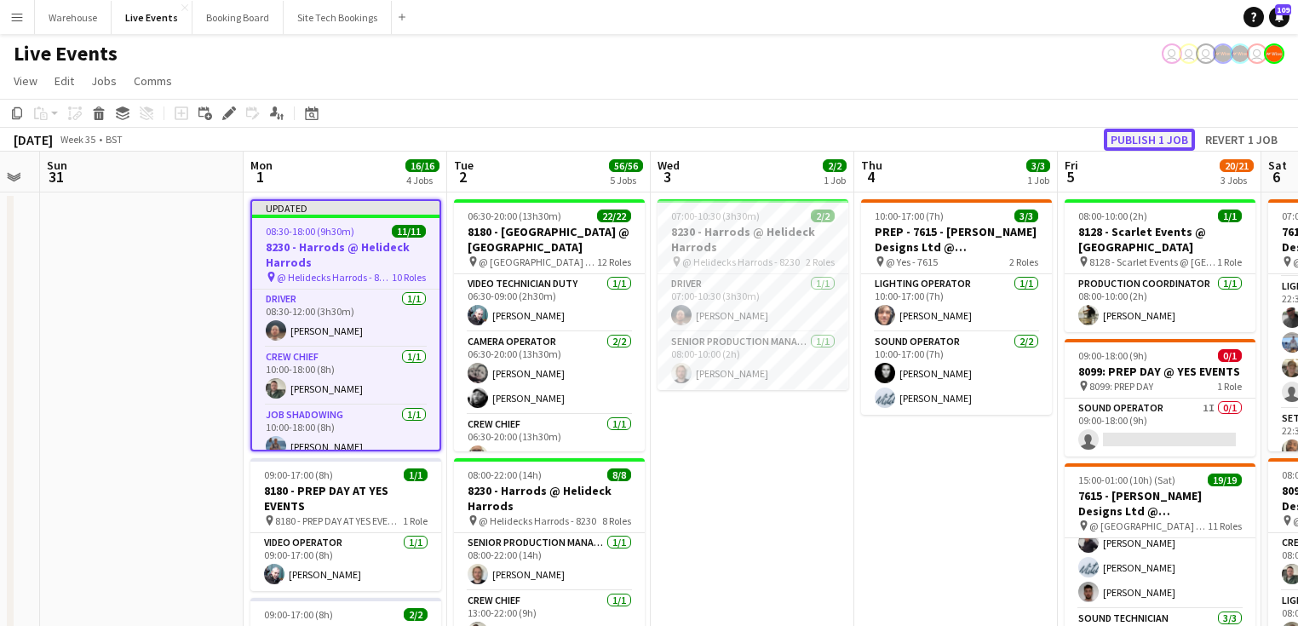
click at [1137, 140] on button "Publish 1 job" at bounding box center [1149, 140] width 91 height 22
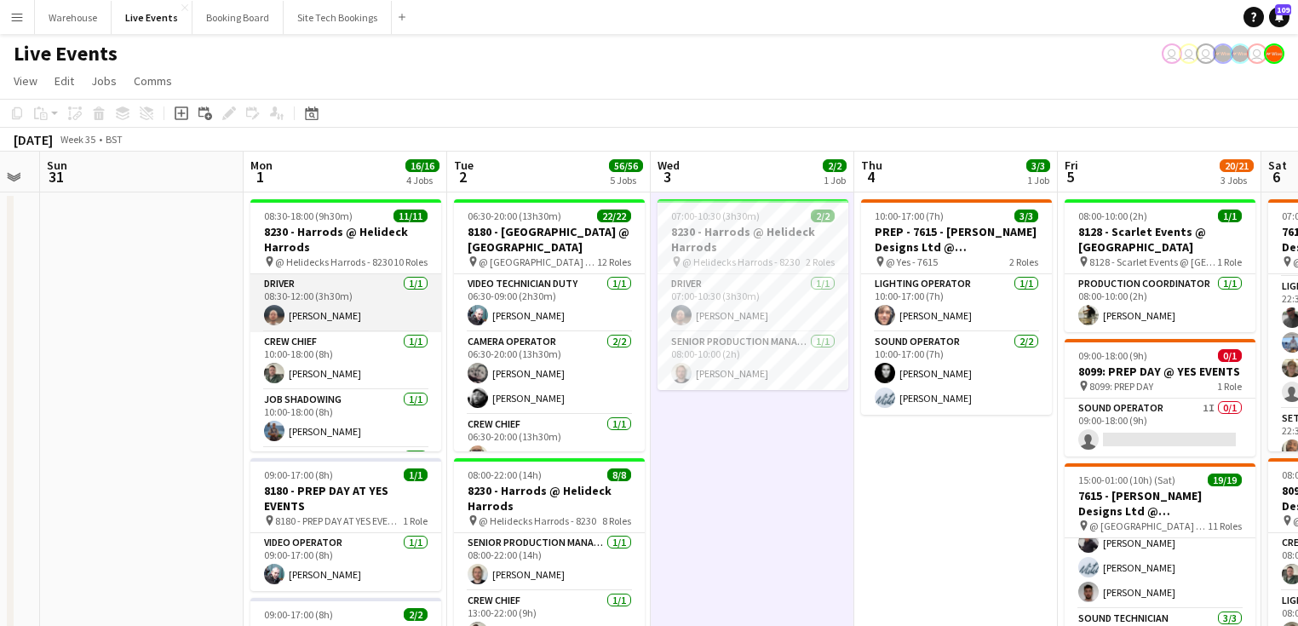
click at [279, 297] on app-card-role "Driver [DATE] 08:30-12:00 (3h30m) [PERSON_NAME]" at bounding box center [345, 303] width 191 height 58
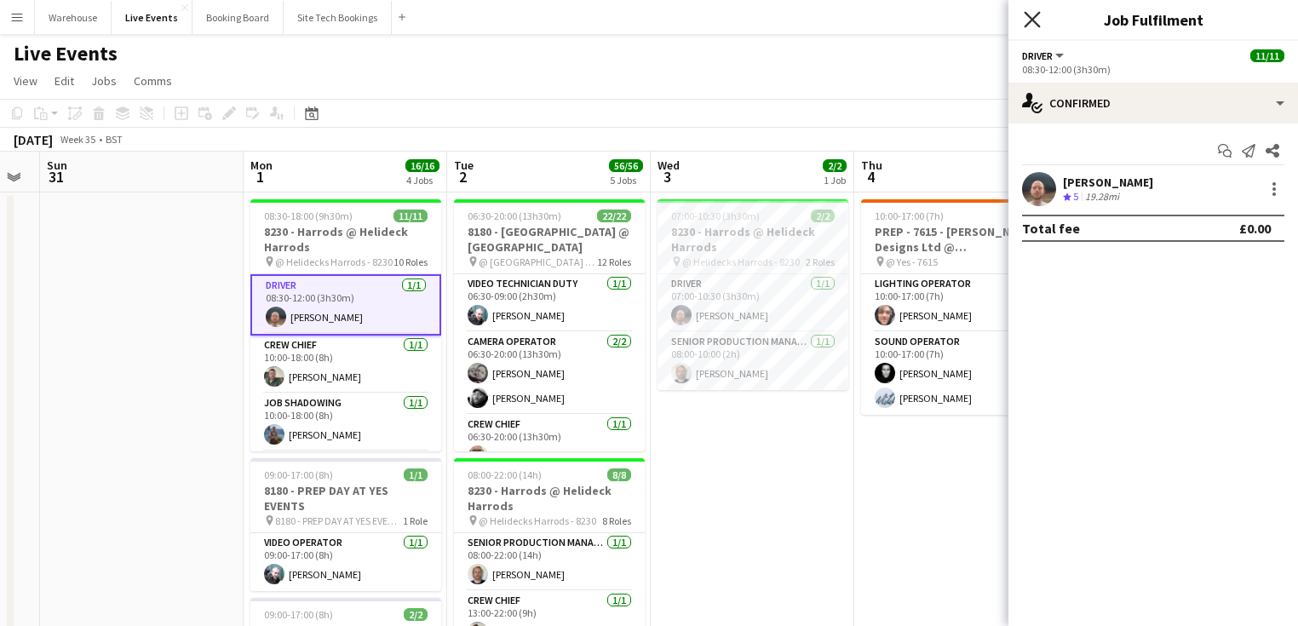
click at [1025, 20] on icon "Close pop-in" at bounding box center [1032, 19] width 16 height 16
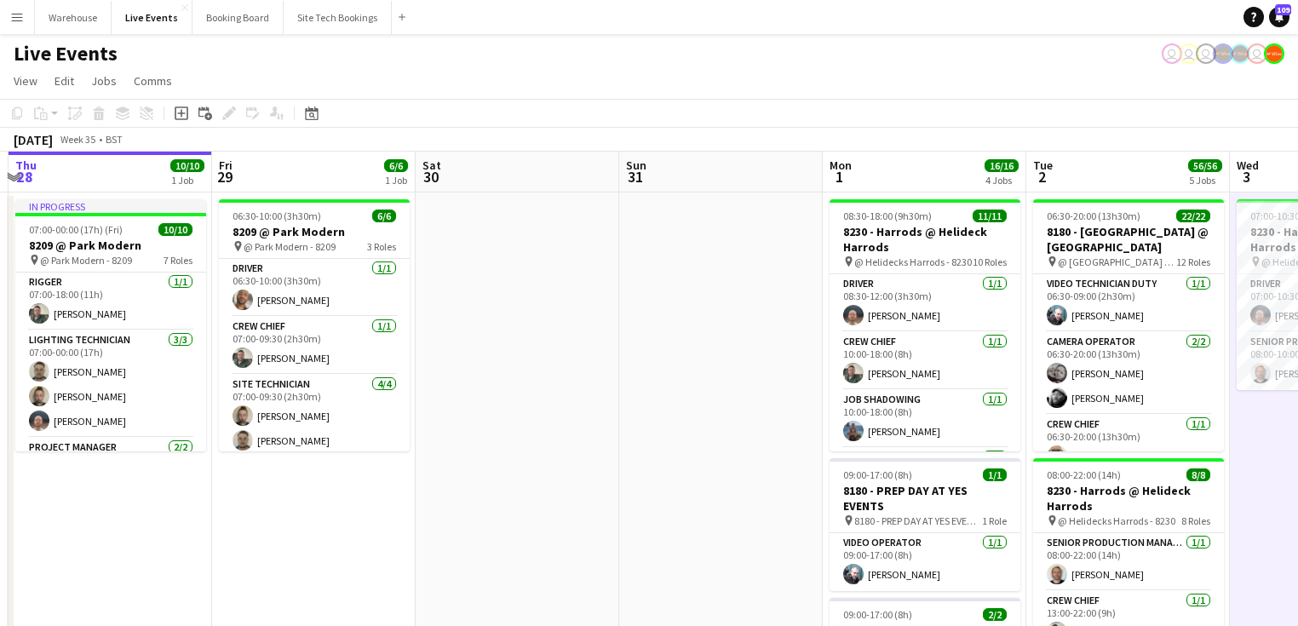
scroll to position [0, 371]
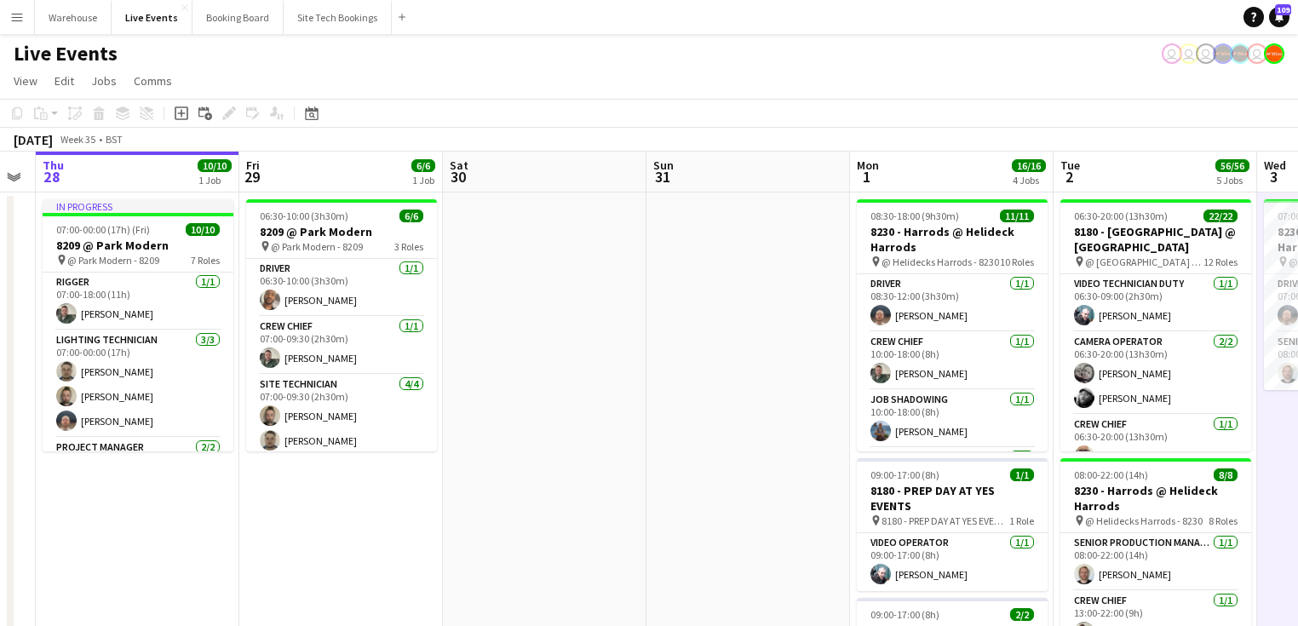
drag, startPoint x: 141, startPoint y: 468, endPoint x: 749, endPoint y: 470, distance: 608.9
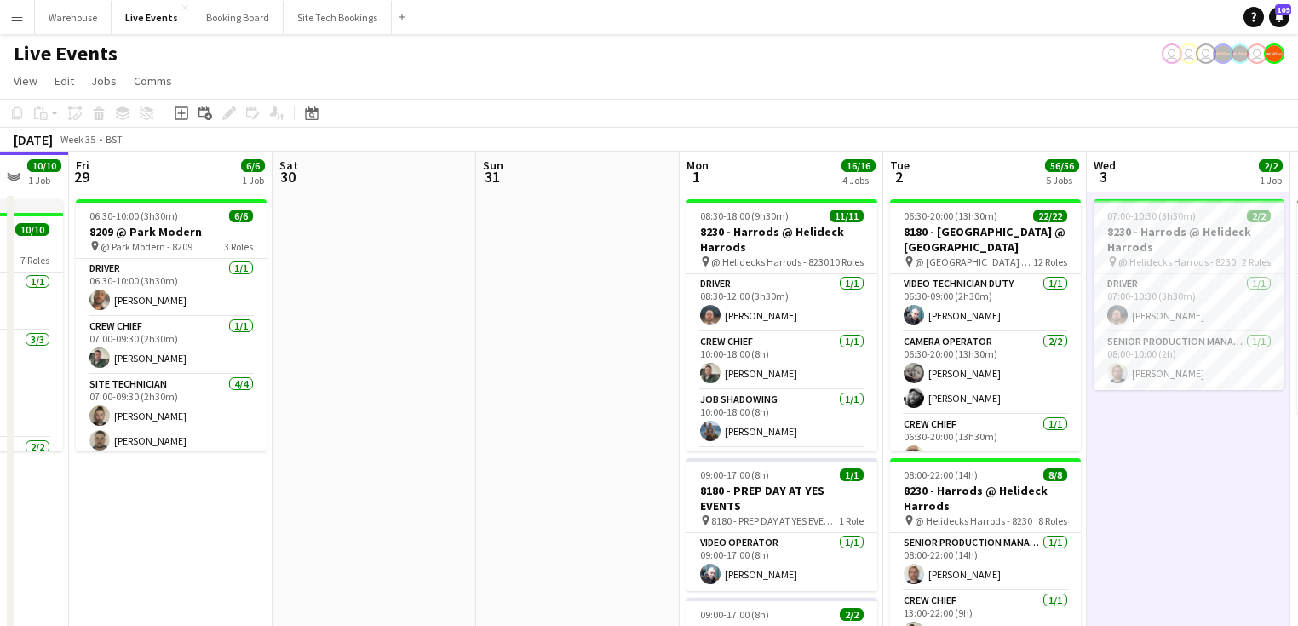
scroll to position [0, 630]
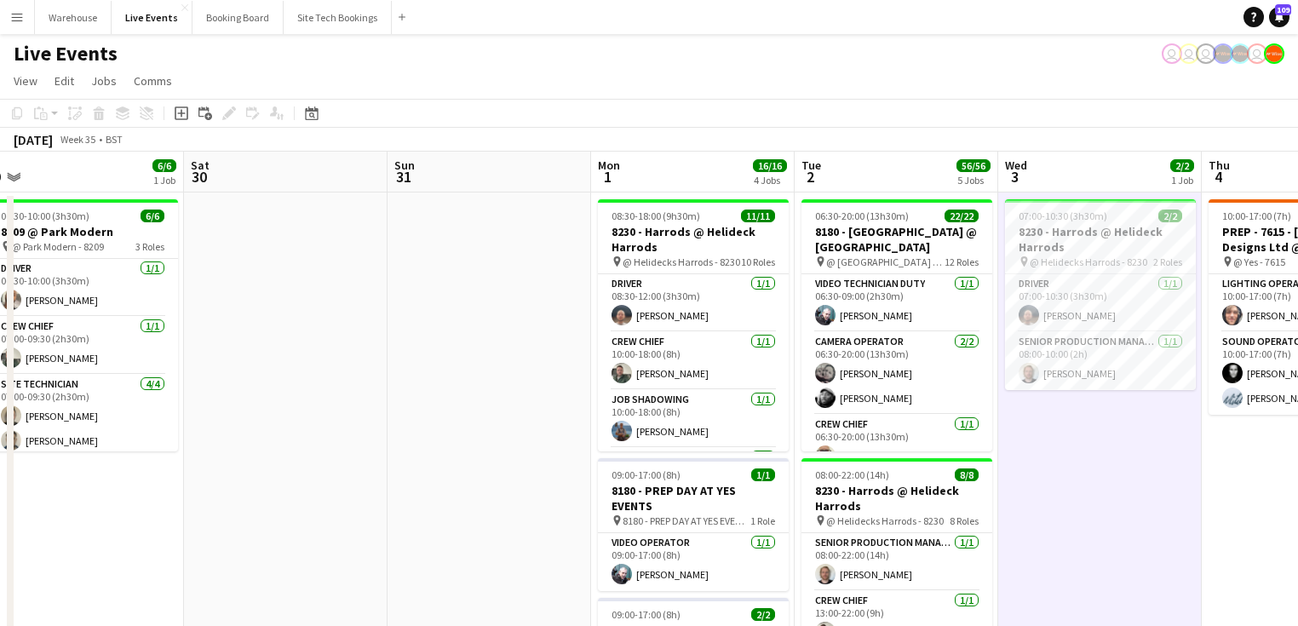
drag, startPoint x: 713, startPoint y: 381, endPoint x: 537, endPoint y: 369, distance: 175.8
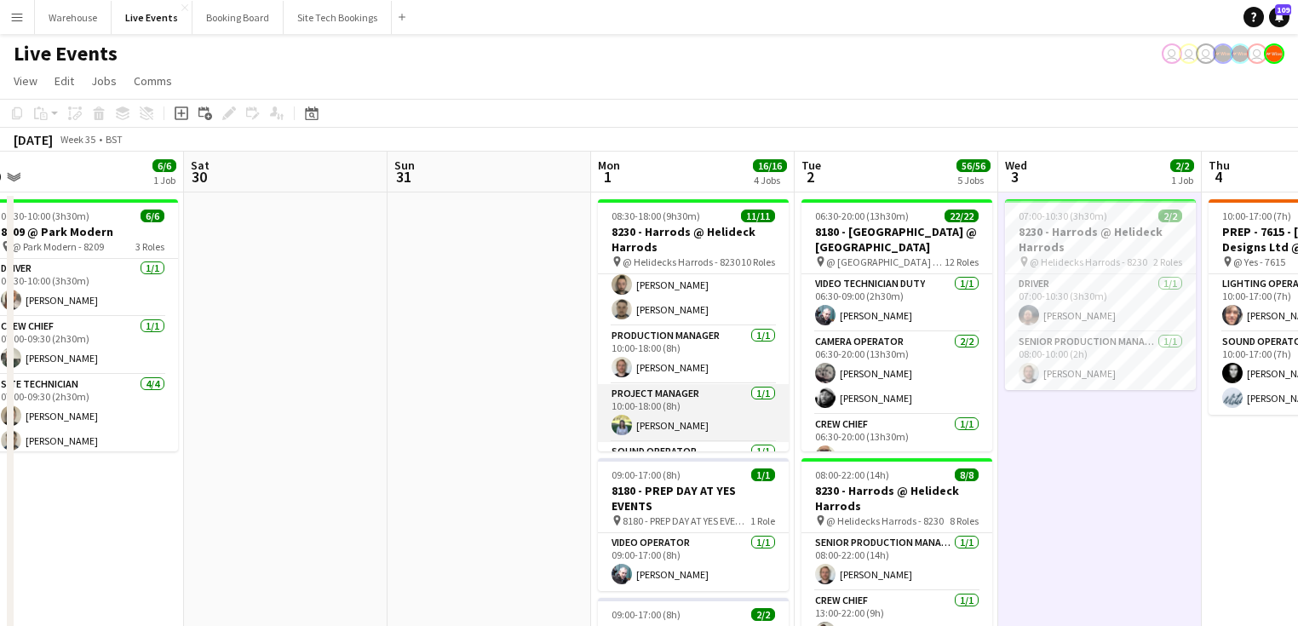
scroll to position [0, 0]
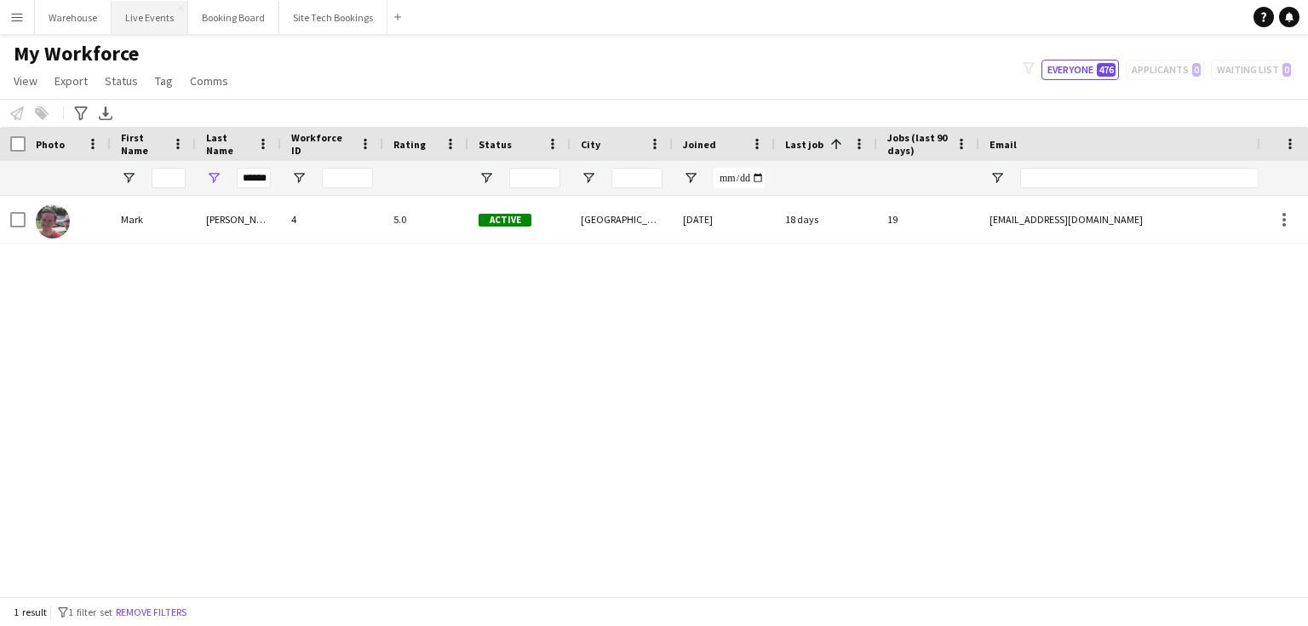
click at [155, 20] on button "Live Events Close" at bounding box center [150, 17] width 77 height 33
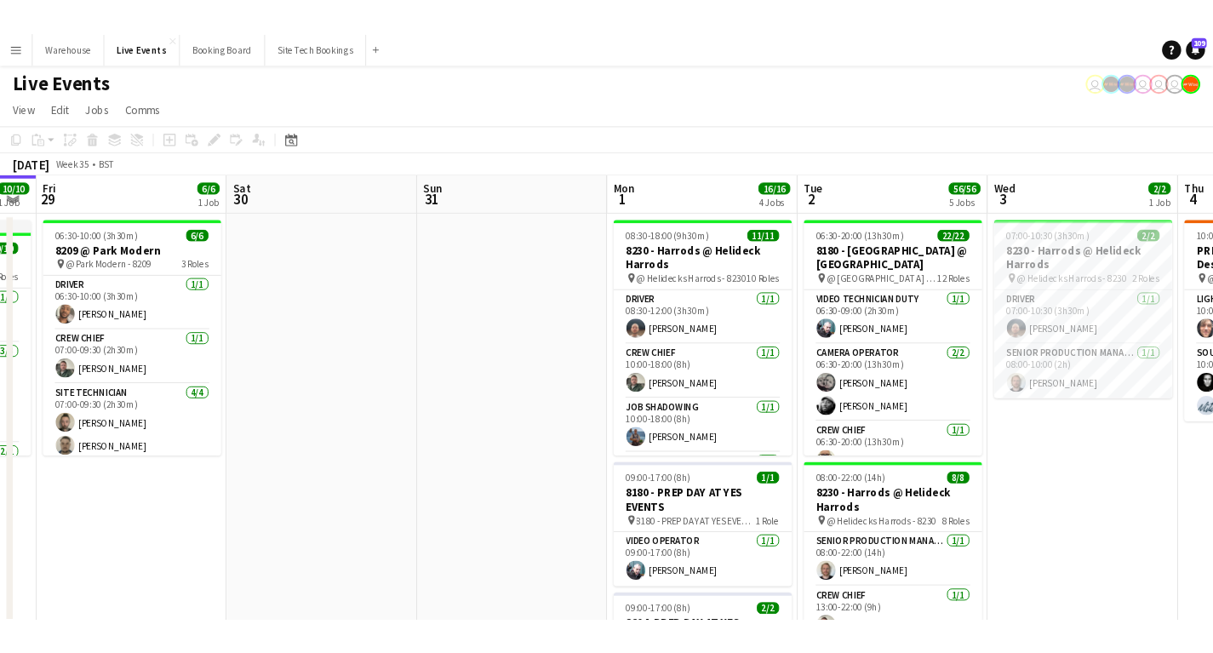
scroll to position [0, 795]
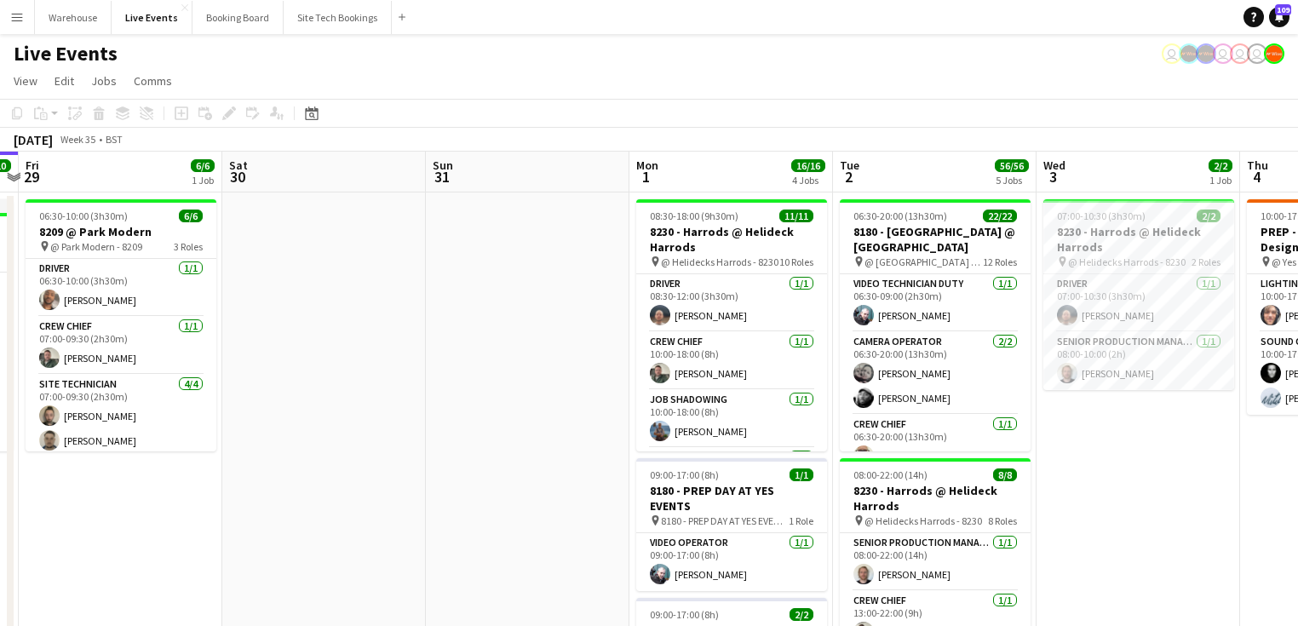
drag, startPoint x: 756, startPoint y: 310, endPoint x: 368, endPoint y: 328, distance: 388.7
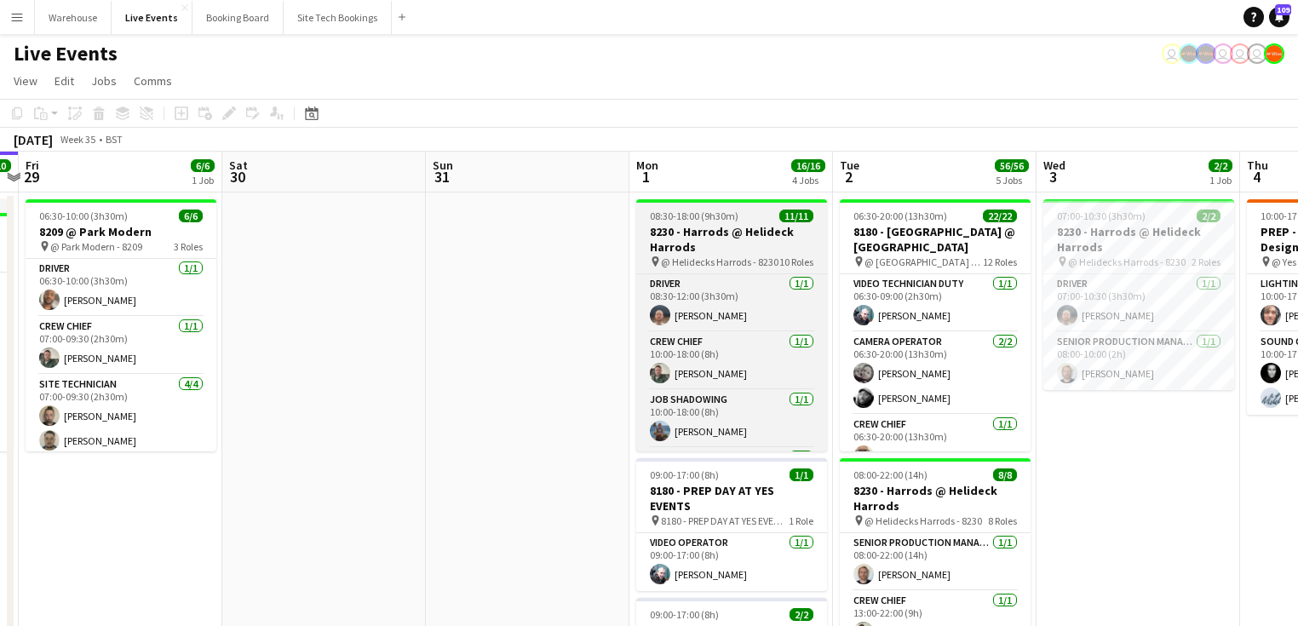
click at [698, 239] on h3 "8230 - Harrods @ Helideck Harrods" at bounding box center [731, 239] width 191 height 31
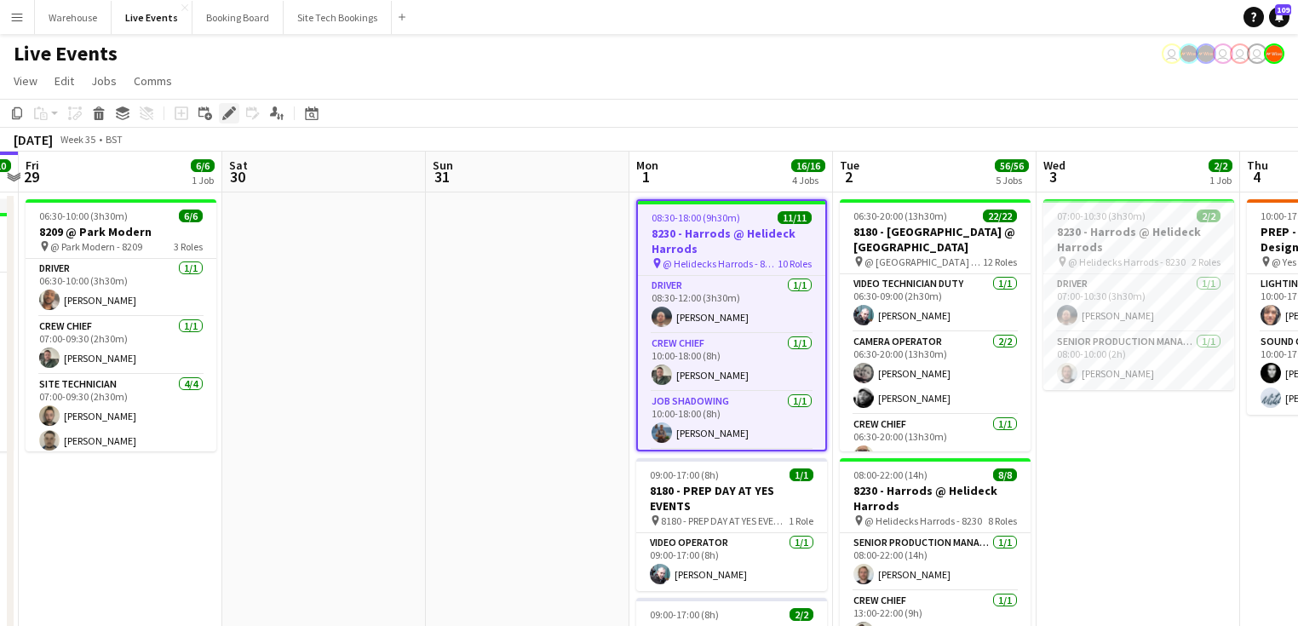
click at [232, 114] on icon "Edit" at bounding box center [229, 113] width 14 height 14
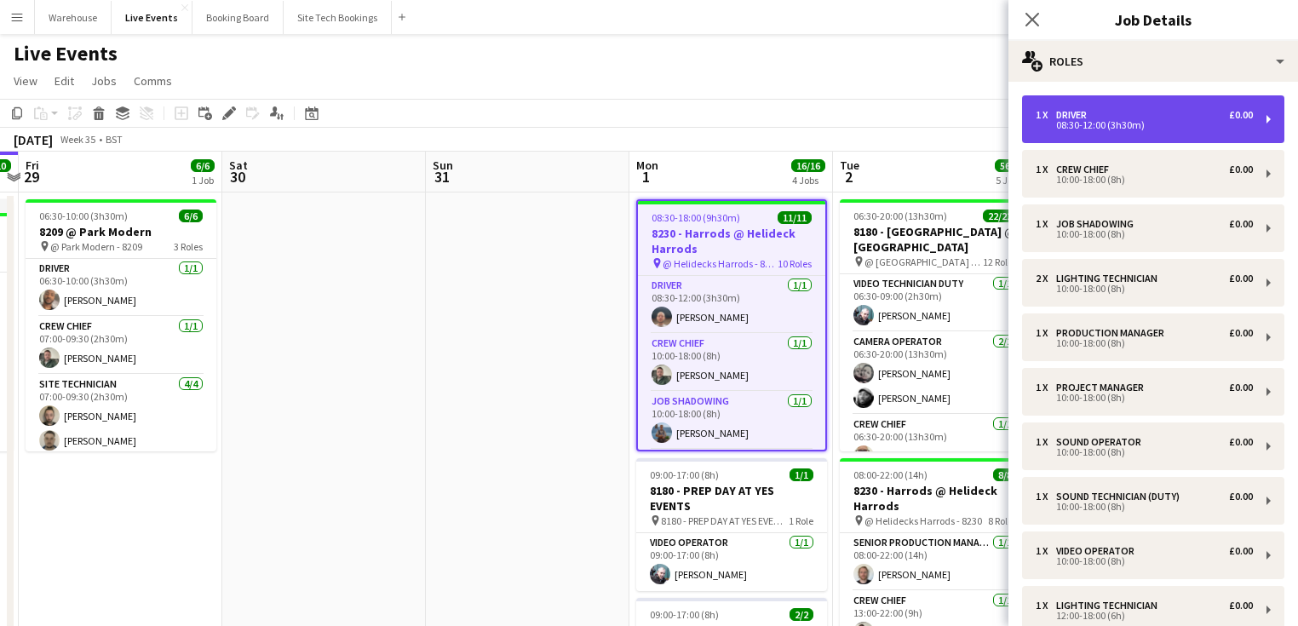
click at [1056, 116] on div "Driver" at bounding box center [1074, 115] width 37 height 12
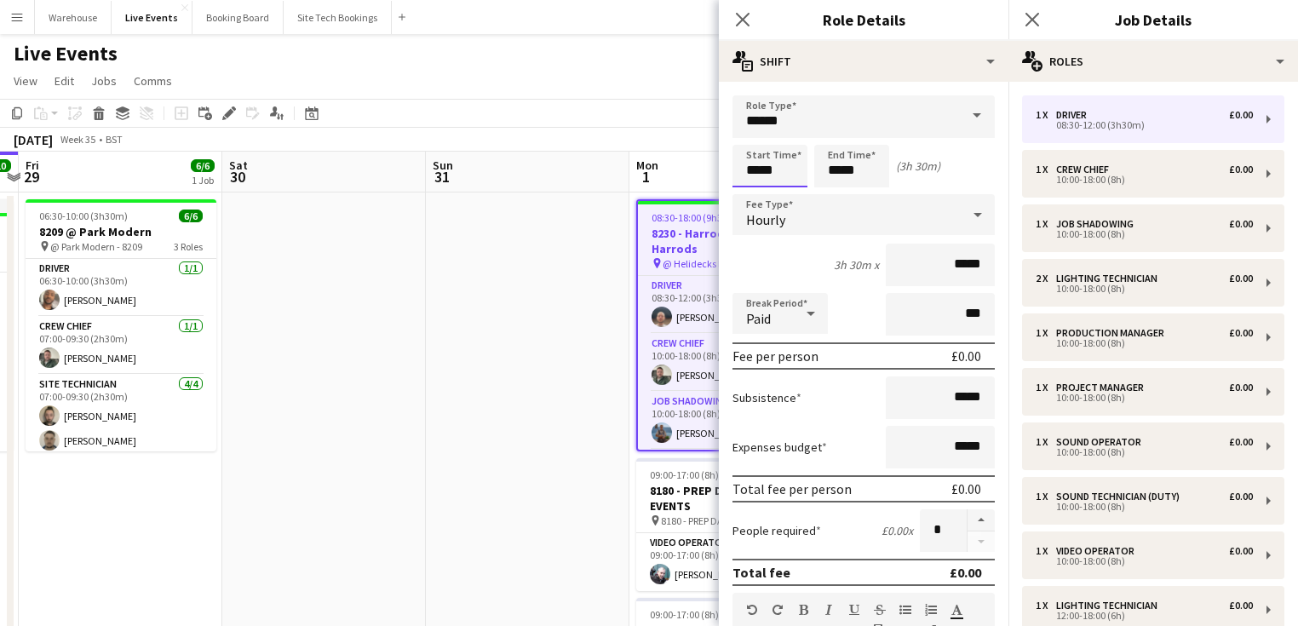
click at [753, 168] on input "*****" at bounding box center [769, 166] width 75 height 43
type input "*****"
click at [841, 169] on input "*****" at bounding box center [851, 166] width 75 height 43
click at [743, 21] on icon "Close pop-in" at bounding box center [742, 19] width 16 height 16
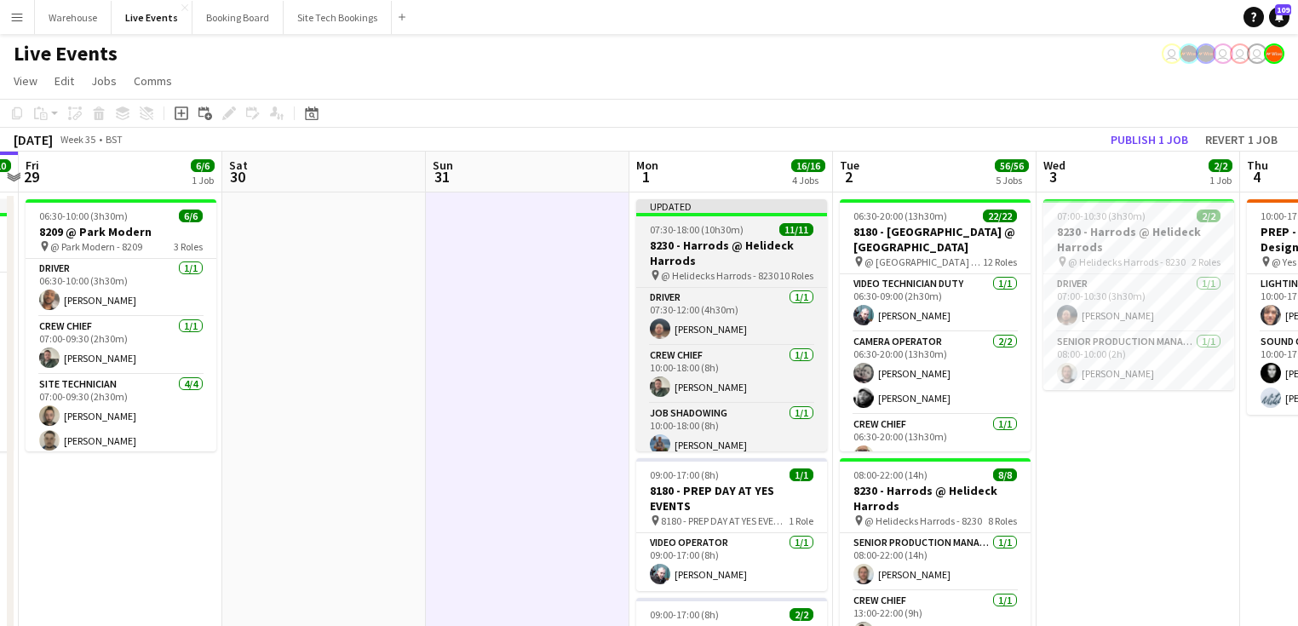
click at [685, 245] on h3 "8230 - Harrods @ Helideck Harrods" at bounding box center [731, 253] width 191 height 31
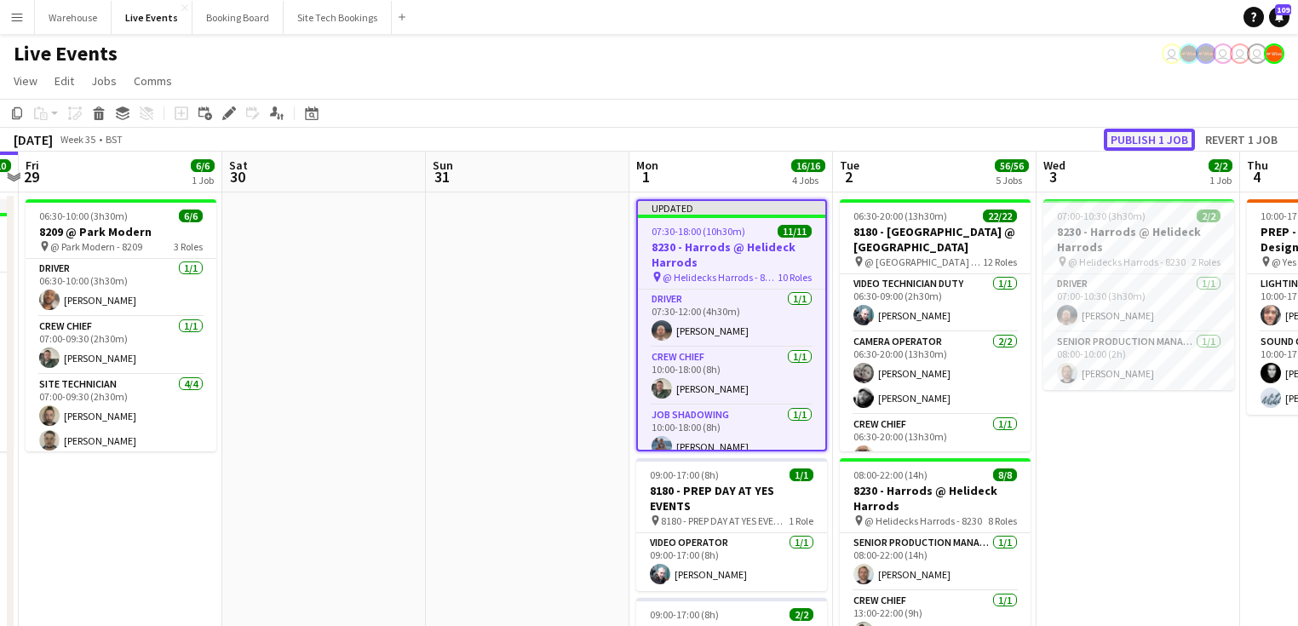
click at [1161, 130] on button "Publish 1 job" at bounding box center [1149, 140] width 91 height 22
